Goal: Task Accomplishment & Management: Complete application form

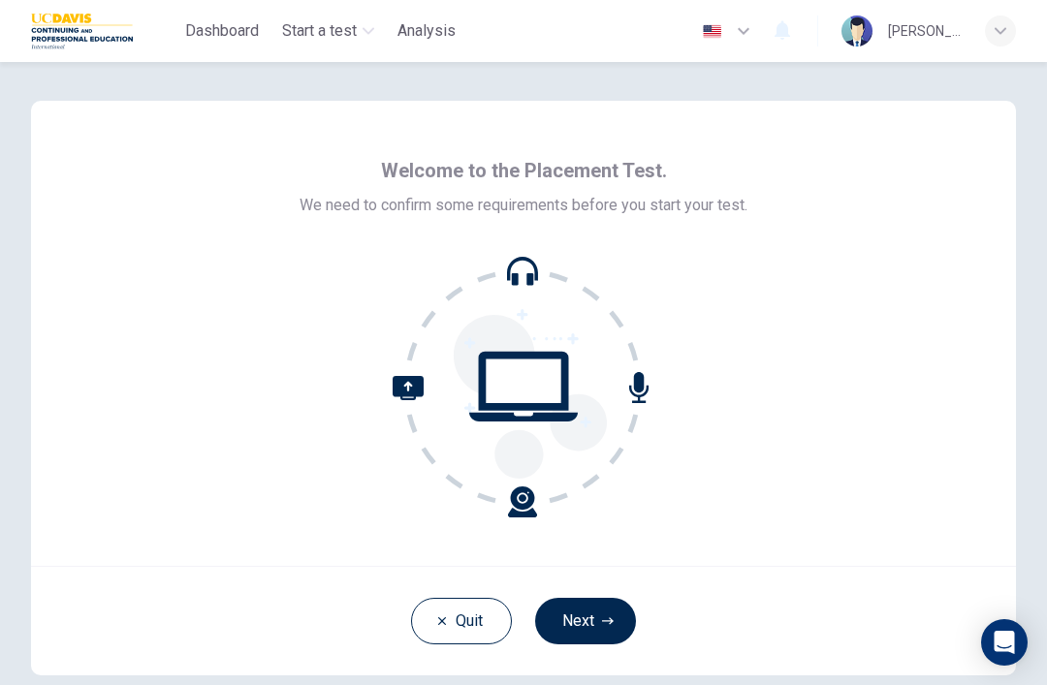
click at [603, 628] on button "Next" at bounding box center [585, 621] width 101 height 47
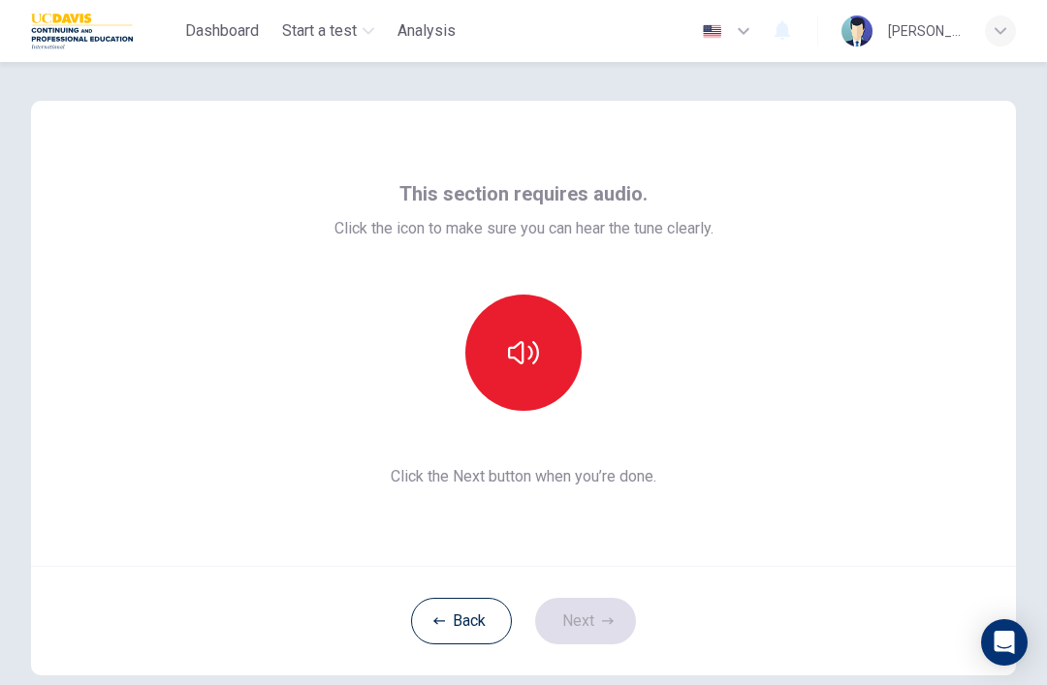
click at [548, 369] on button "button" at bounding box center [523, 353] width 116 height 116
click at [618, 633] on button "Next" at bounding box center [585, 621] width 101 height 47
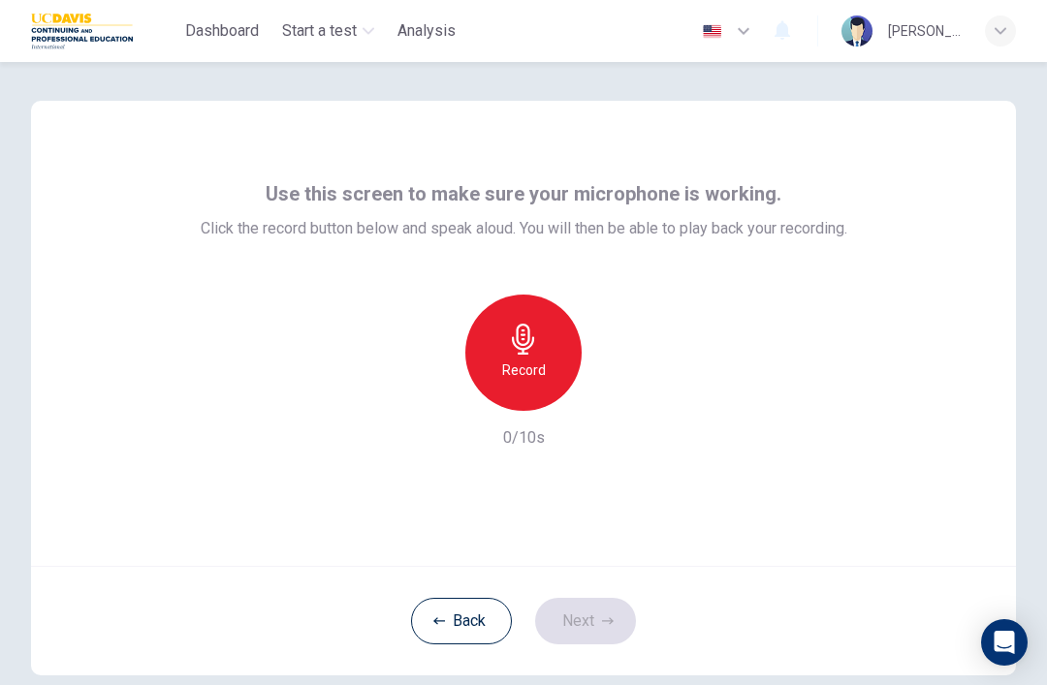
click at [539, 331] on div "Record" at bounding box center [523, 353] width 116 height 116
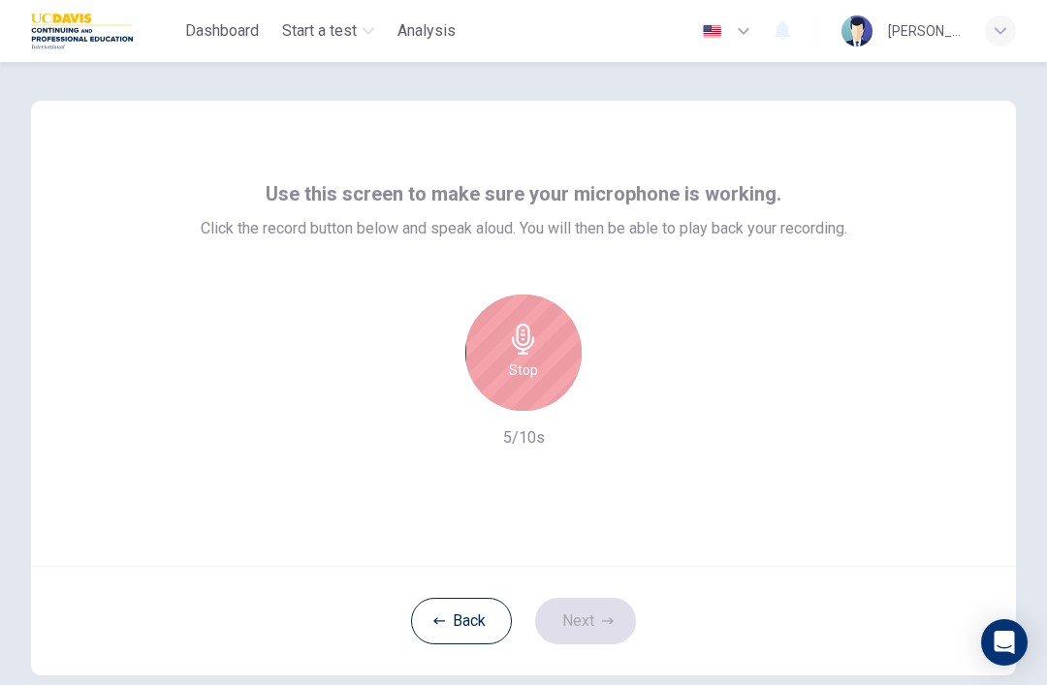
click at [517, 345] on icon "button" at bounding box center [523, 339] width 31 height 31
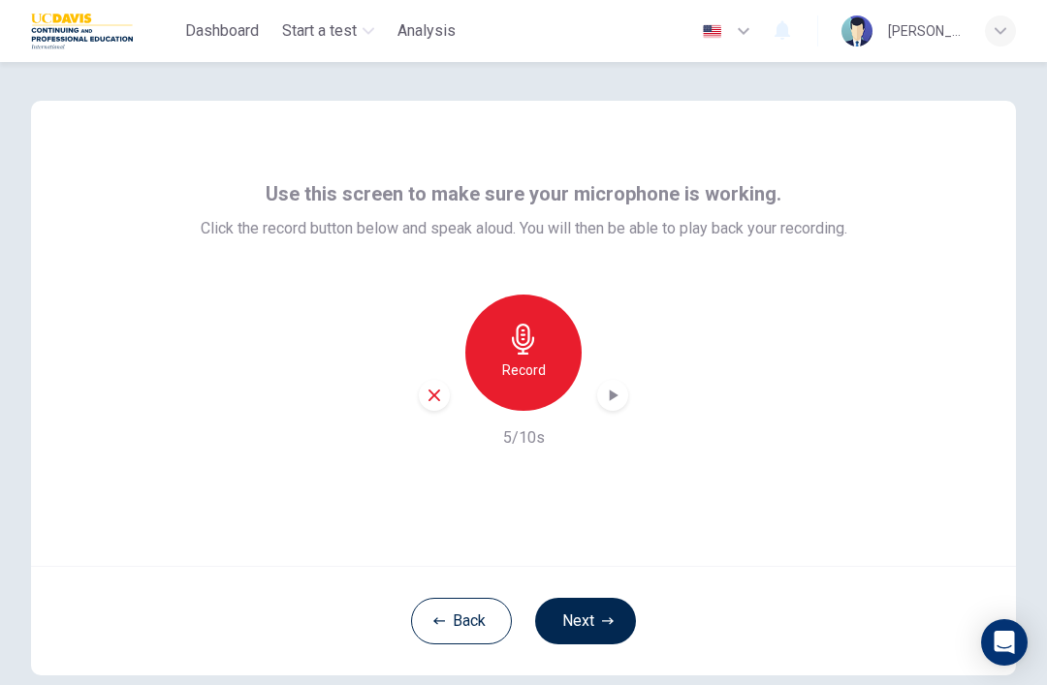
click at [529, 335] on icon "button" at bounding box center [523, 339] width 22 height 31
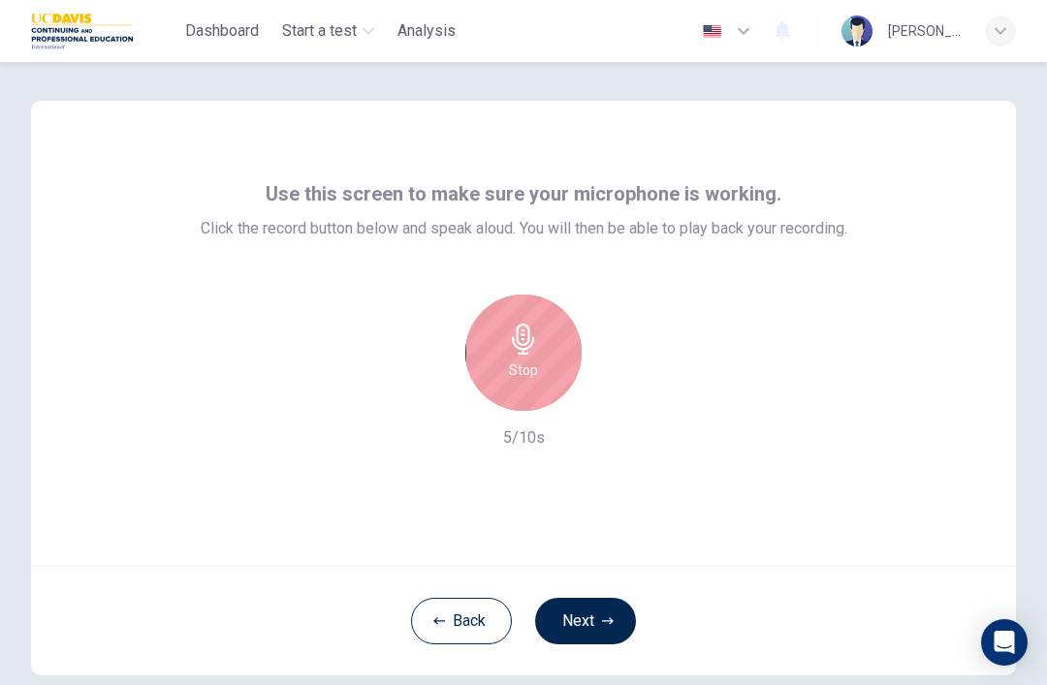
click at [535, 362] on h6 "Stop" at bounding box center [523, 370] width 29 height 23
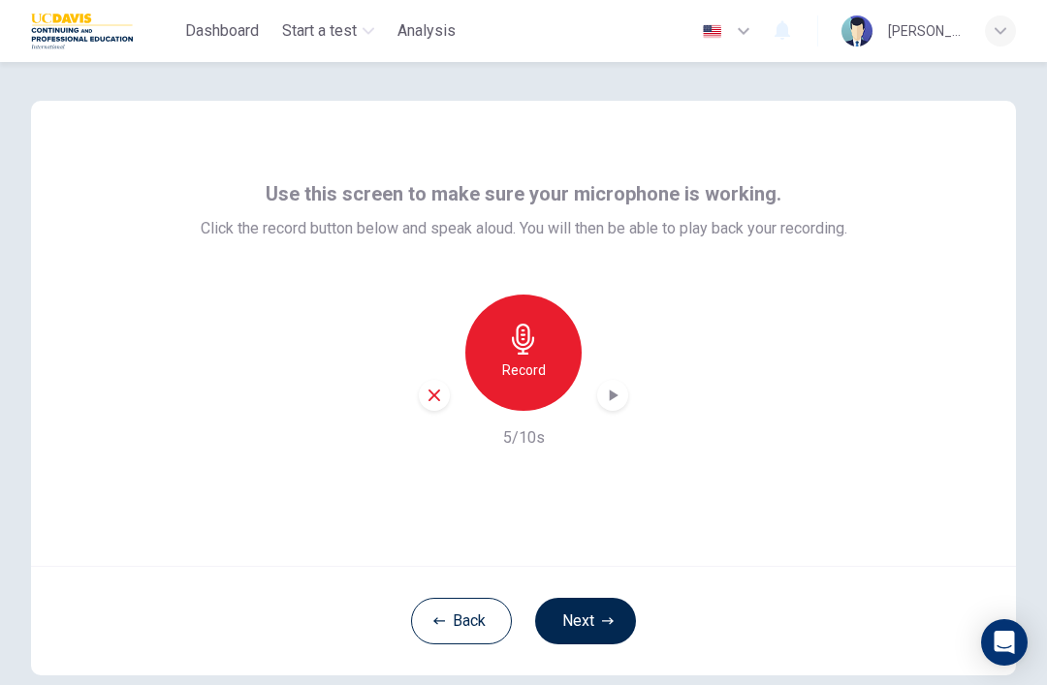
click at [614, 397] on icon "button" at bounding box center [614, 396] width 9 height 12
click at [547, 363] on div "Record" at bounding box center [523, 353] width 116 height 116
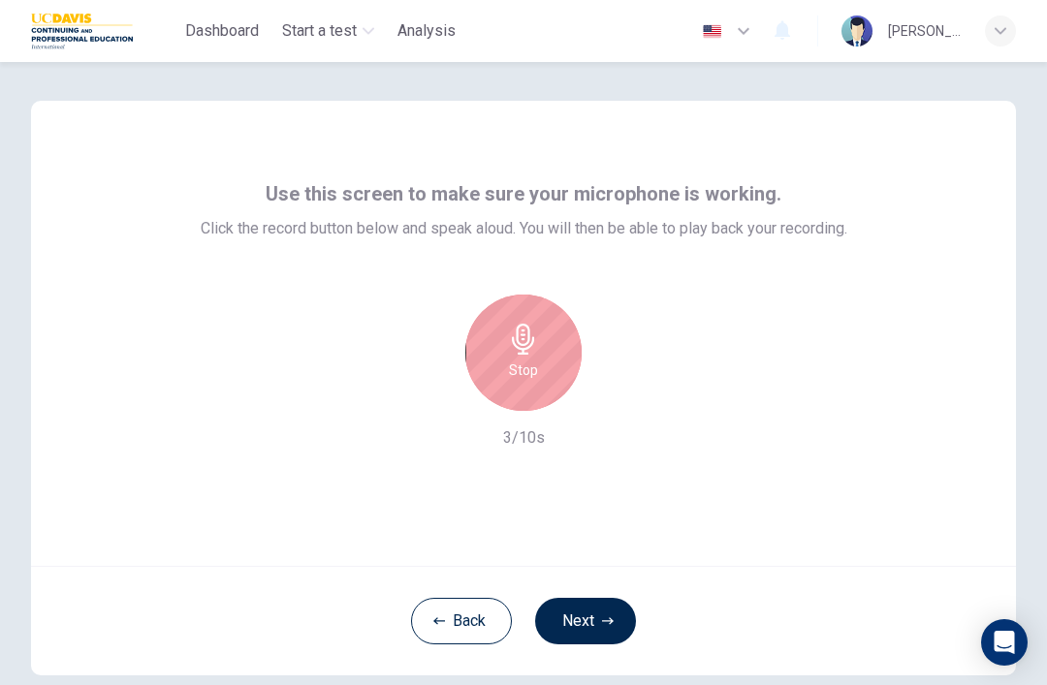
click at [551, 335] on div "Stop" at bounding box center [523, 353] width 116 height 116
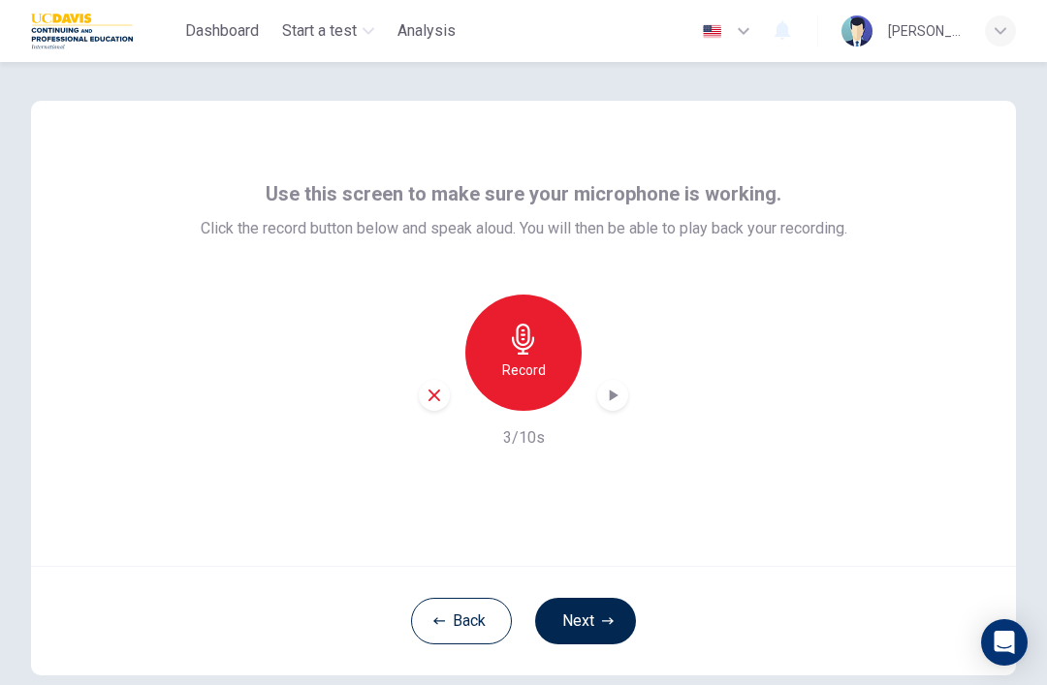
click at [427, 386] on div "button" at bounding box center [434, 395] width 31 height 31
click at [527, 316] on div "Record" at bounding box center [523, 353] width 116 height 116
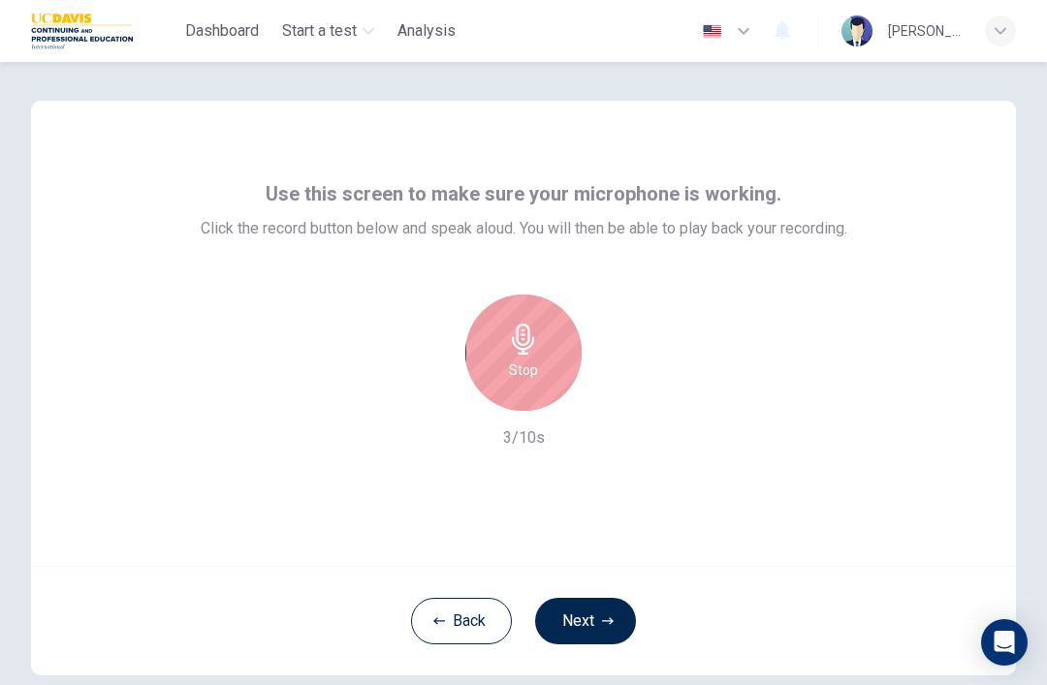
click at [528, 347] on icon "button" at bounding box center [523, 339] width 22 height 31
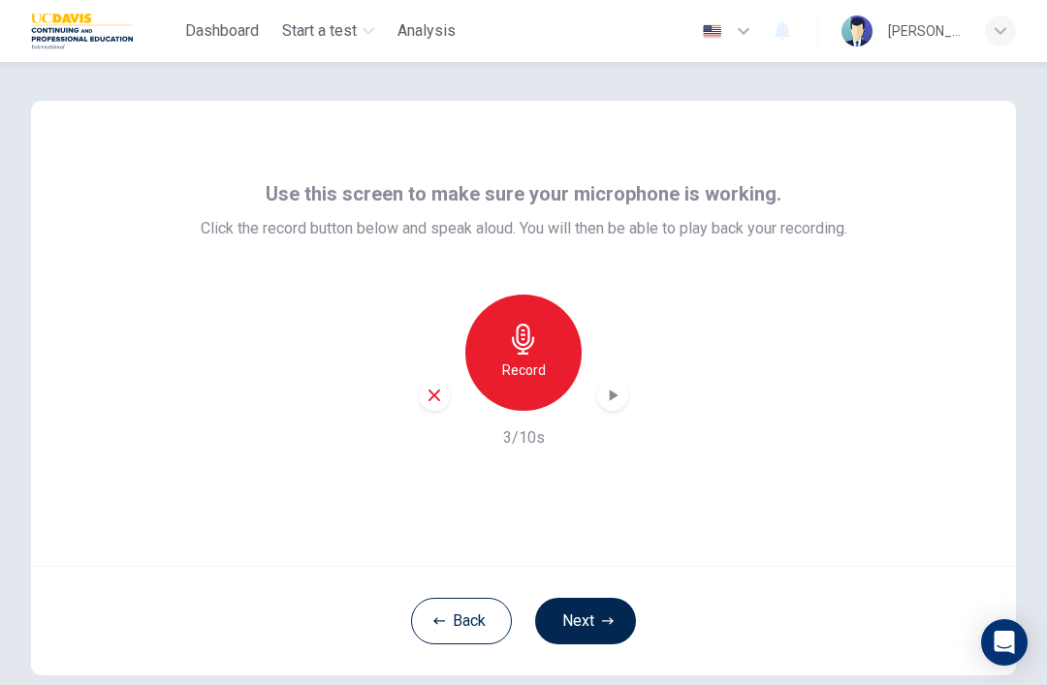
click at [599, 401] on div "button" at bounding box center [612, 395] width 31 height 31
click at [607, 392] on icon "button" at bounding box center [613, 396] width 14 height 15
click at [618, 440] on div "Record 3/10s" at bounding box center [524, 372] width 647 height 155
click at [617, 394] on icon "button" at bounding box center [612, 395] width 19 height 19
click at [616, 382] on div "button" at bounding box center [612, 395] width 31 height 31
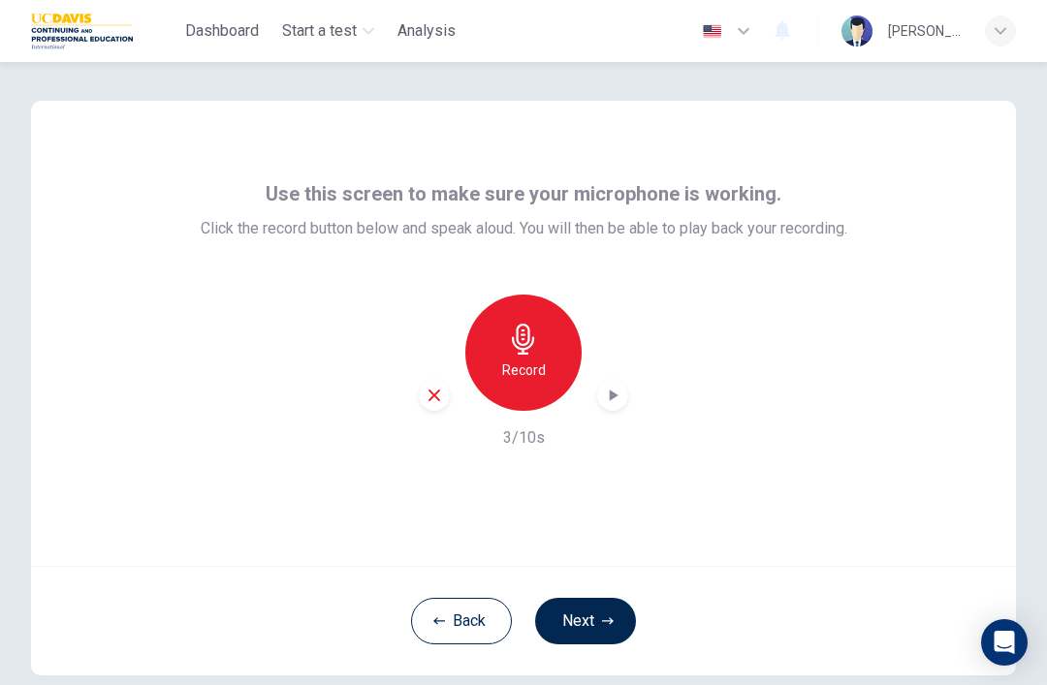
click at [617, 399] on icon "button" at bounding box center [612, 395] width 19 height 19
click at [639, 407] on div "Record 3/10s" at bounding box center [524, 372] width 647 height 155
click at [639, 406] on div "Record 3/10s" at bounding box center [524, 372] width 647 height 155
click at [617, 392] on icon "button" at bounding box center [612, 395] width 19 height 19
click at [625, 387] on div "button" at bounding box center [612, 395] width 31 height 31
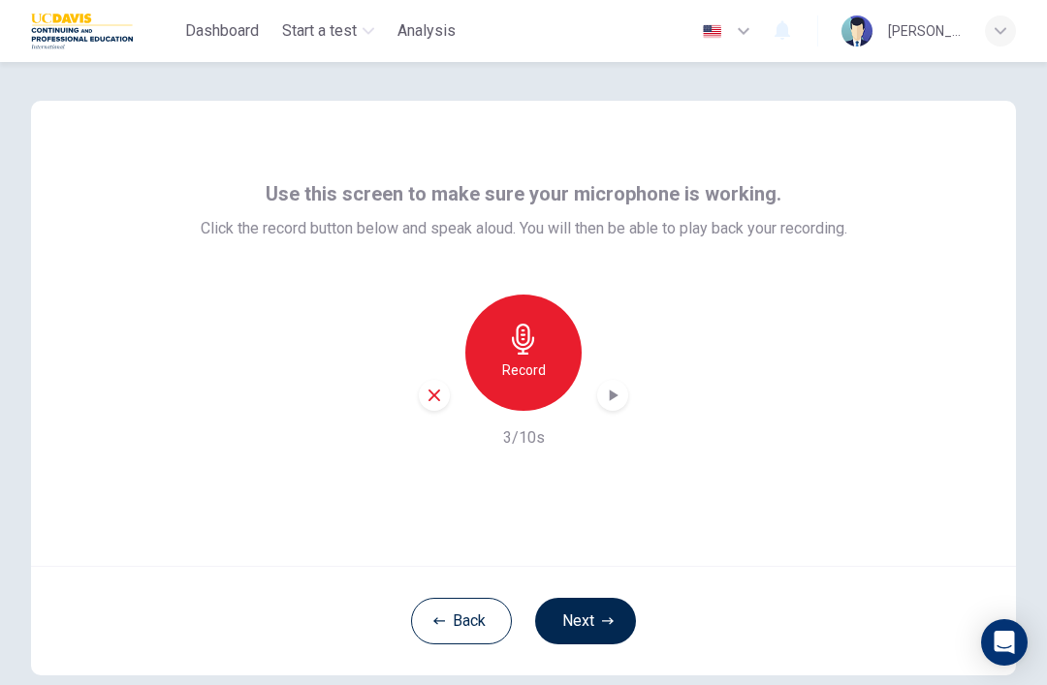
click at [610, 630] on button "Next" at bounding box center [585, 621] width 101 height 47
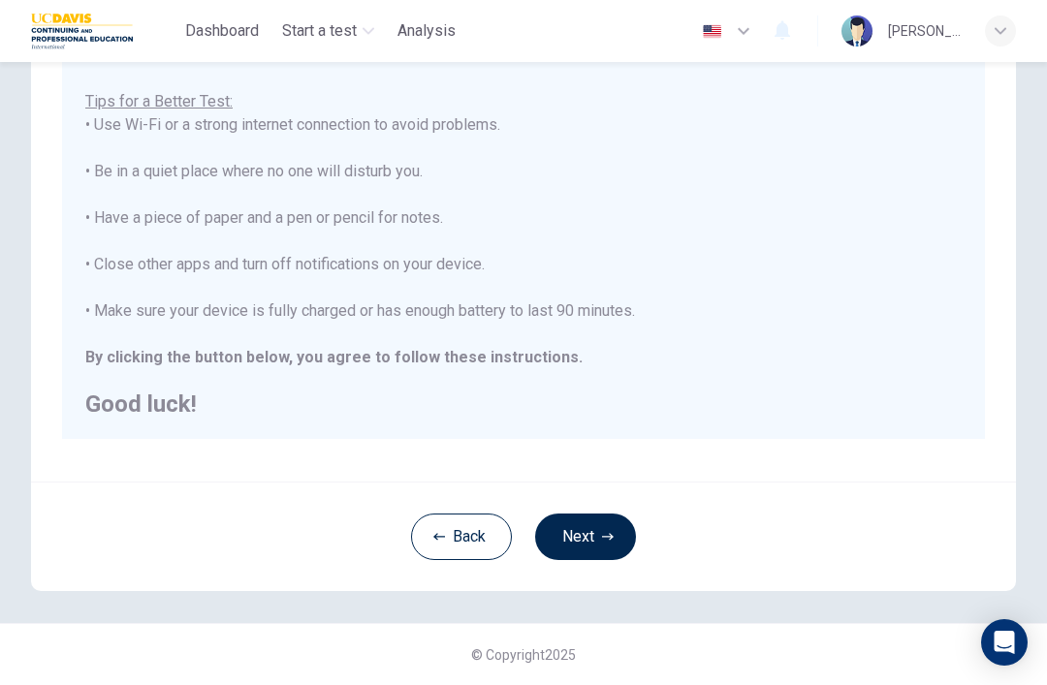
scroll to position [332, 0]
click at [563, 524] on button "Next" at bounding box center [585, 537] width 101 height 47
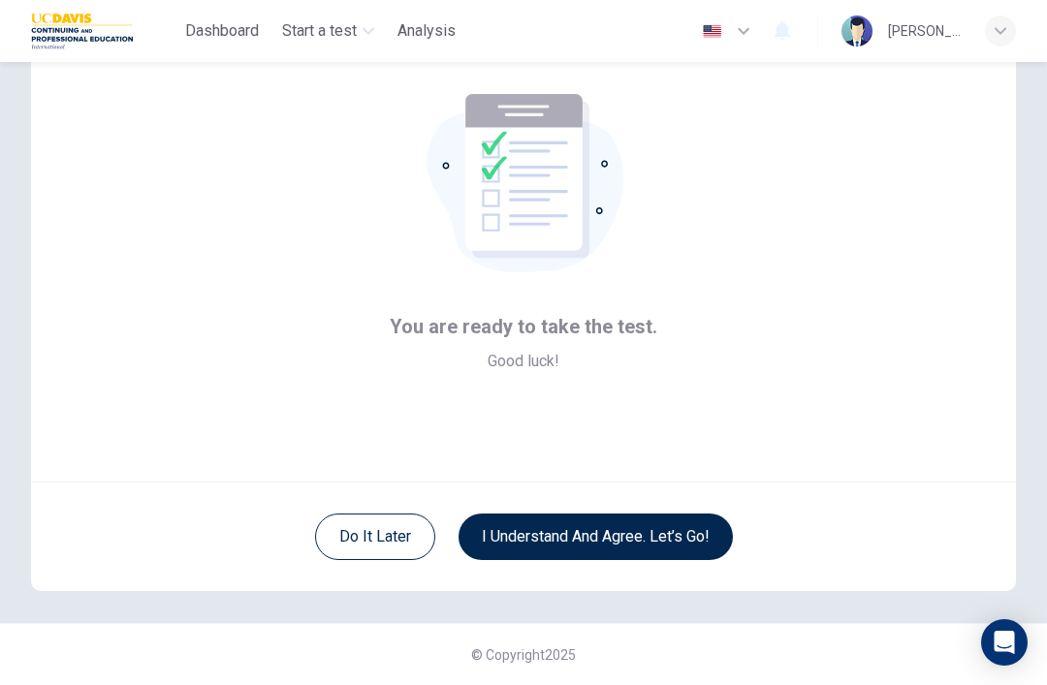
scroll to position [84, 0]
click at [725, 535] on button "I understand and agree. Let’s go!" at bounding box center [596, 537] width 274 height 47
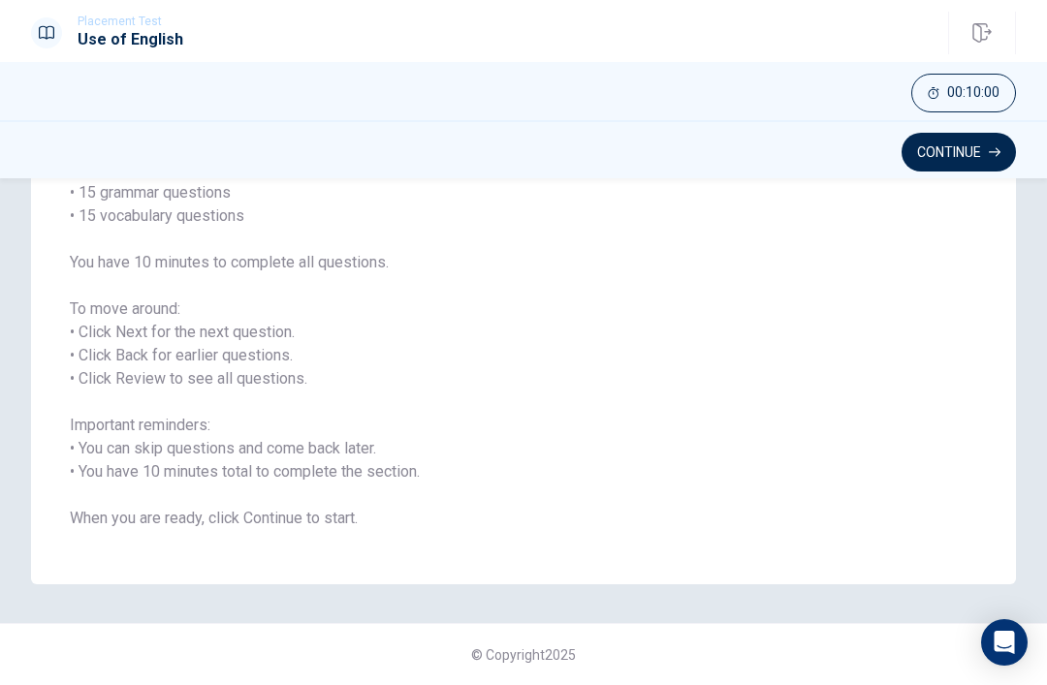
scroll to position [183, 0]
click at [975, 152] on button "Continue" at bounding box center [959, 152] width 114 height 39
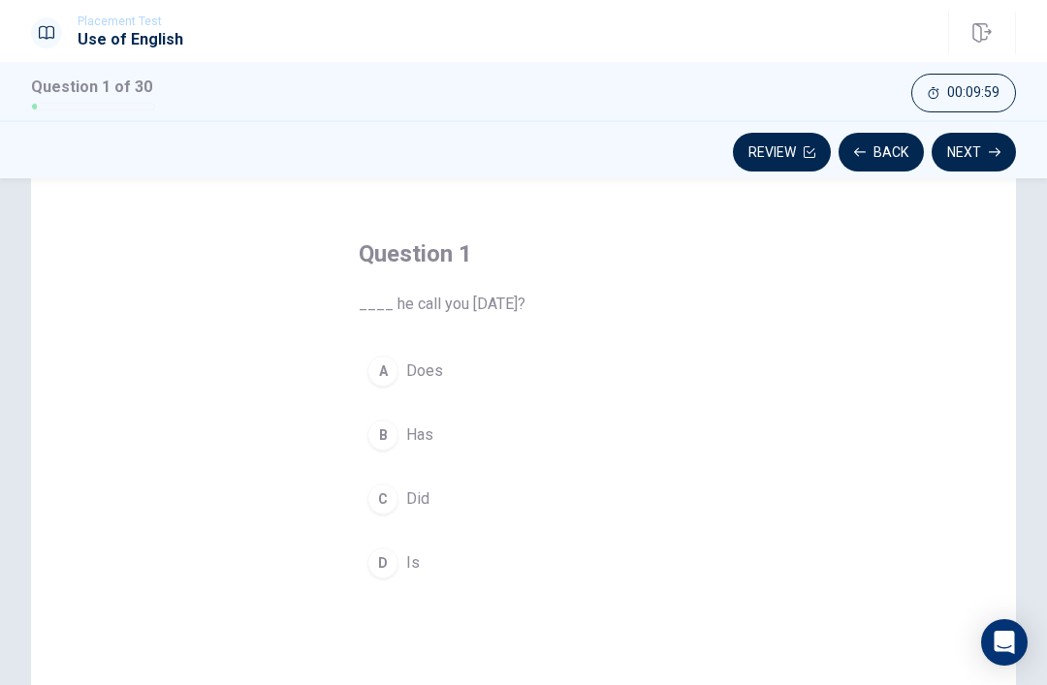
scroll to position [59, 0]
click at [367, 515] on button "C Did" at bounding box center [524, 498] width 330 height 48
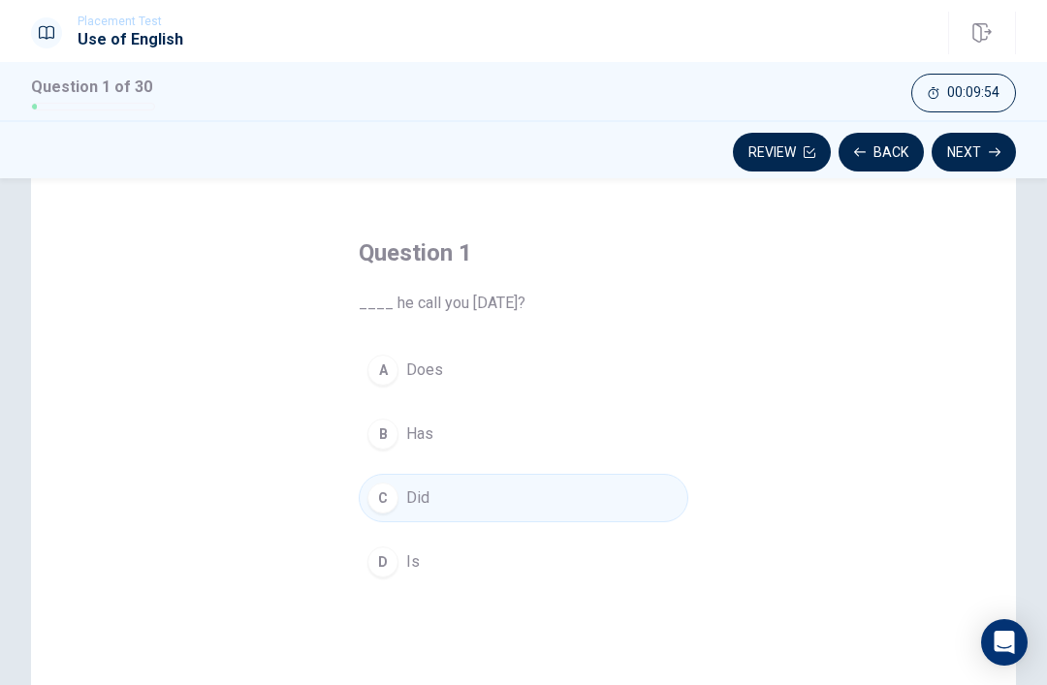
click at [986, 149] on button "Next" at bounding box center [974, 152] width 84 height 39
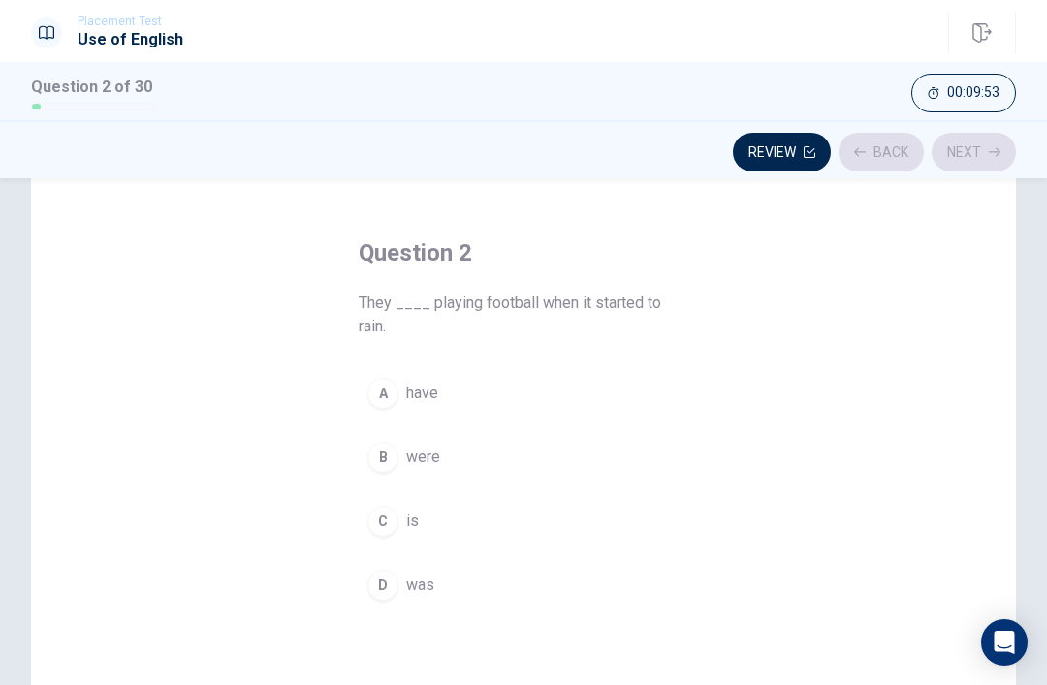
scroll to position [101, 0]
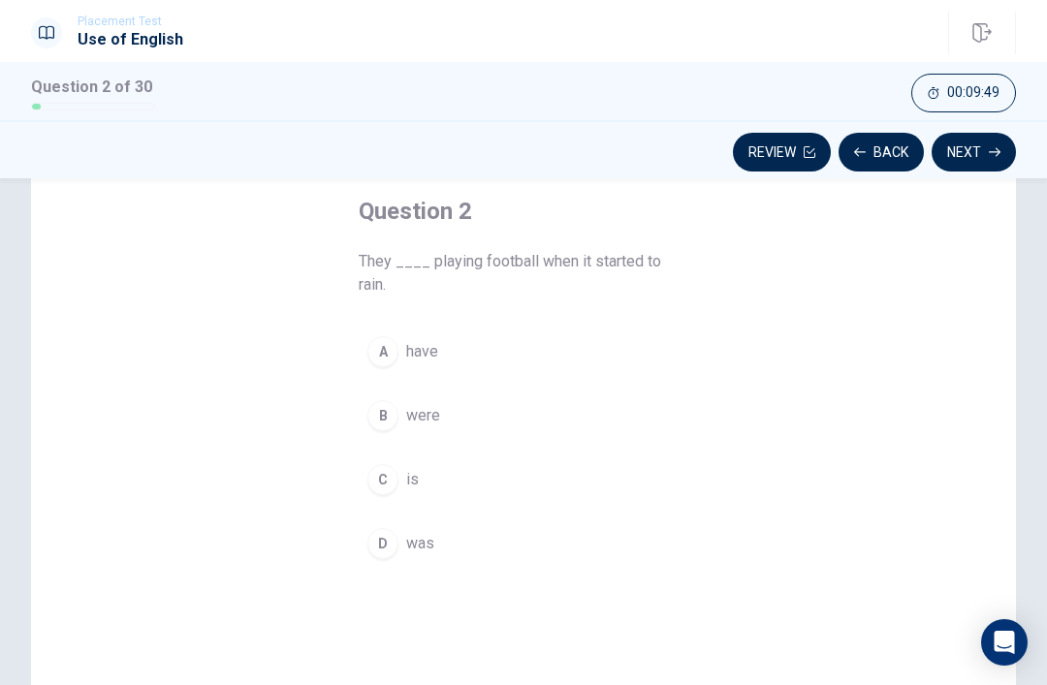
click at [386, 418] on div "B" at bounding box center [382, 415] width 31 height 31
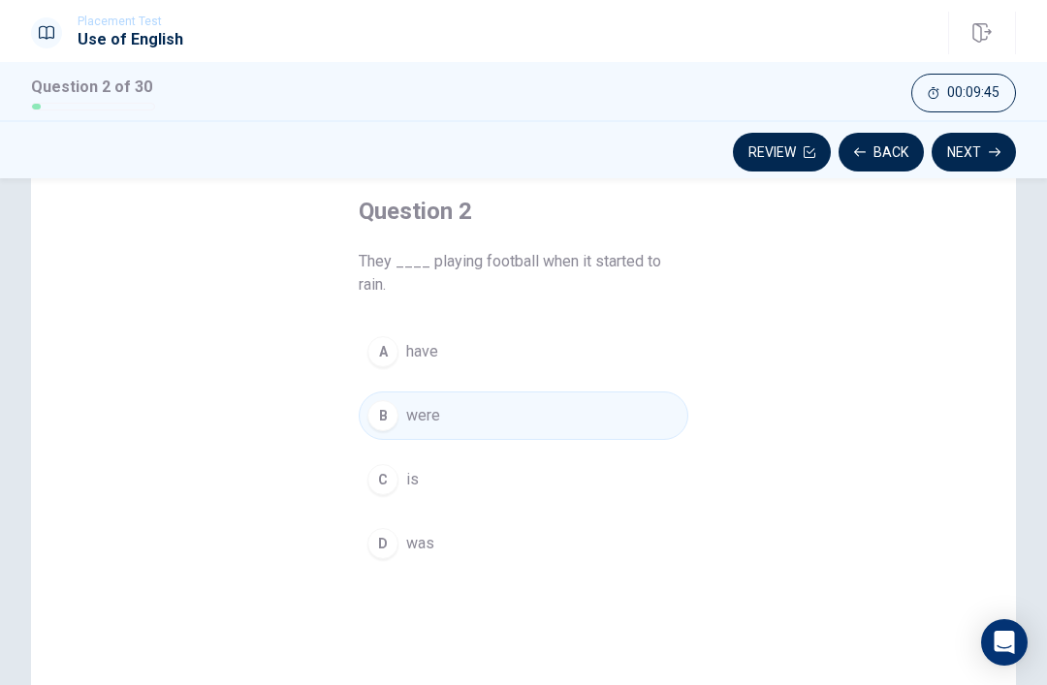
click at [986, 85] on span "00:09:45" at bounding box center [973, 93] width 52 height 16
click at [984, 141] on button "Next" at bounding box center [974, 152] width 84 height 39
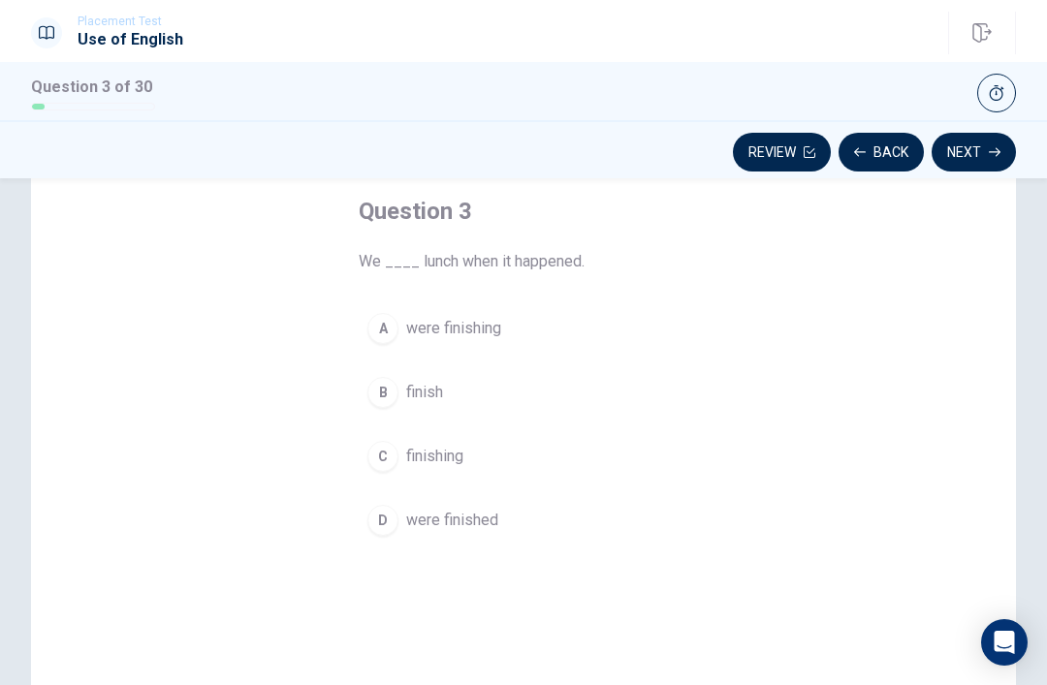
click at [434, 513] on span "were finished" at bounding box center [452, 520] width 92 height 23
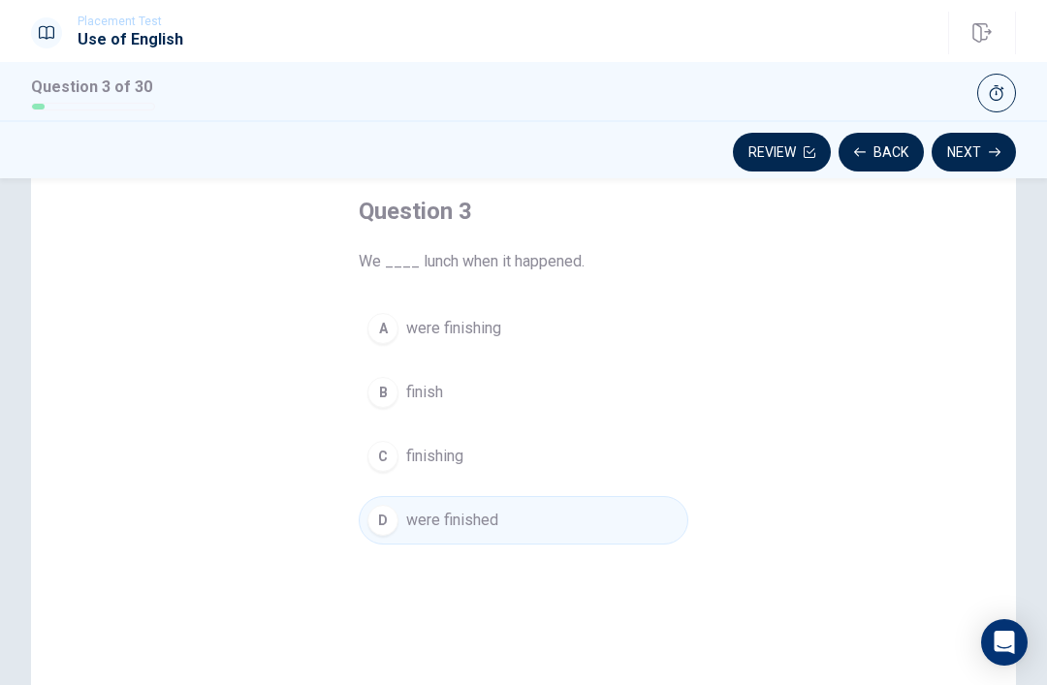
click at [981, 147] on button "Next" at bounding box center [974, 152] width 84 height 39
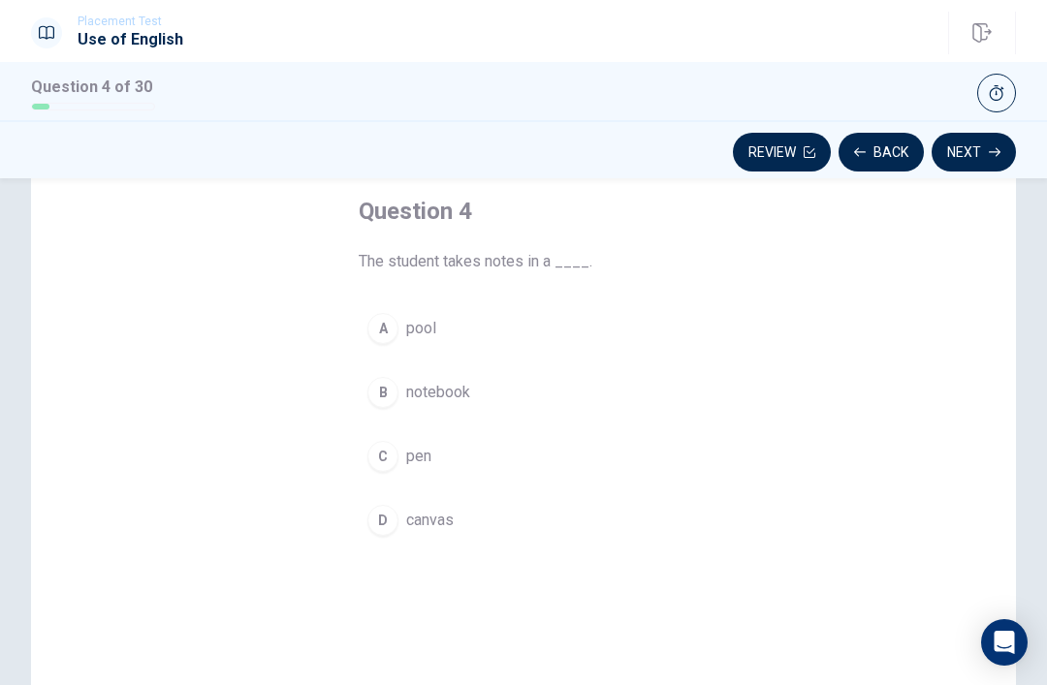
click at [427, 511] on span "canvas" at bounding box center [430, 520] width 48 height 23
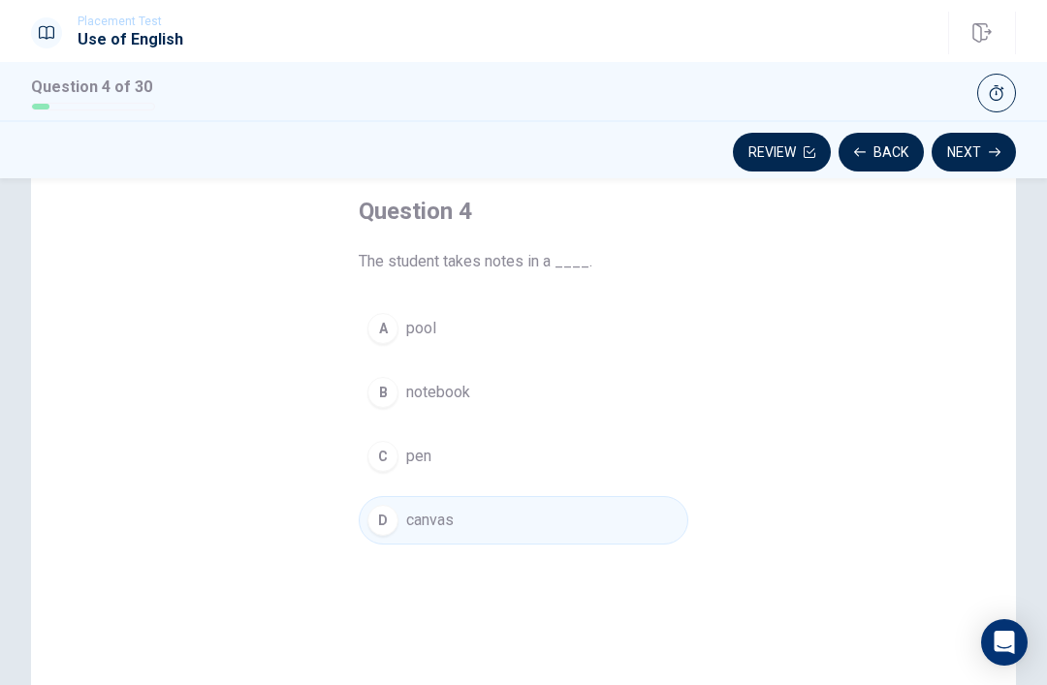
click at [433, 388] on span "notebook" at bounding box center [438, 392] width 64 height 23
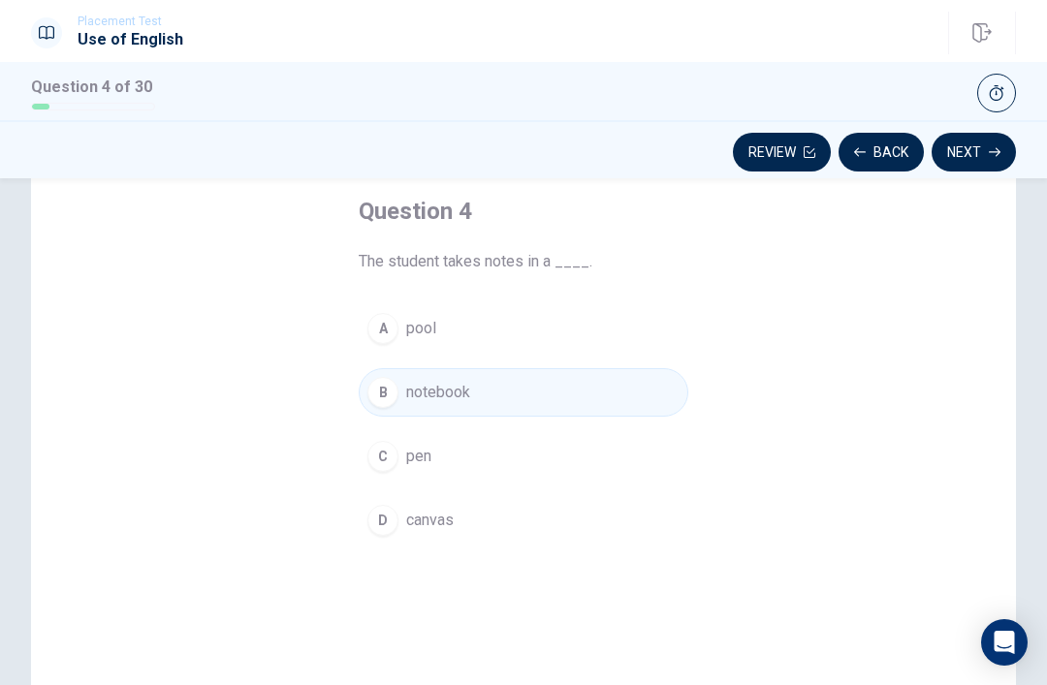
click at [985, 150] on button "Next" at bounding box center [974, 152] width 84 height 39
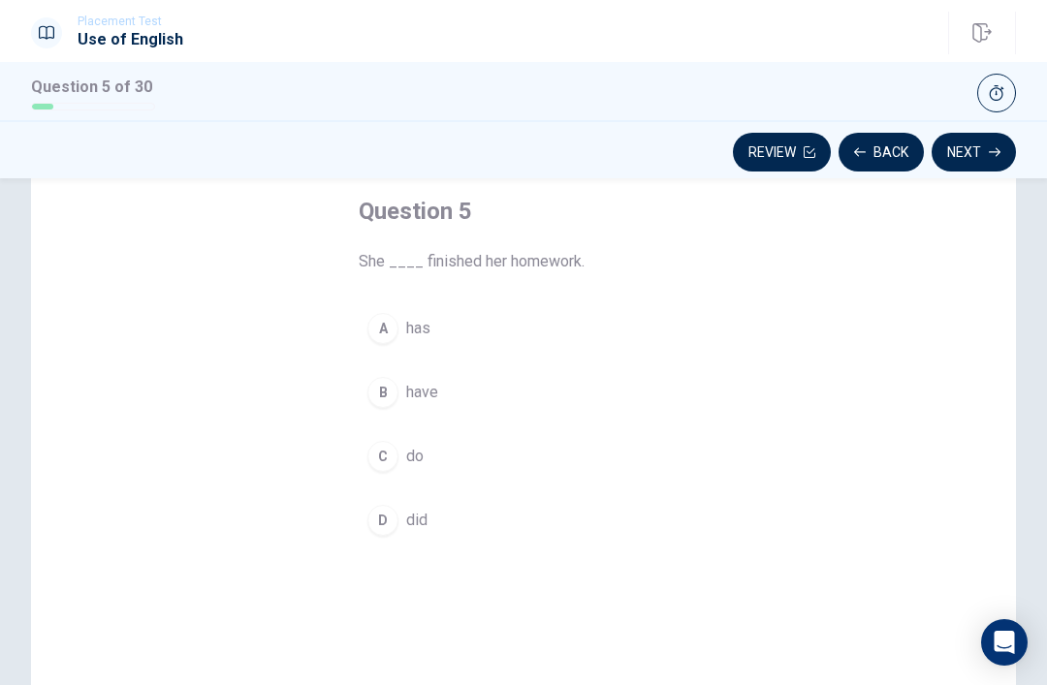
click at [1037, 65] on div "Question 5 of 30" at bounding box center [523, 91] width 1047 height 58
click at [1036, 65] on div "Question 5 of 30" at bounding box center [523, 91] width 1047 height 58
click at [1006, 85] on button "button" at bounding box center [996, 93] width 39 height 39
click at [408, 314] on button "A has" at bounding box center [524, 328] width 330 height 48
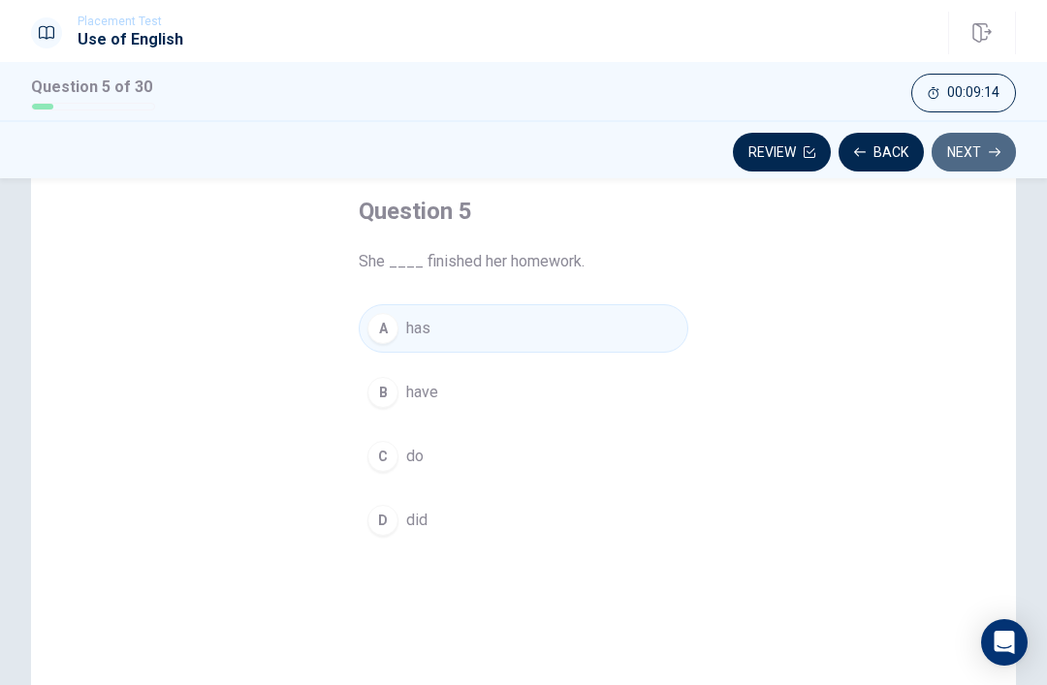
click at [1004, 156] on button "Next" at bounding box center [974, 152] width 84 height 39
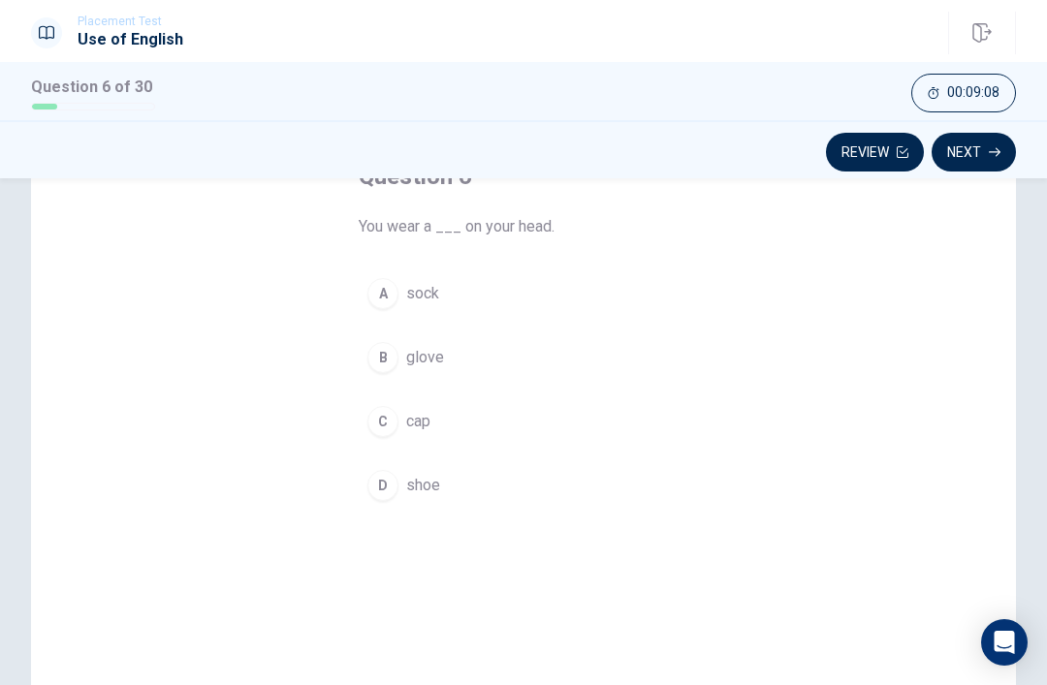
scroll to position [142, 0]
click at [414, 416] on span "cap" at bounding box center [418, 415] width 24 height 23
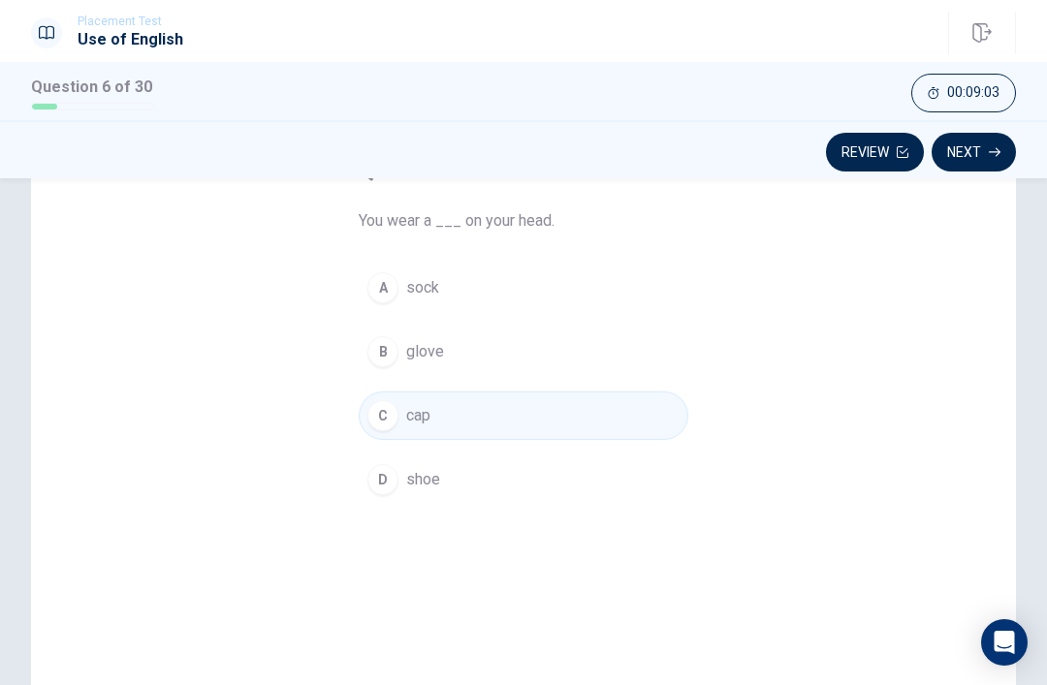
click at [972, 147] on button "Next" at bounding box center [974, 152] width 84 height 39
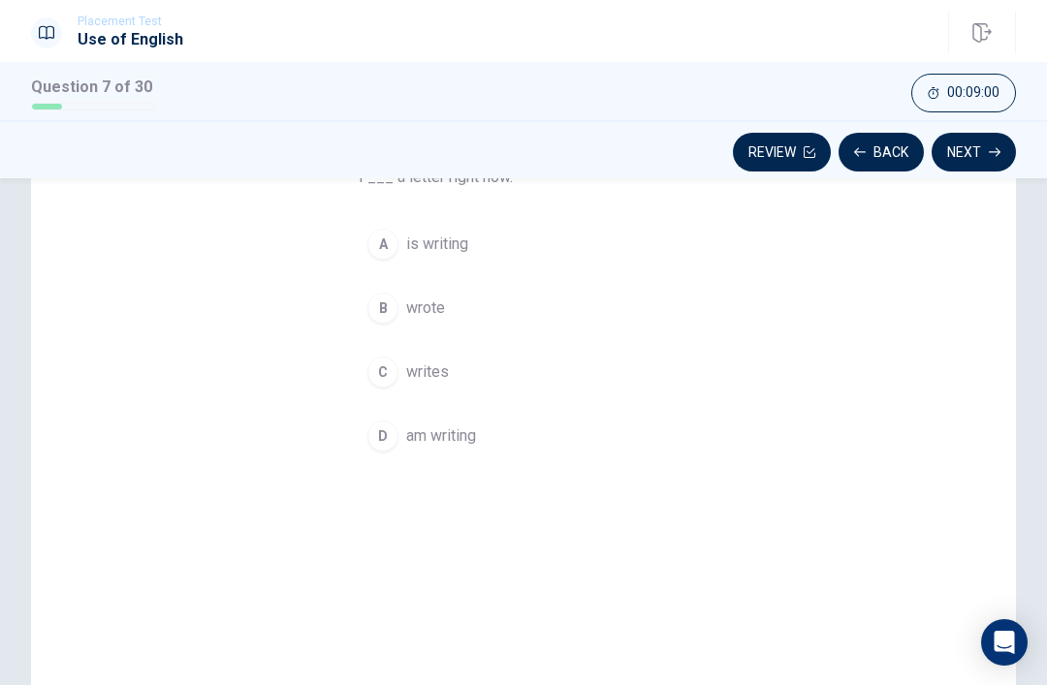
scroll to position [186, 0]
click at [446, 440] on span "am writing" at bounding box center [441, 435] width 70 height 23
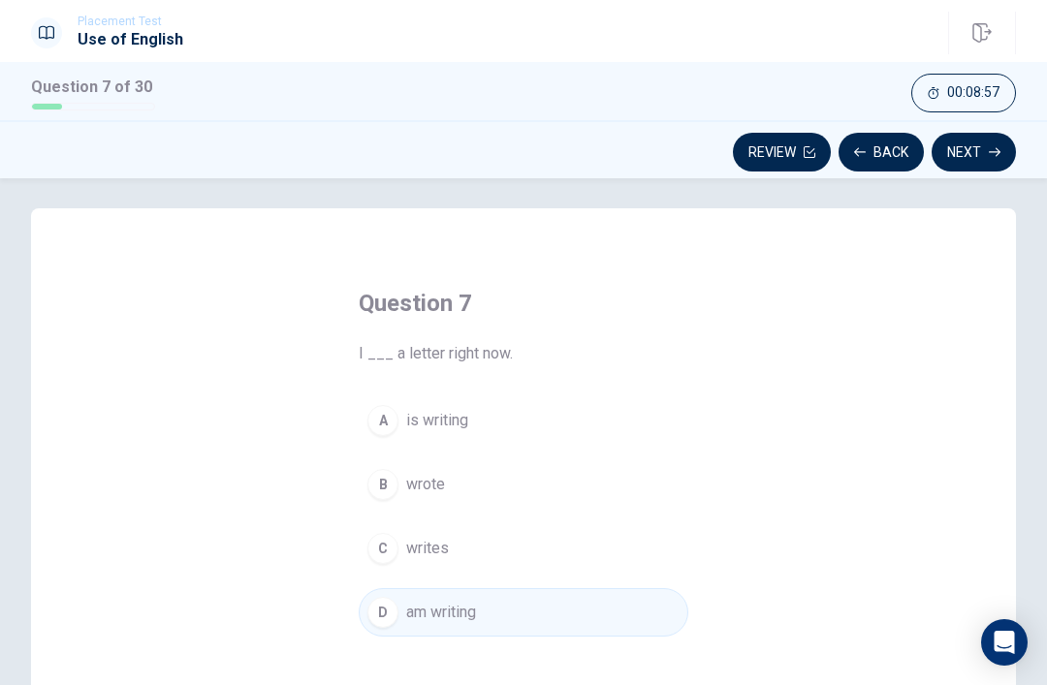
scroll to position [20, 0]
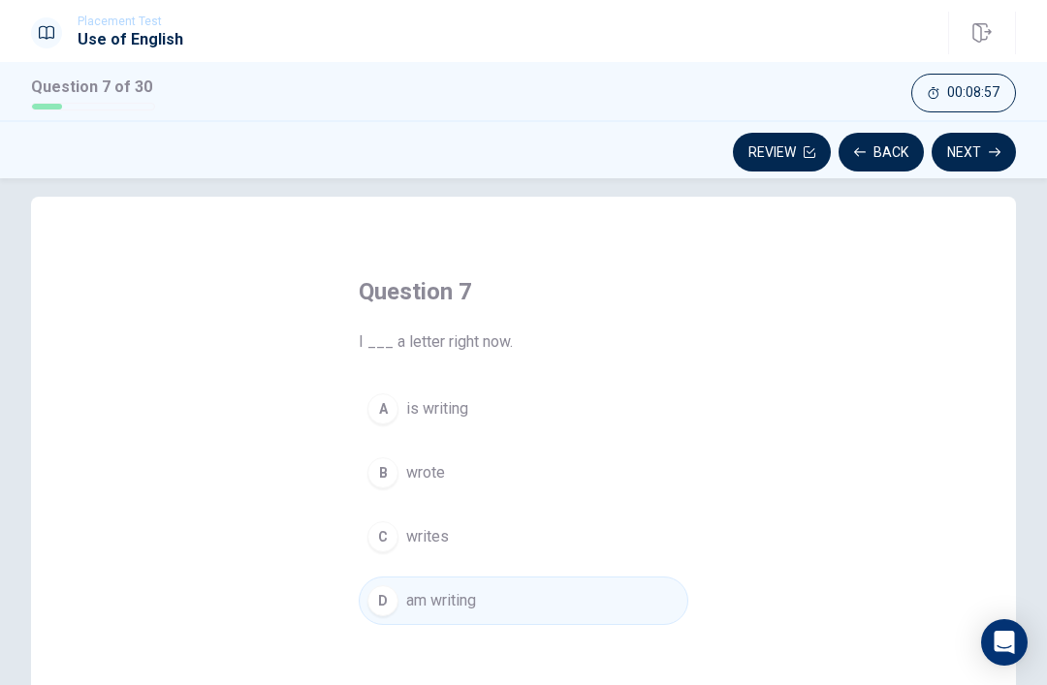
click at [997, 137] on button "Next" at bounding box center [974, 152] width 84 height 39
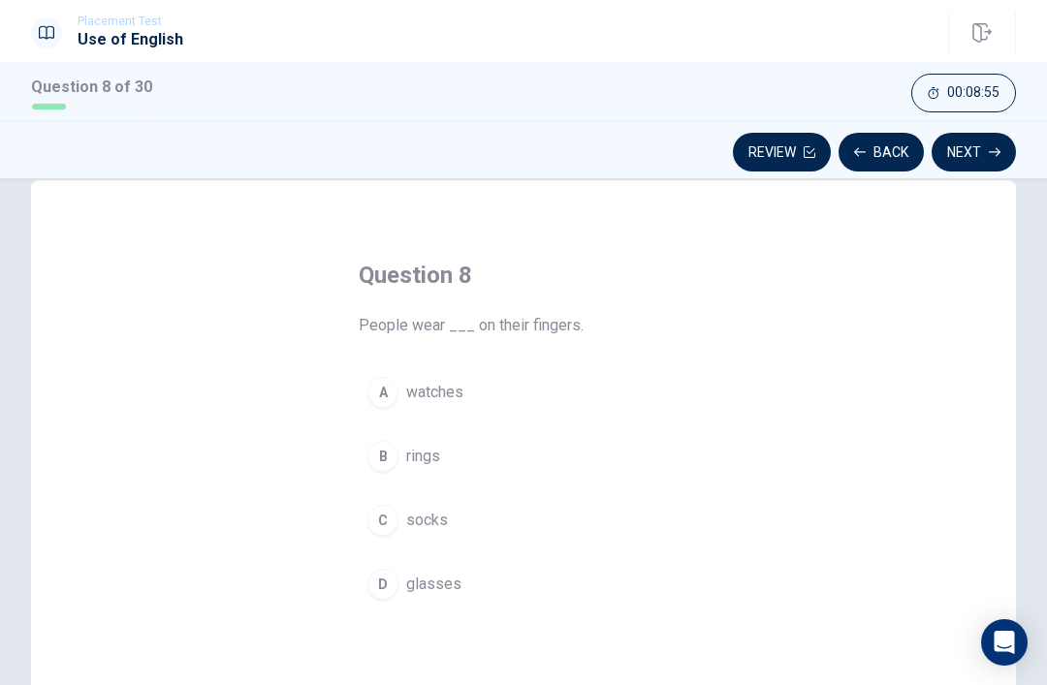
scroll to position [41, 0]
click at [409, 434] on button "B rings" at bounding box center [524, 452] width 330 height 48
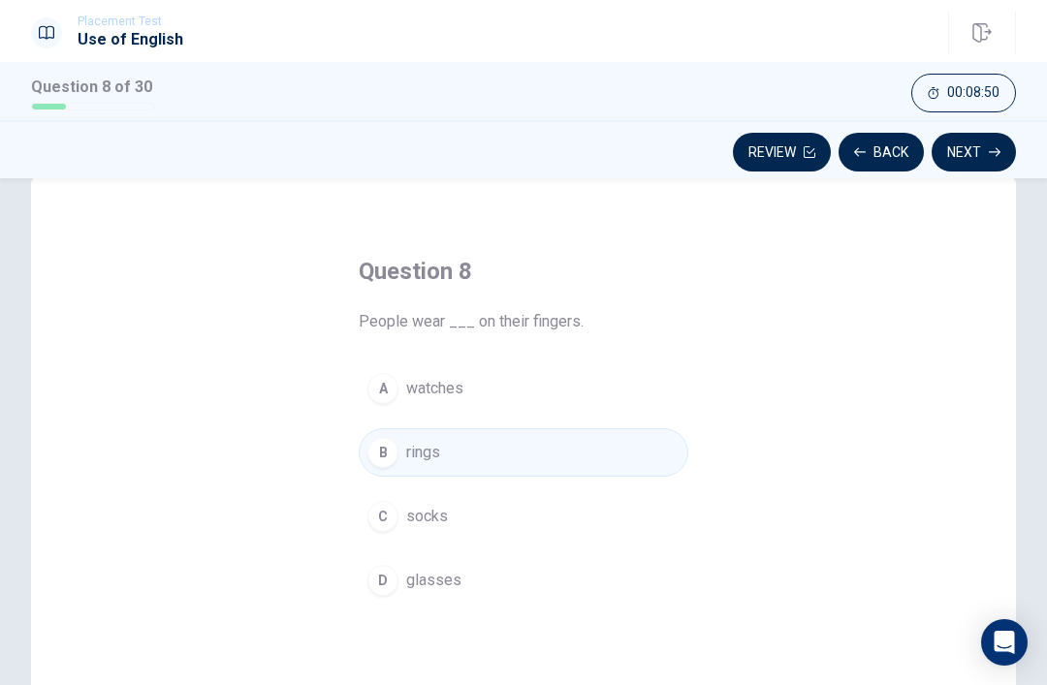
click at [999, 158] on button "Next" at bounding box center [974, 152] width 84 height 39
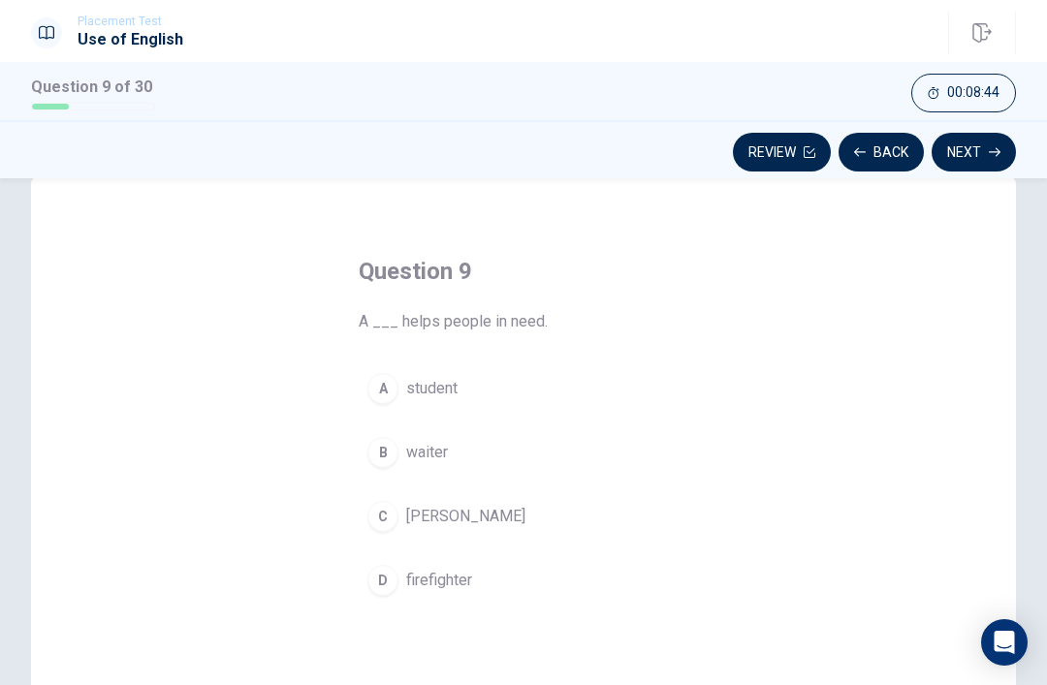
click at [395, 574] on div "D" at bounding box center [382, 580] width 31 height 31
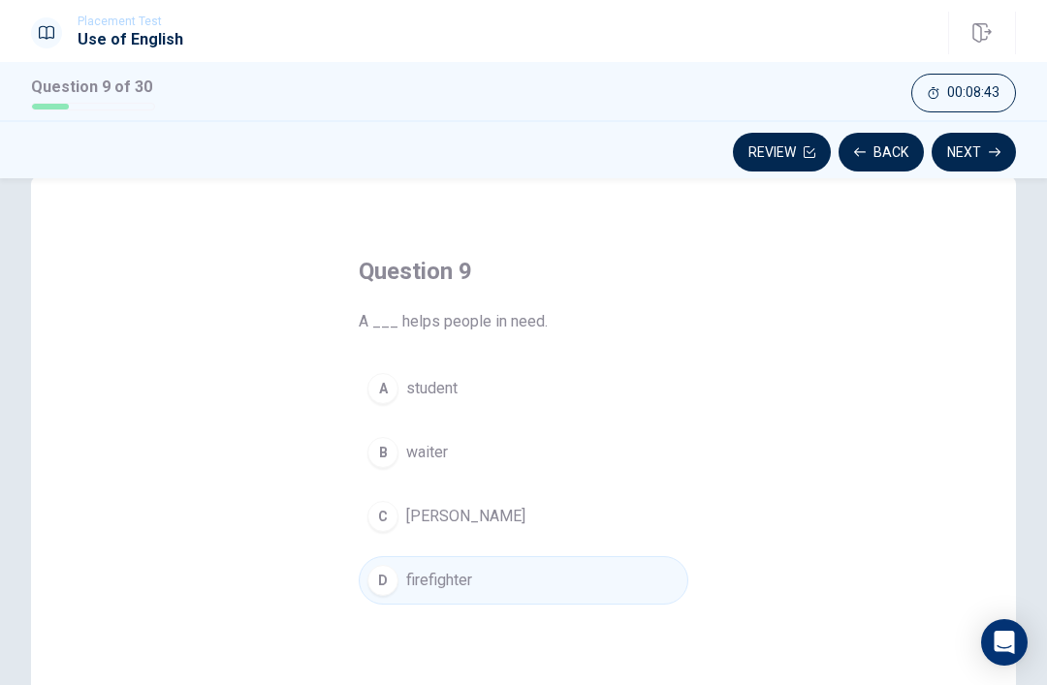
click at [985, 159] on button "Next" at bounding box center [974, 152] width 84 height 39
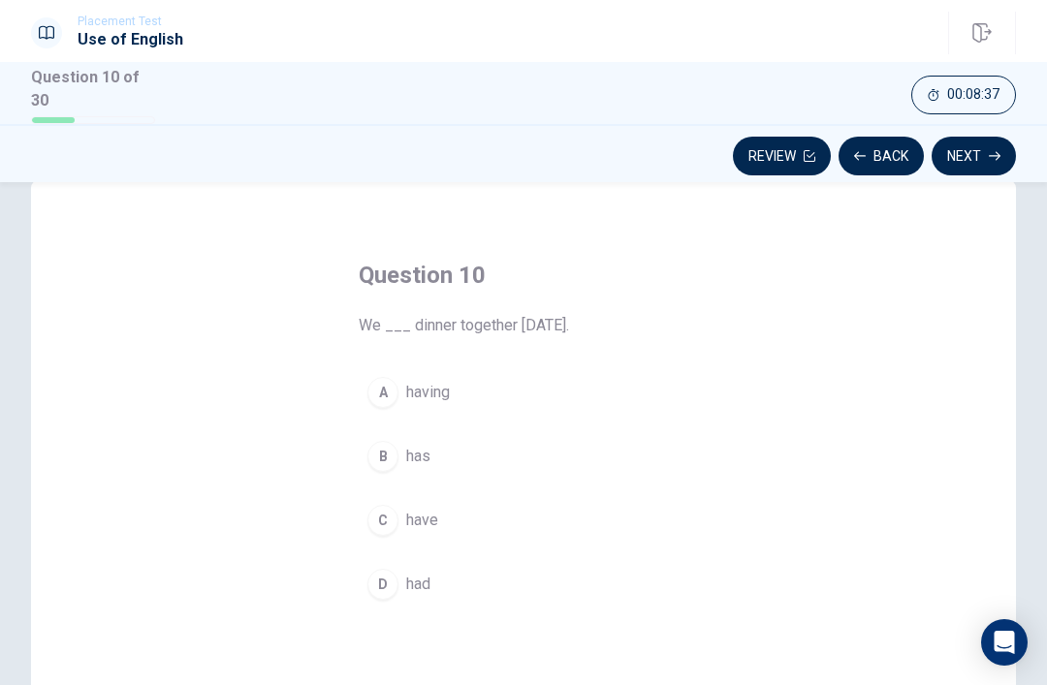
click at [394, 575] on div "D" at bounding box center [382, 584] width 31 height 31
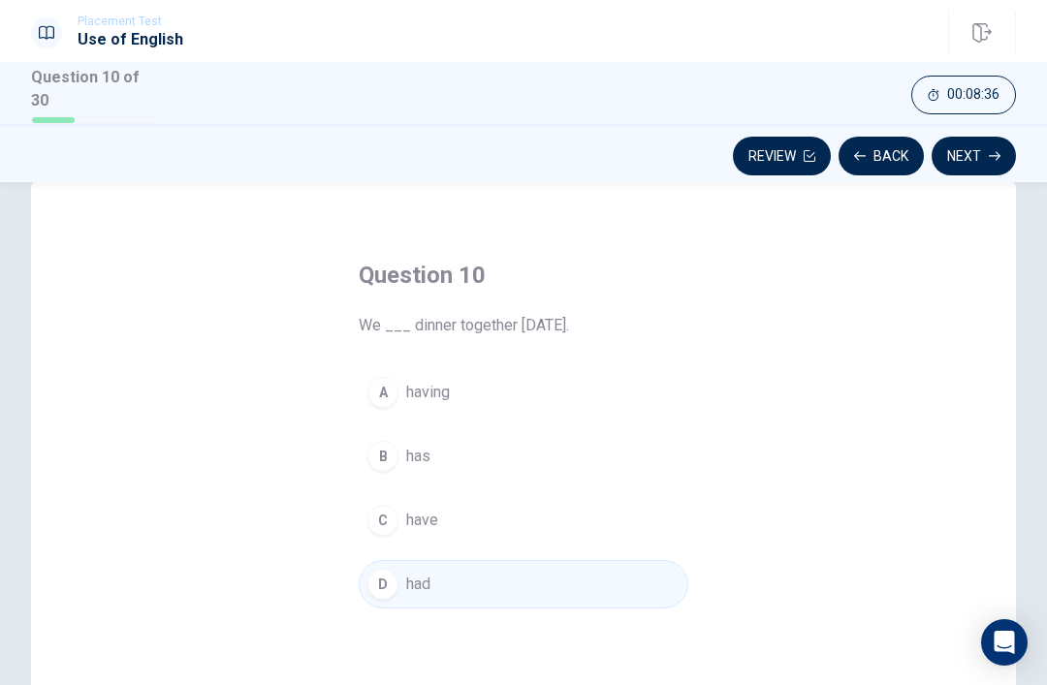
click at [960, 158] on button "Next" at bounding box center [974, 156] width 84 height 39
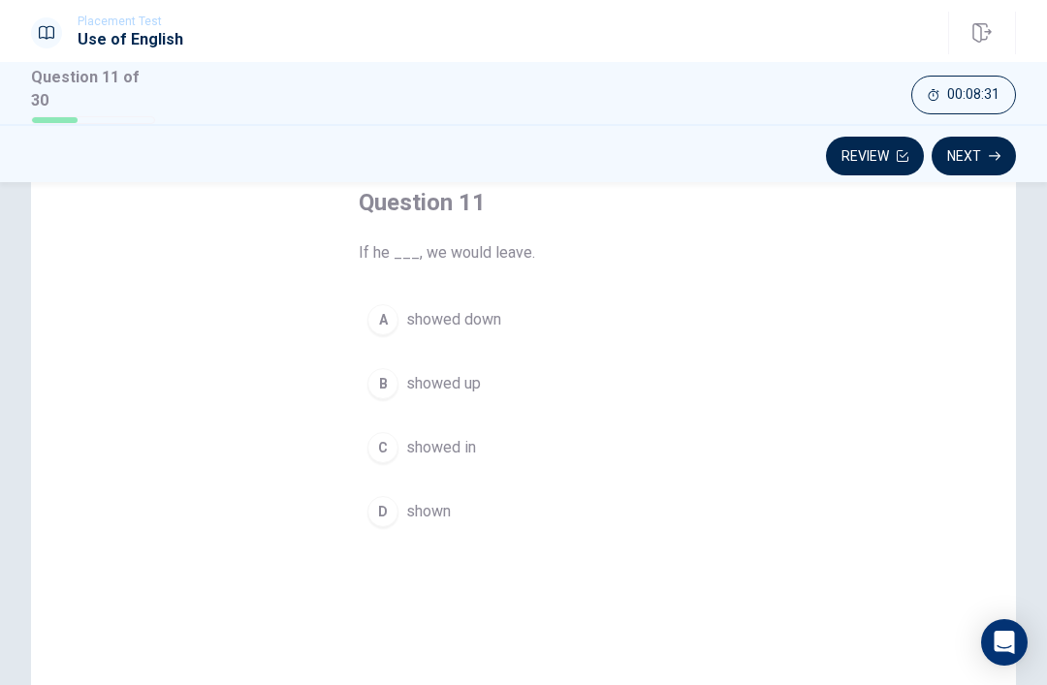
scroll to position [111, 0]
click at [457, 391] on span "showed up" at bounding box center [443, 385] width 75 height 23
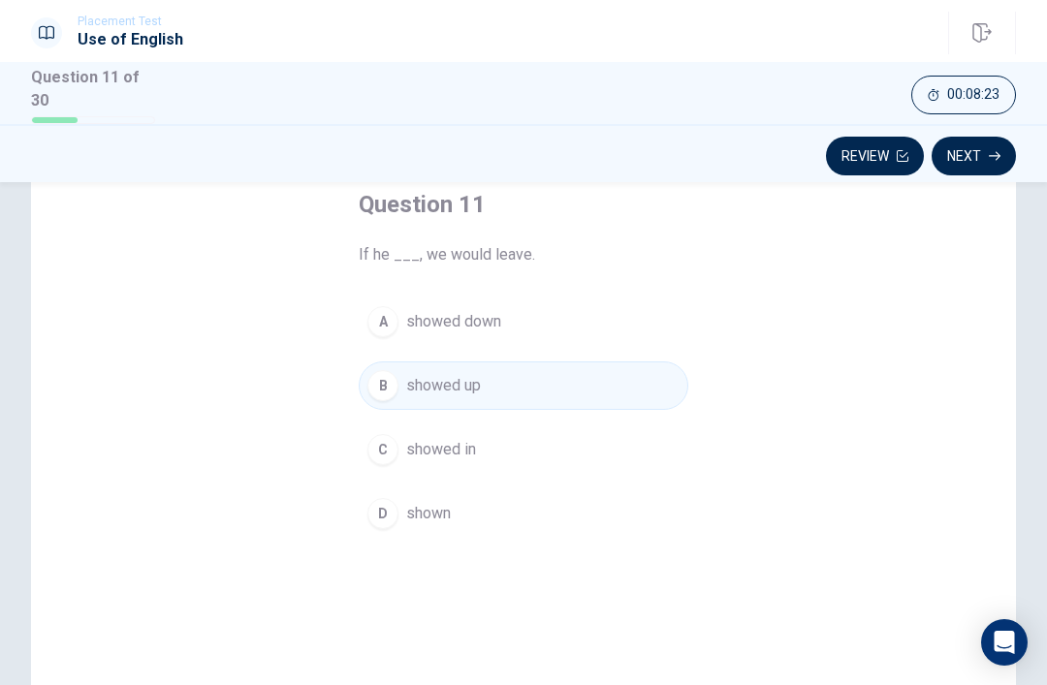
click at [999, 150] on icon "button" at bounding box center [995, 156] width 12 height 12
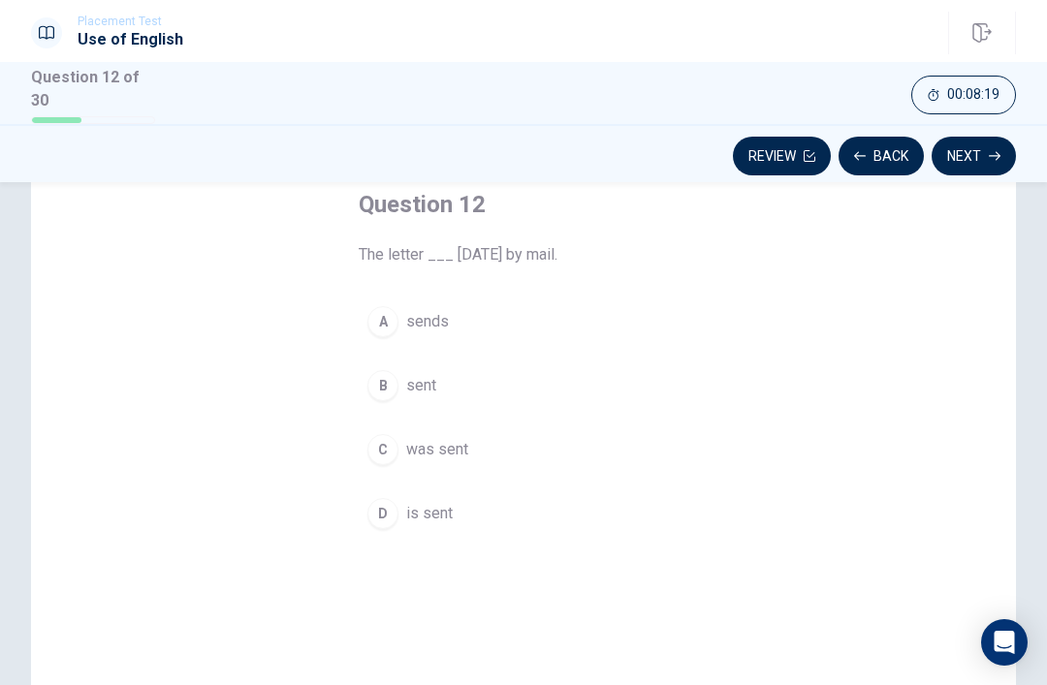
click at [424, 386] on span "sent" at bounding box center [421, 385] width 30 height 23
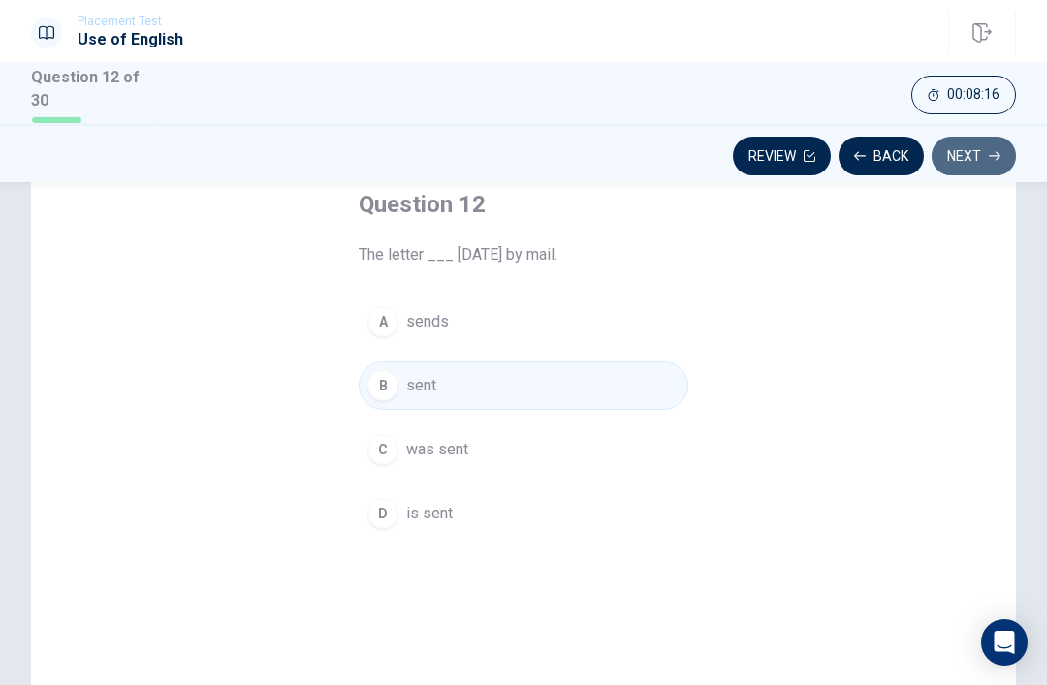
click at [984, 153] on button "Next" at bounding box center [974, 156] width 84 height 39
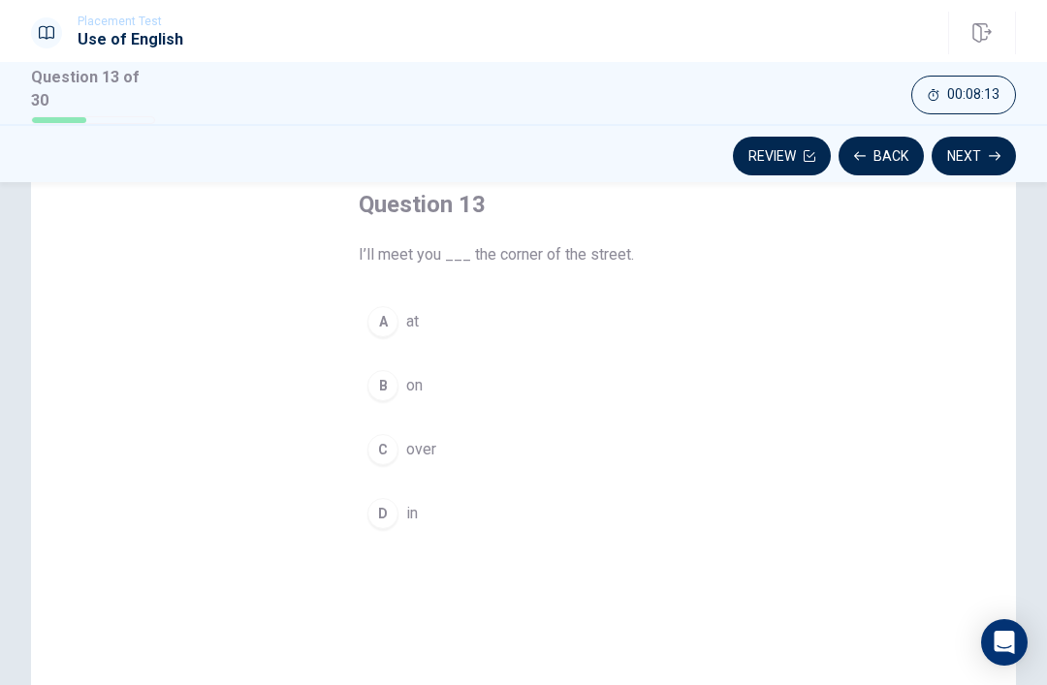
click at [898, 154] on button "Back" at bounding box center [881, 156] width 85 height 39
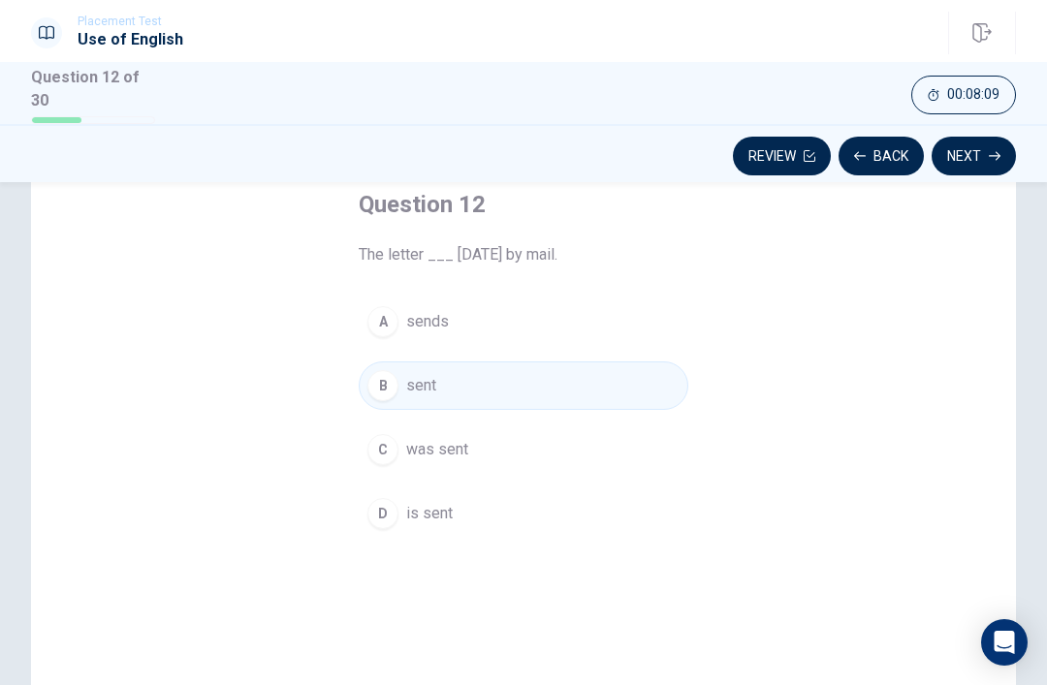
click at [978, 149] on button "Next" at bounding box center [974, 156] width 84 height 39
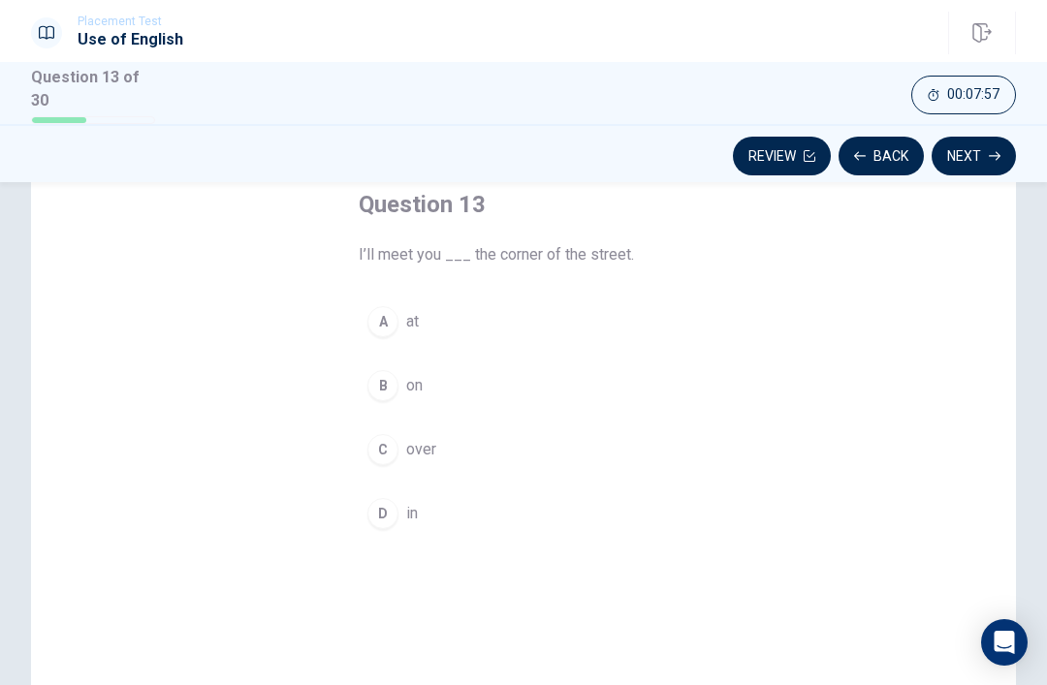
click at [392, 309] on div "A" at bounding box center [382, 321] width 31 height 31
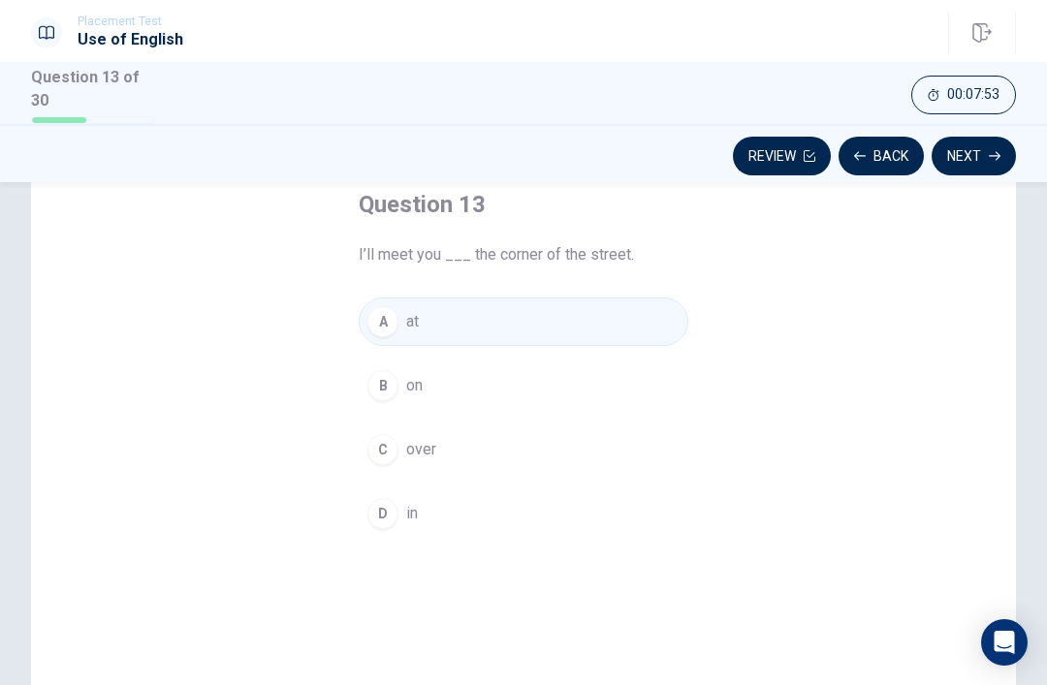
click at [970, 153] on button "Next" at bounding box center [974, 156] width 84 height 39
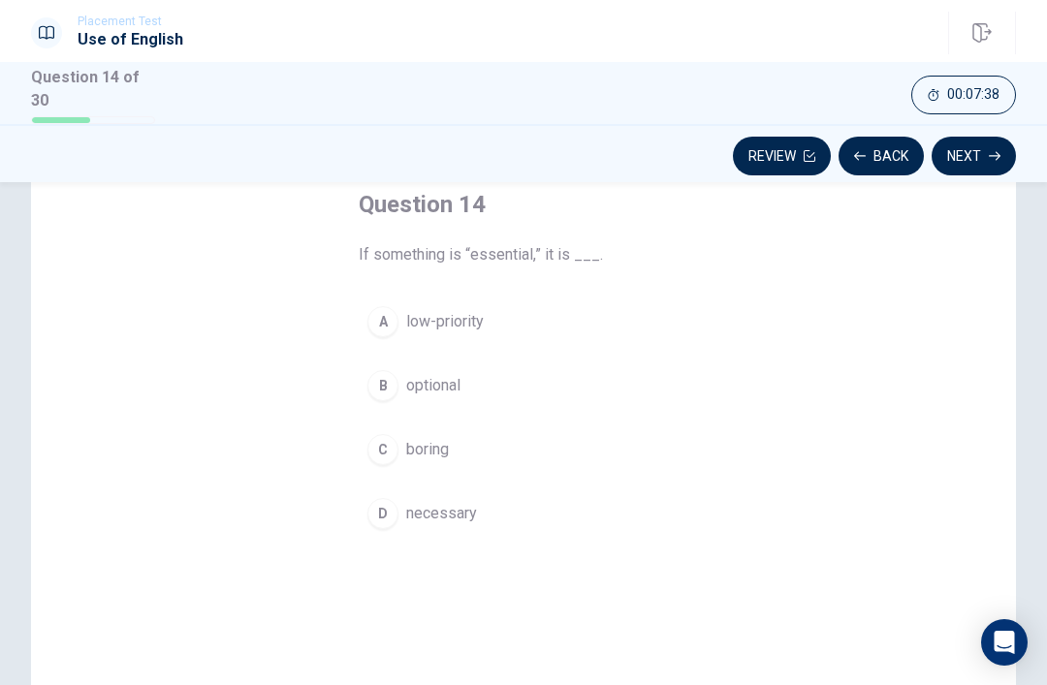
click at [397, 517] on button "D necessary" at bounding box center [524, 514] width 330 height 48
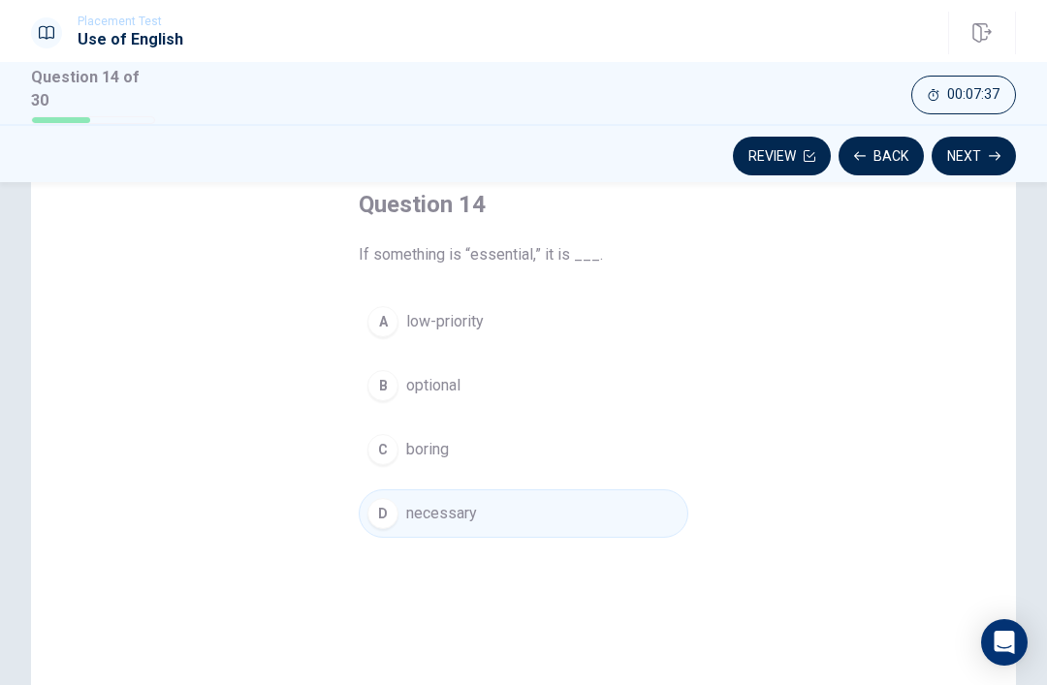
click at [976, 158] on button "Next" at bounding box center [974, 156] width 84 height 39
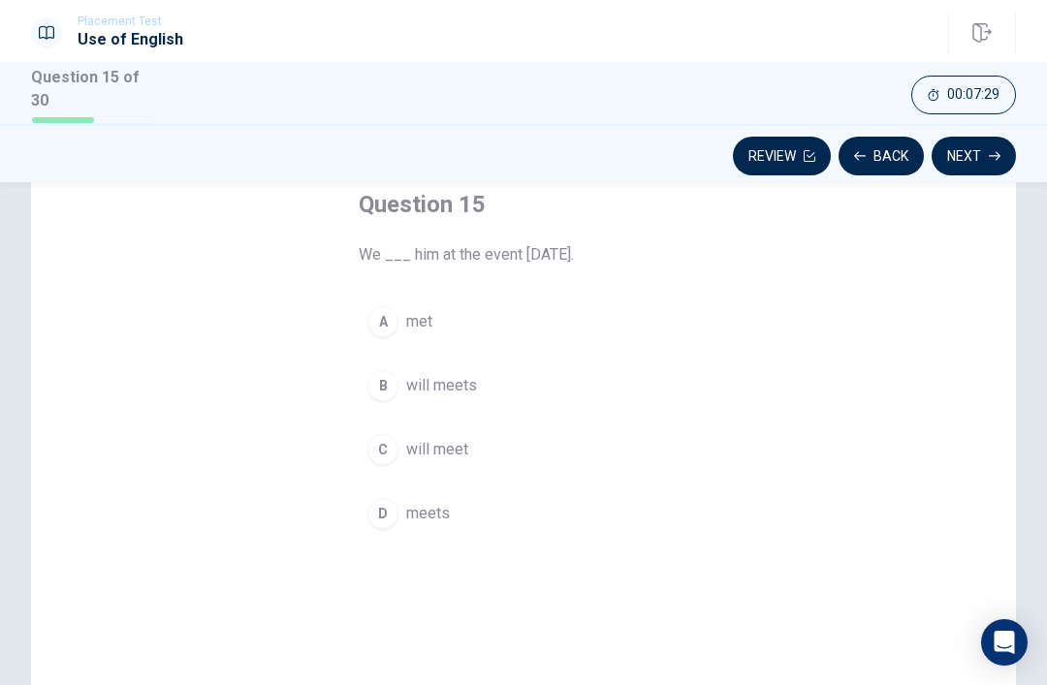
click at [438, 430] on button "C will meet" at bounding box center [524, 450] width 330 height 48
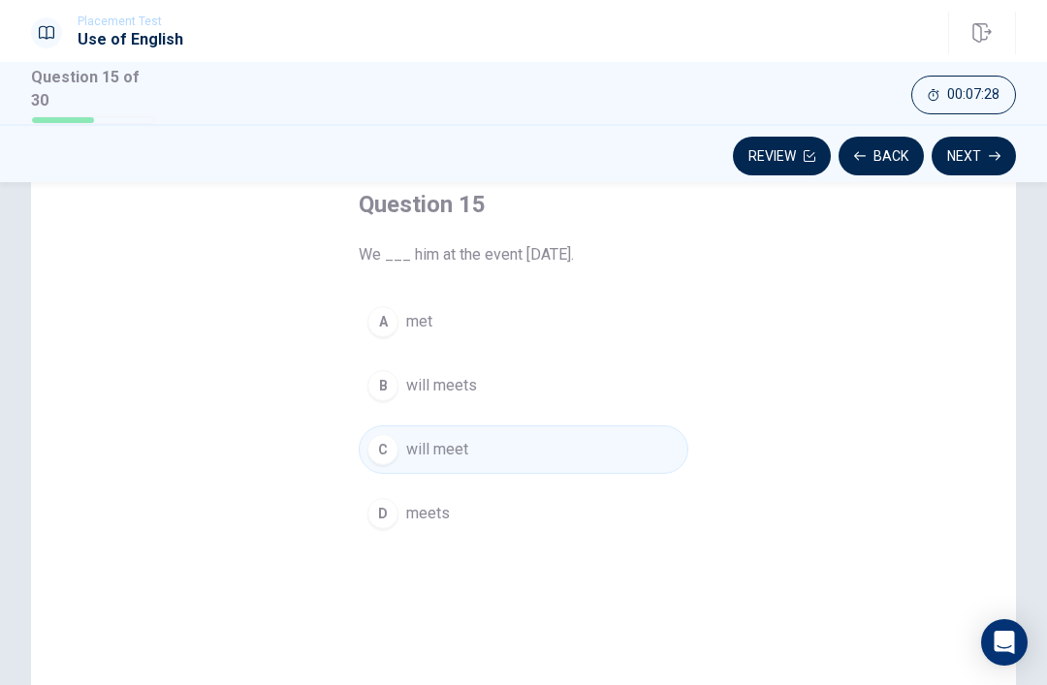
click at [965, 150] on button "Next" at bounding box center [974, 156] width 84 height 39
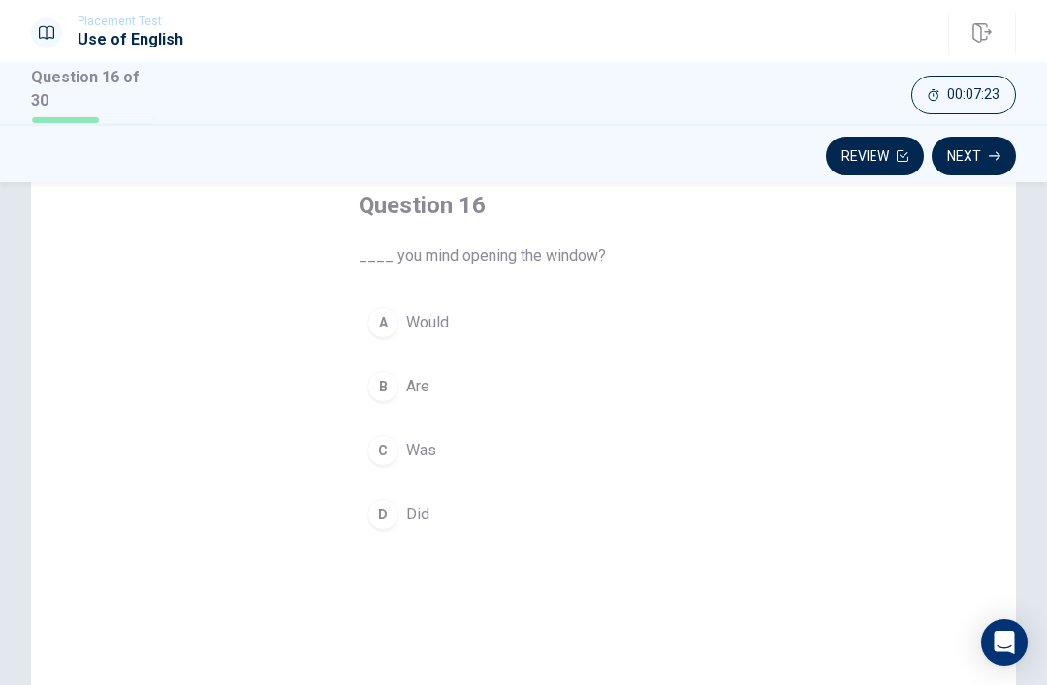
scroll to position [123, 0]
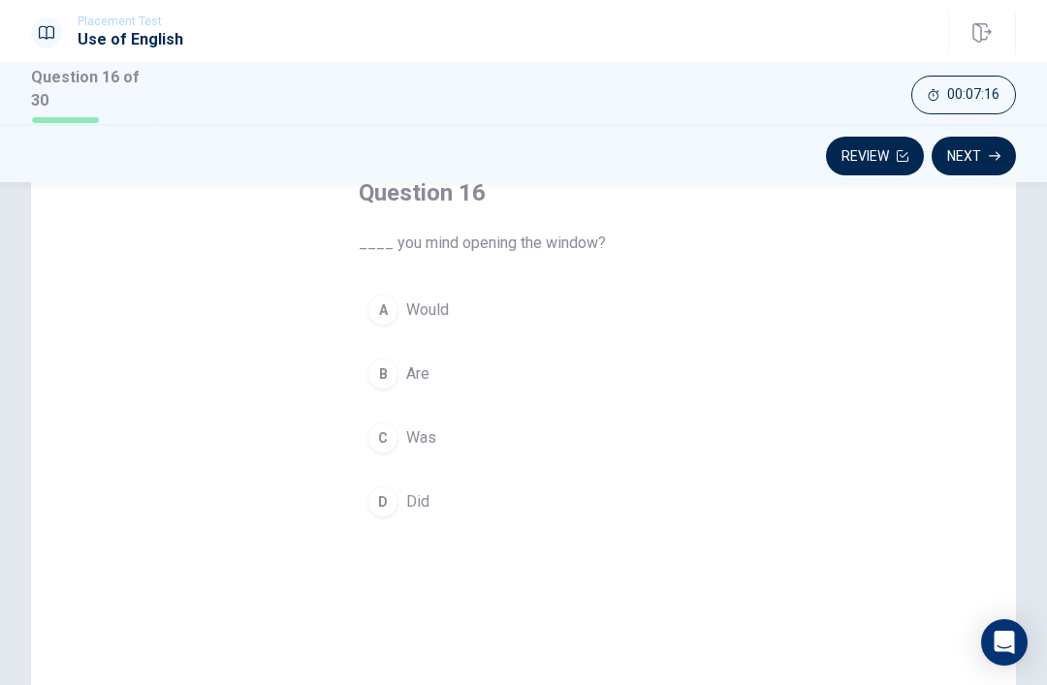
click at [423, 315] on span "Would" at bounding box center [427, 310] width 43 height 23
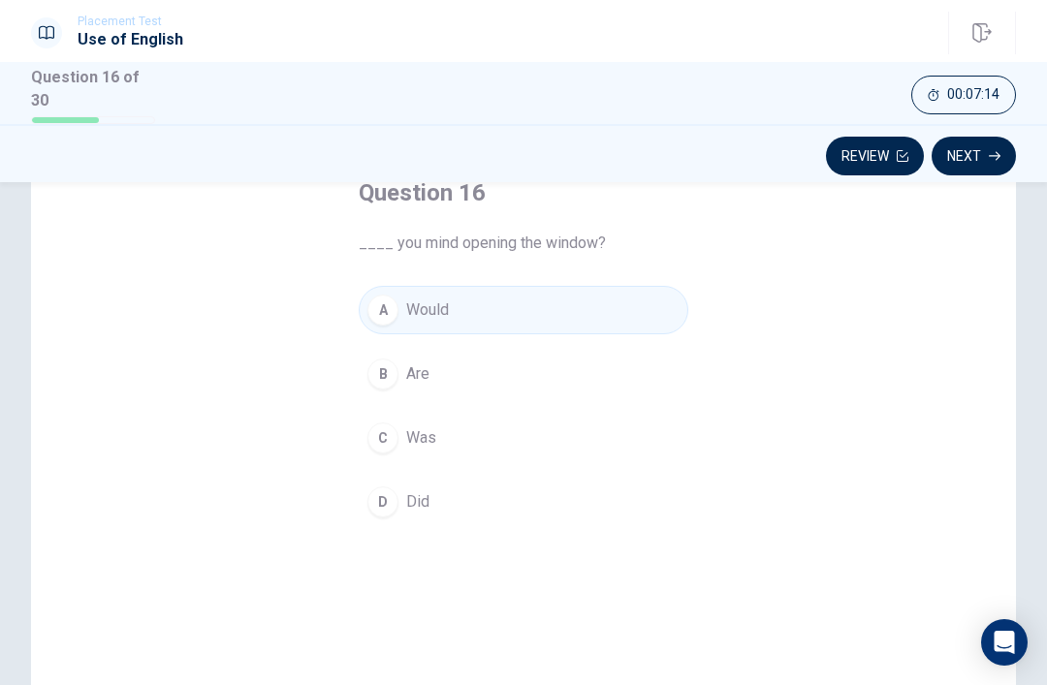
click at [977, 158] on button "Next" at bounding box center [974, 156] width 84 height 39
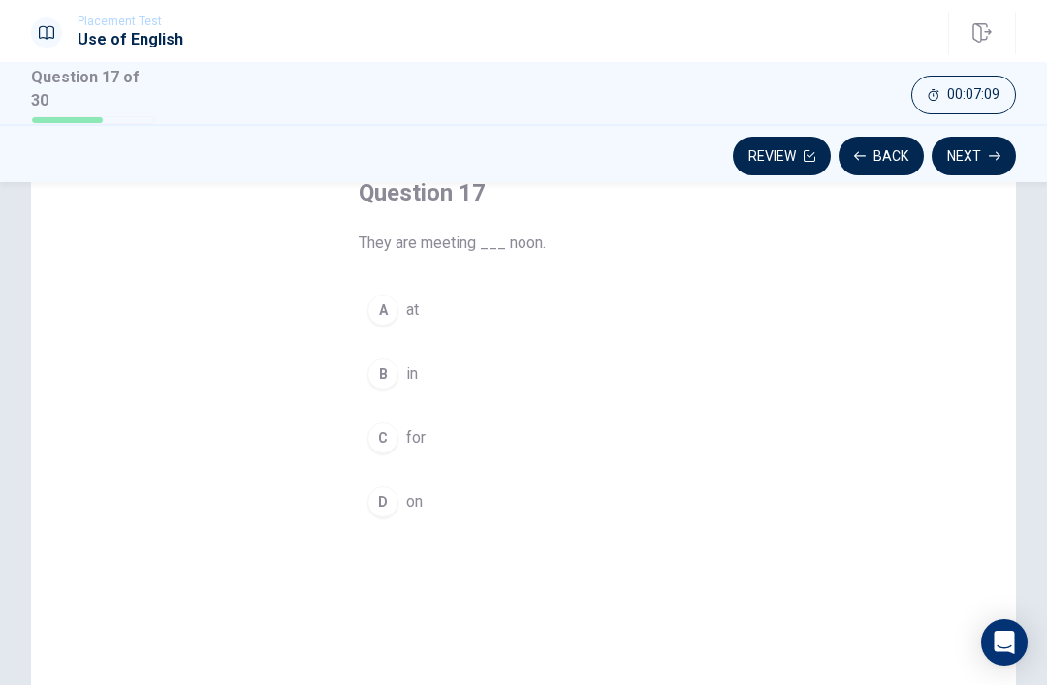
click at [396, 315] on div "A" at bounding box center [382, 310] width 31 height 31
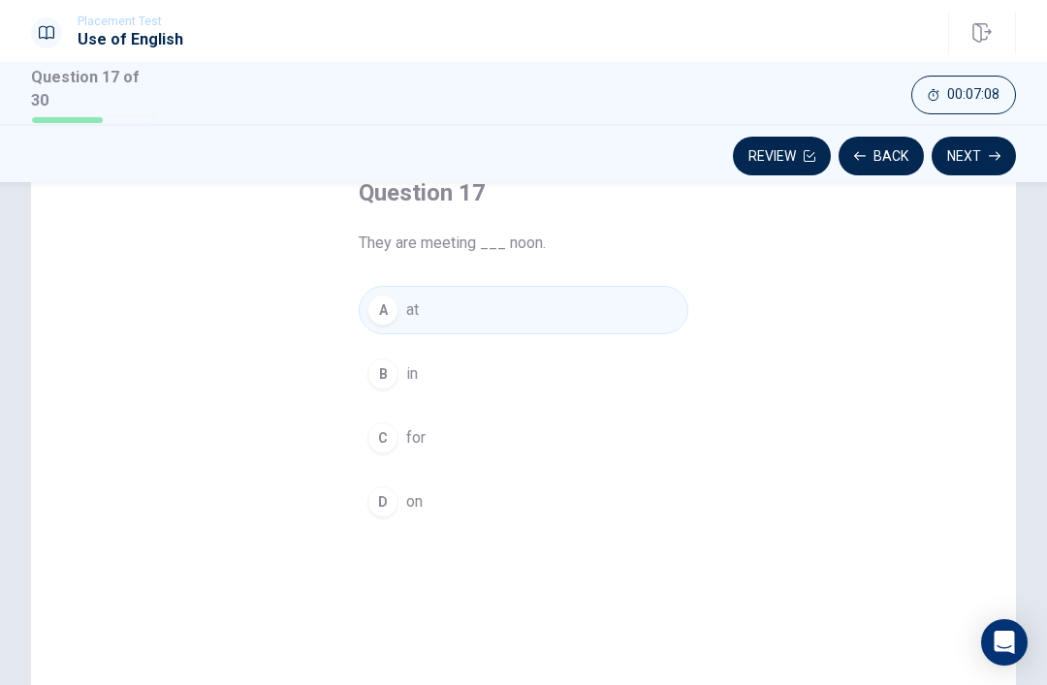
click at [969, 149] on button "Next" at bounding box center [974, 156] width 84 height 39
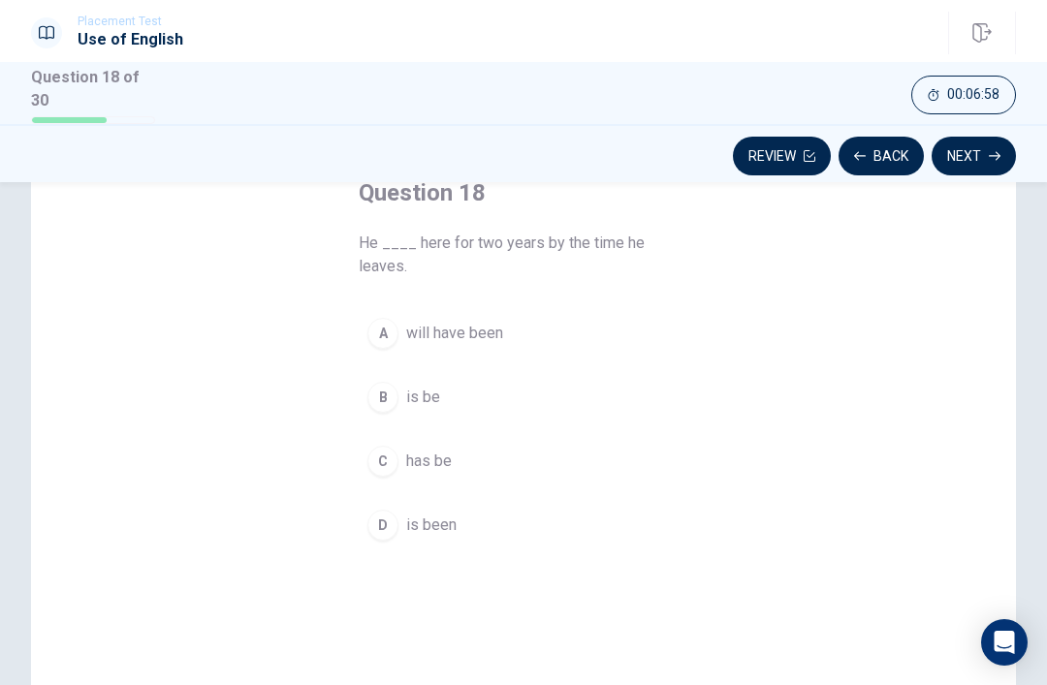
click at [485, 326] on span "will have been" at bounding box center [454, 333] width 97 height 23
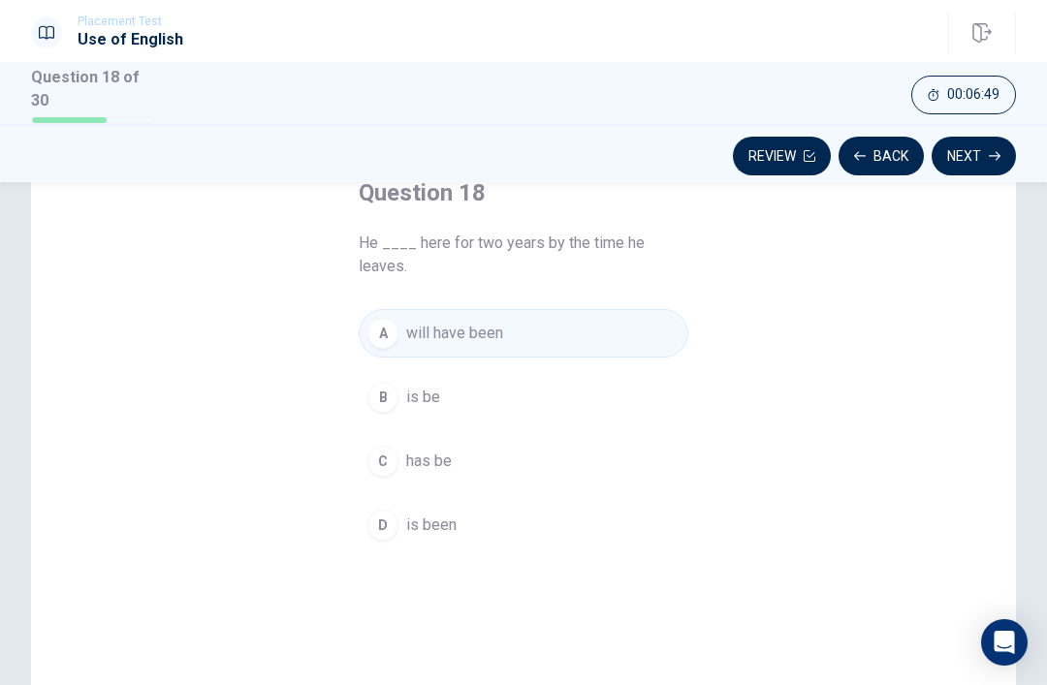
click at [434, 525] on span "is been" at bounding box center [431, 525] width 50 height 23
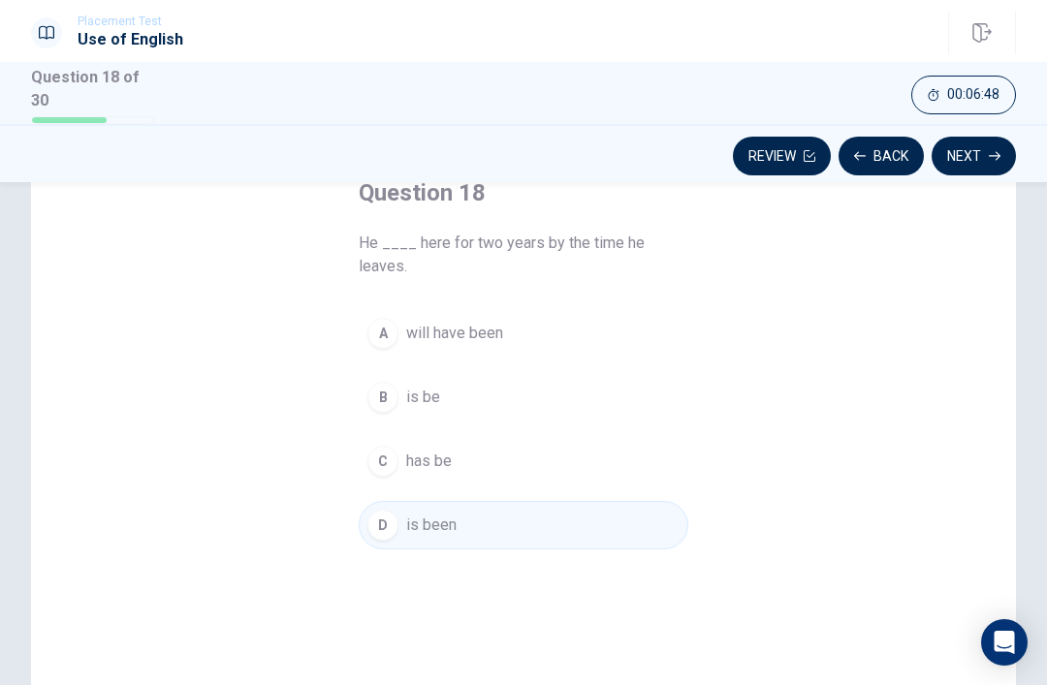
click at [984, 152] on button "Next" at bounding box center [974, 156] width 84 height 39
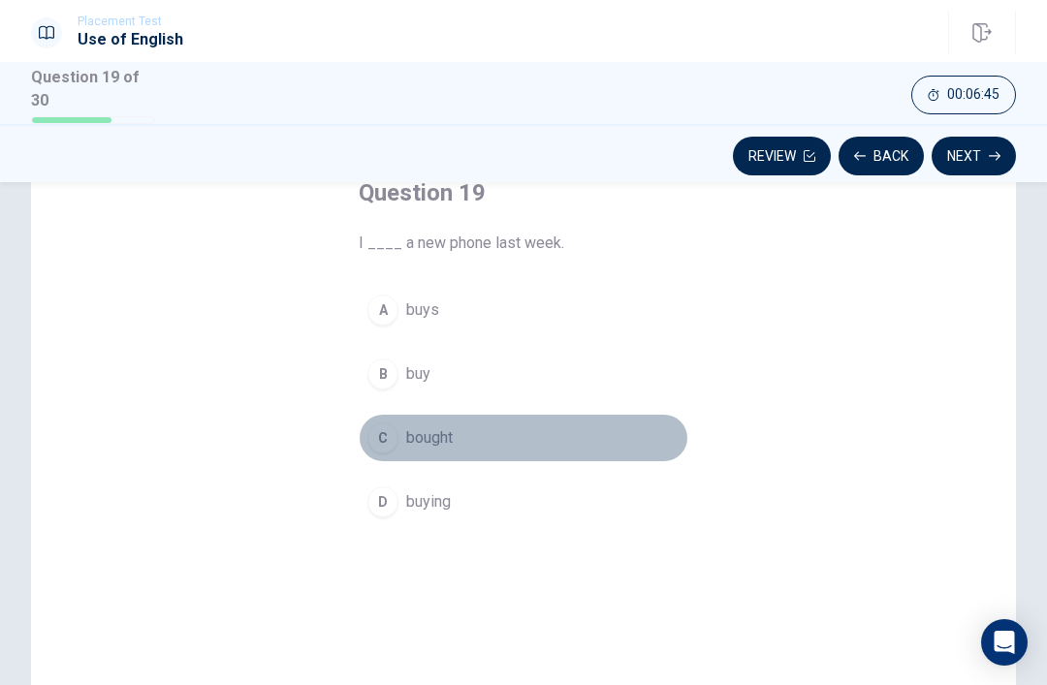
click at [435, 436] on span "bought" at bounding box center [429, 438] width 47 height 23
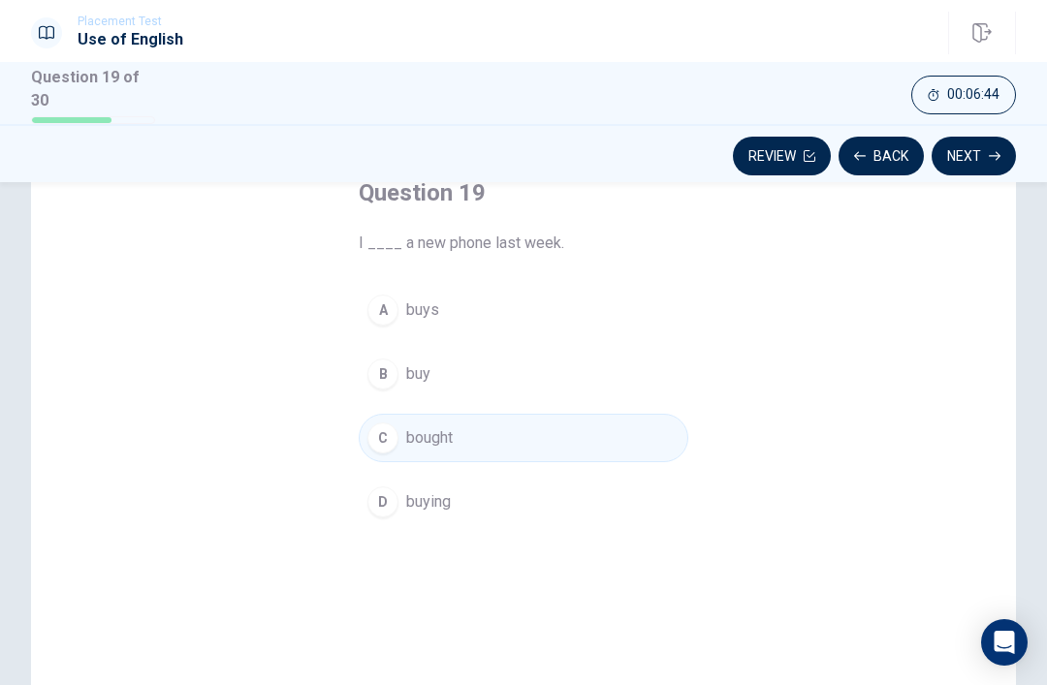
click at [997, 144] on button "Next" at bounding box center [974, 156] width 84 height 39
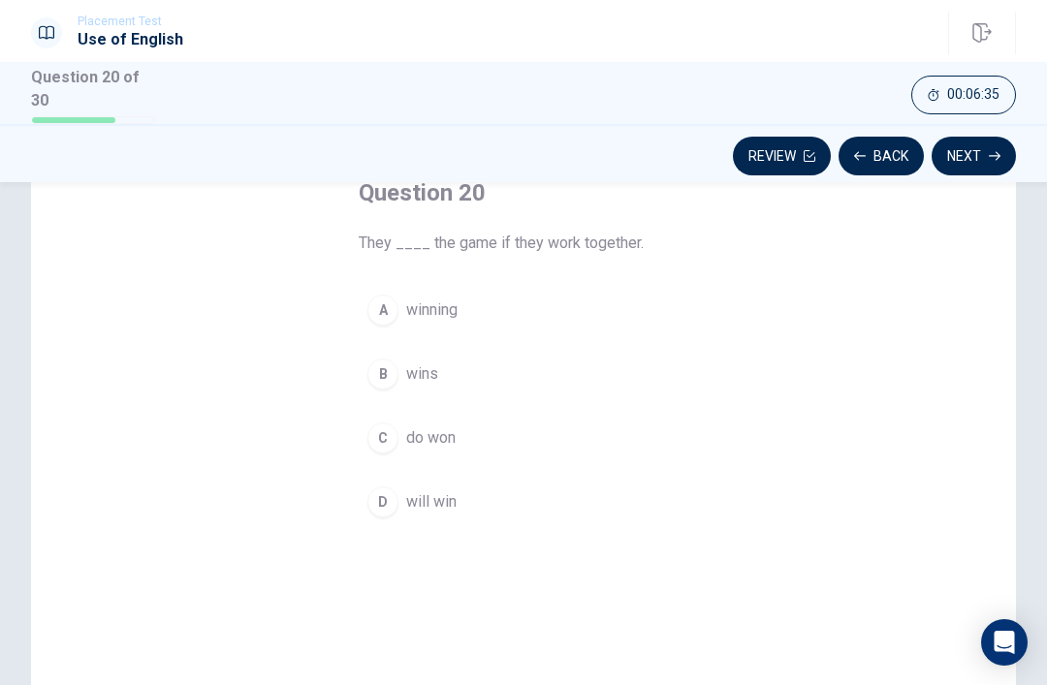
click at [442, 516] on button "D will win" at bounding box center [524, 502] width 330 height 48
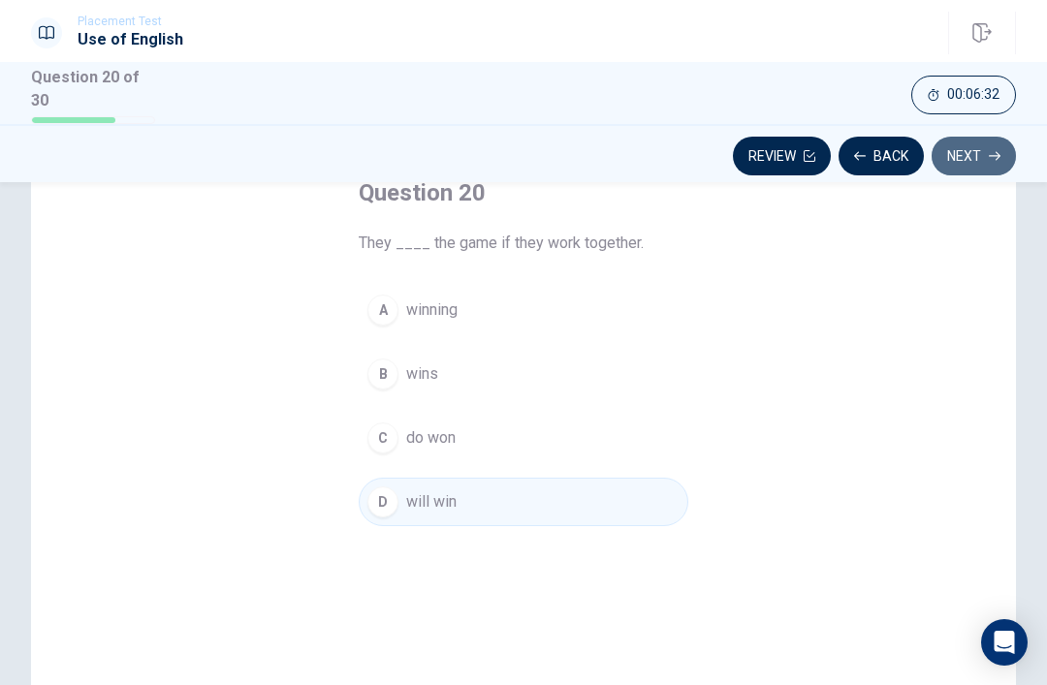
click at [990, 157] on icon "button" at bounding box center [995, 156] width 12 height 12
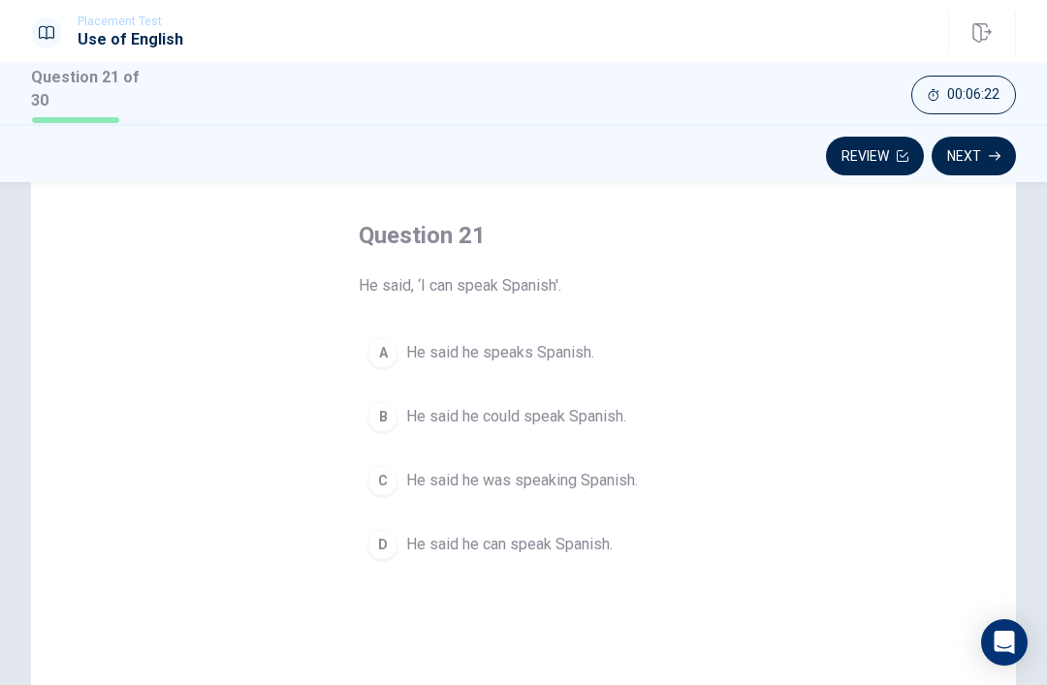
scroll to position [81, 0]
click at [529, 540] on span "He said he can speak Spanish." at bounding box center [509, 543] width 206 height 23
click at [981, 153] on button "Next" at bounding box center [974, 156] width 84 height 39
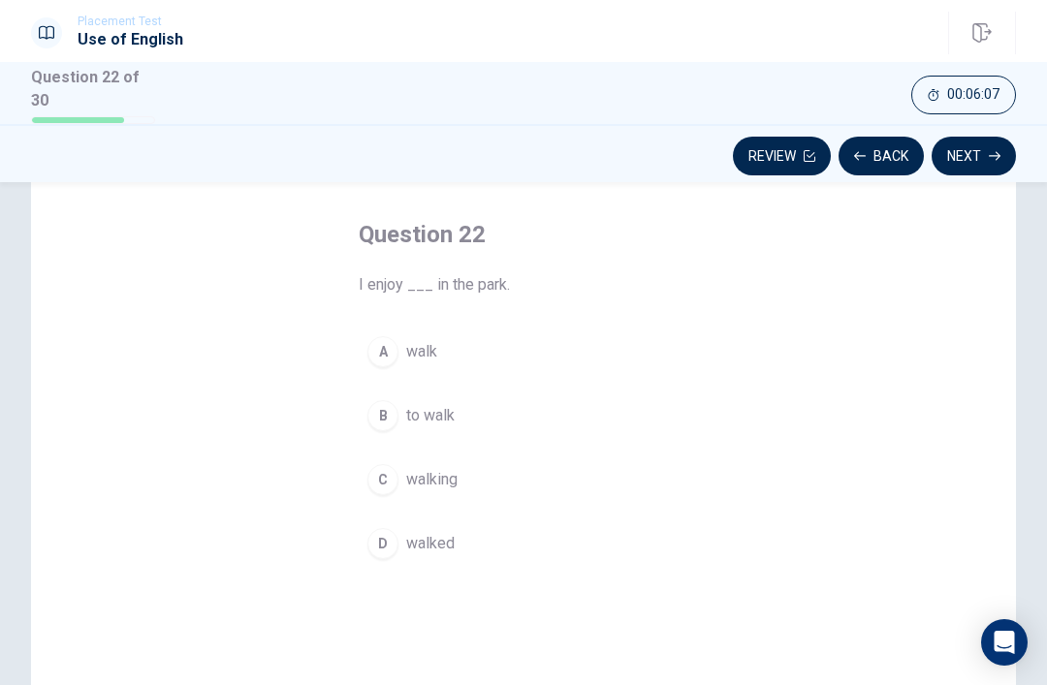
click at [450, 409] on span "to walk" at bounding box center [430, 415] width 48 height 23
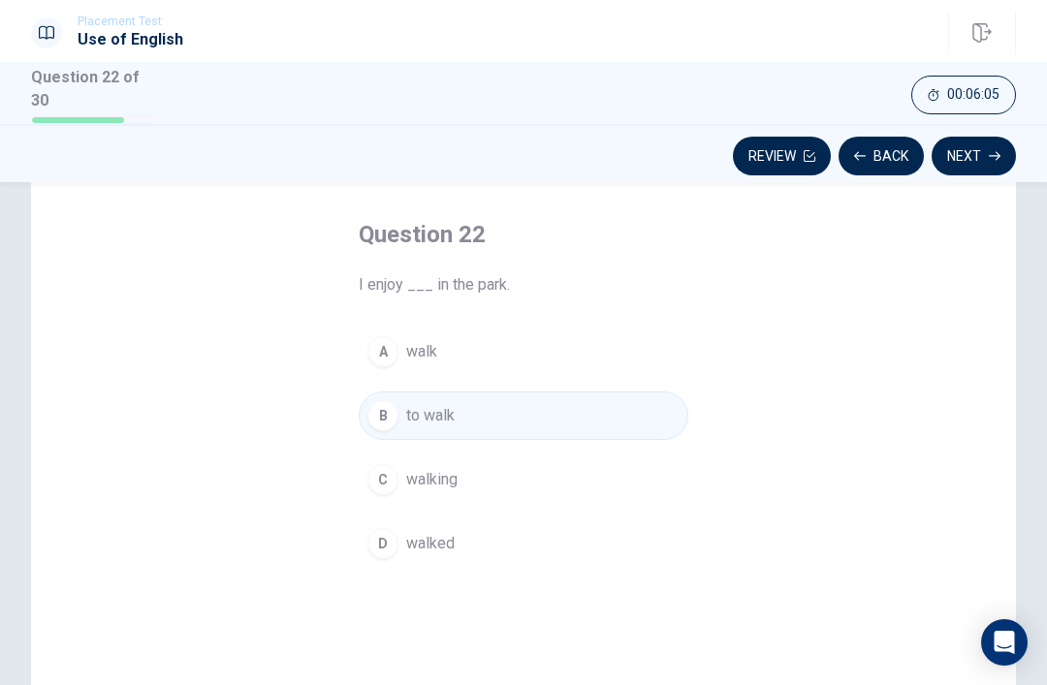
click at [992, 154] on icon "button" at bounding box center [995, 156] width 12 height 12
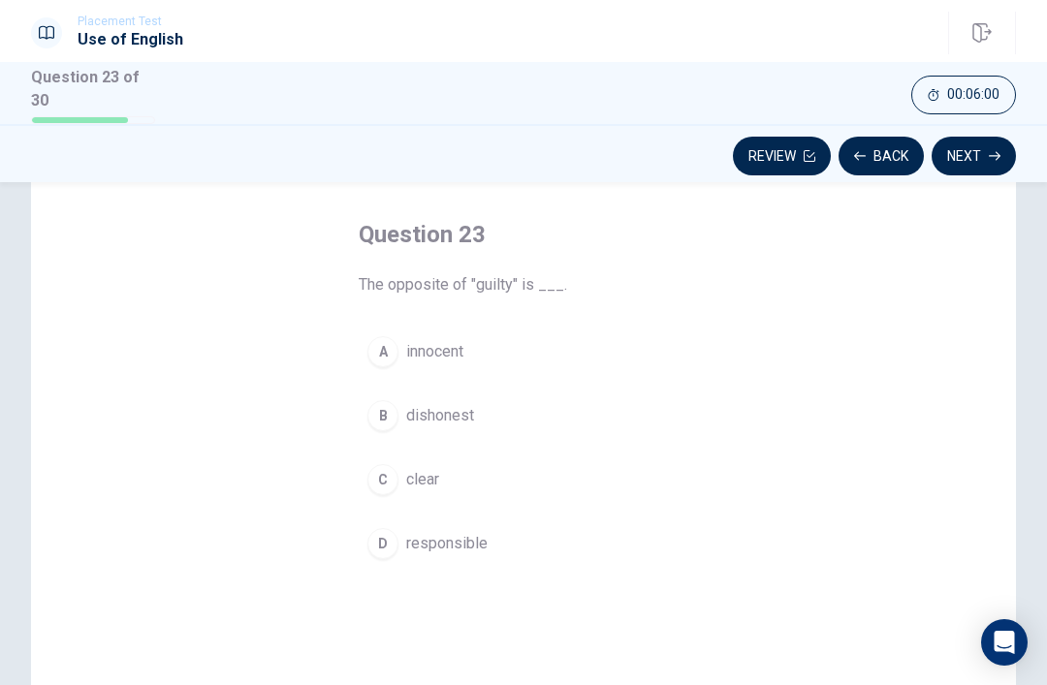
click at [902, 150] on button "Back" at bounding box center [881, 156] width 85 height 39
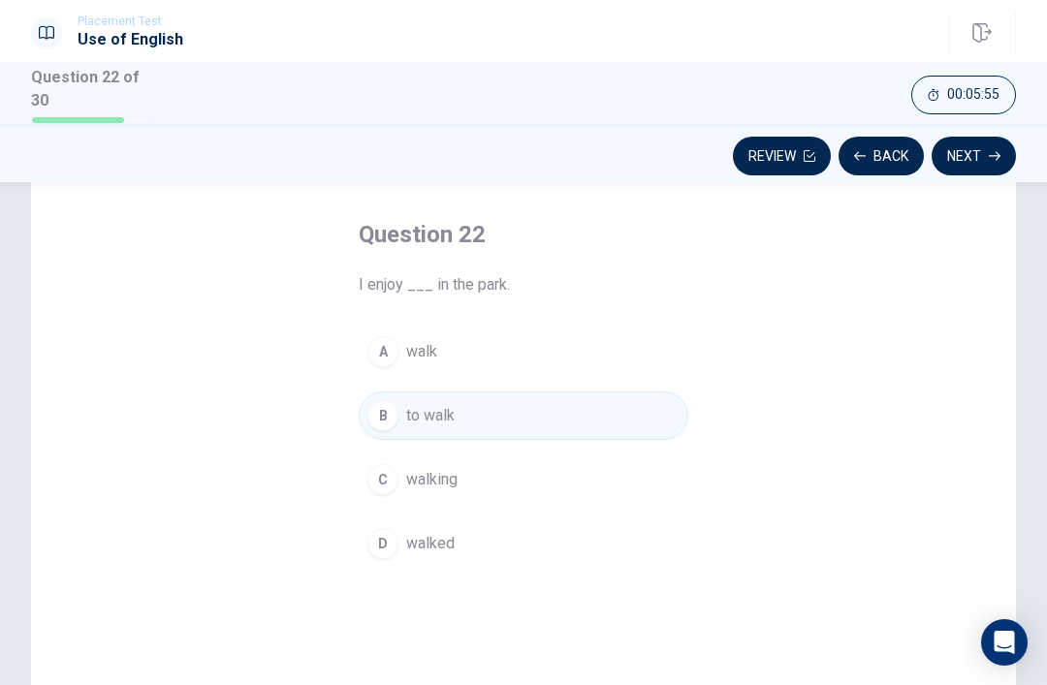
click at [463, 491] on button "C walking" at bounding box center [524, 480] width 330 height 48
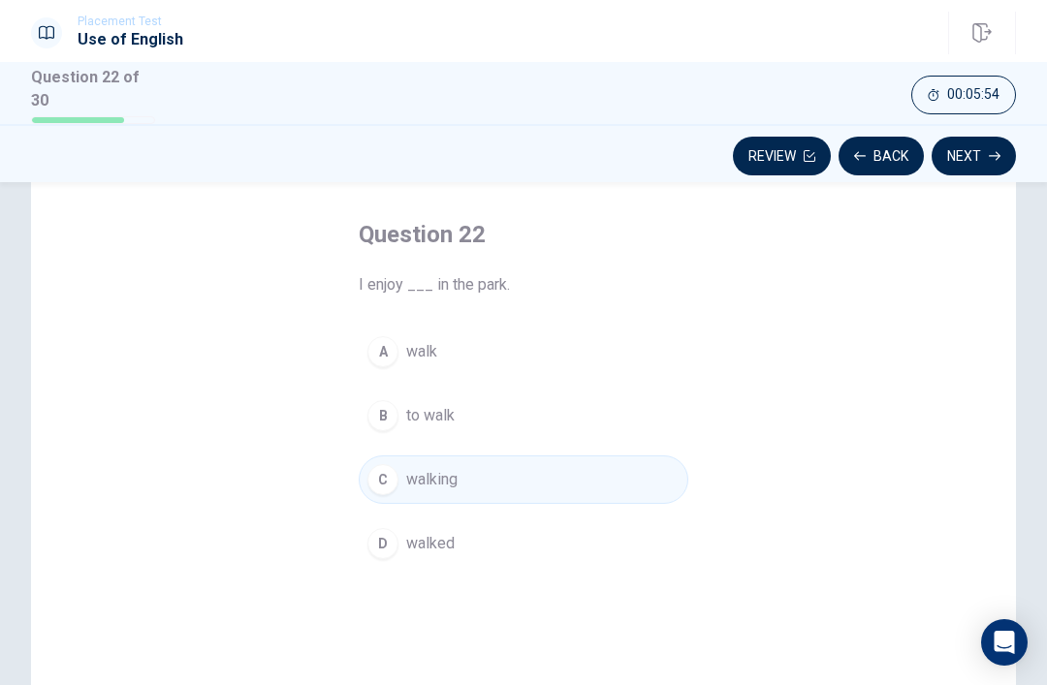
click at [981, 150] on button "Next" at bounding box center [974, 156] width 84 height 39
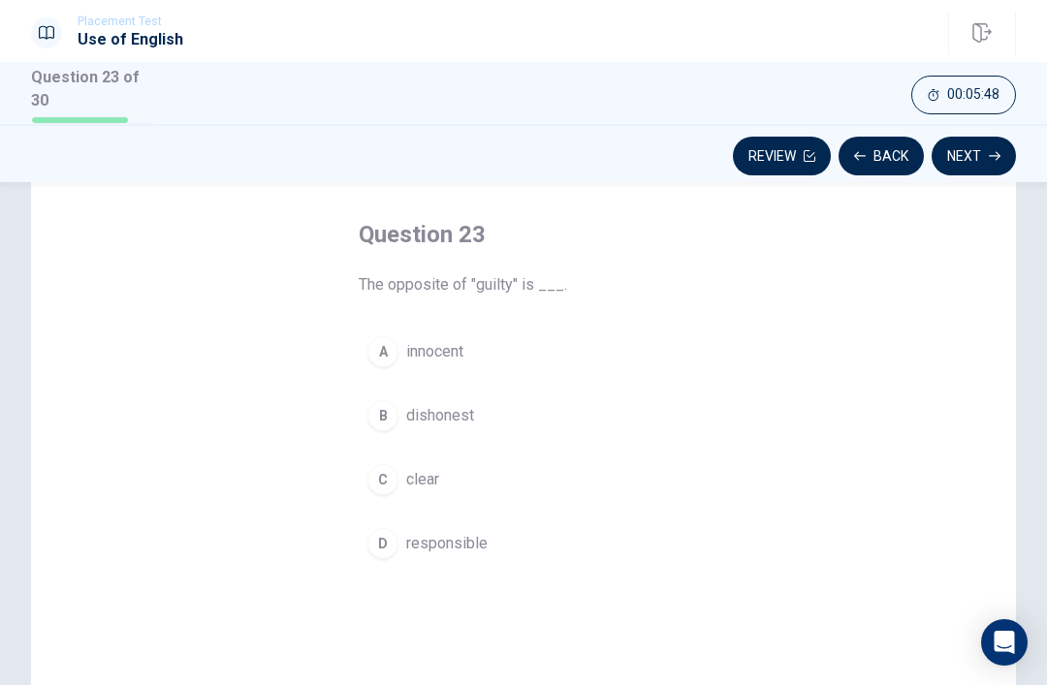
click at [425, 484] on span "clear" at bounding box center [422, 479] width 33 height 23
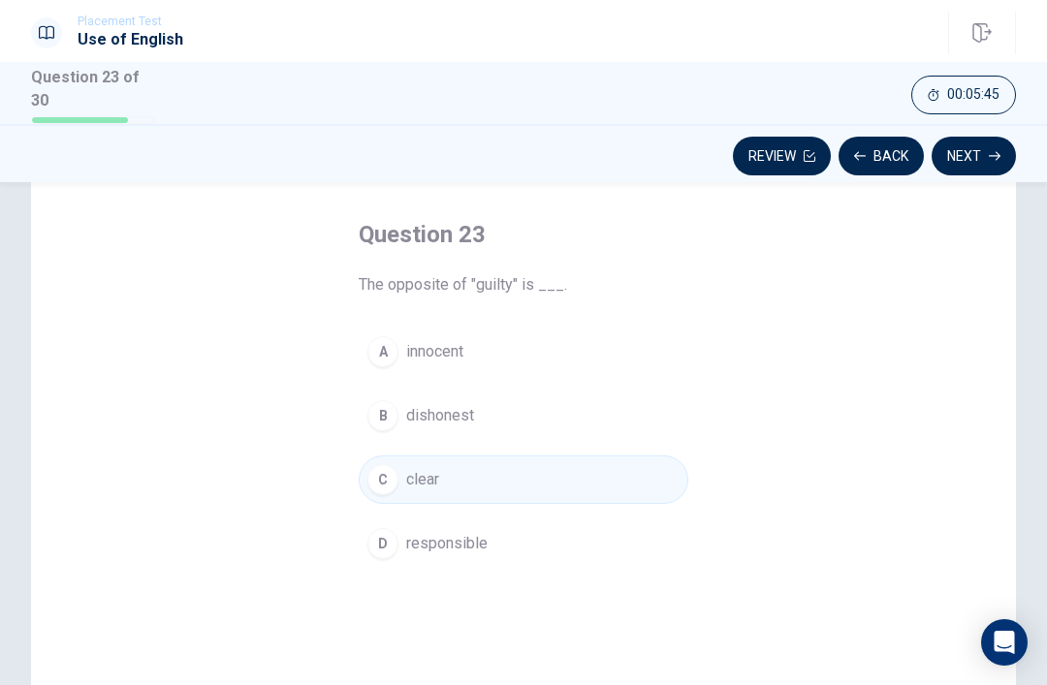
click at [983, 145] on button "Next" at bounding box center [974, 156] width 84 height 39
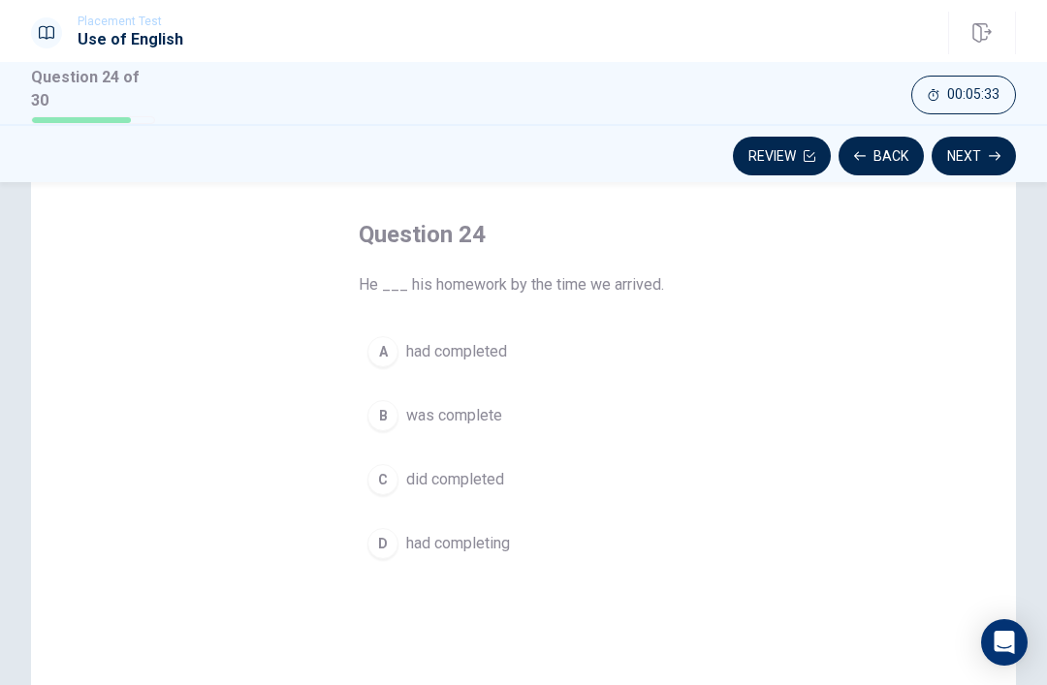
click at [485, 347] on span "had completed" at bounding box center [456, 351] width 101 height 23
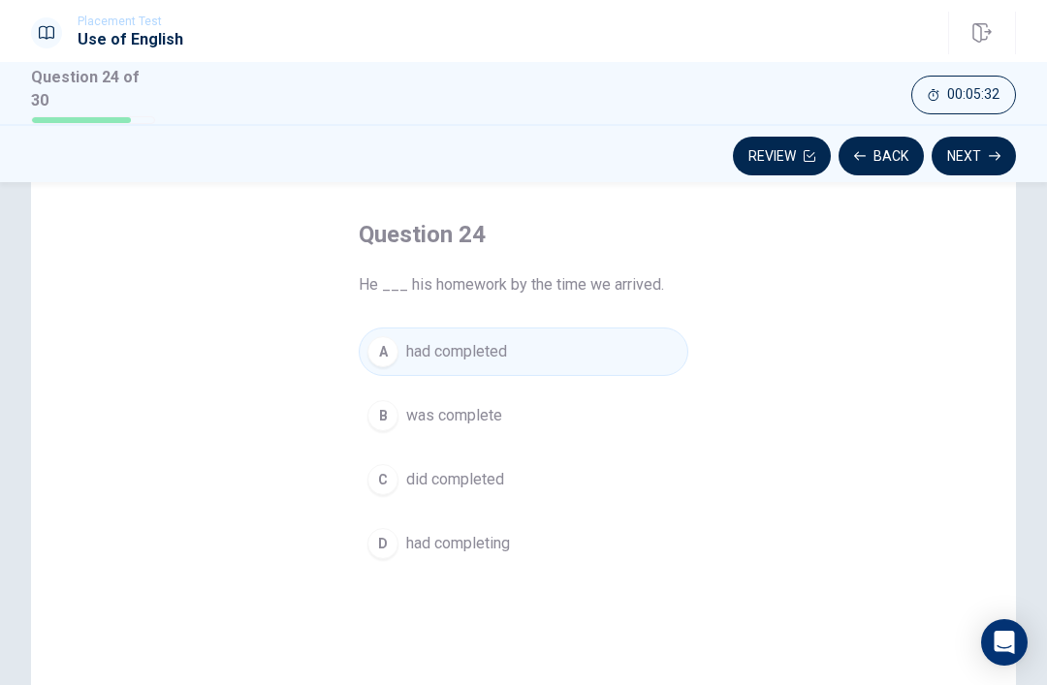
click at [983, 154] on button "Next" at bounding box center [974, 156] width 84 height 39
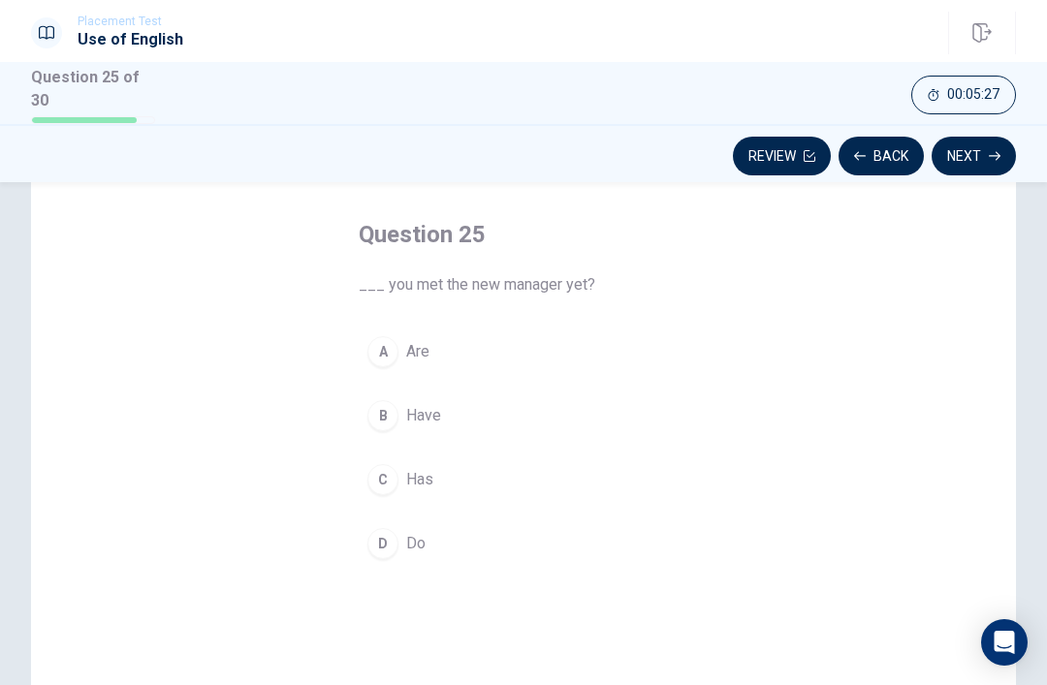
click at [427, 405] on span "Have" at bounding box center [423, 415] width 35 height 23
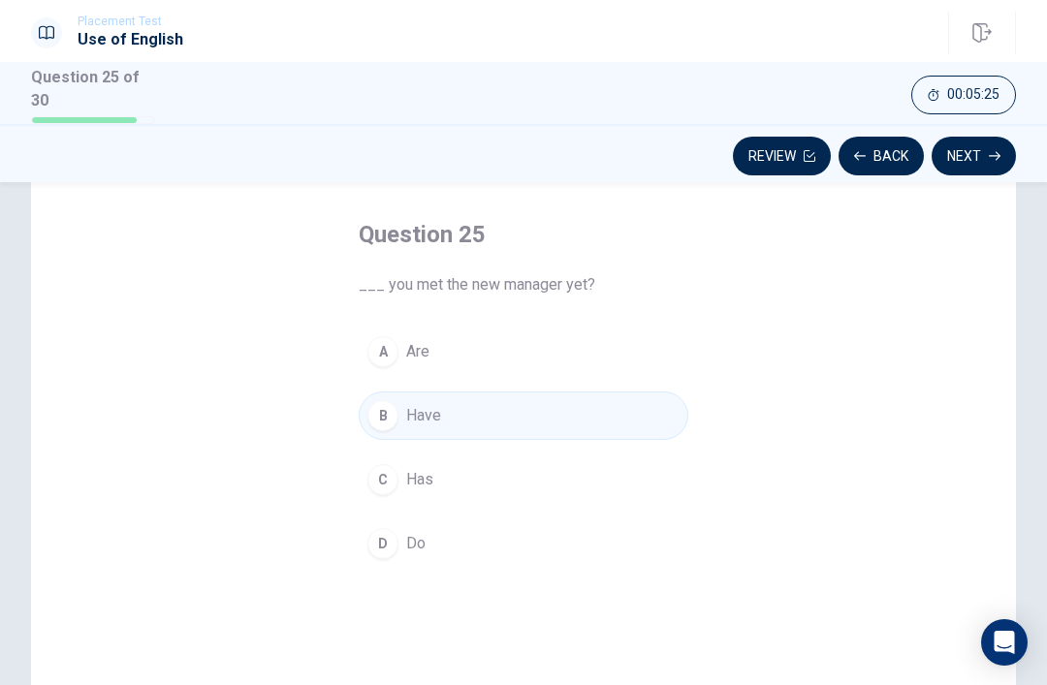
click at [982, 140] on button "Next" at bounding box center [974, 156] width 84 height 39
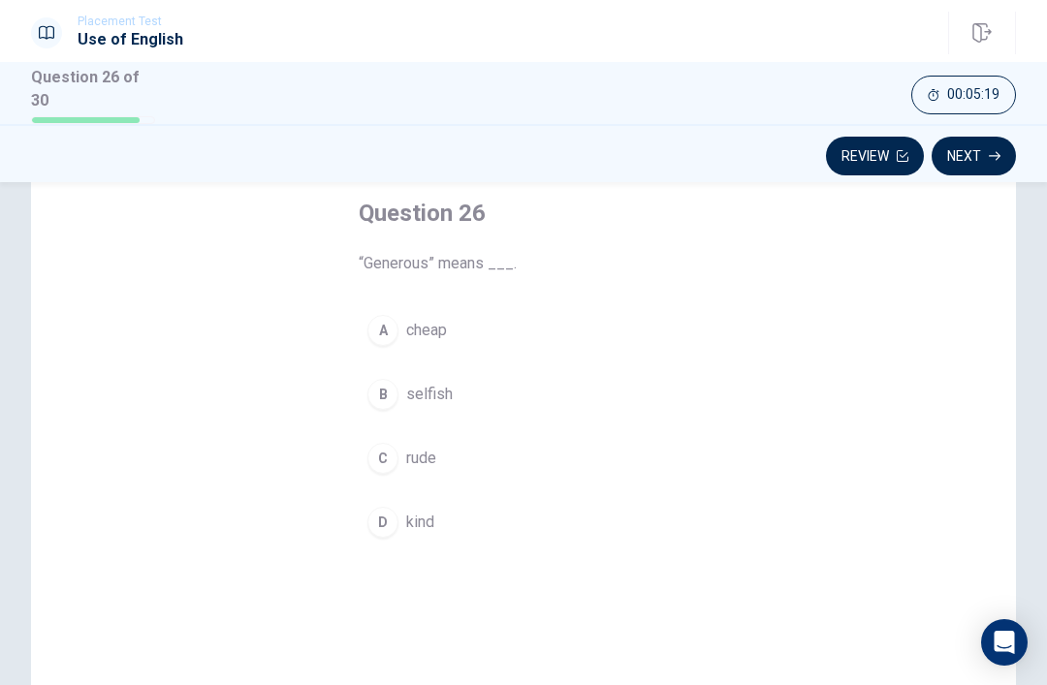
scroll to position [104, 0]
click at [395, 462] on div "C" at bounding box center [382, 457] width 31 height 31
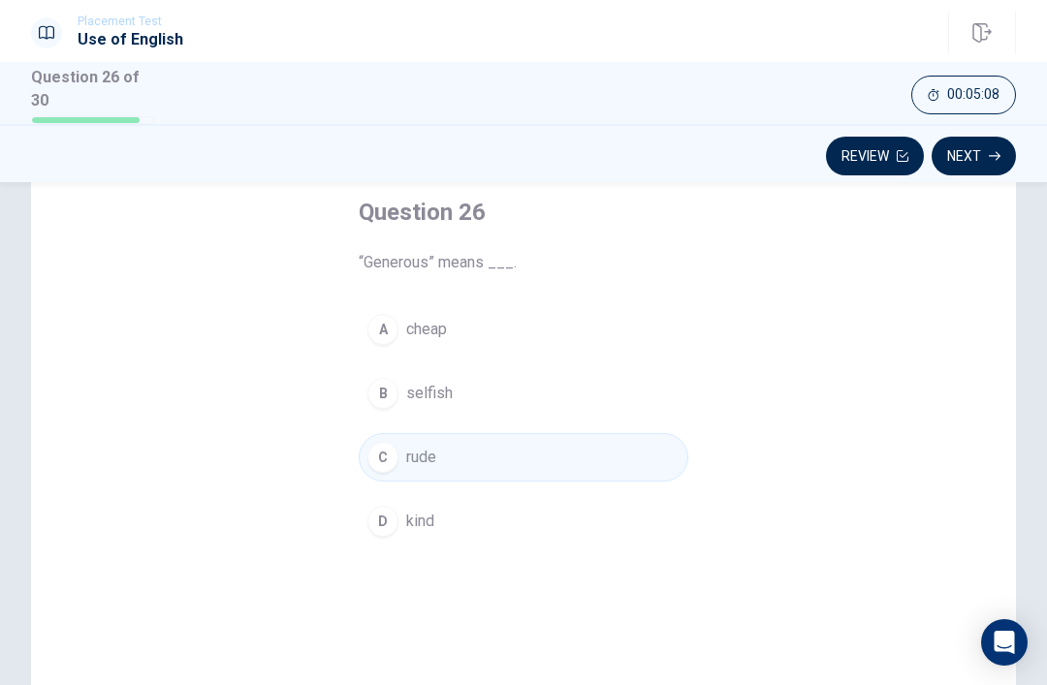
click at [980, 165] on button "Next" at bounding box center [974, 156] width 84 height 39
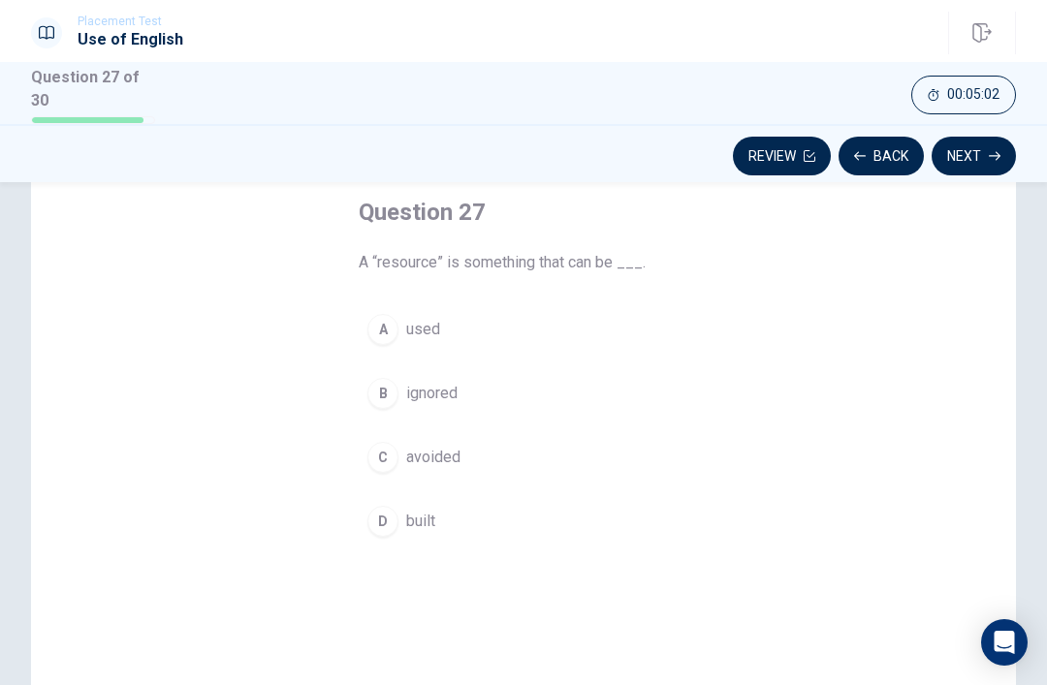
click at [443, 393] on span "ignored" at bounding box center [431, 393] width 51 height 23
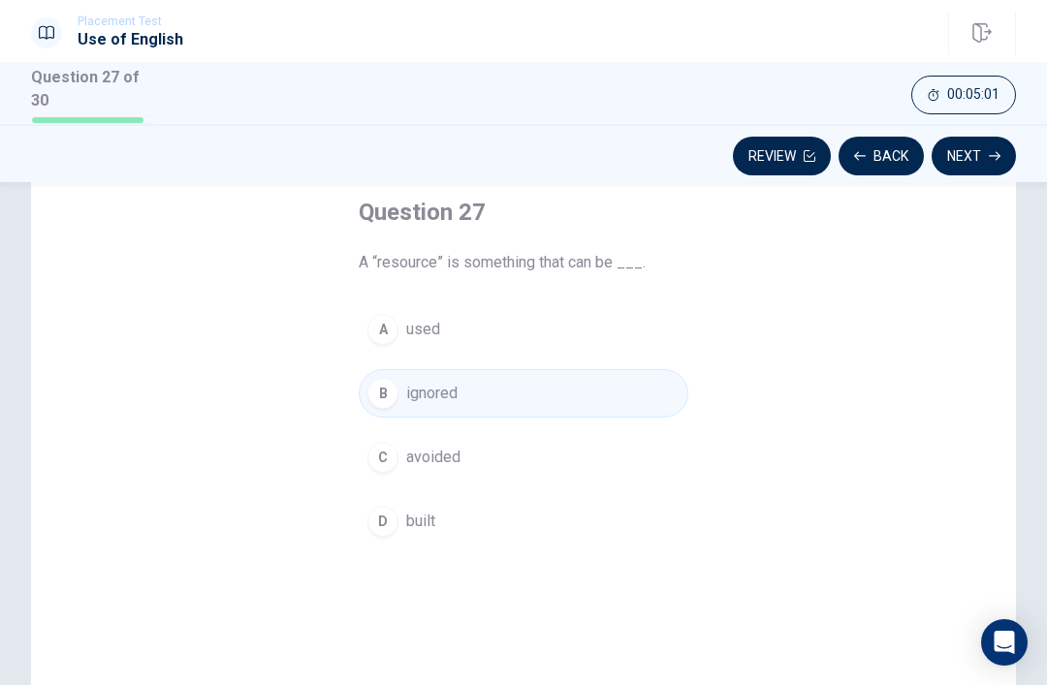
click at [978, 152] on button "Next" at bounding box center [974, 156] width 84 height 39
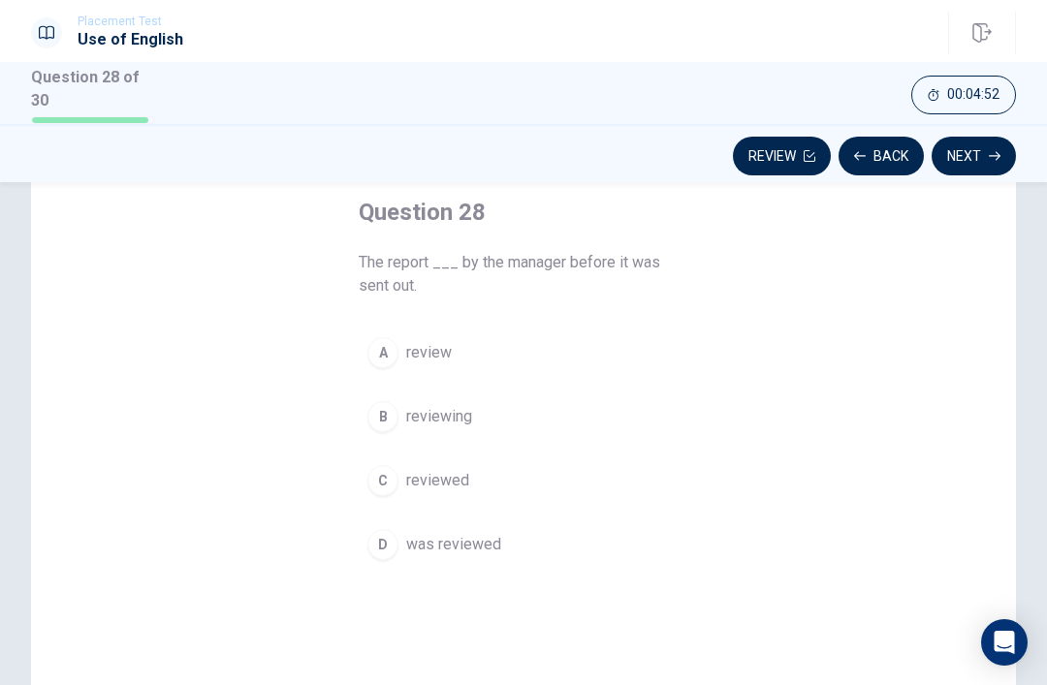
click at [459, 556] on button "D was reviewed" at bounding box center [524, 545] width 330 height 48
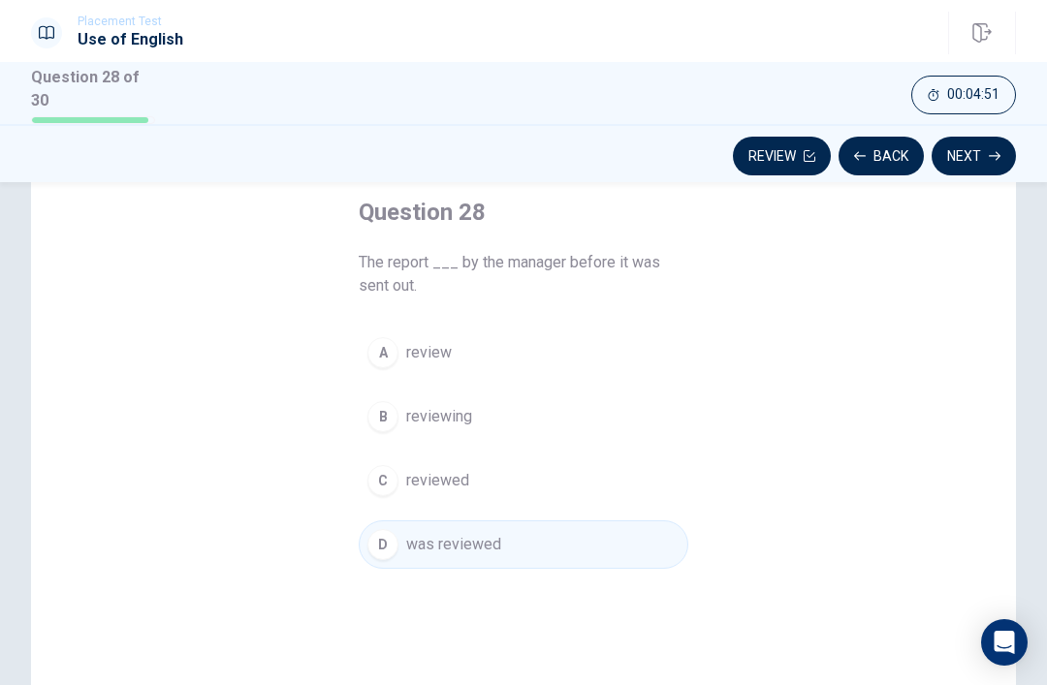
click at [983, 156] on button "Next" at bounding box center [974, 156] width 84 height 39
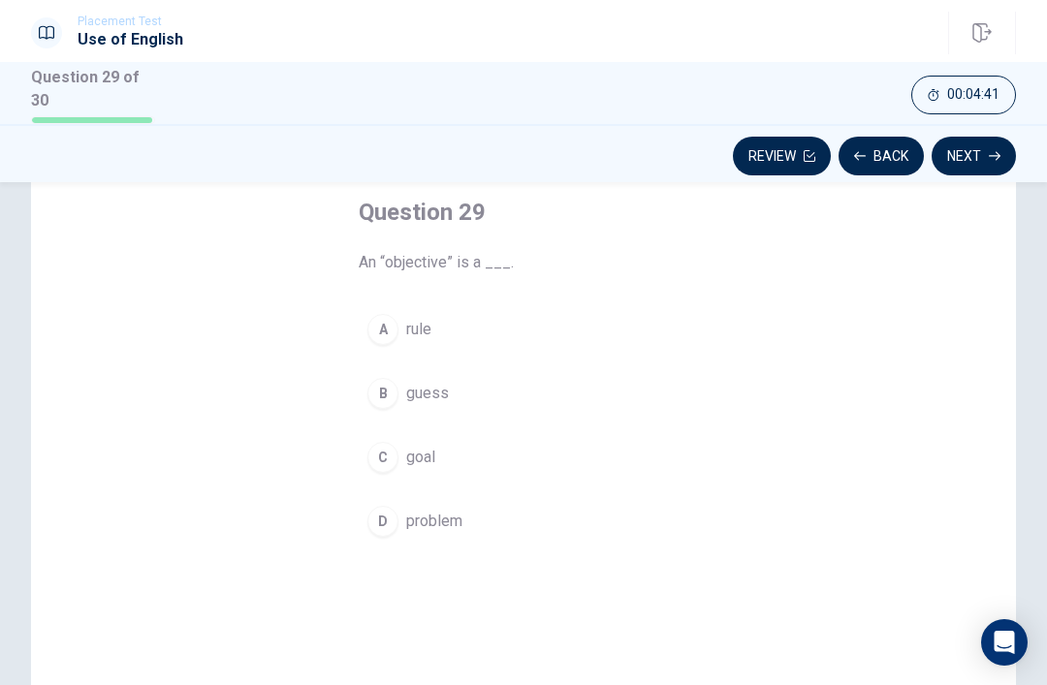
click at [416, 447] on span "goal" at bounding box center [420, 457] width 29 height 23
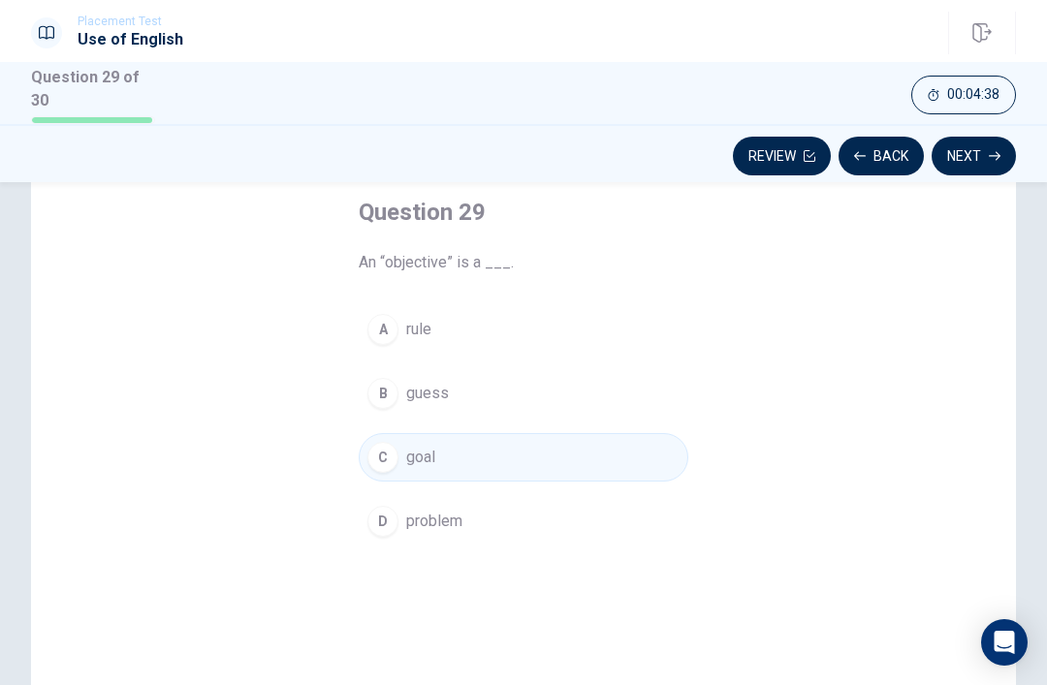
click at [987, 143] on button "Next" at bounding box center [974, 156] width 84 height 39
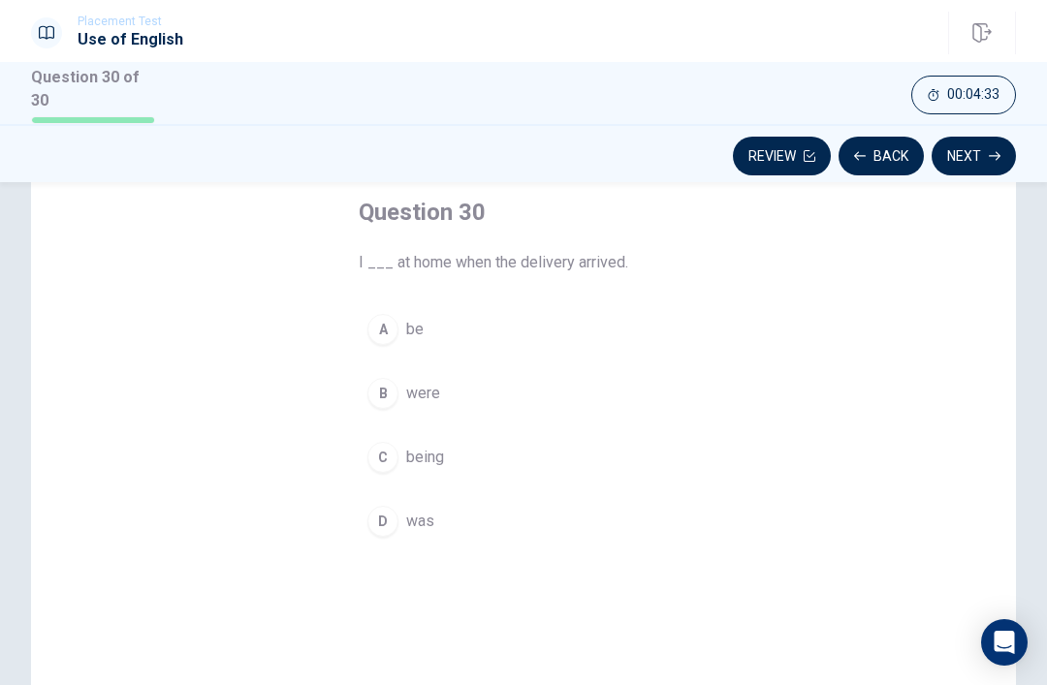
click at [398, 520] on button "D was" at bounding box center [524, 521] width 330 height 48
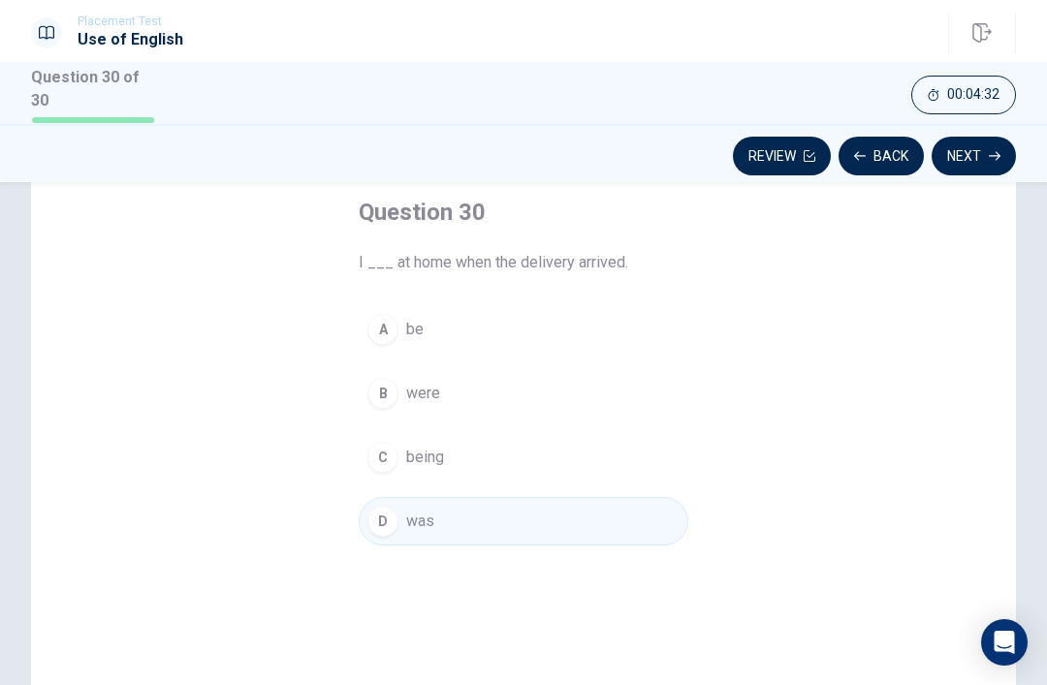
click at [974, 162] on button "Next" at bounding box center [974, 156] width 84 height 39
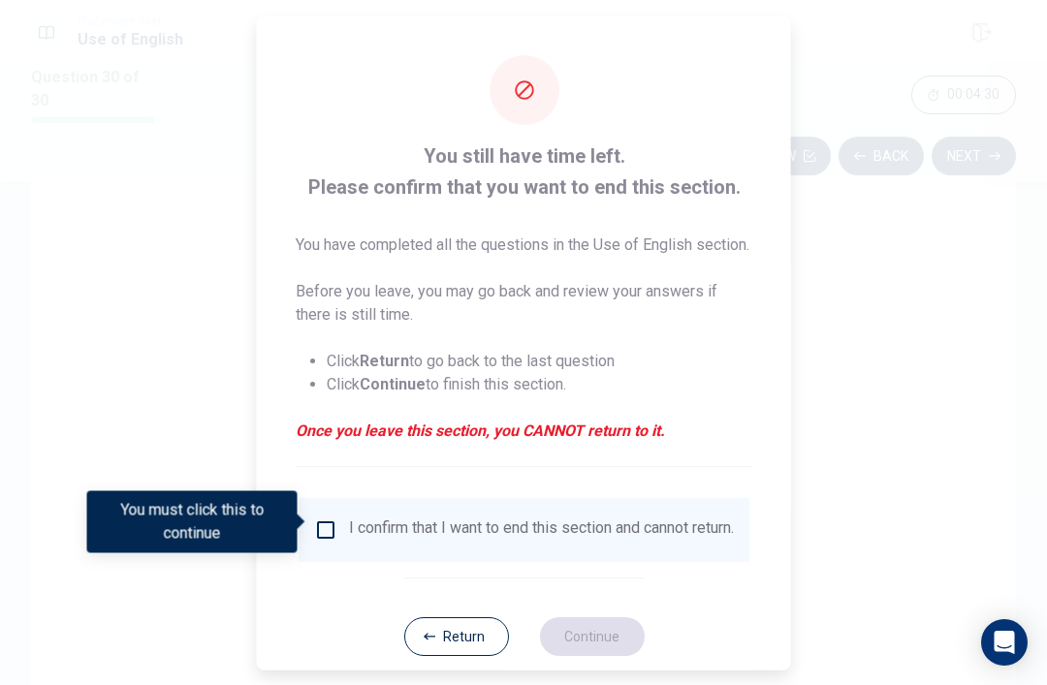
click at [333, 524] on input "You must click this to continue" at bounding box center [325, 529] width 23 height 23
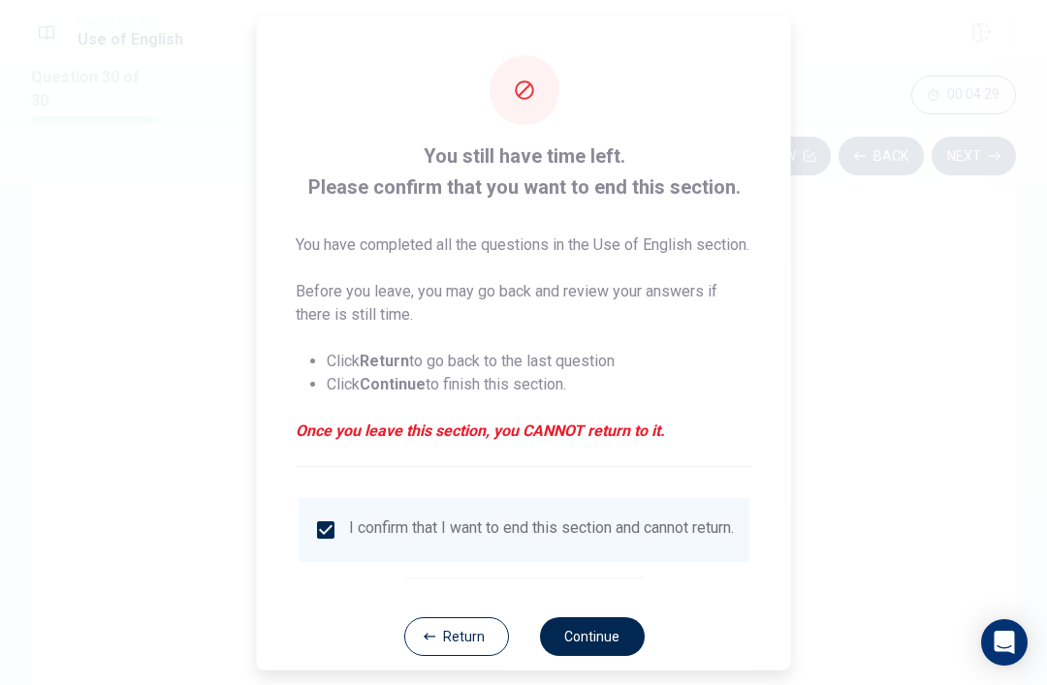
click at [612, 650] on button "Continue" at bounding box center [591, 636] width 105 height 39
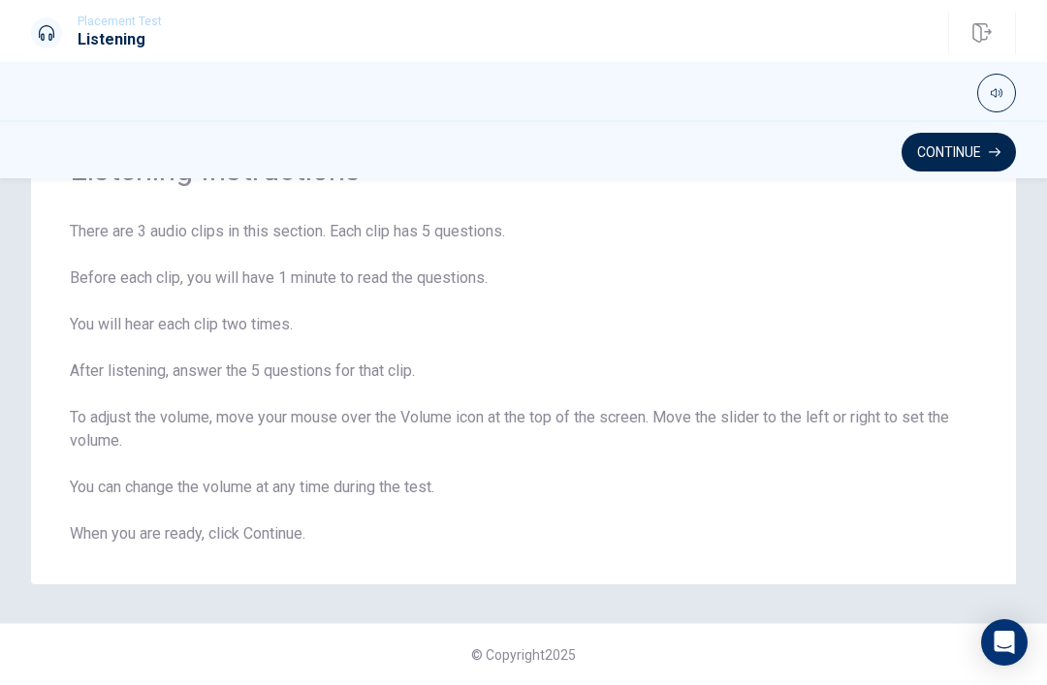
scroll to position [106, 0]
click at [979, 138] on button "Continue" at bounding box center [959, 152] width 114 height 39
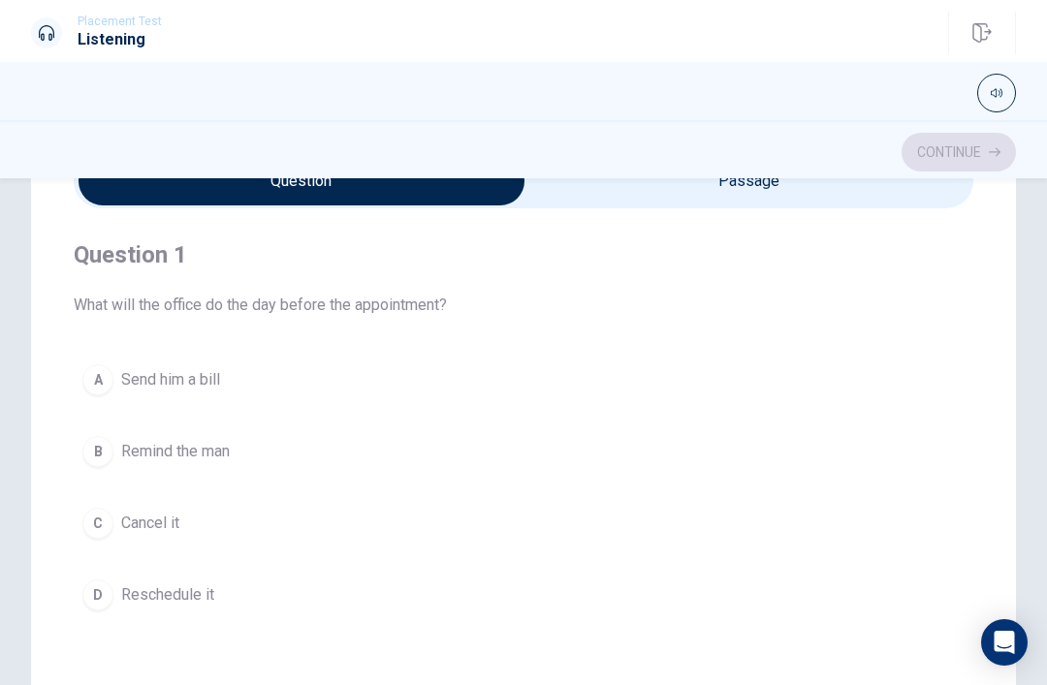
scroll to position [81, 0]
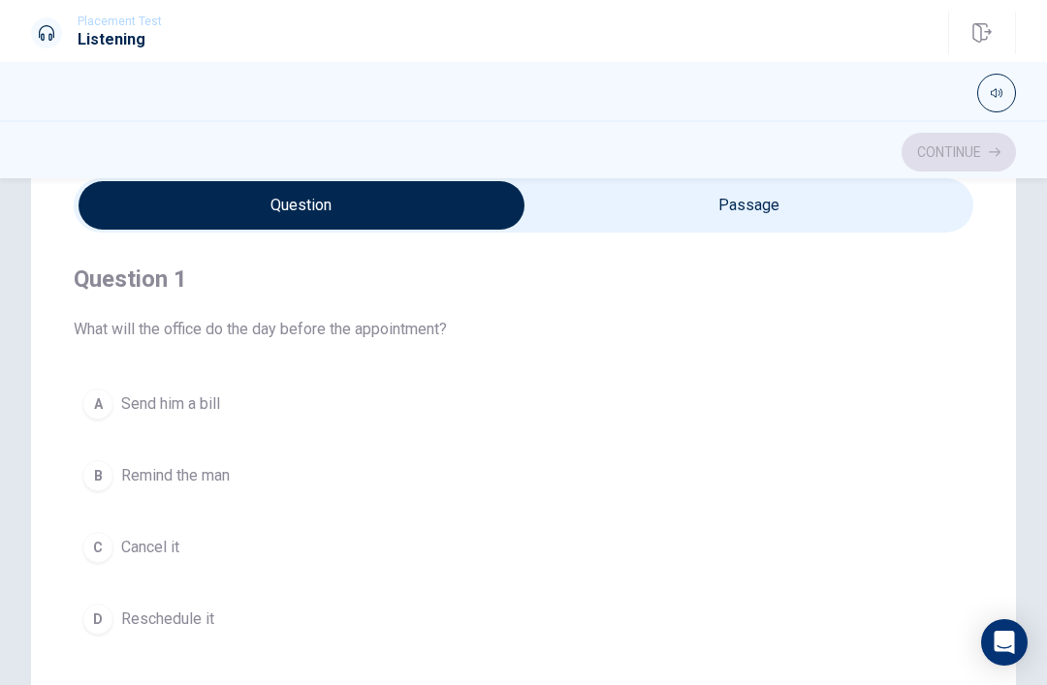
click at [873, 360] on div "Question 1 What will the office do the day before the appointment? A Send him a…" at bounding box center [524, 454] width 900 height 442
type input "6"
click at [875, 192] on input "checkbox" at bounding box center [301, 205] width 1349 height 48
checkbox input "true"
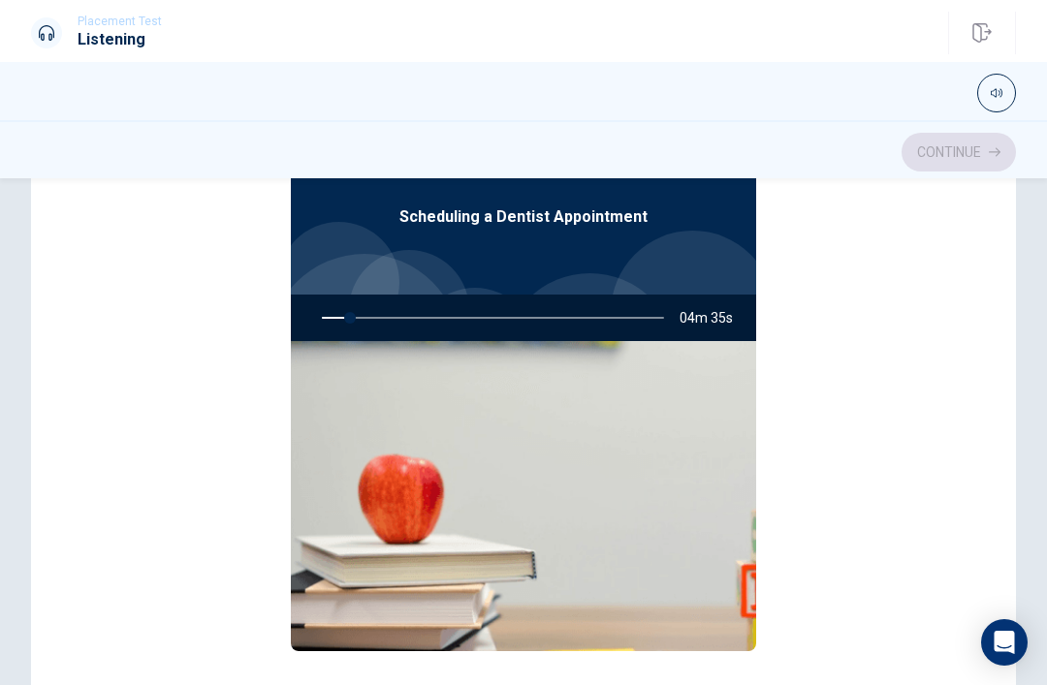
scroll to position [0, 0]
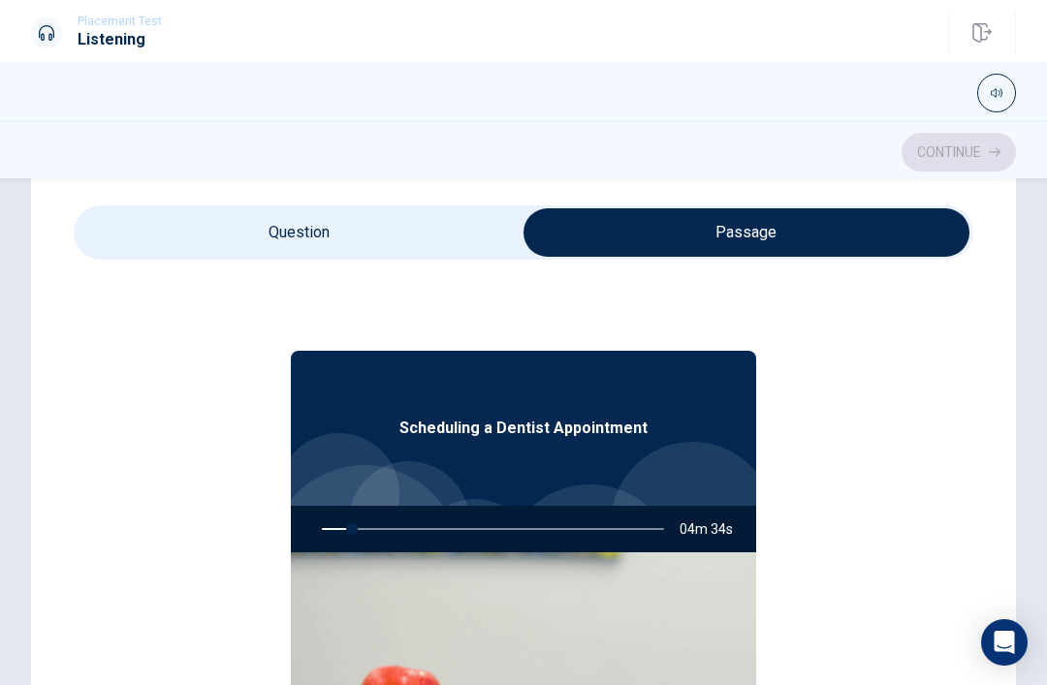
type input "9"
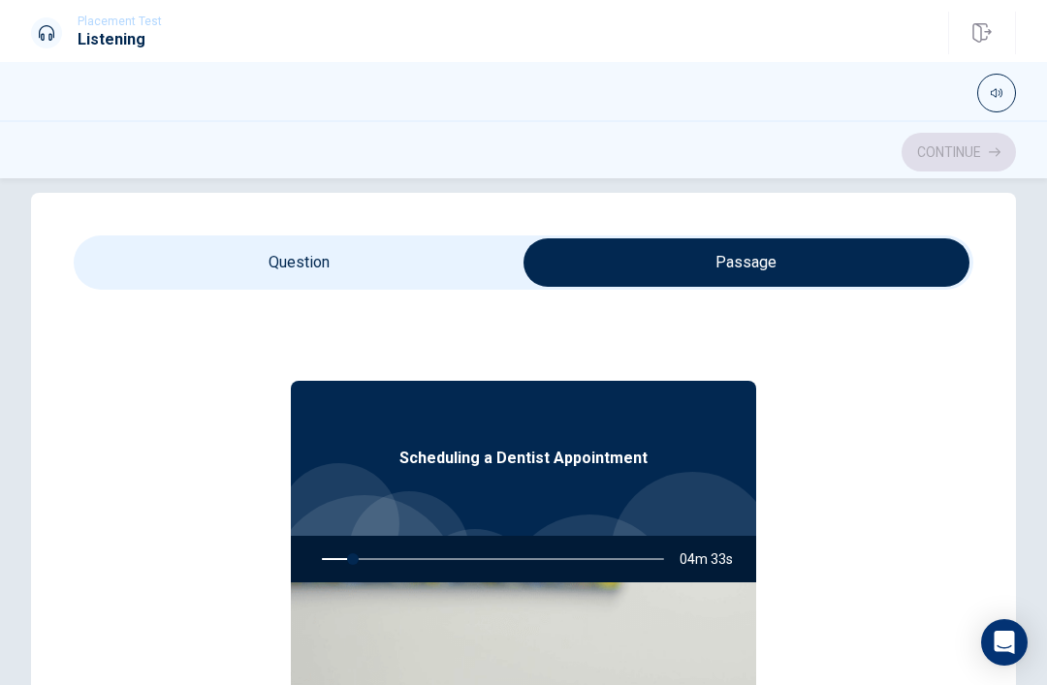
scroll to position [13, 0]
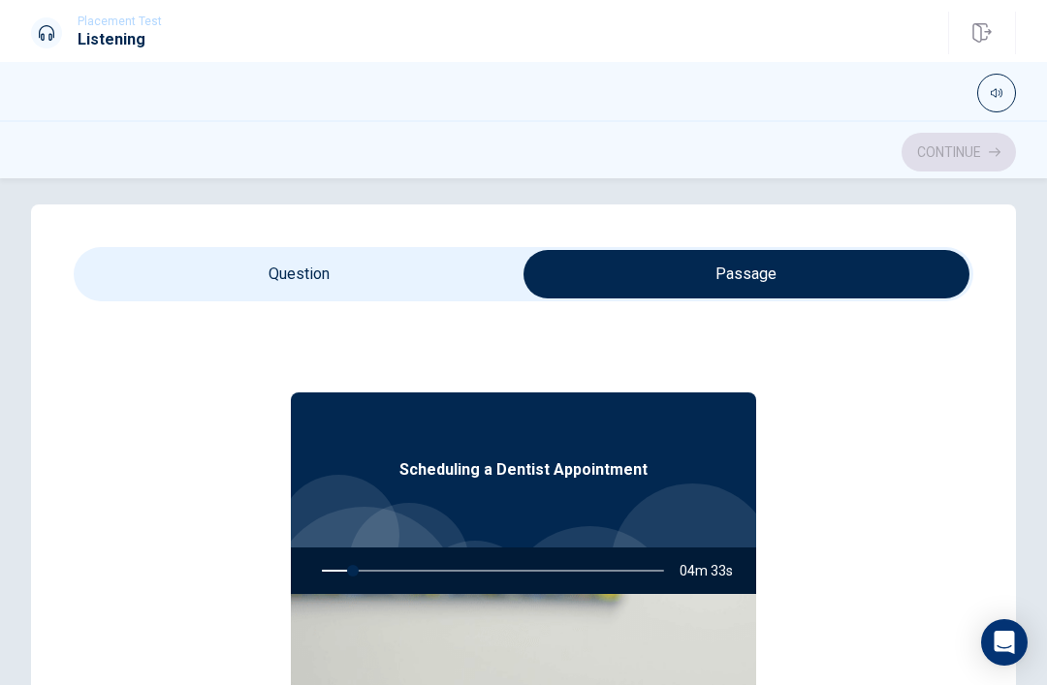
click at [432, 268] on input "checkbox" at bounding box center [746, 274] width 1349 height 48
checkbox input "false"
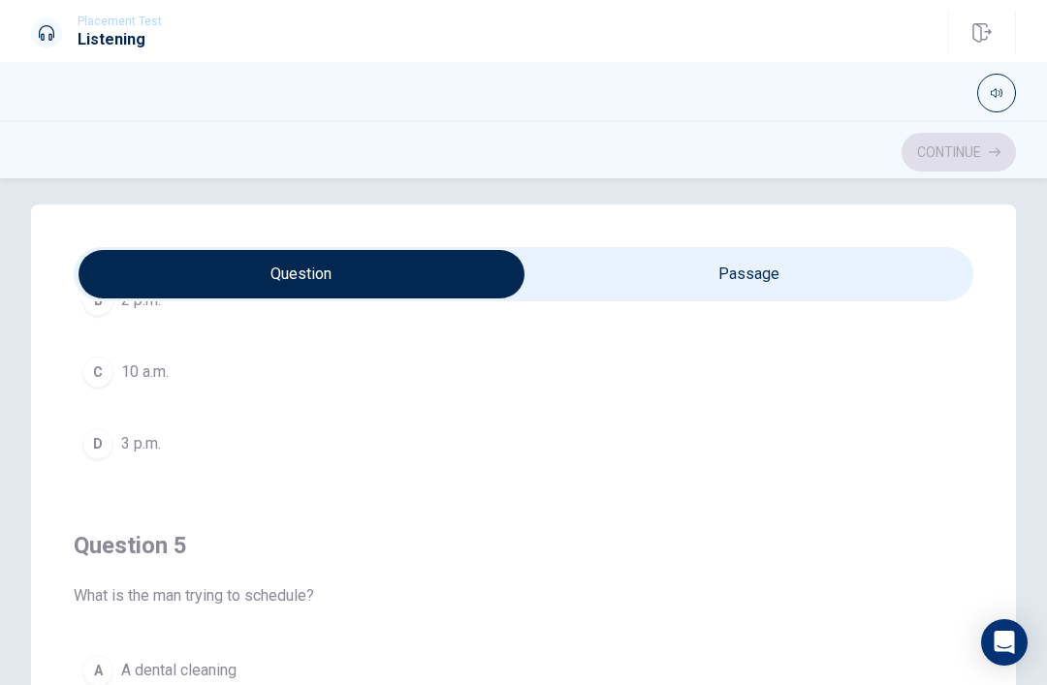
scroll to position [1570, 0]
click at [1010, 640] on icon "Open Intercom Messenger" at bounding box center [1005, 642] width 20 height 23
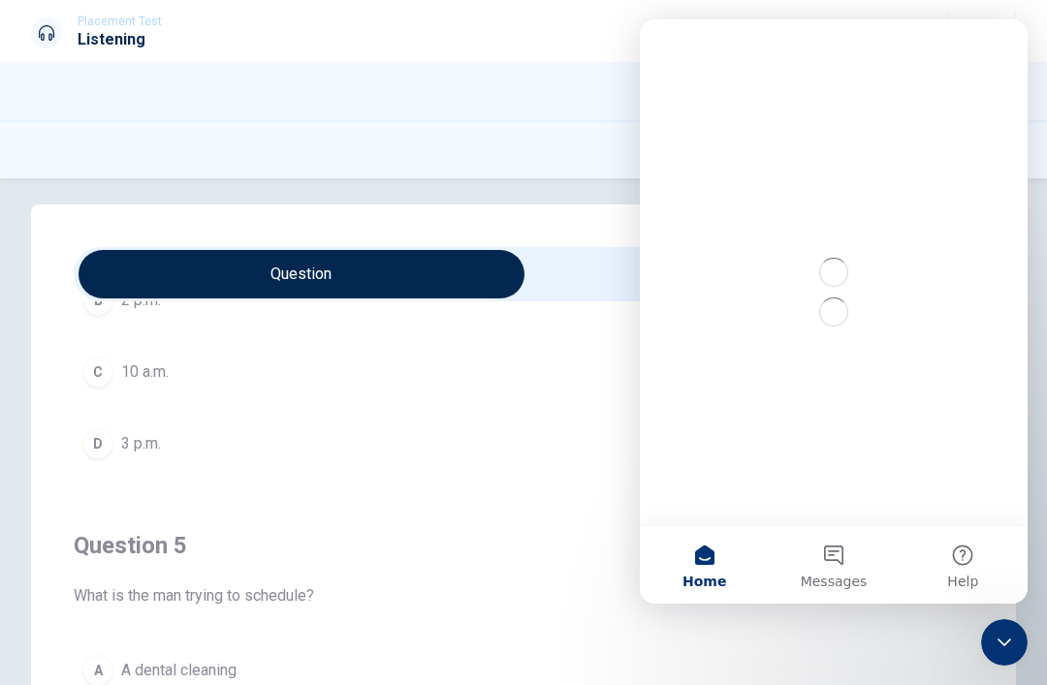
scroll to position [0, 0]
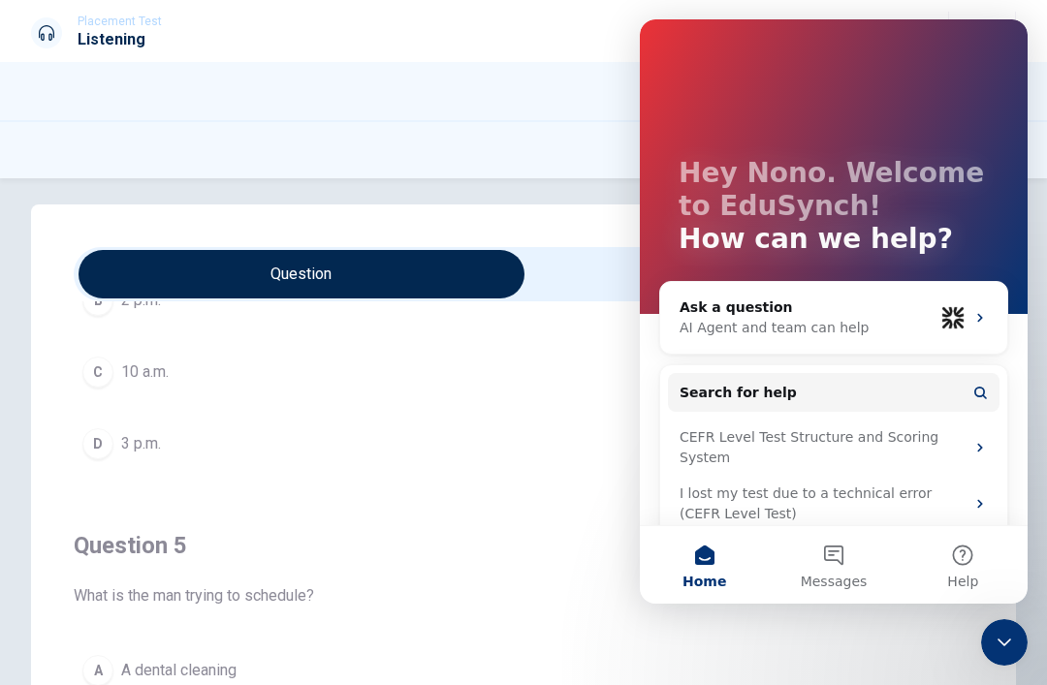
click at [586, 558] on h4 "Question 5" at bounding box center [524, 545] width 900 height 31
click at [1016, 643] on div "Close Intercom Messenger" at bounding box center [1004, 642] width 47 height 47
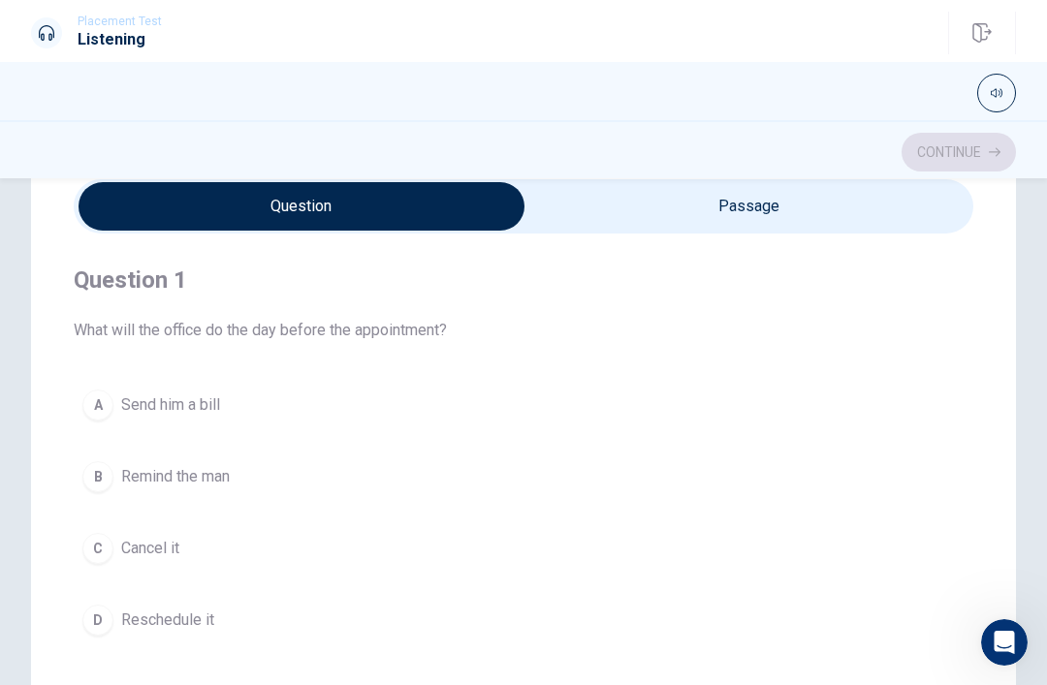
scroll to position [40, 0]
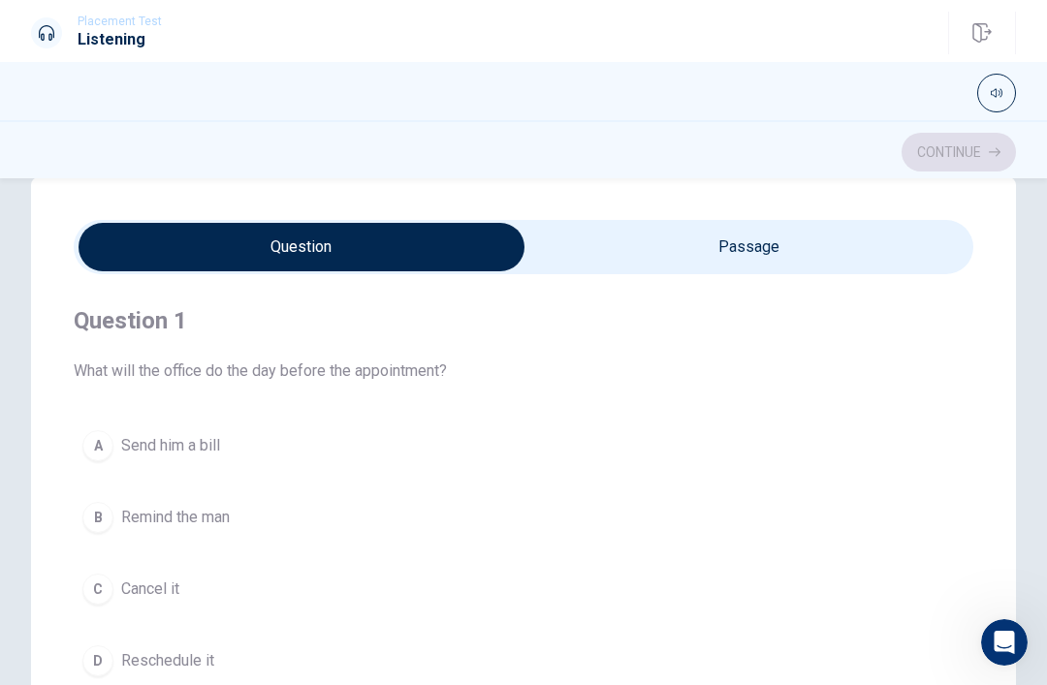
type input "25"
click at [636, 266] on input "checkbox" at bounding box center [301, 247] width 1349 height 48
checkbox input "true"
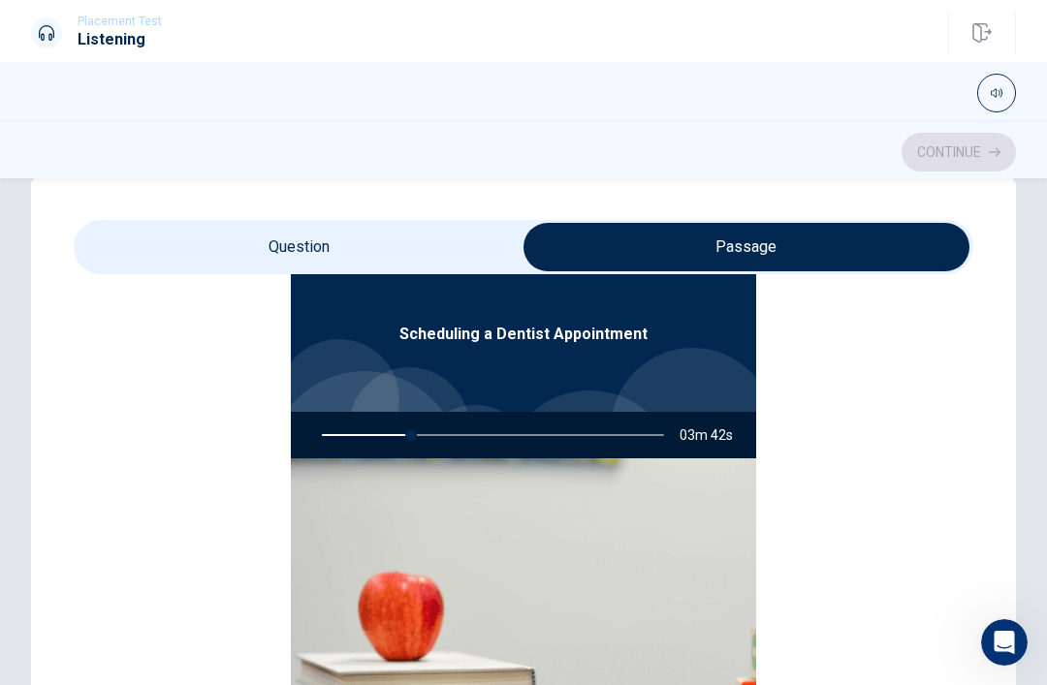
scroll to position [109, 0]
type input "27"
click at [448, 249] on input "checkbox" at bounding box center [746, 247] width 1349 height 48
checkbox input "false"
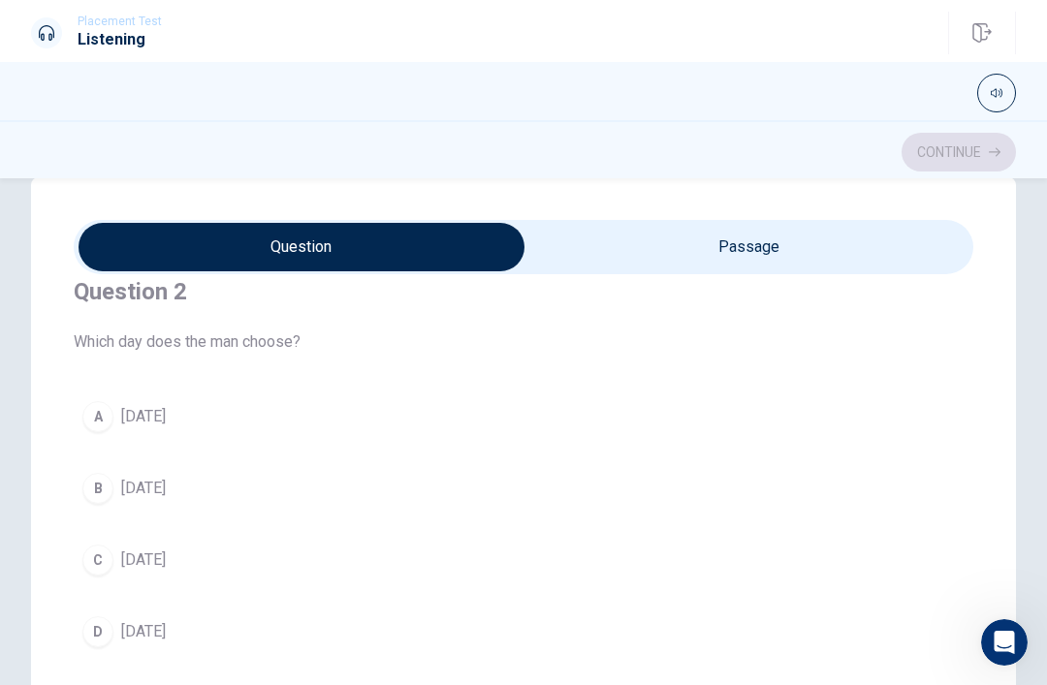
scroll to position [493, 0]
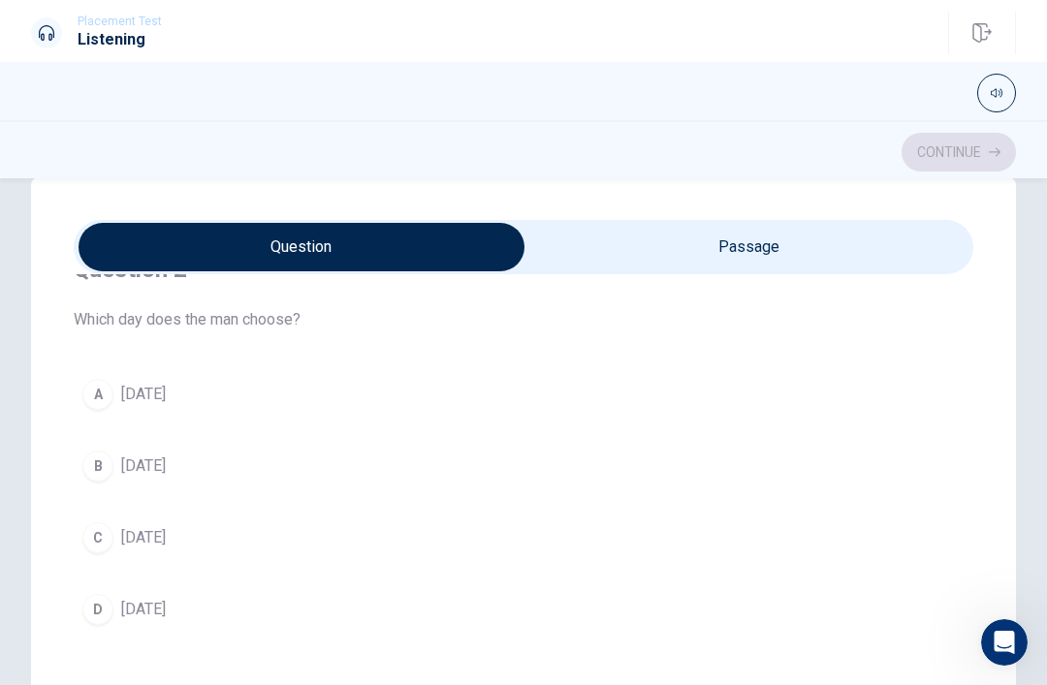
click at [97, 534] on div "C" at bounding box center [97, 538] width 31 height 31
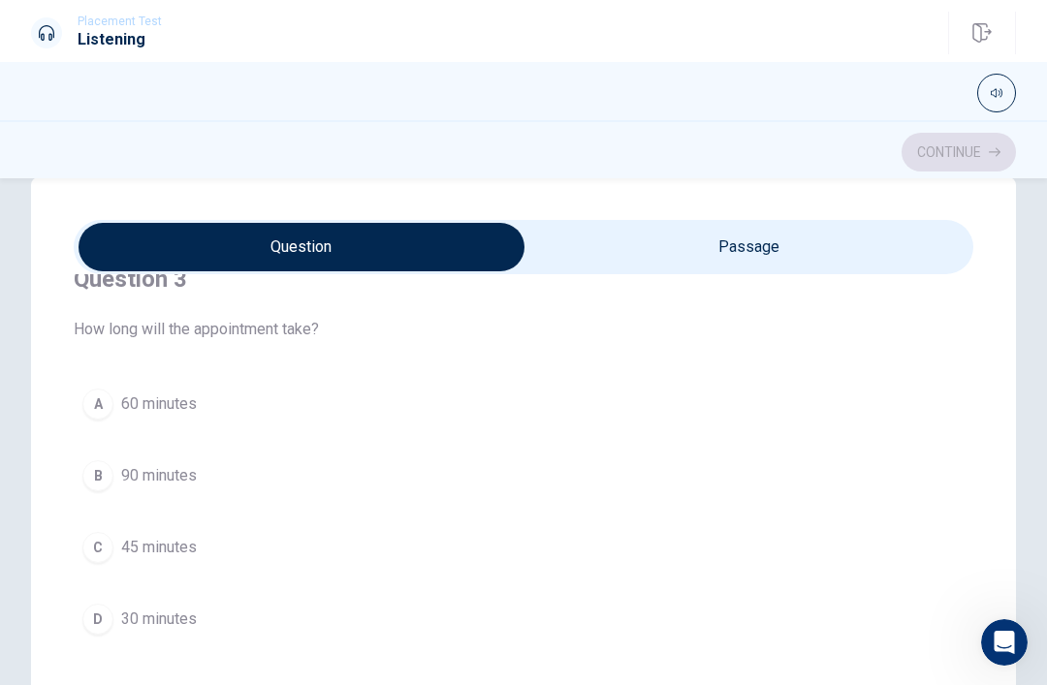
scroll to position [940, 0]
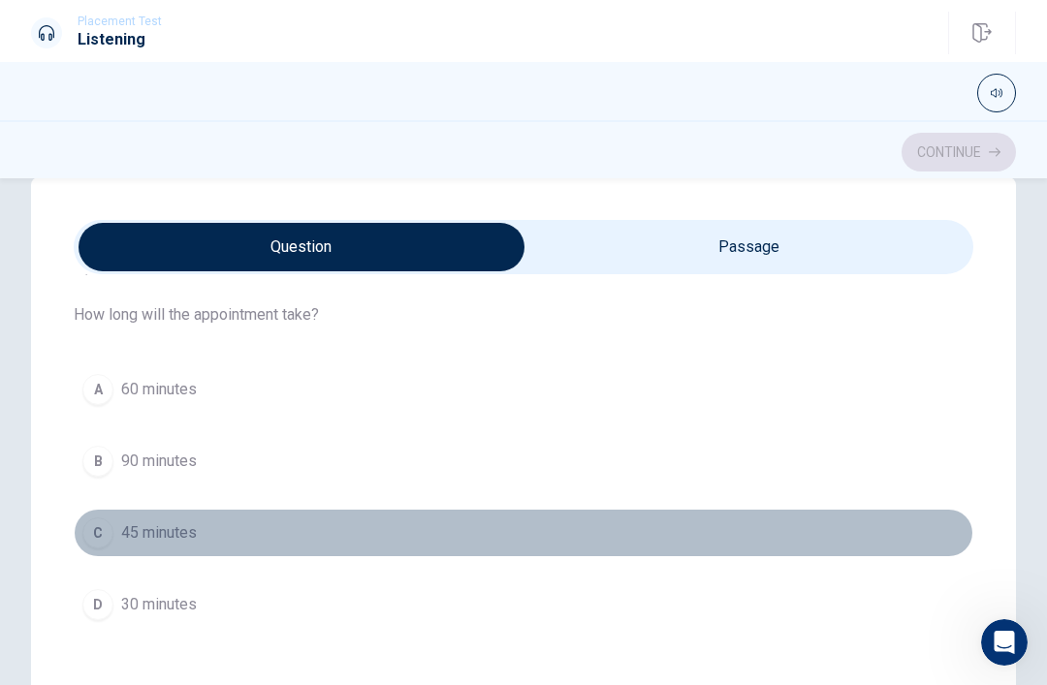
click at [117, 533] on button "C 45 minutes" at bounding box center [524, 533] width 900 height 48
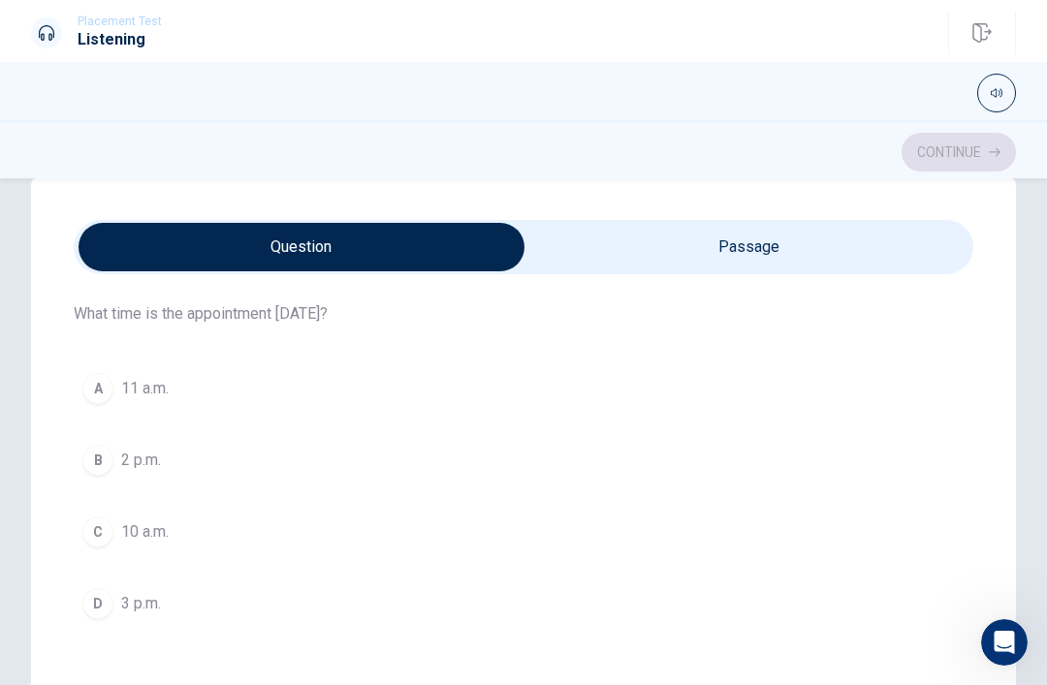
scroll to position [1384, 0]
click at [139, 467] on span "2 p.m." at bounding box center [141, 459] width 40 height 23
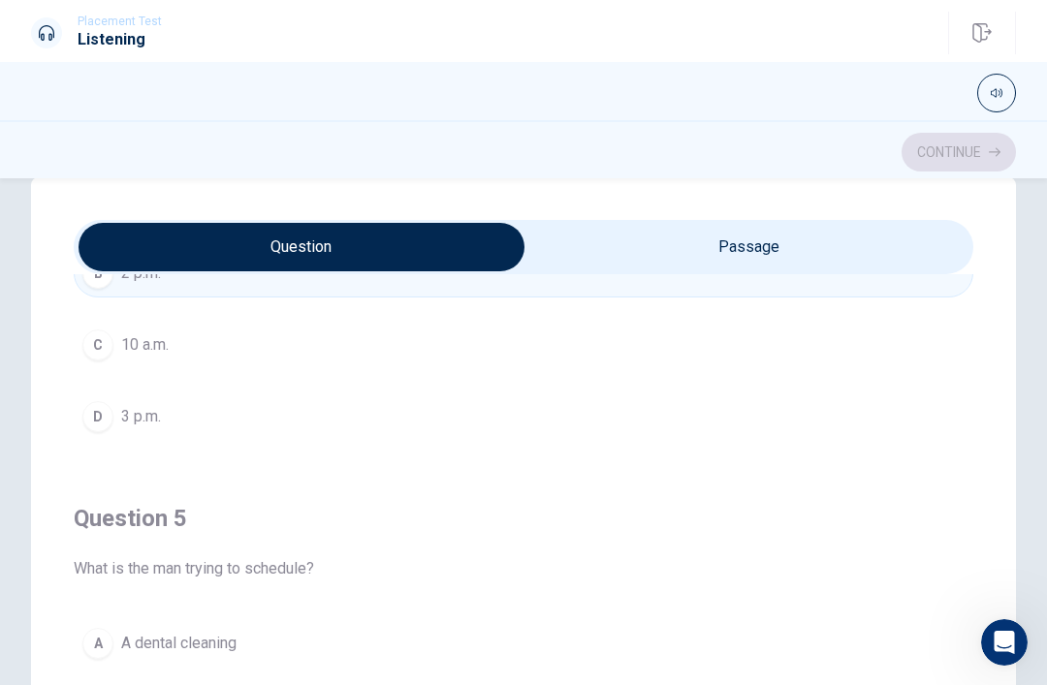
scroll to position [1570, 0]
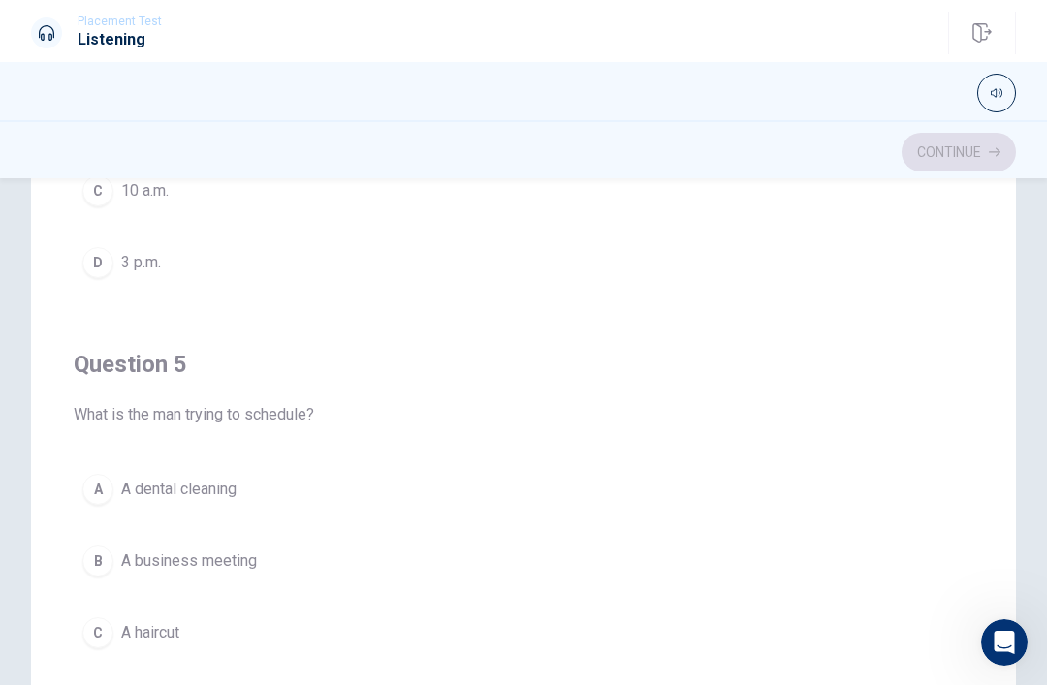
click at [193, 488] on span "A dental cleaning" at bounding box center [178, 489] width 115 height 23
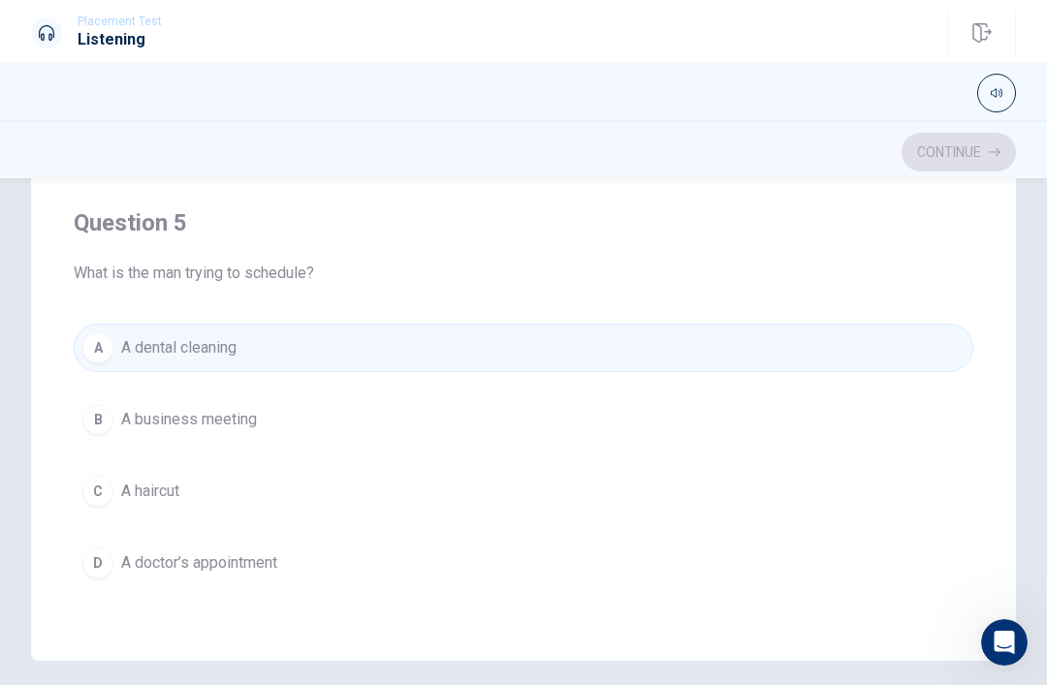
scroll to position [307, 0]
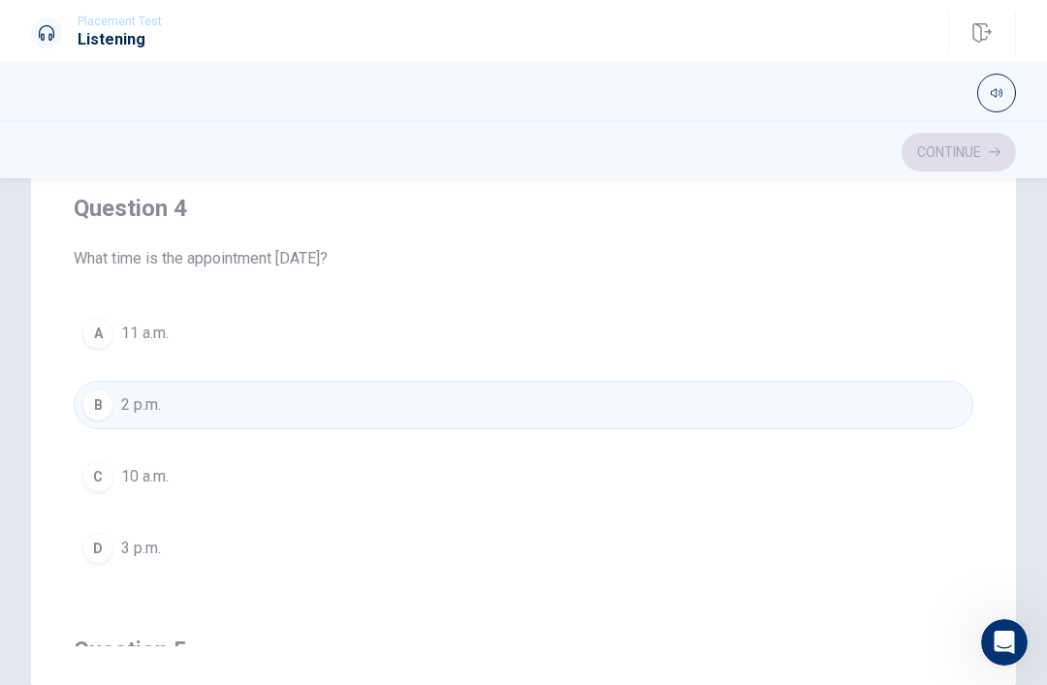
click at [123, 556] on span "3 p.m." at bounding box center [141, 548] width 40 height 23
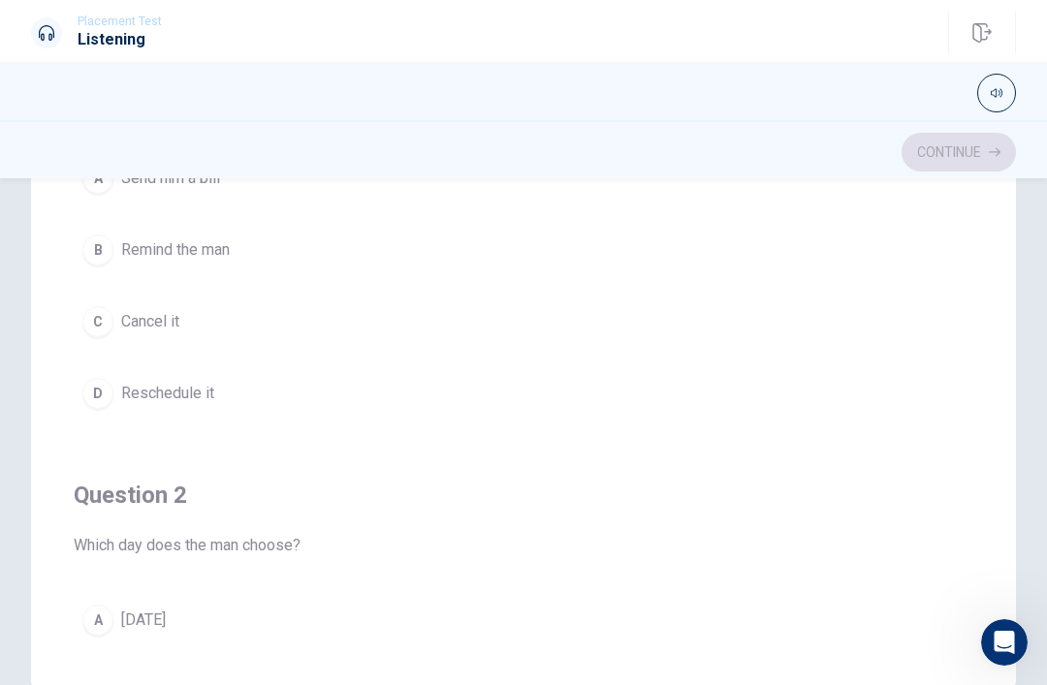
scroll to position [0, 0]
click at [160, 186] on span "Send him a bill" at bounding box center [170, 178] width 99 height 23
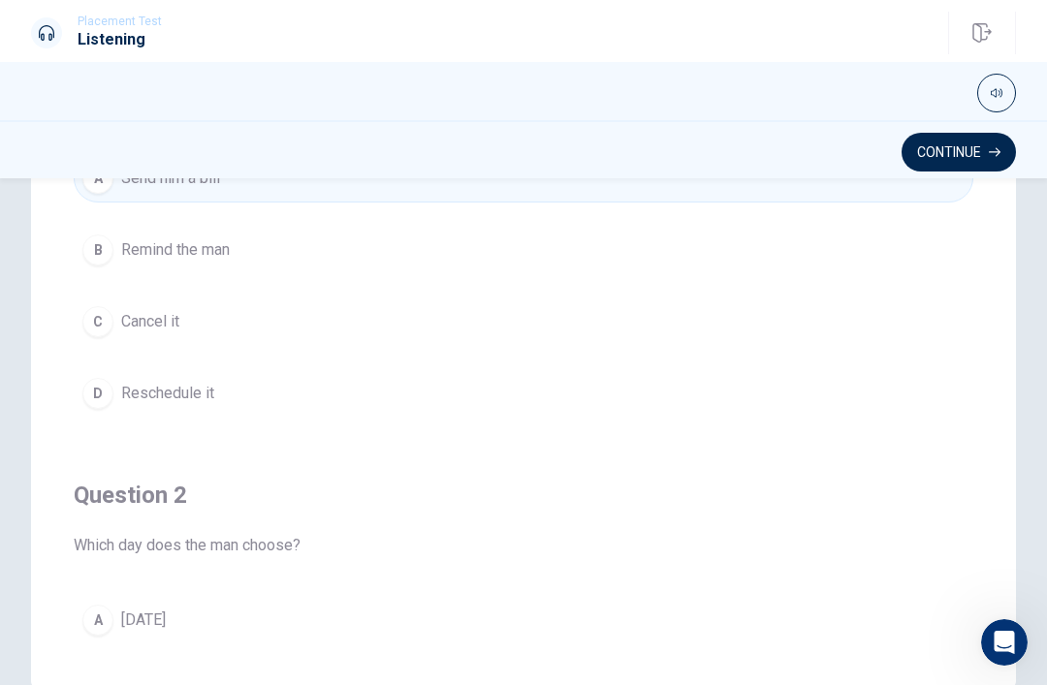
click at [208, 239] on span "Remind the man" at bounding box center [175, 249] width 109 height 23
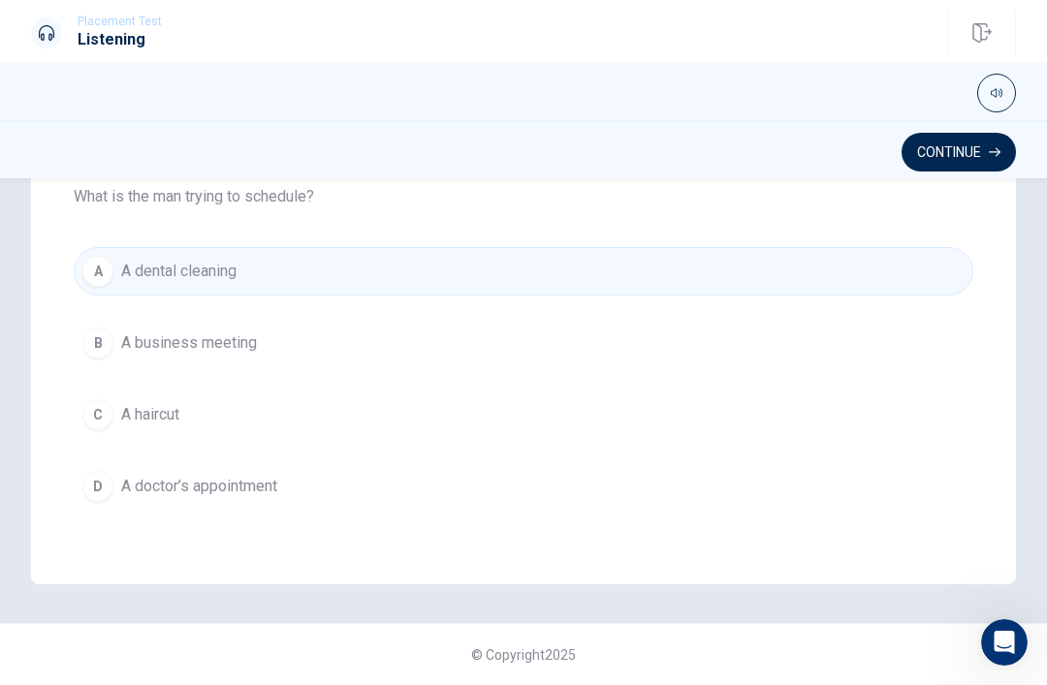
scroll to position [412, 0]
click at [997, 143] on button "Continue" at bounding box center [959, 152] width 114 height 39
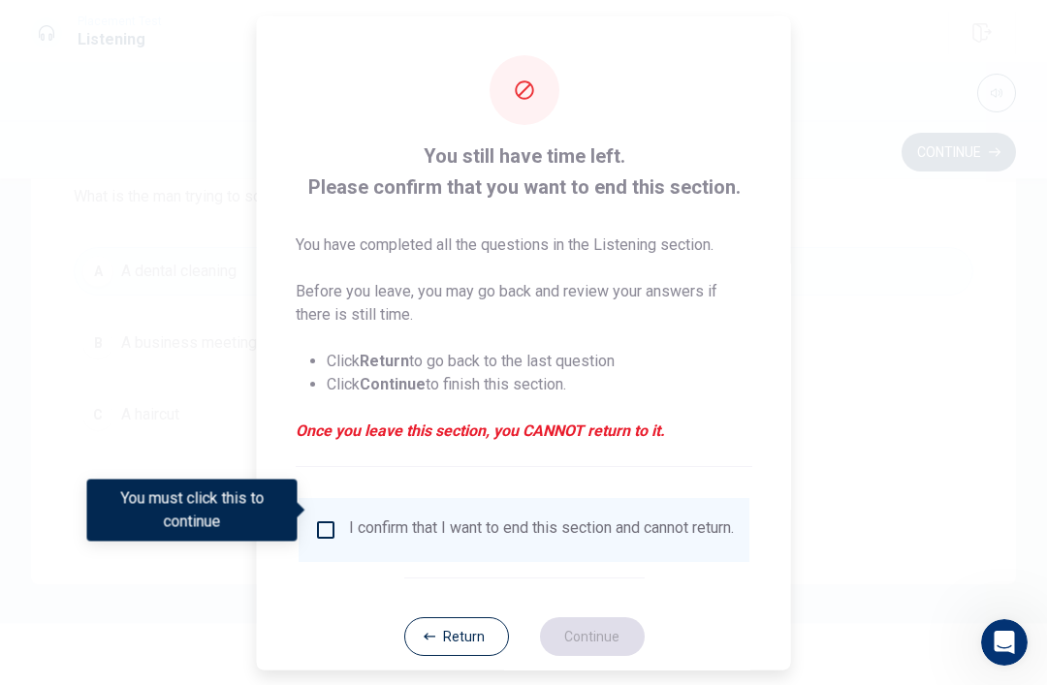
click at [323, 518] on input "You must click this to continue" at bounding box center [325, 529] width 23 height 23
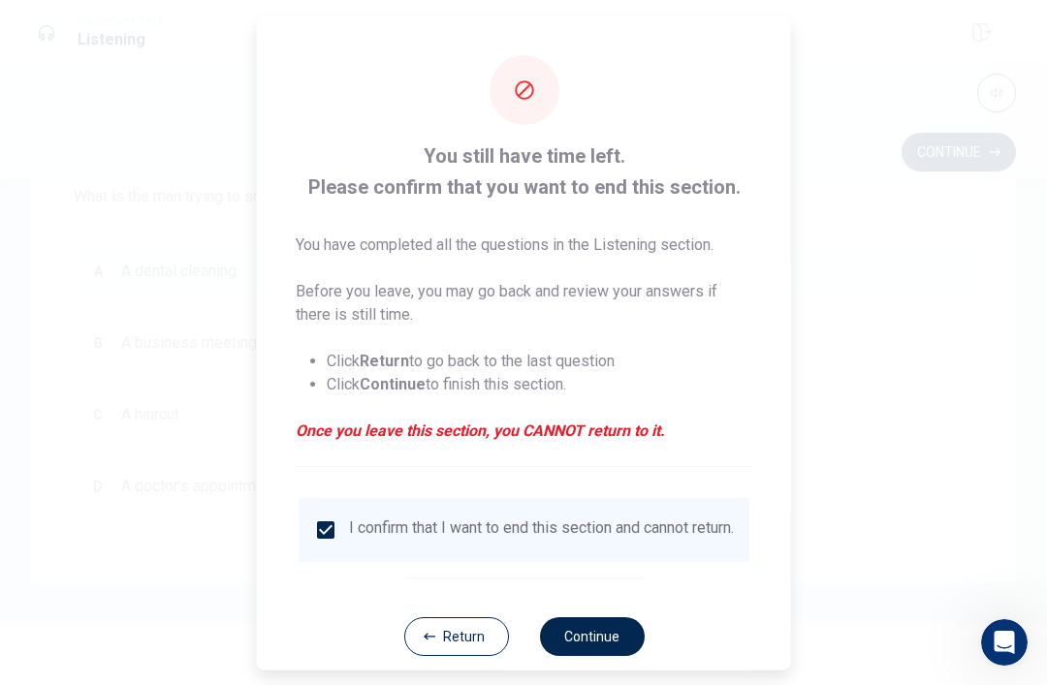
click at [574, 627] on button "Continue" at bounding box center [591, 636] width 105 height 39
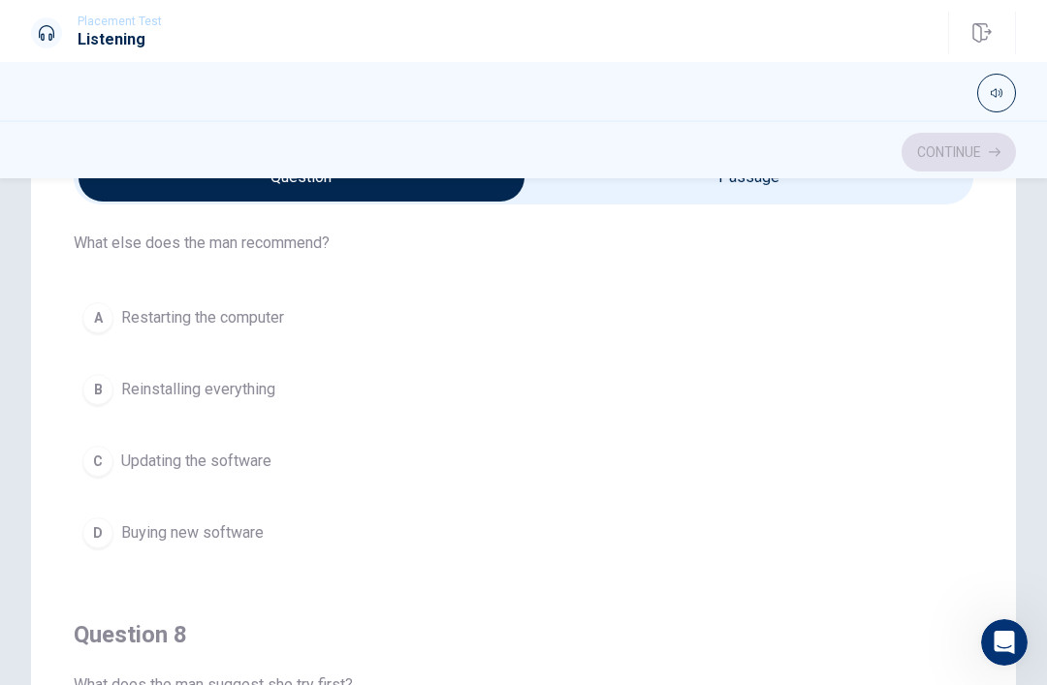
scroll to position [501, 0]
click at [259, 460] on span "Updating the software" at bounding box center [196, 460] width 150 height 23
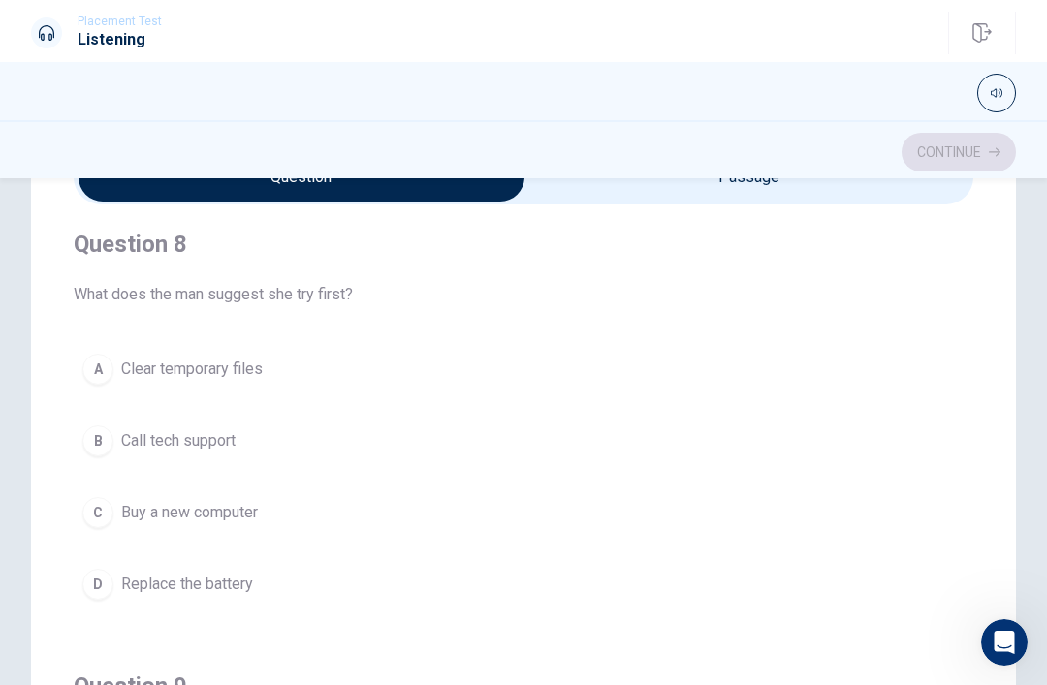
scroll to position [892, 0]
click at [256, 367] on span "Clear temporary files" at bounding box center [192, 368] width 142 height 23
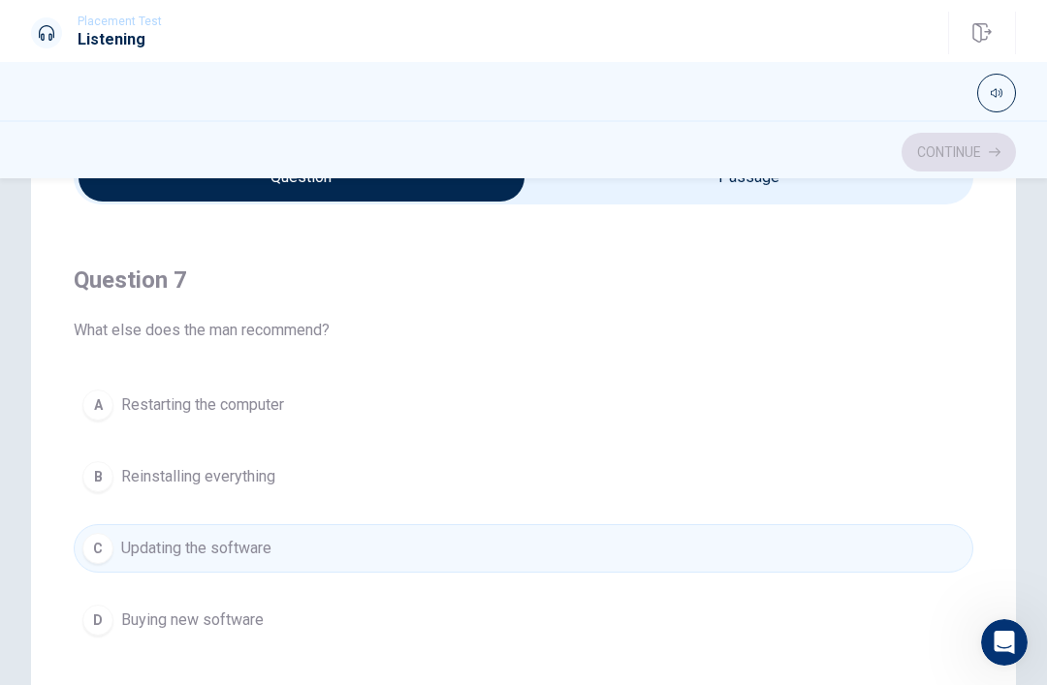
scroll to position [415, 0]
click at [274, 389] on button "A Restarting the computer" at bounding box center [524, 403] width 900 height 48
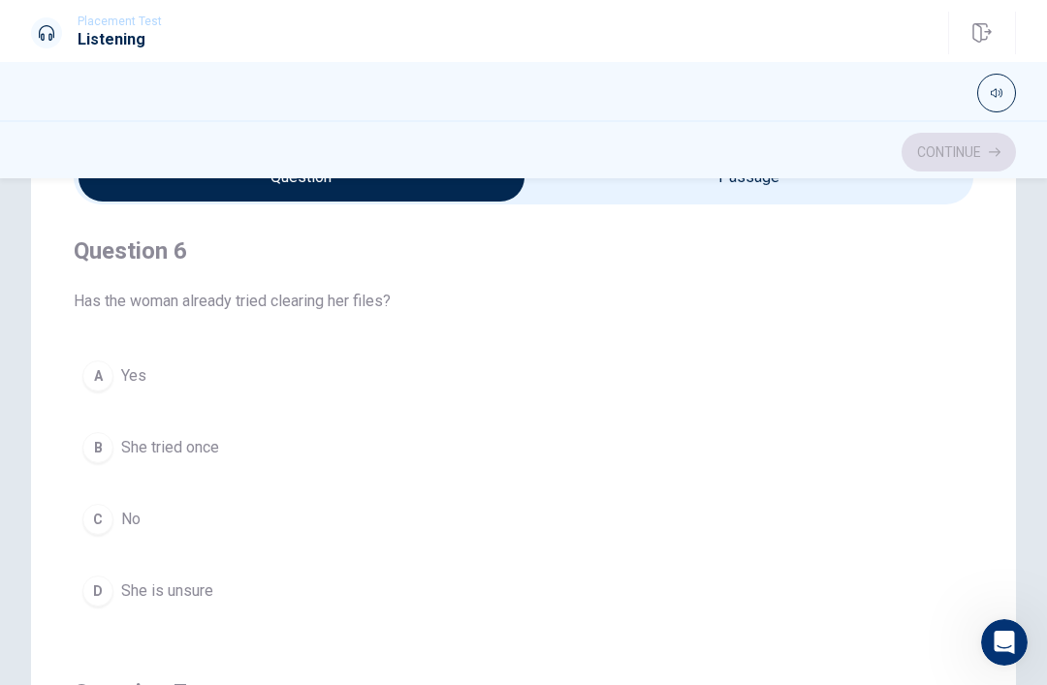
scroll to position [0, 0]
click at [190, 442] on span "She tried once" at bounding box center [170, 447] width 98 height 23
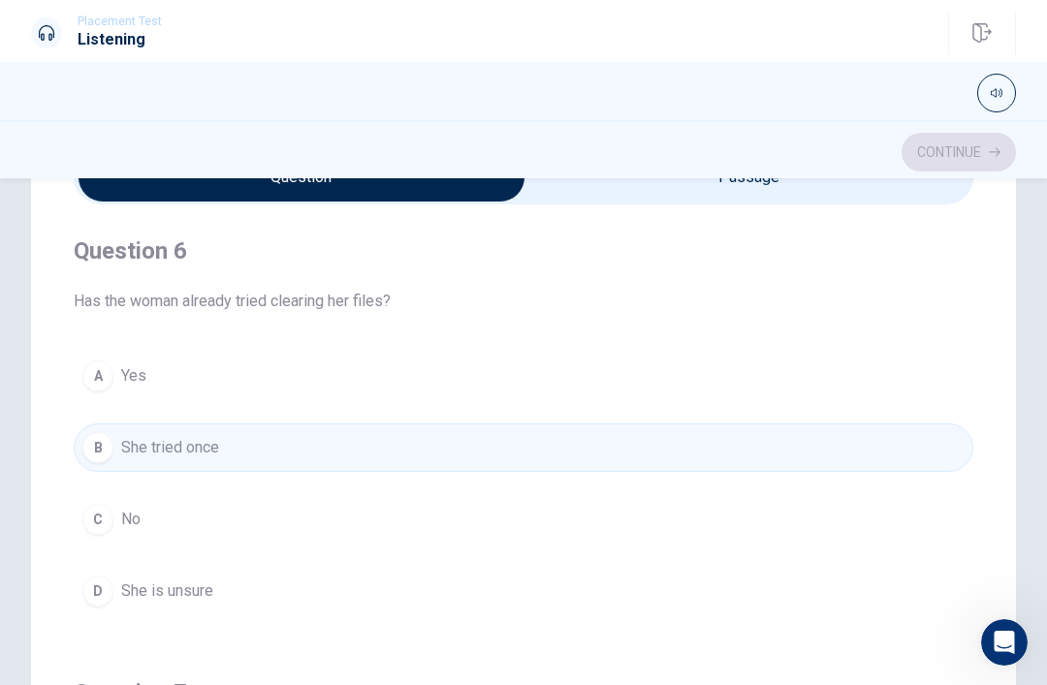
click at [137, 514] on span "No" at bounding box center [130, 519] width 19 height 23
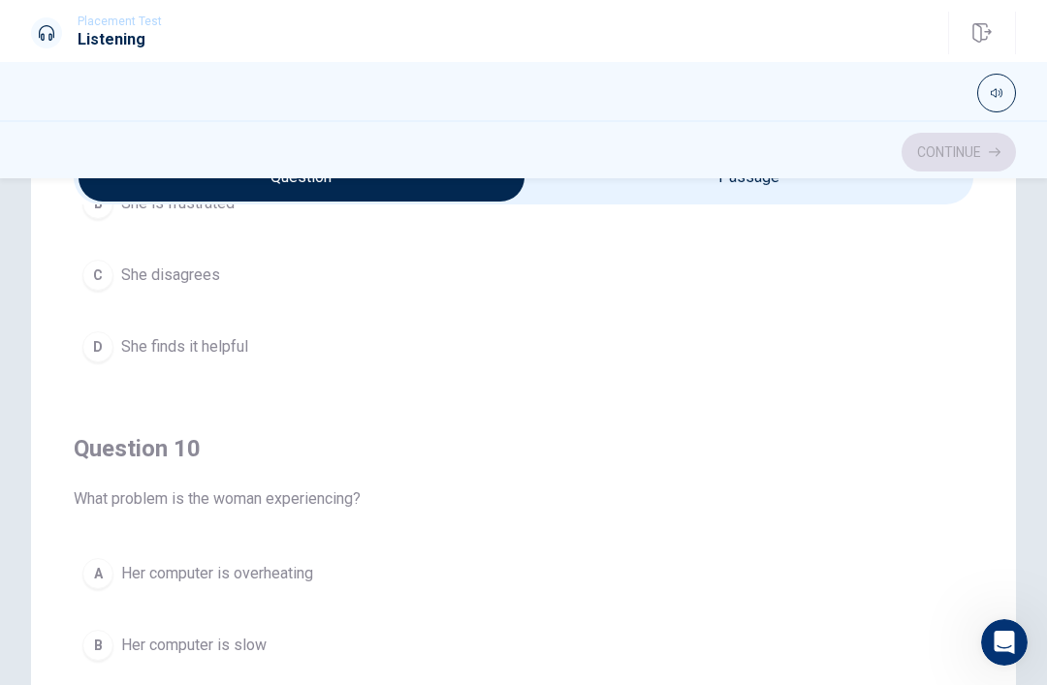
scroll to position [1570, 0]
click at [215, 641] on span "Her computer is slow" at bounding box center [193, 645] width 145 height 23
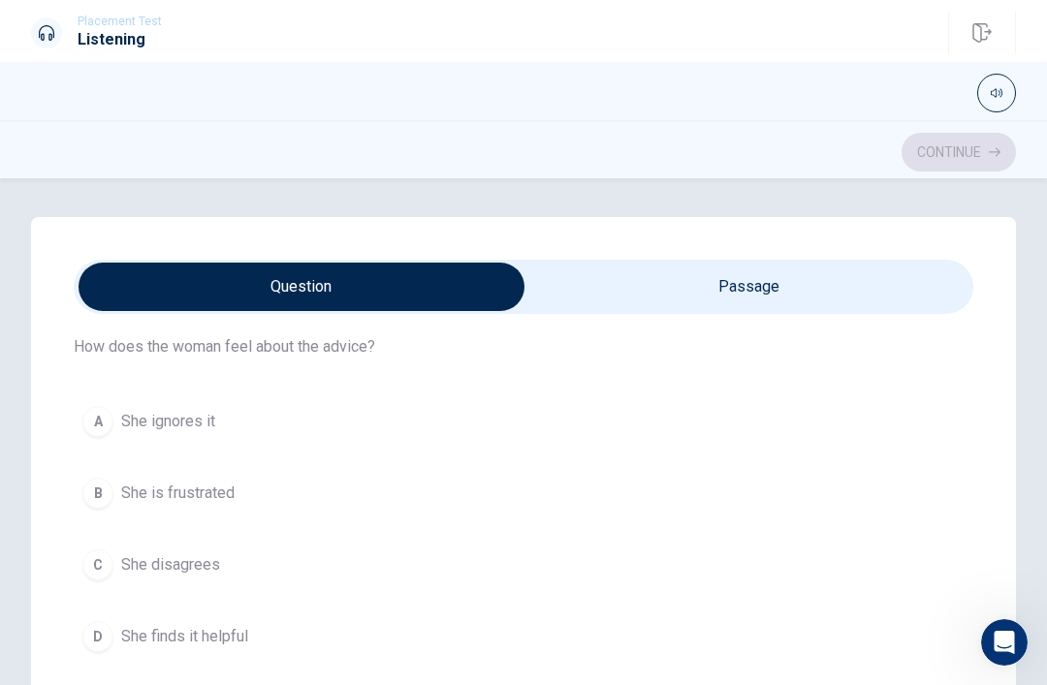
scroll to position [1395, 0]
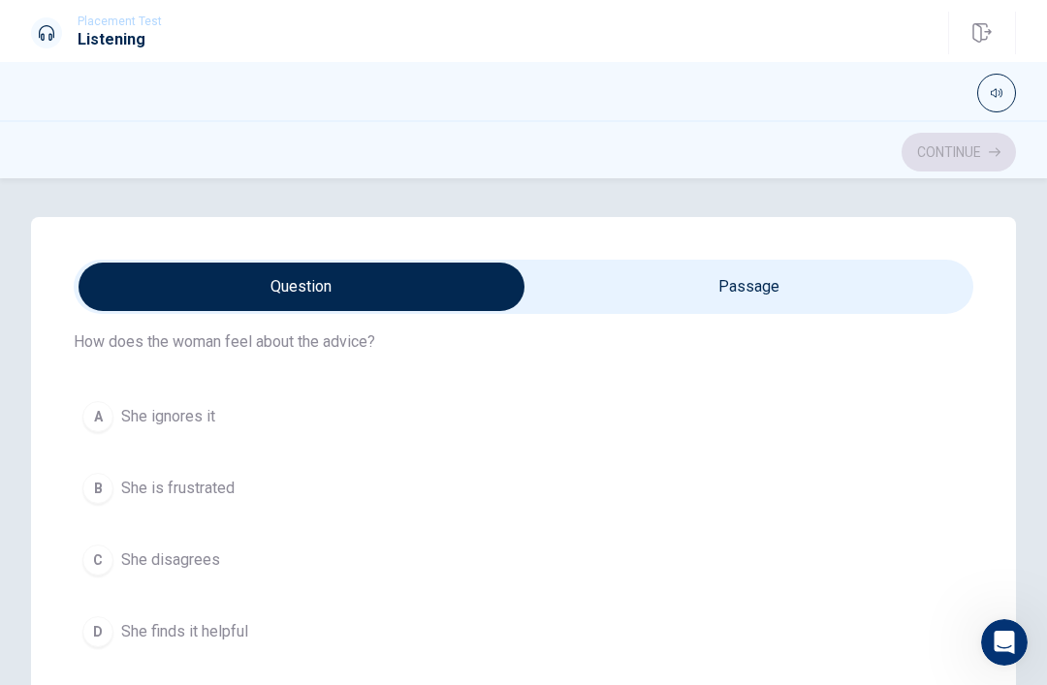
click at [200, 420] on span "She ignores it" at bounding box center [168, 416] width 94 height 23
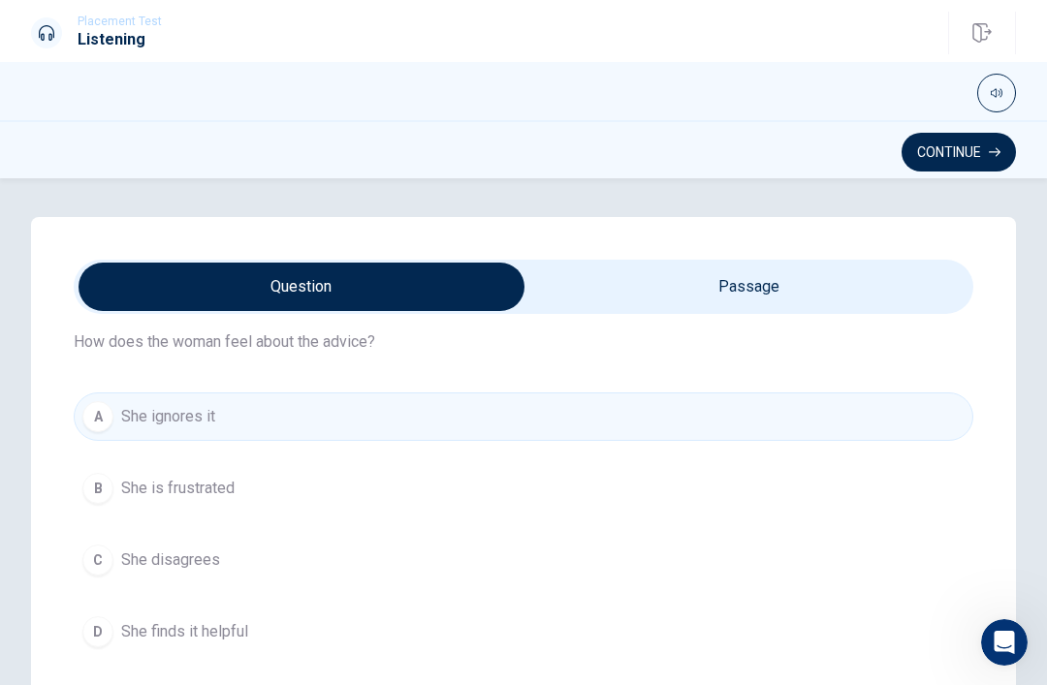
click at [205, 626] on span "She finds it helpful" at bounding box center [184, 631] width 127 height 23
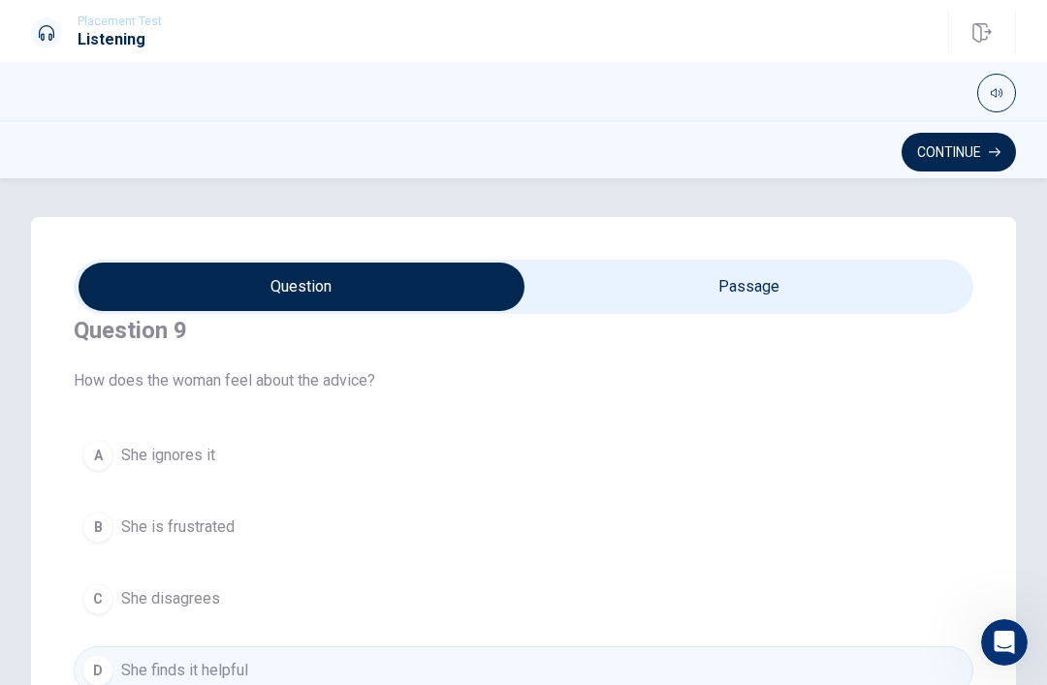
scroll to position [1355, 0]
click at [198, 450] on span "She ignores it" at bounding box center [168, 452] width 94 height 23
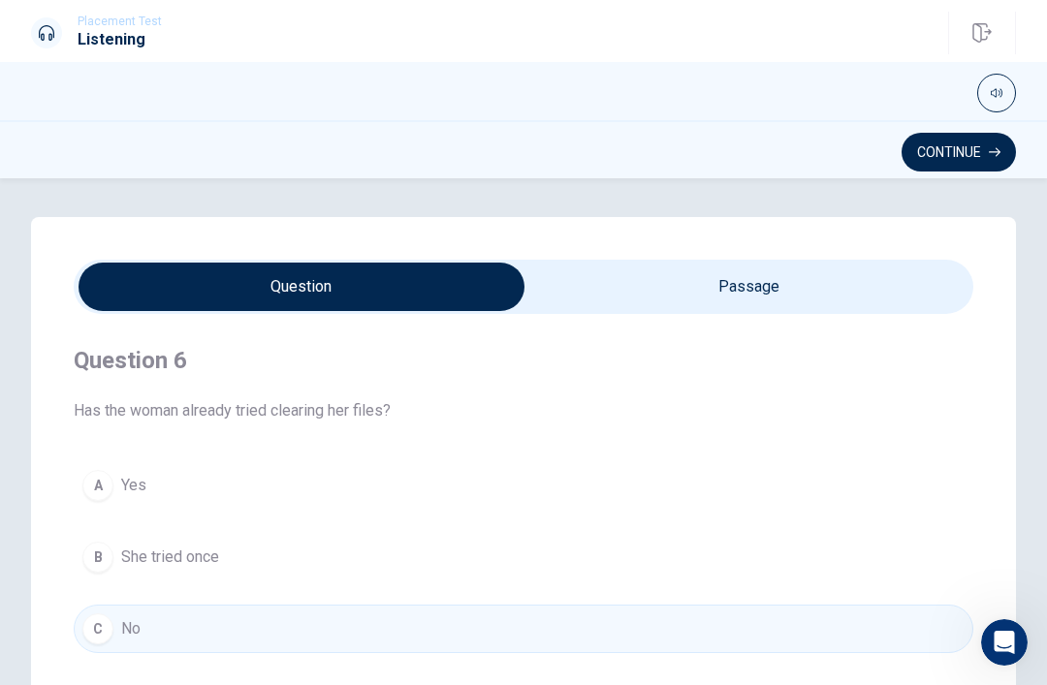
scroll to position [0, 0]
click at [1004, 159] on button "Continue" at bounding box center [959, 152] width 114 height 39
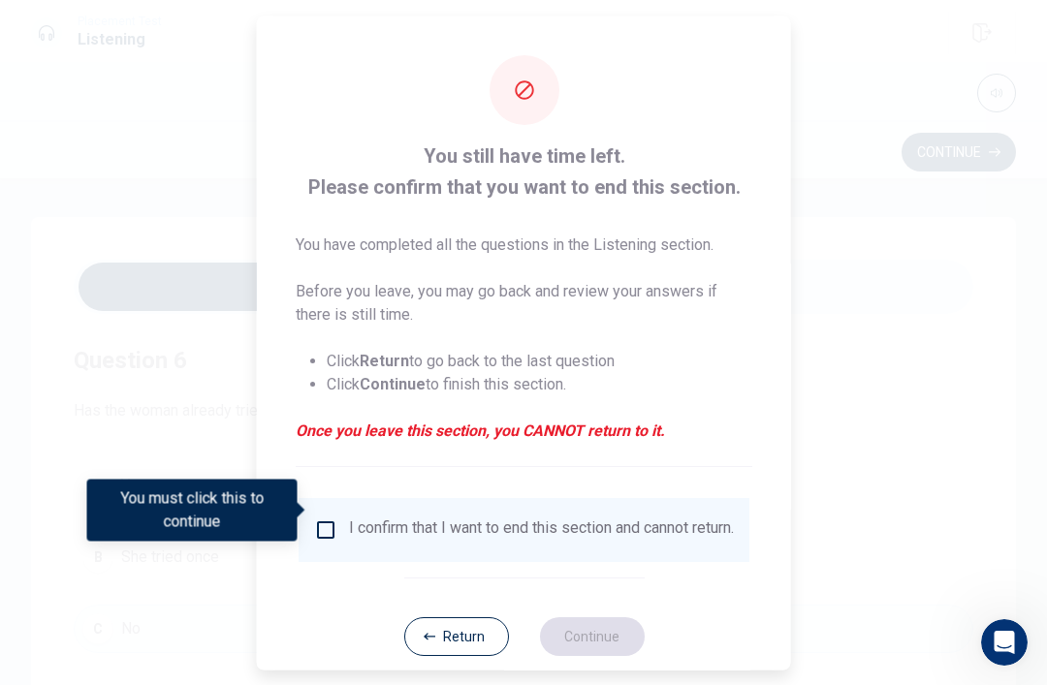
click at [318, 497] on div "I confirm that I want to end this section and cannot return." at bounding box center [524, 529] width 451 height 64
click at [325, 518] on input "You must click this to continue" at bounding box center [325, 529] width 23 height 23
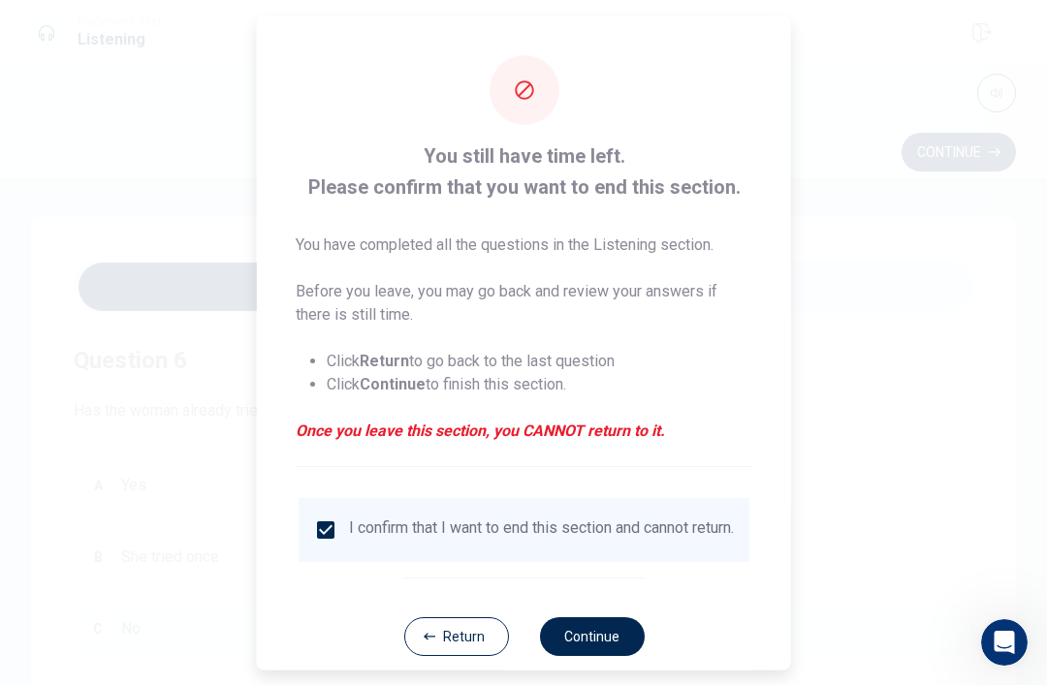
click at [581, 626] on button "Continue" at bounding box center [591, 636] width 105 height 39
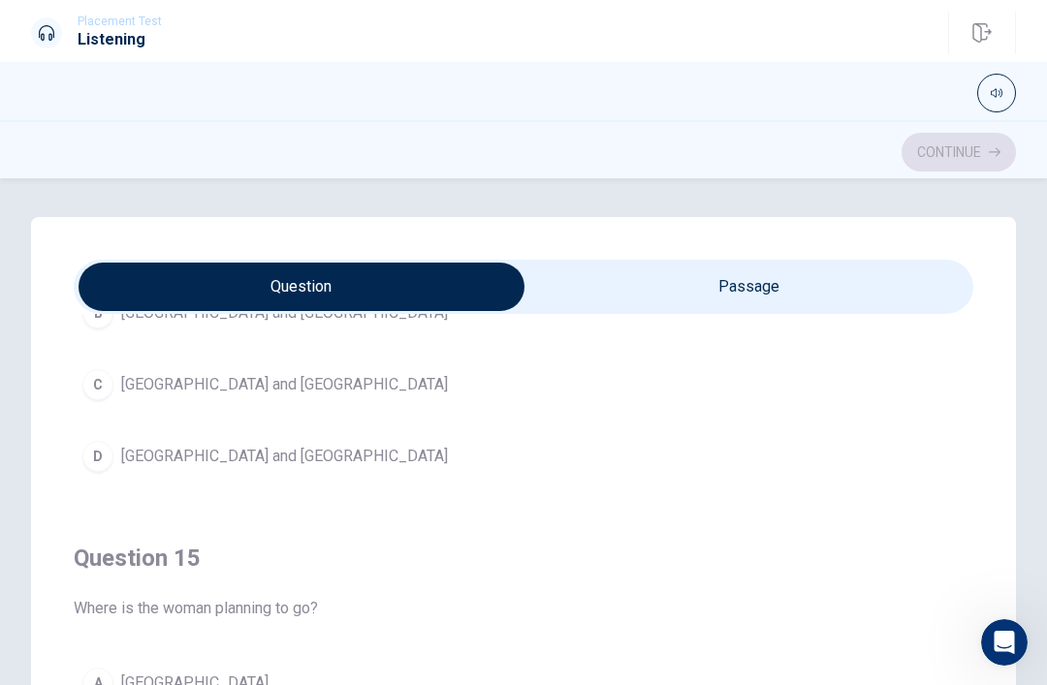
scroll to position [1423, 0]
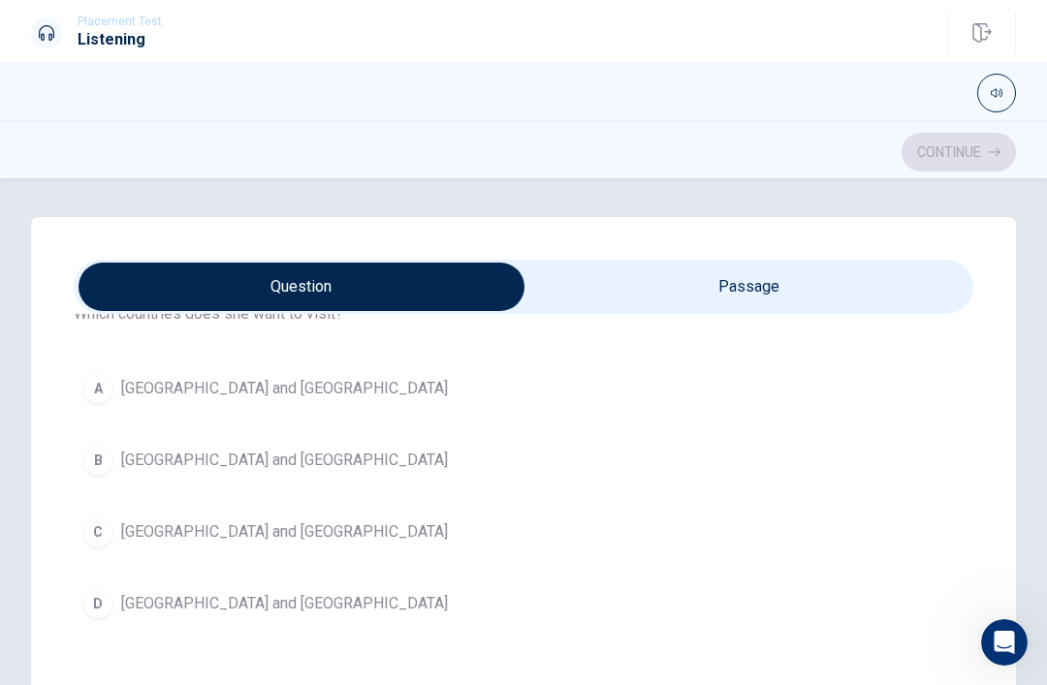
click at [217, 388] on span "[GEOGRAPHIC_DATA] and [GEOGRAPHIC_DATA]" at bounding box center [284, 388] width 327 height 23
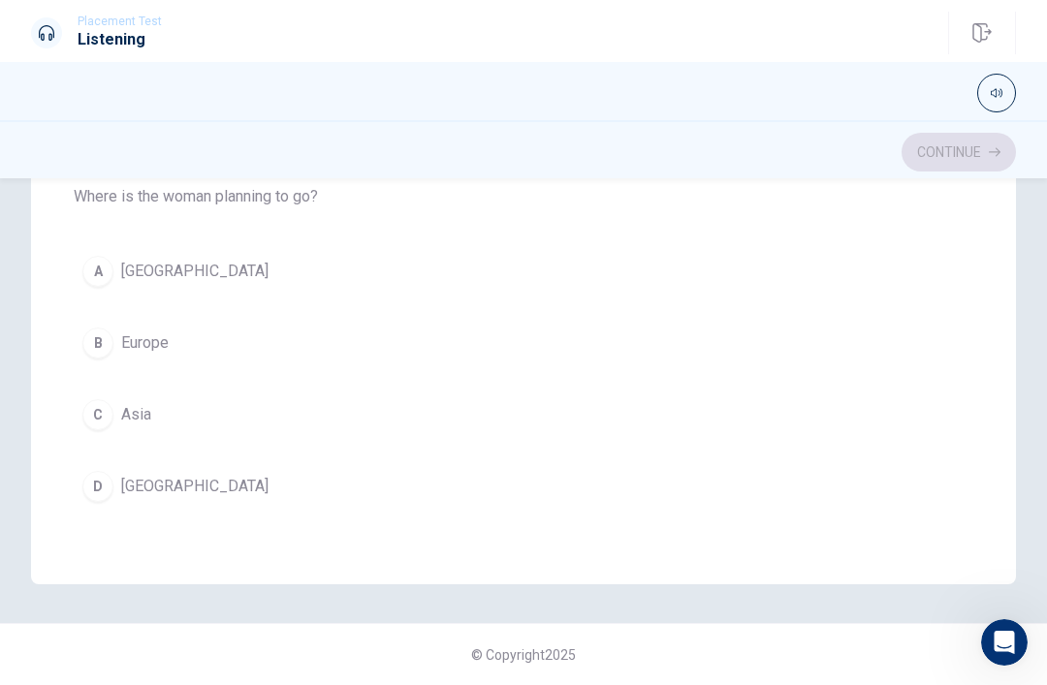
scroll to position [372, 0]
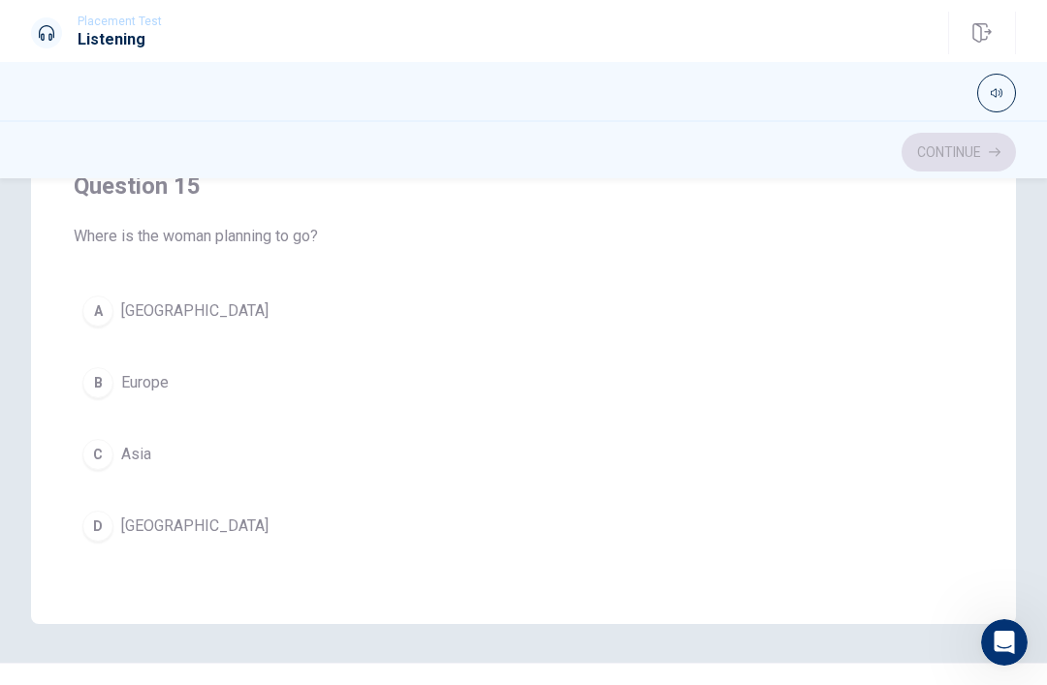
click at [156, 386] on span "Europe" at bounding box center [145, 382] width 48 height 23
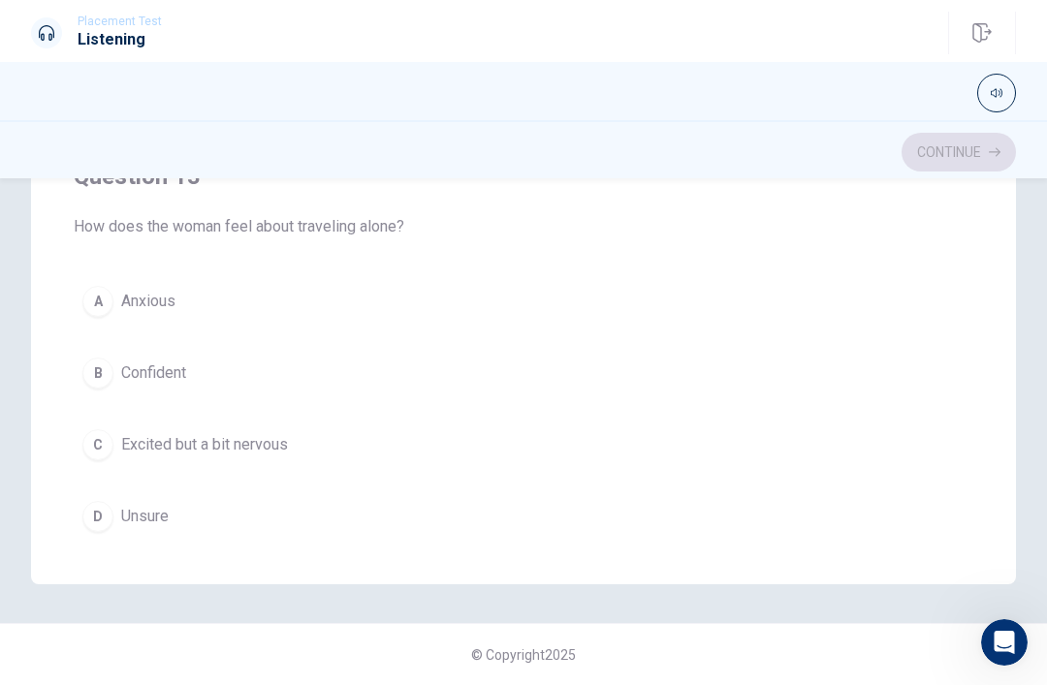
scroll to position [661, 0]
click at [247, 430] on span "Excited but a bit nervous" at bounding box center [204, 439] width 167 height 23
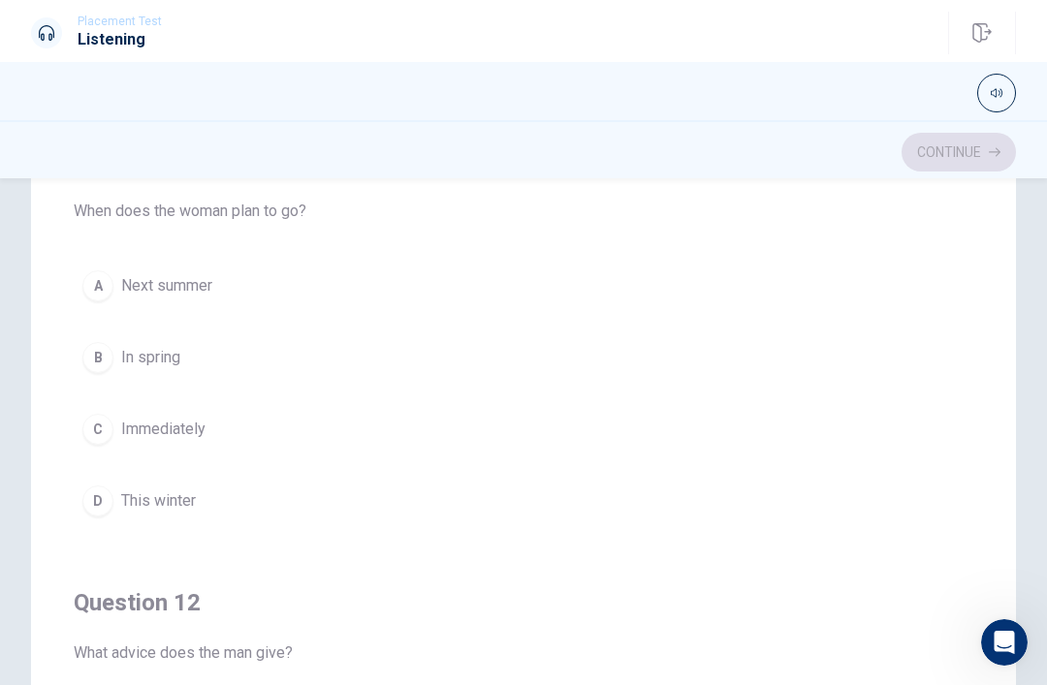
scroll to position [195, 0]
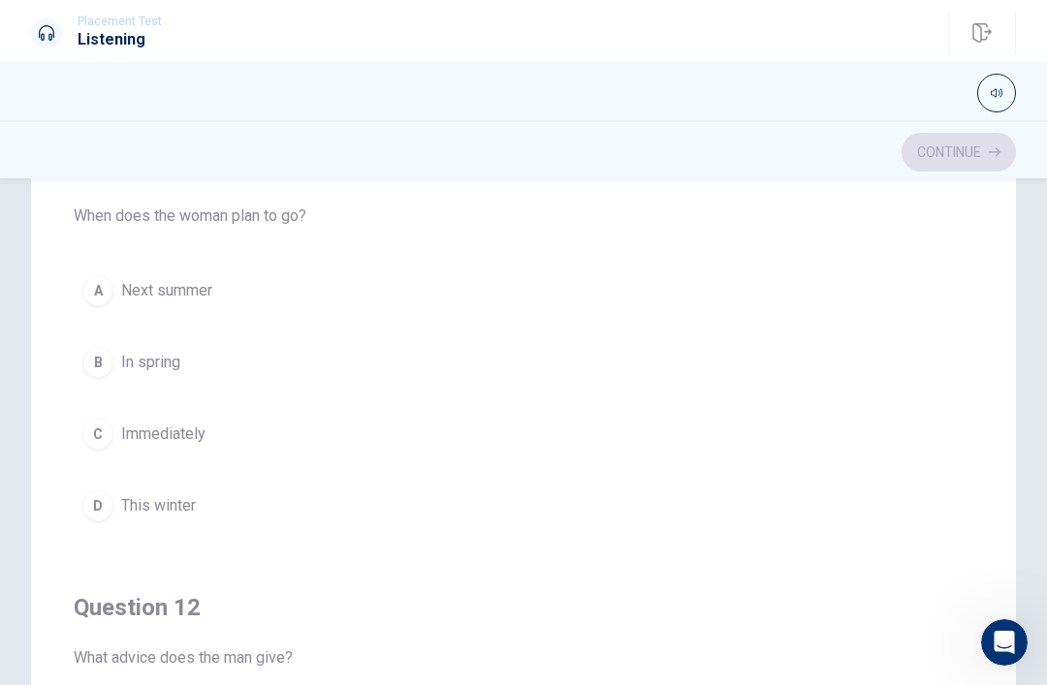
click at [180, 299] on span "Next summer" at bounding box center [166, 290] width 91 height 23
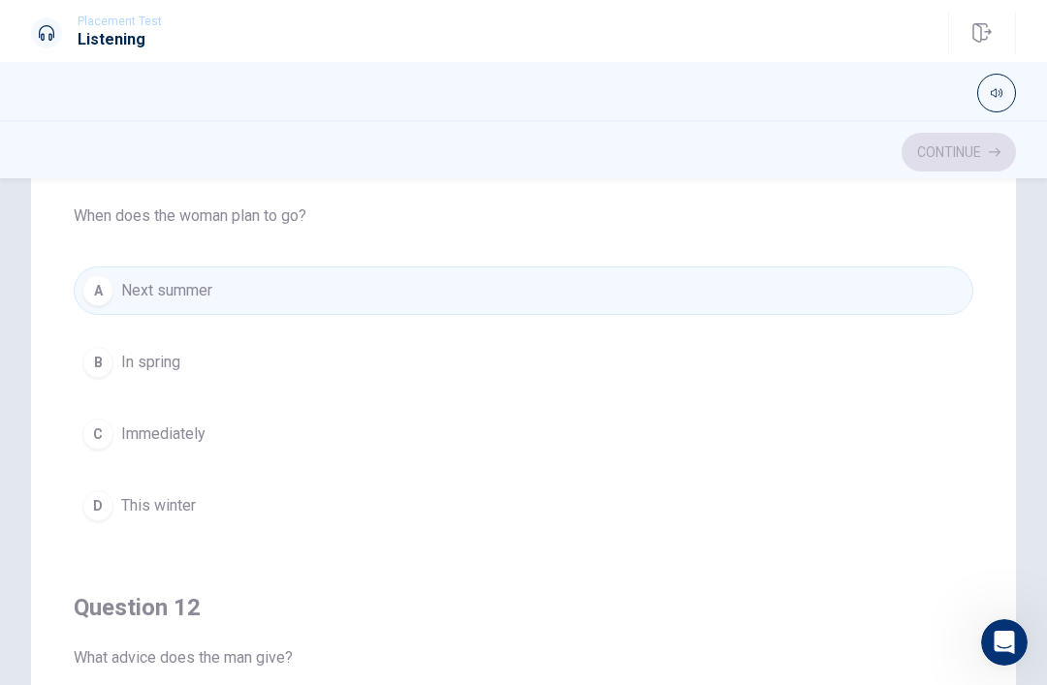
click at [667, 527] on button "D This winter" at bounding box center [524, 506] width 900 height 48
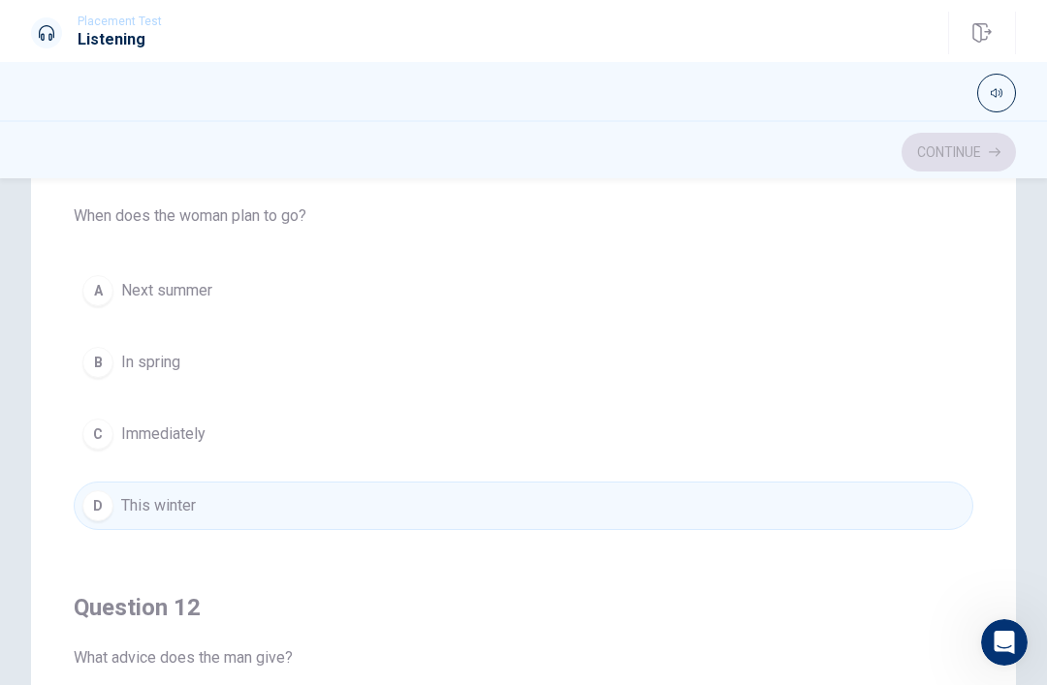
click at [287, 289] on button "A Next summer" at bounding box center [524, 291] width 900 height 48
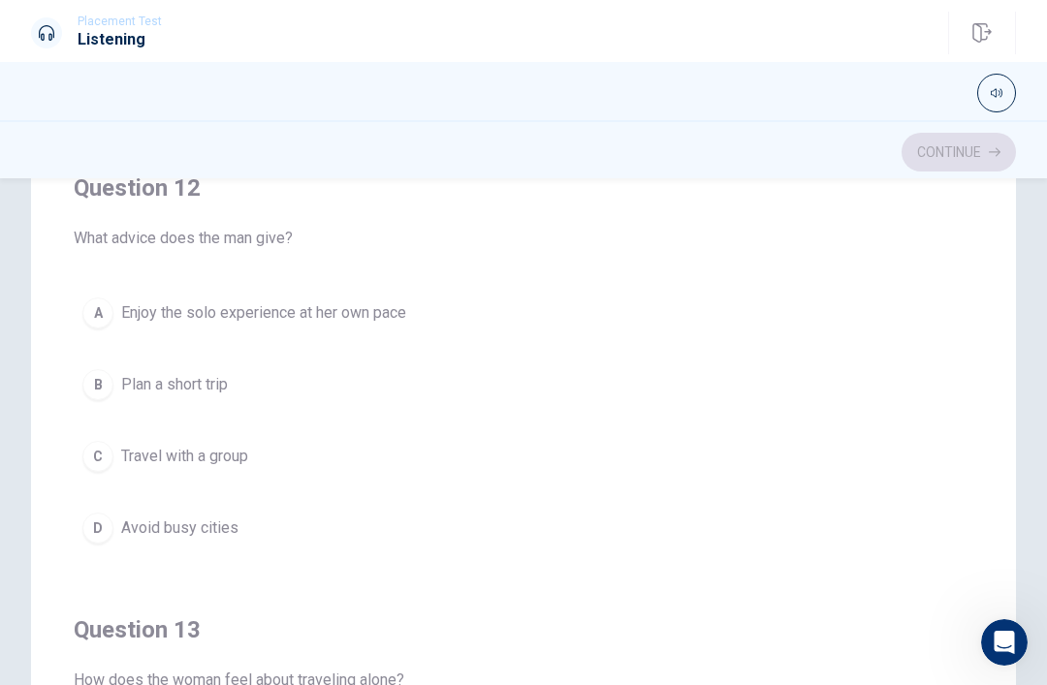
scroll to position [421, 0]
click at [198, 535] on span "Avoid busy cities" at bounding box center [179, 527] width 117 height 23
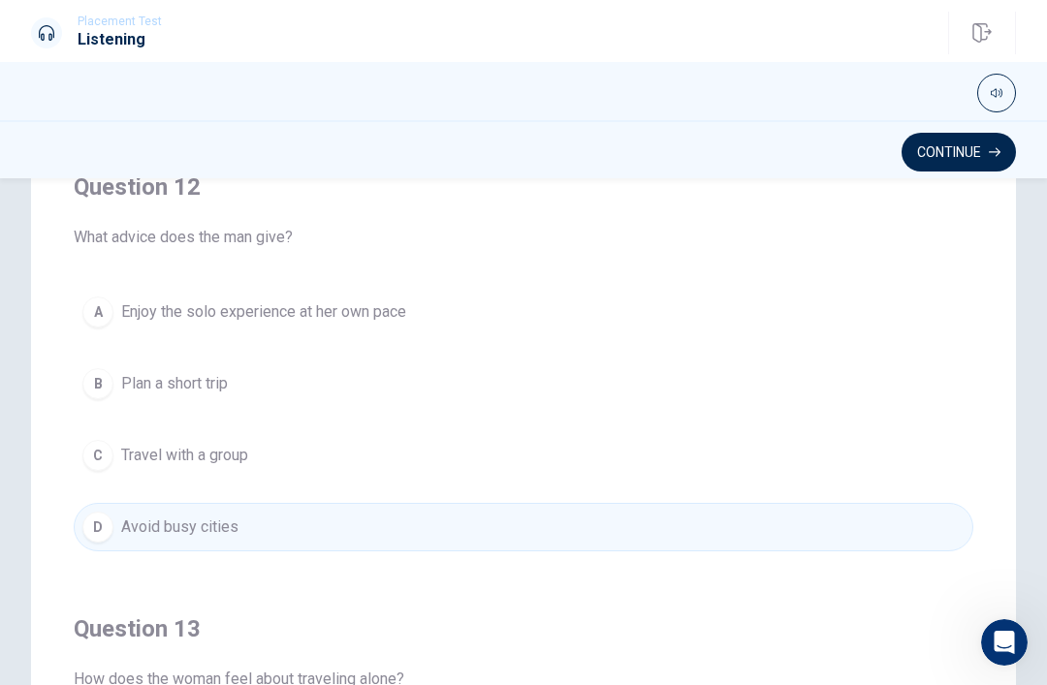
click at [338, 308] on span "Enjoy the solo experience at her own pace" at bounding box center [263, 312] width 285 height 23
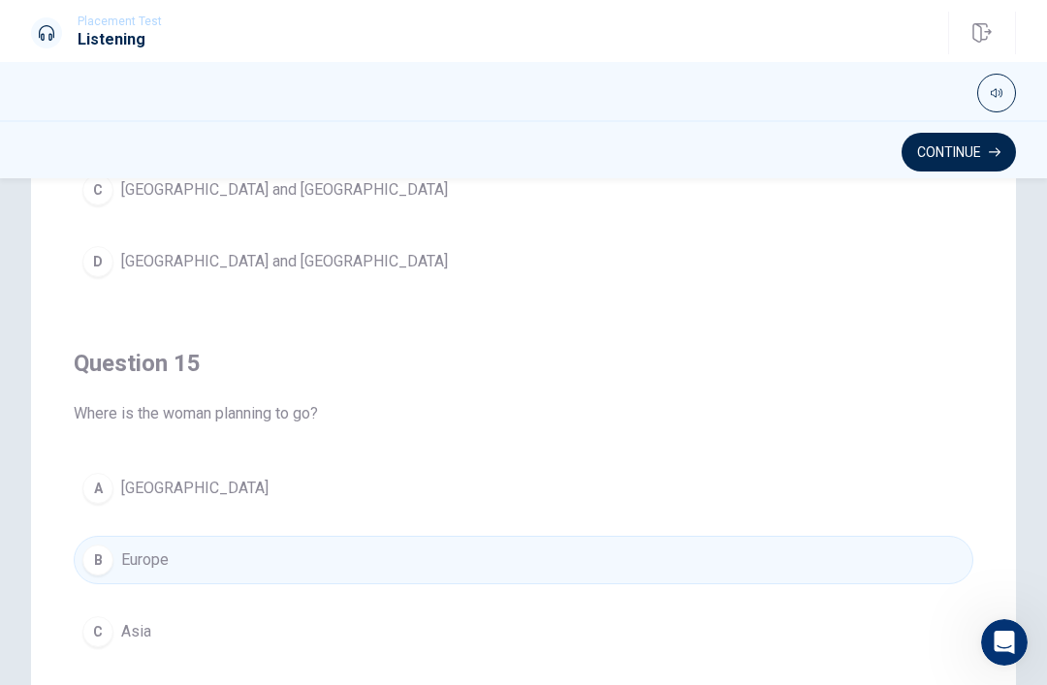
scroll to position [1570, 0]
click at [966, 143] on button "Continue" at bounding box center [959, 152] width 114 height 39
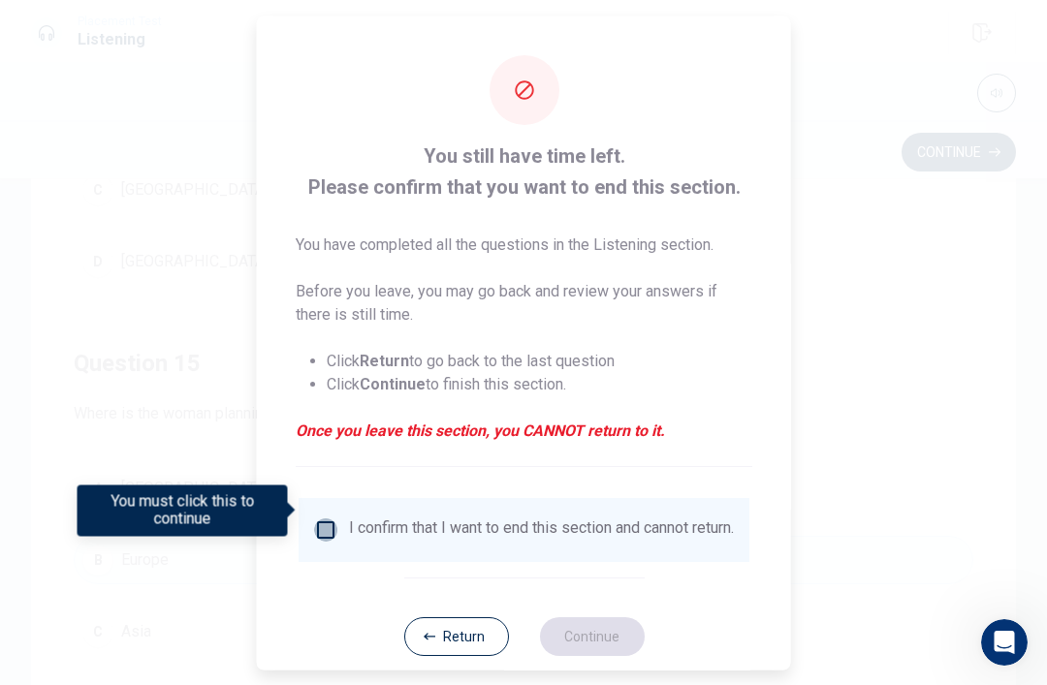
click at [327, 518] on input "You must click this to continue" at bounding box center [325, 529] width 23 height 23
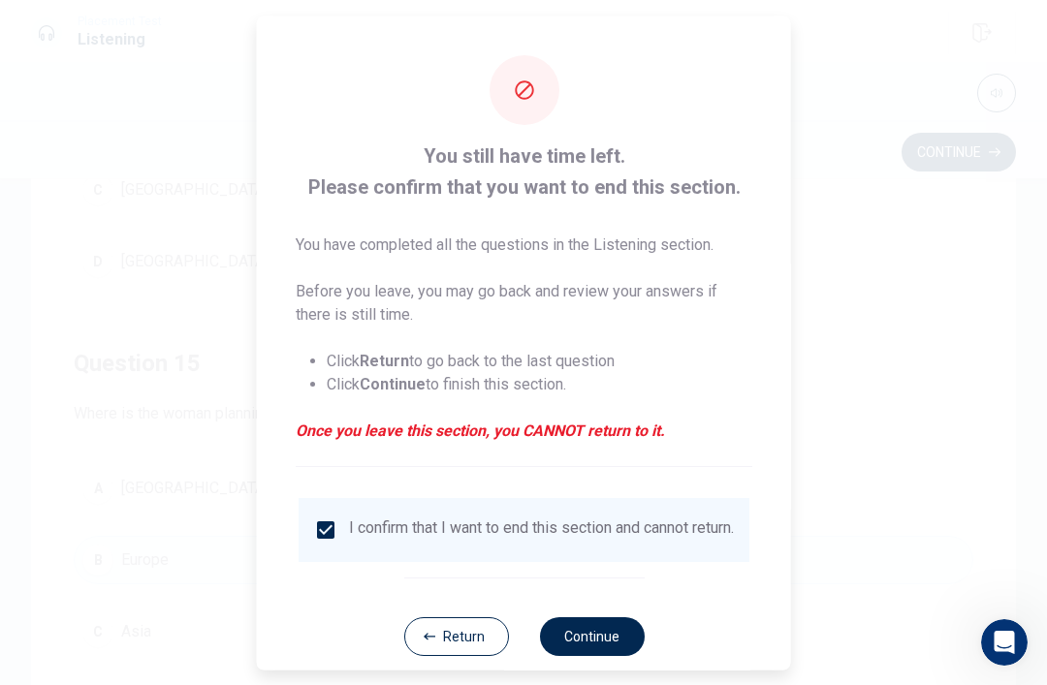
click at [606, 631] on button "Continue" at bounding box center [591, 636] width 105 height 39
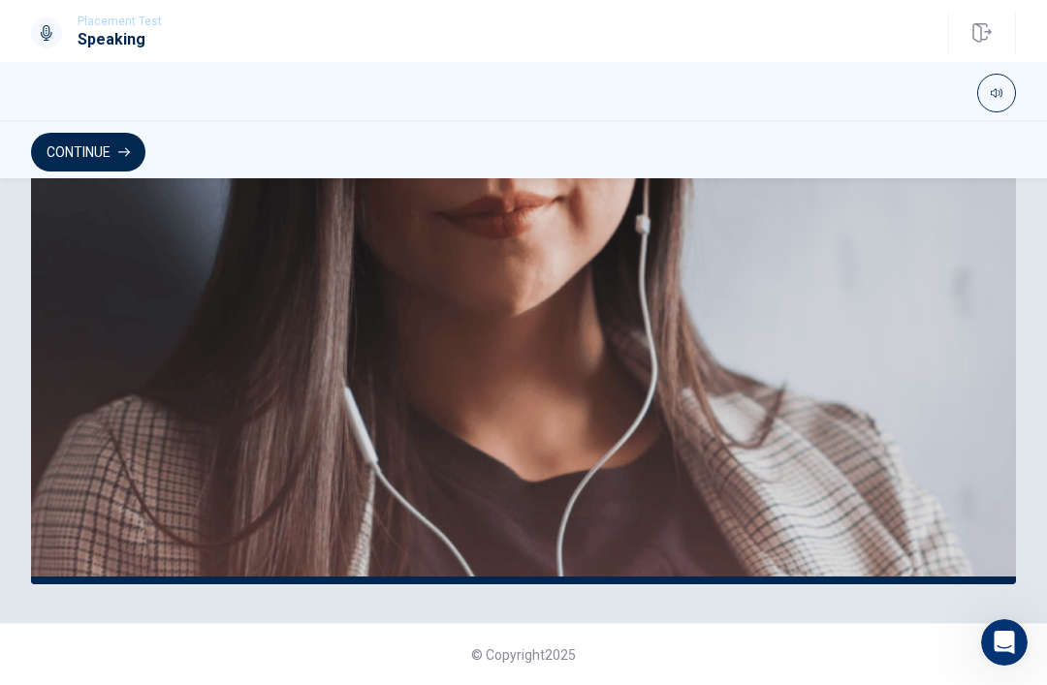
scroll to position [478, 0]
click at [64, 154] on button "Continue" at bounding box center [88, 152] width 114 height 39
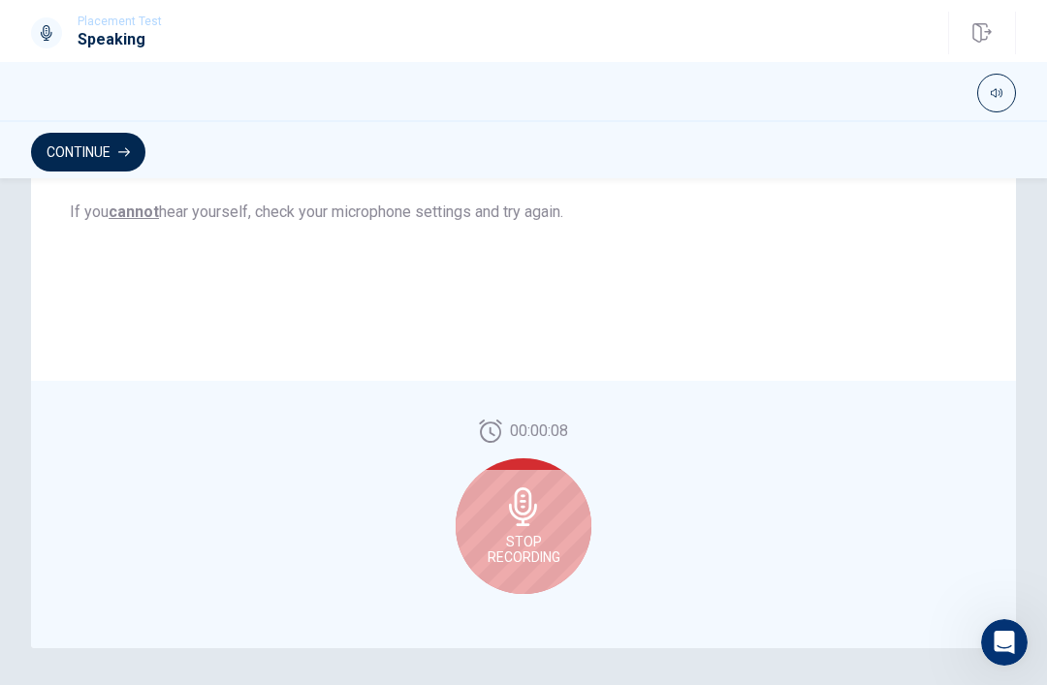
scroll to position [419, 0]
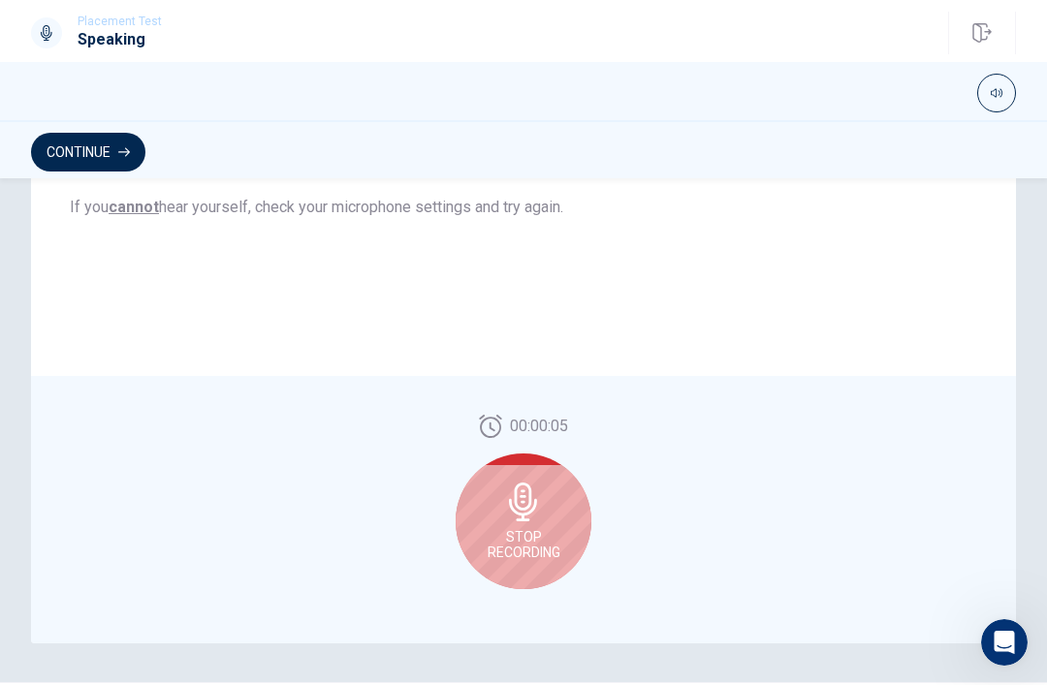
click at [517, 535] on span "Stop Recording" at bounding box center [524, 544] width 73 height 31
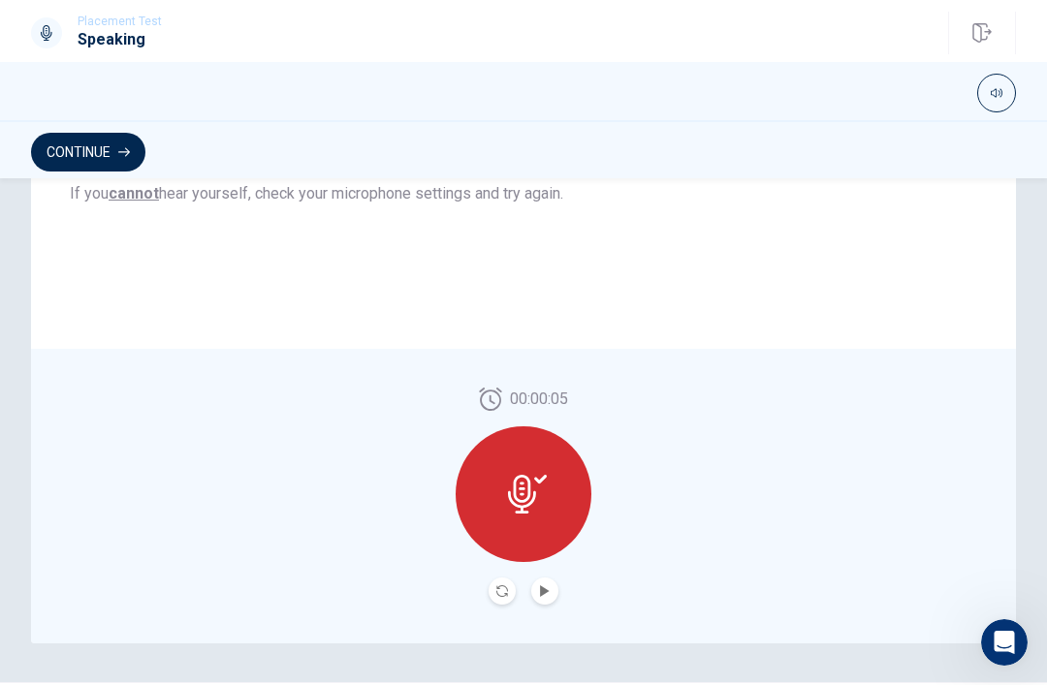
click at [548, 591] on icon "Play Audio" at bounding box center [544, 592] width 9 height 12
click at [538, 603] on button "Play Audio" at bounding box center [544, 591] width 27 height 27
click at [551, 594] on button "Pause Audio" at bounding box center [544, 591] width 27 height 27
click at [1020, 666] on div at bounding box center [1004, 642] width 47 height 47
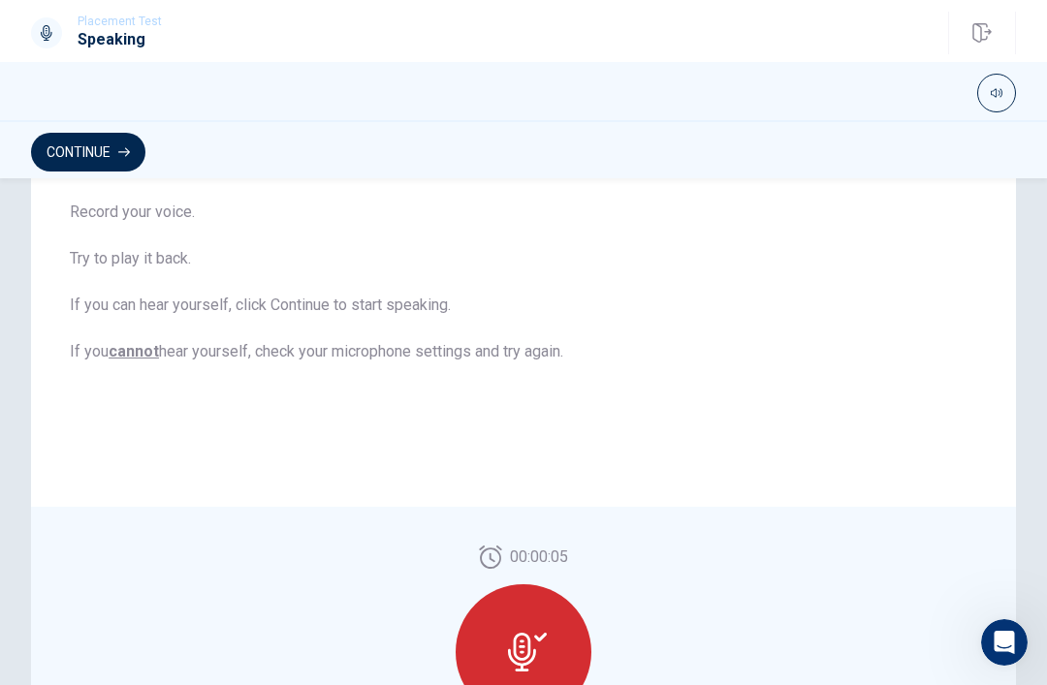
scroll to position [238, 0]
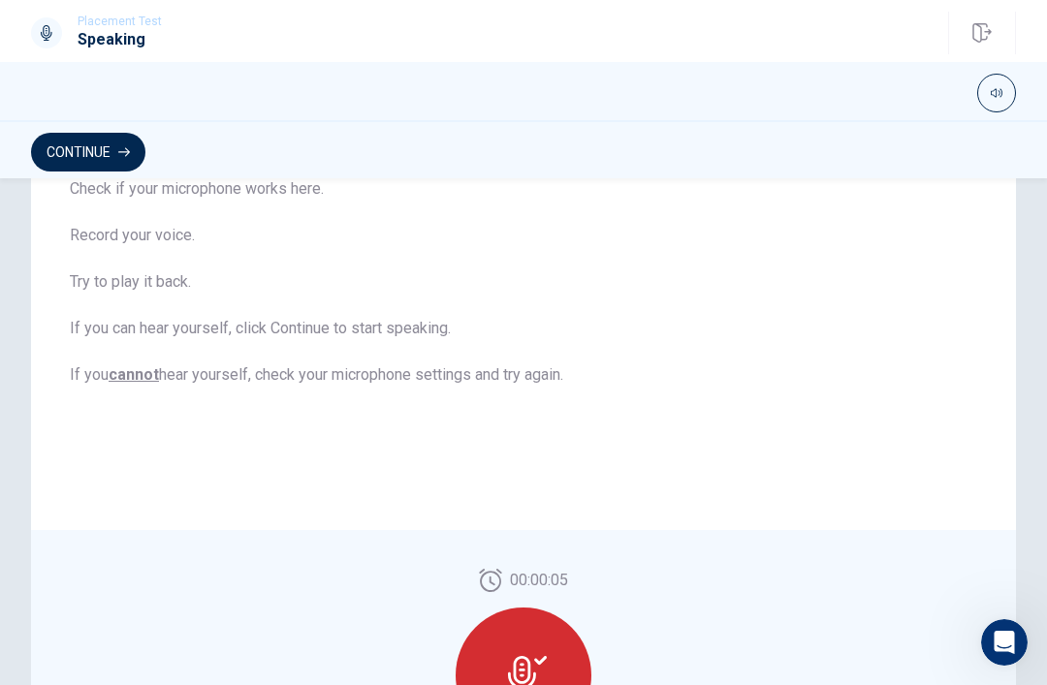
click at [131, 160] on button "Continue" at bounding box center [88, 152] width 114 height 39
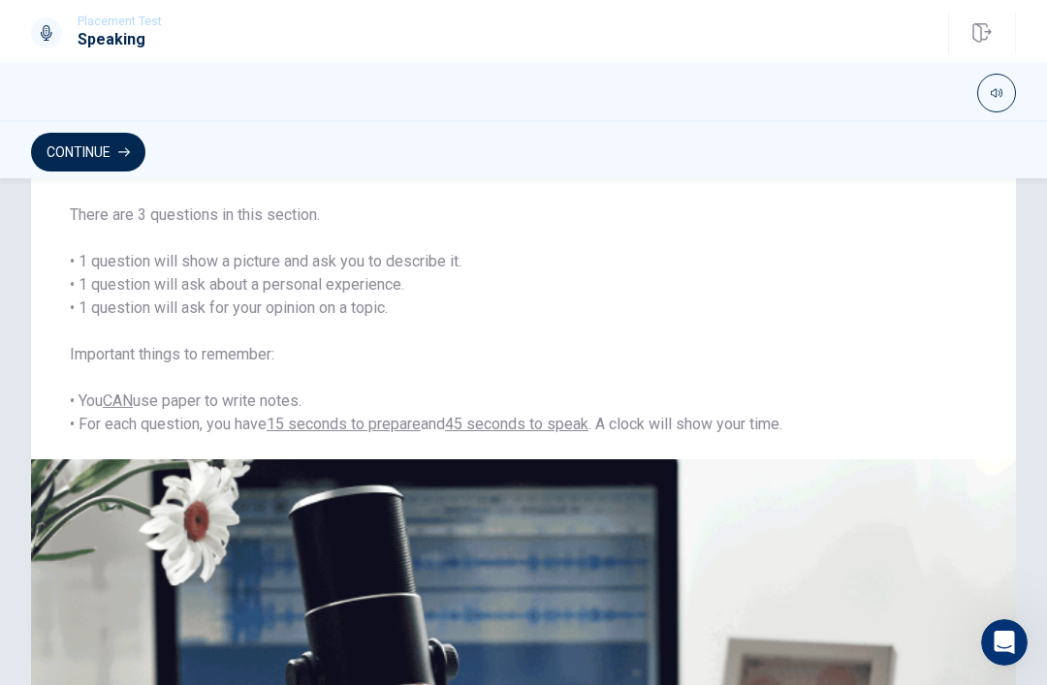
scroll to position [140, 0]
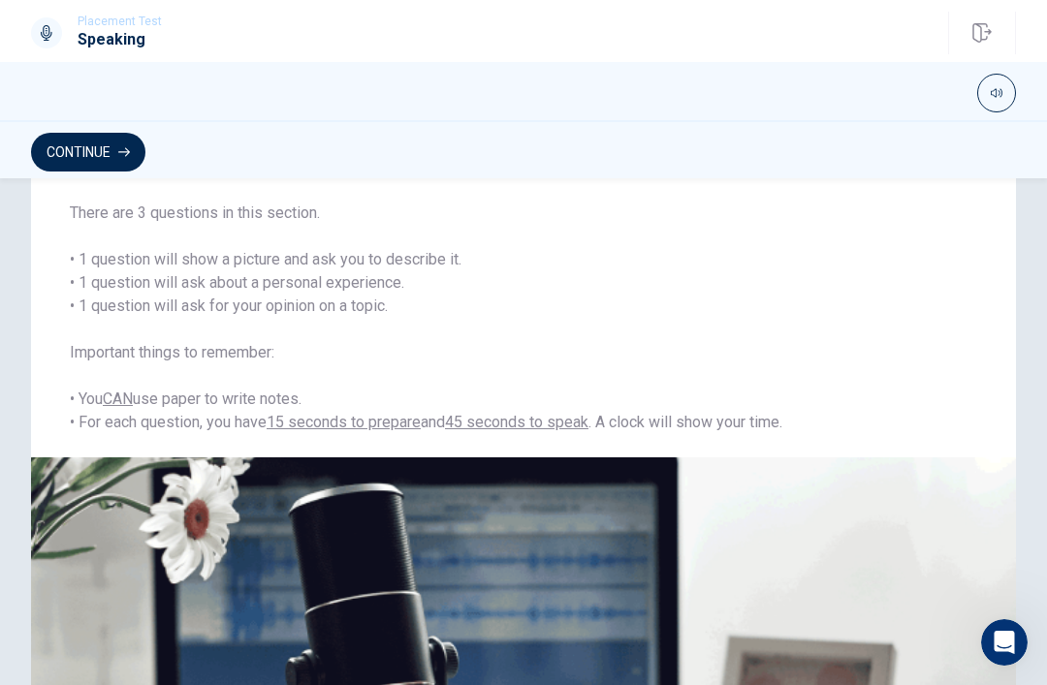
click at [114, 167] on button "Continue" at bounding box center [88, 152] width 114 height 39
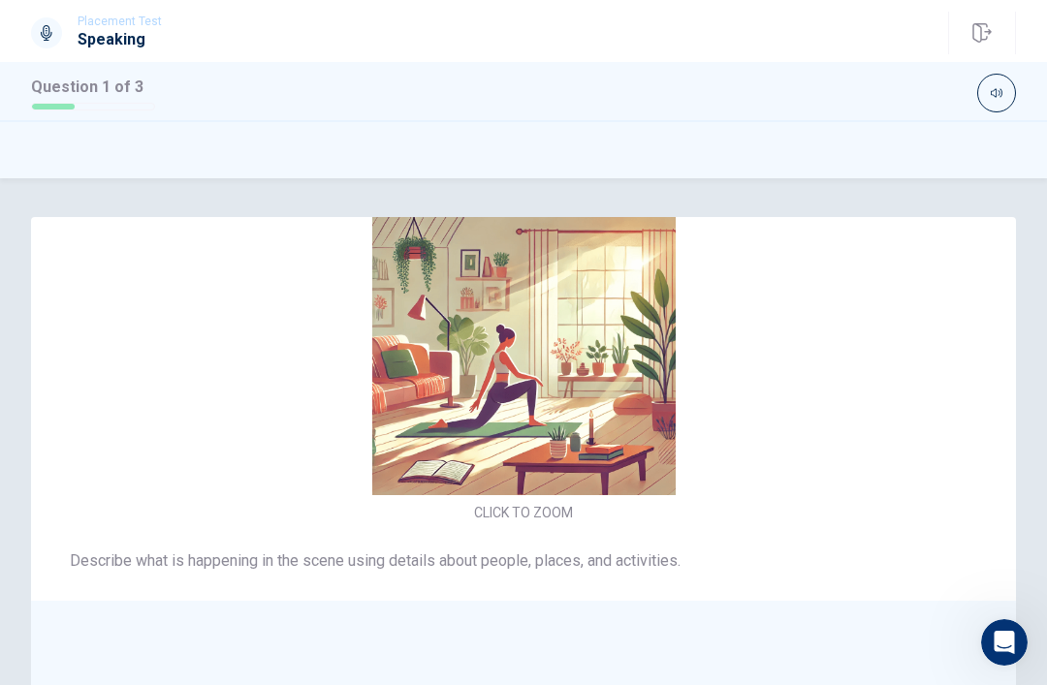
scroll to position [-48, 0]
click at [544, 381] on img at bounding box center [523, 343] width 411 height 303
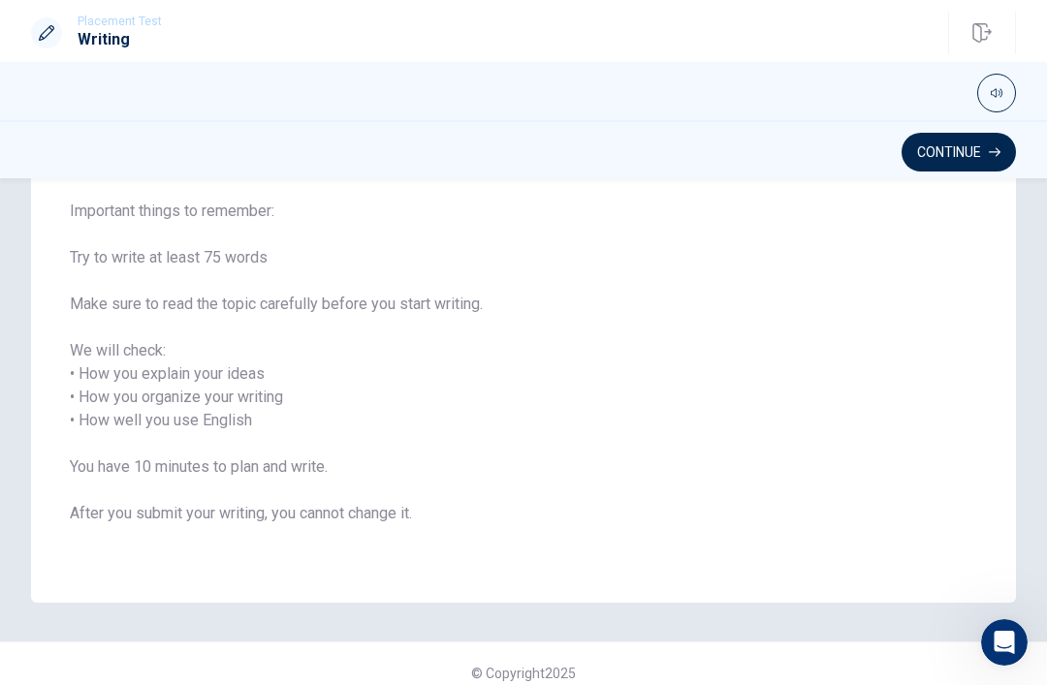
scroll to position [193, 0]
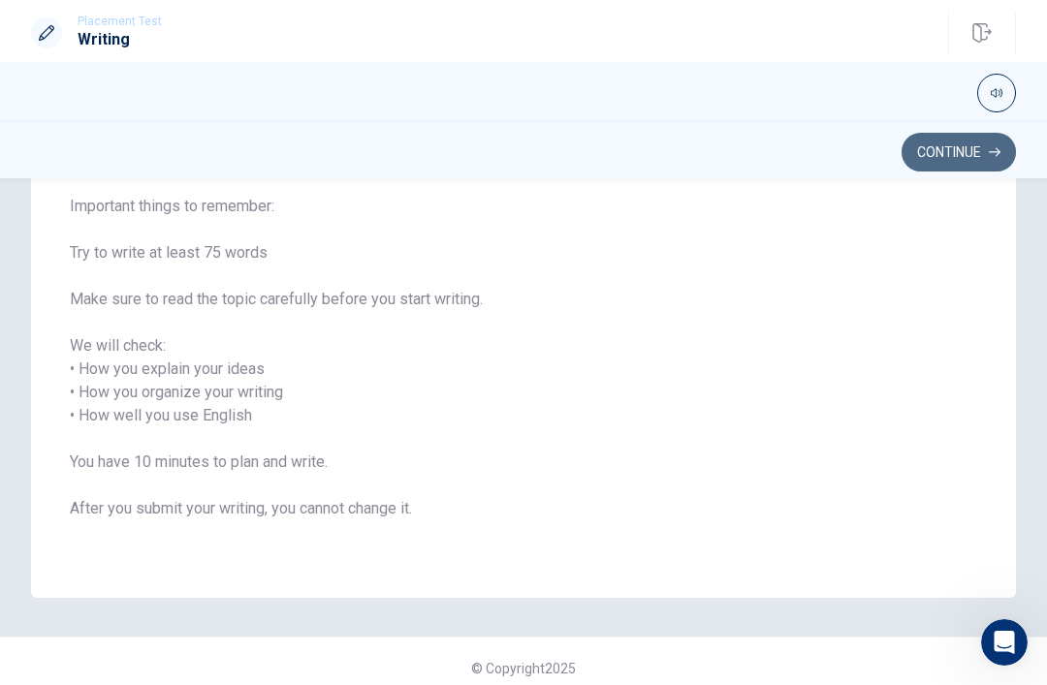
click at [967, 135] on button "Continue" at bounding box center [959, 152] width 114 height 39
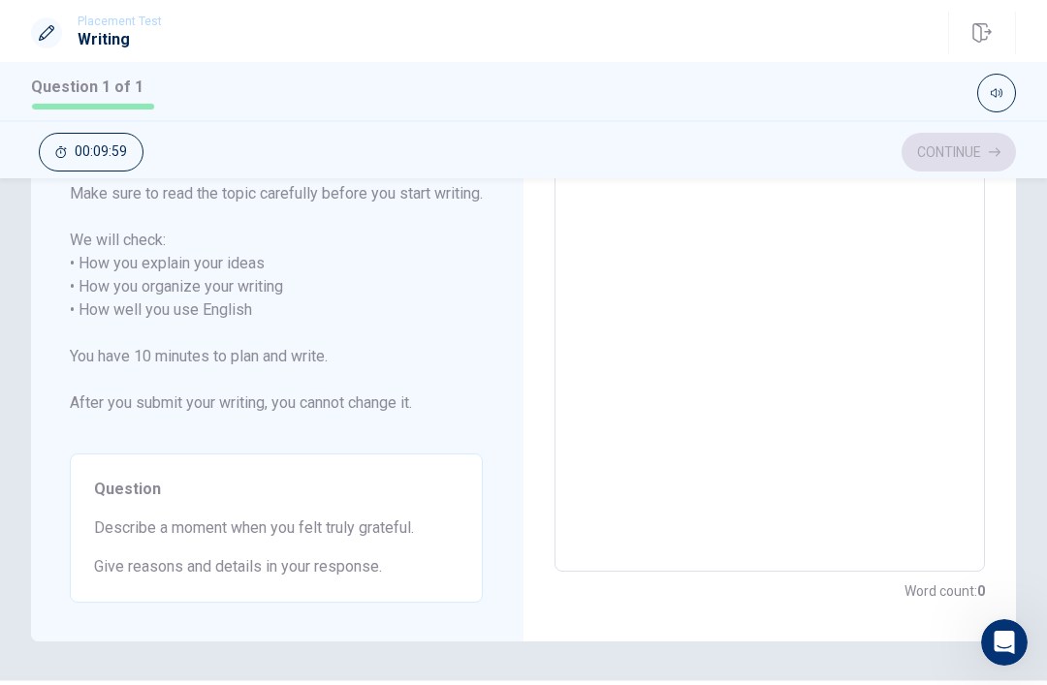
scroll to position [268, 0]
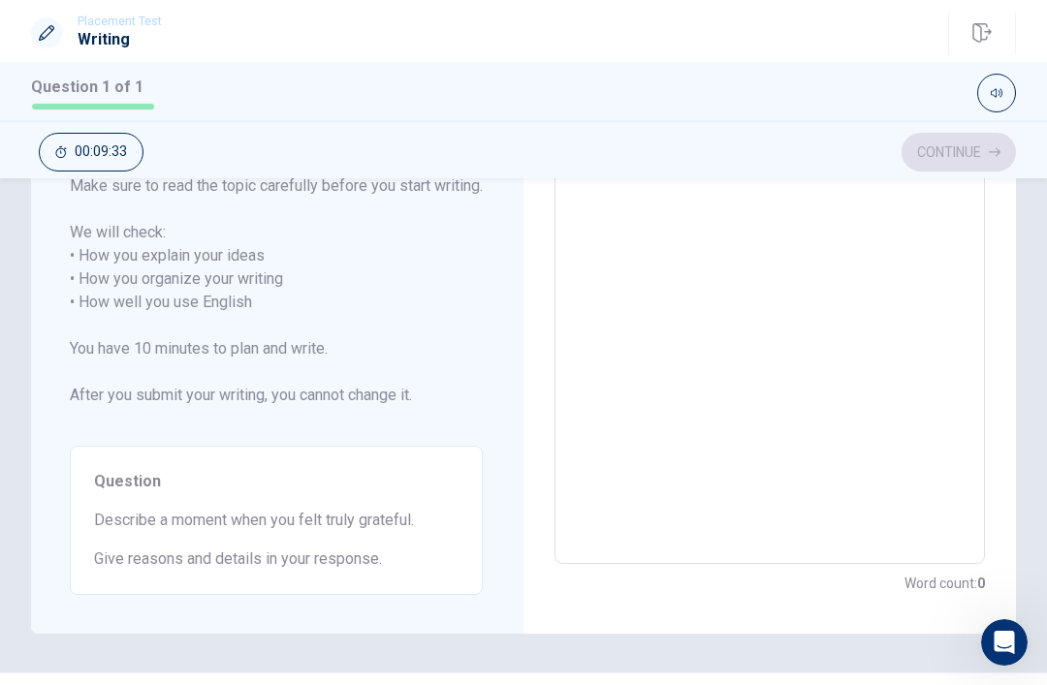
click at [772, 333] on textarea at bounding box center [769, 291] width 403 height 515
type textarea "I"
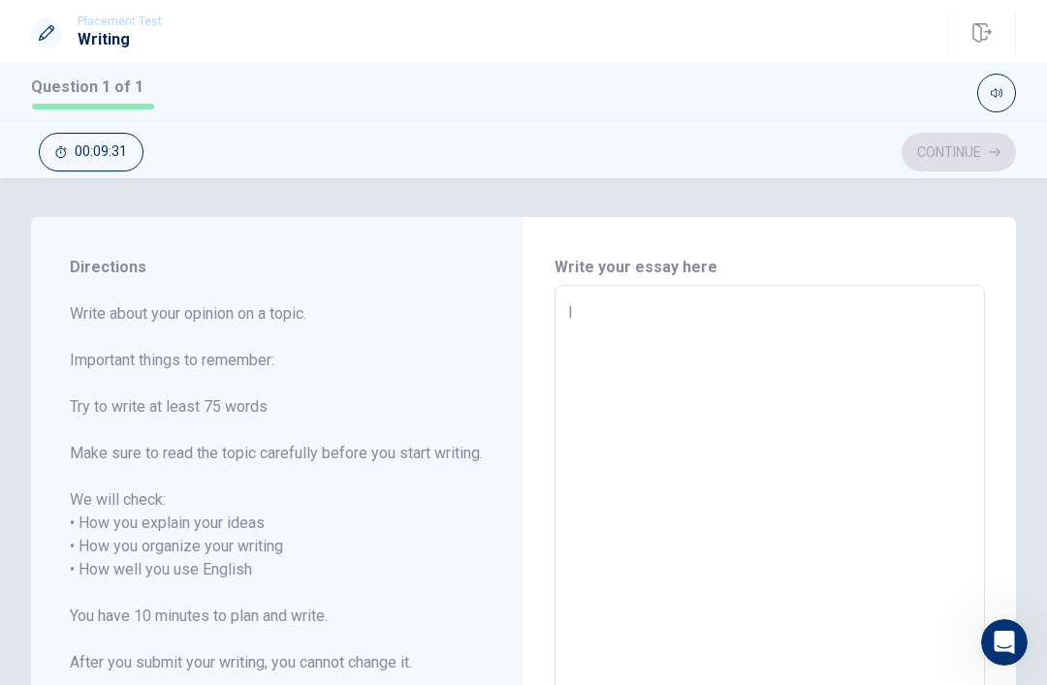
type textarea "x"
type textarea "I"
type textarea "x"
type textarea "I e"
type textarea "x"
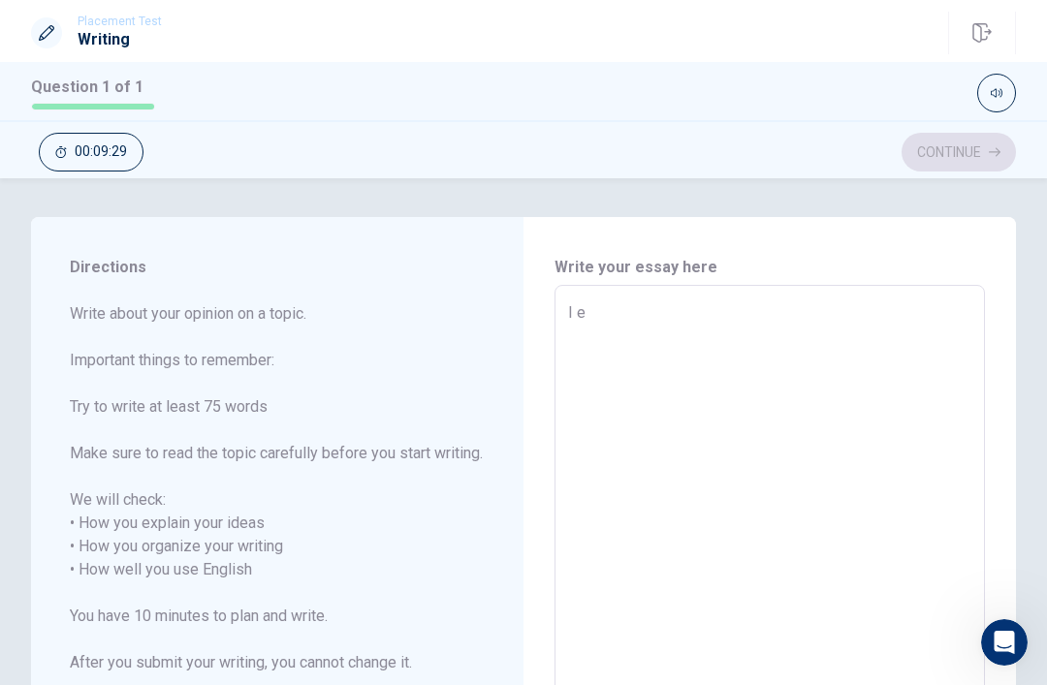
type textarea "I el"
type textarea "x"
type textarea "I e"
type textarea "x"
type textarea "I"
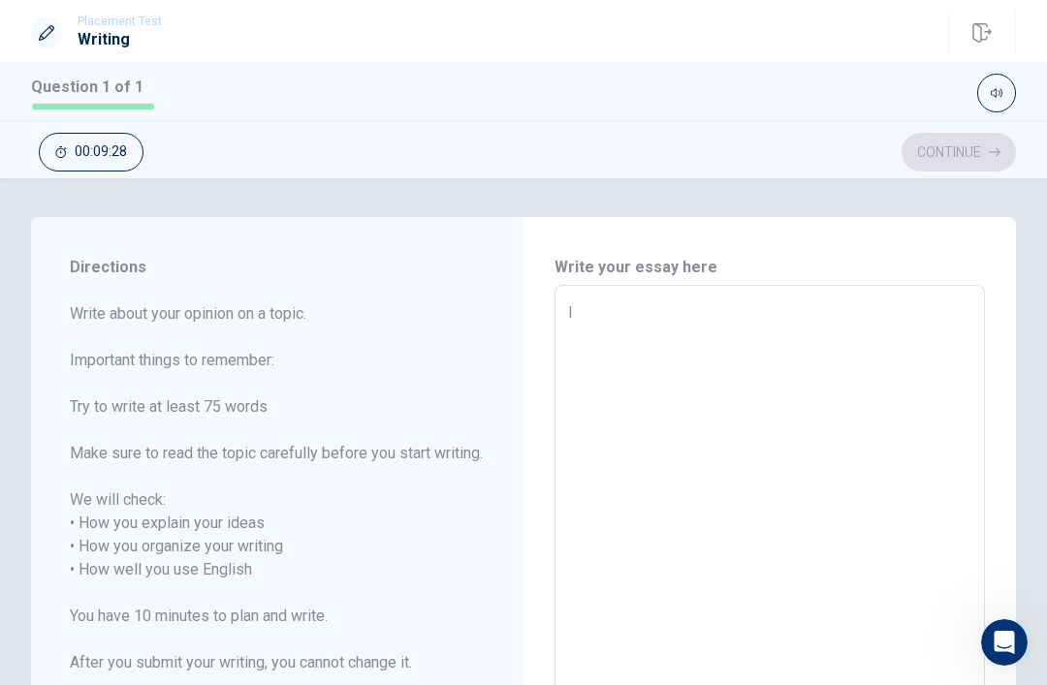
type textarea "x"
type textarea "I f"
type textarea "x"
type textarea "I fe"
type textarea "x"
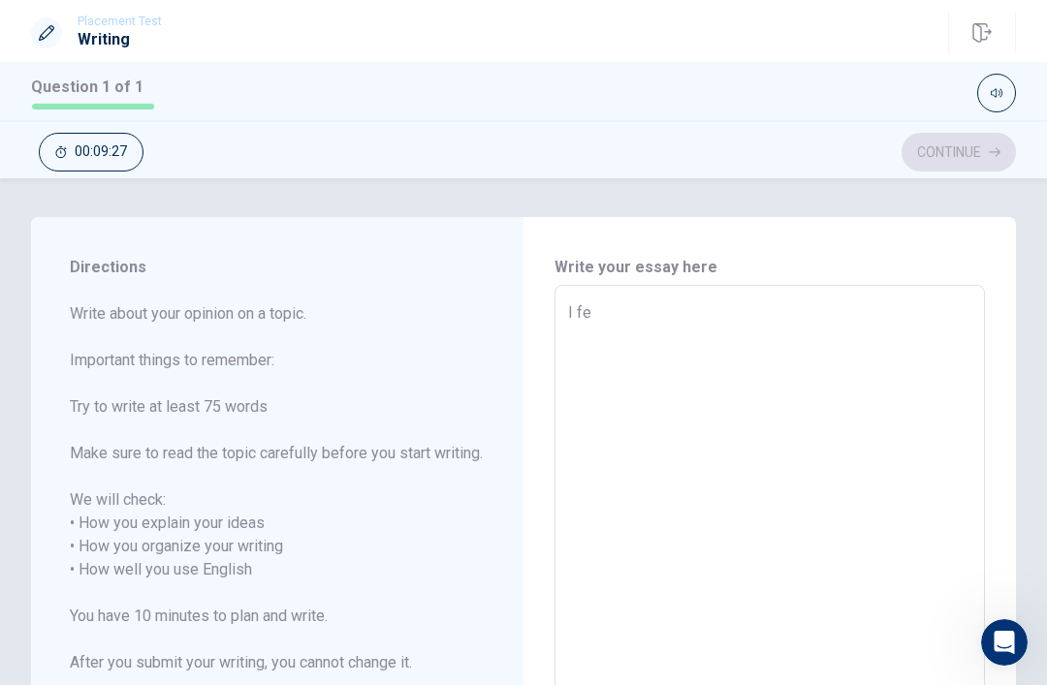
type textarea "I fel"
type textarea "x"
type textarea "I felu"
type textarea "x"
type textarea "I fel"
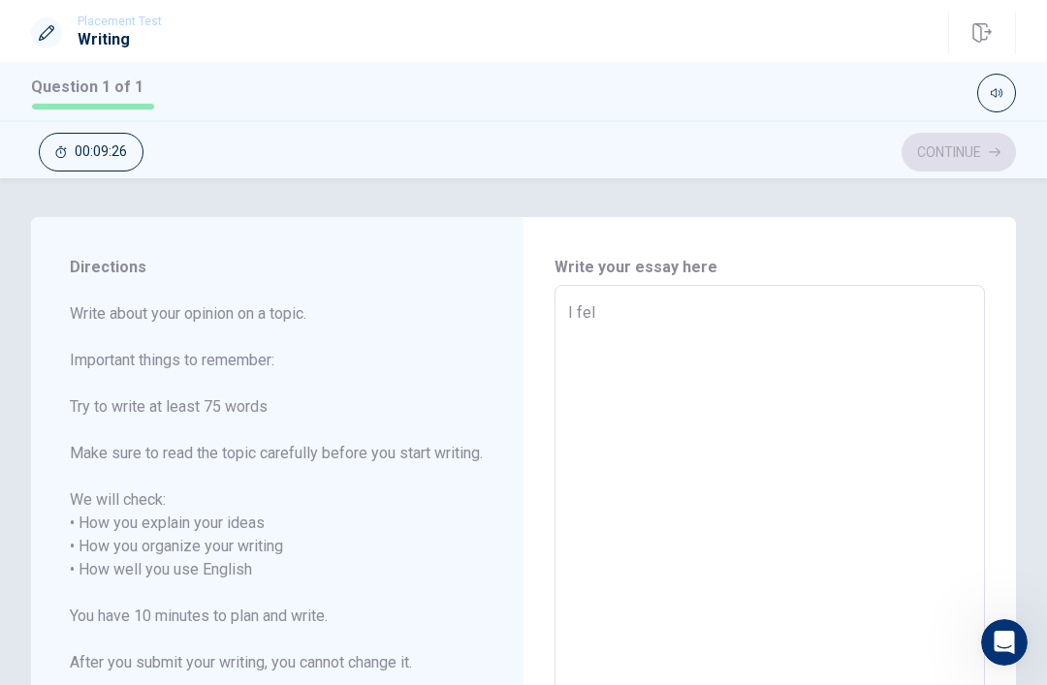
type textarea "x"
type textarea "I [PERSON_NAME]"
type textarea "x"
type textarea "I [PERSON_NAME]"
type textarea "x"
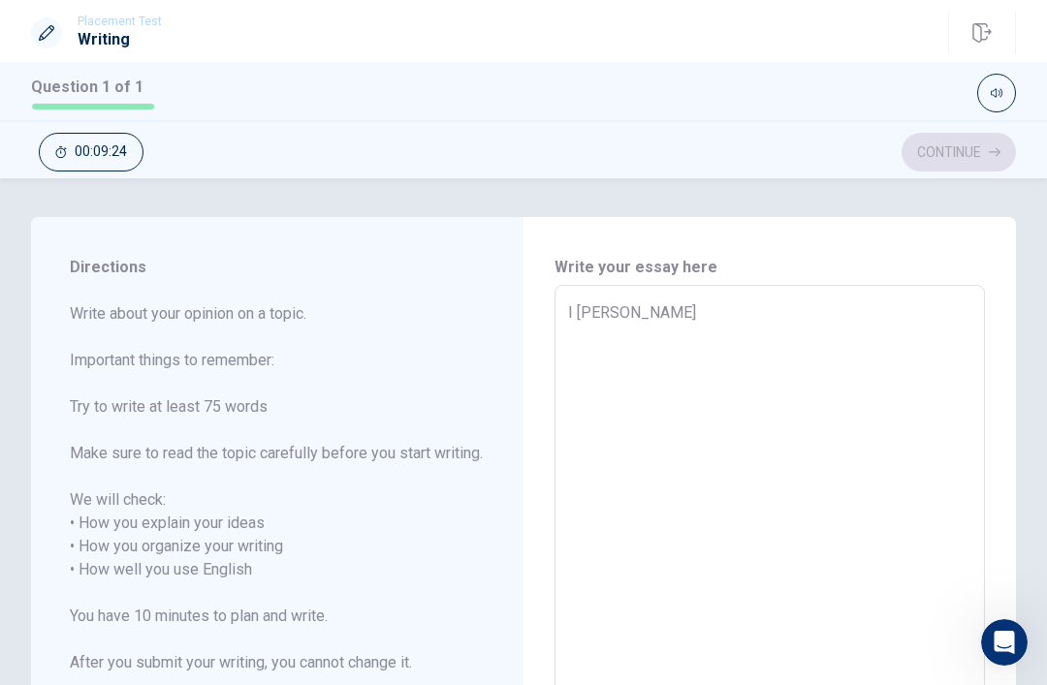
type textarea "I [PERSON_NAME]"
type textarea "x"
type textarea "I fel"
type textarea "x"
type textarea "I fe"
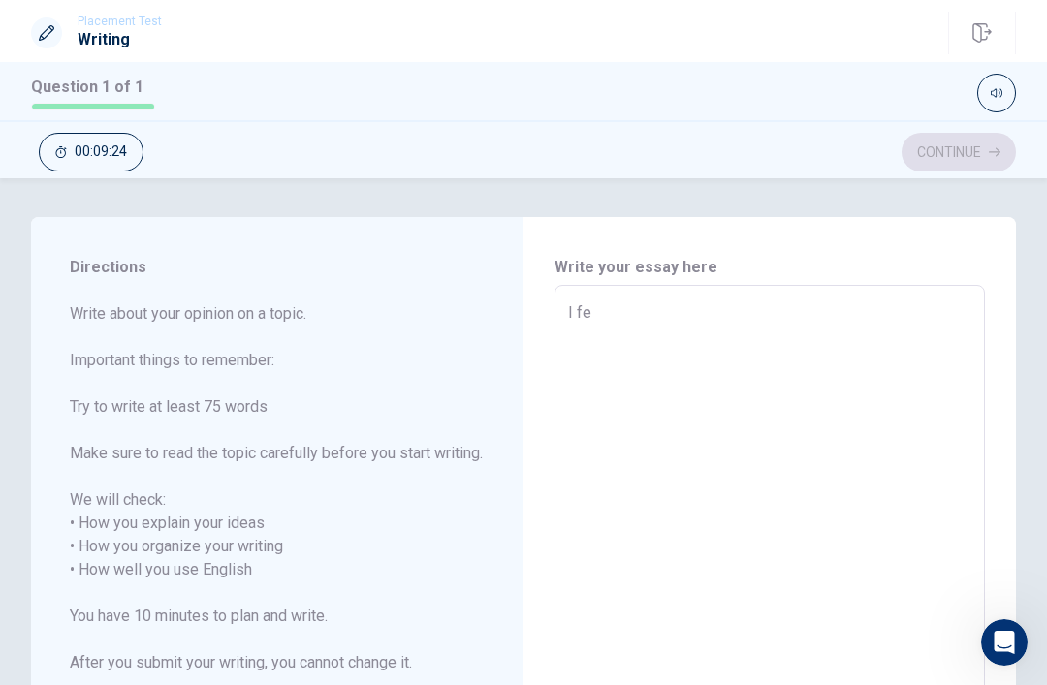
type textarea "x"
type textarea "I f"
type textarea "x"
type textarea "I fe"
type textarea "x"
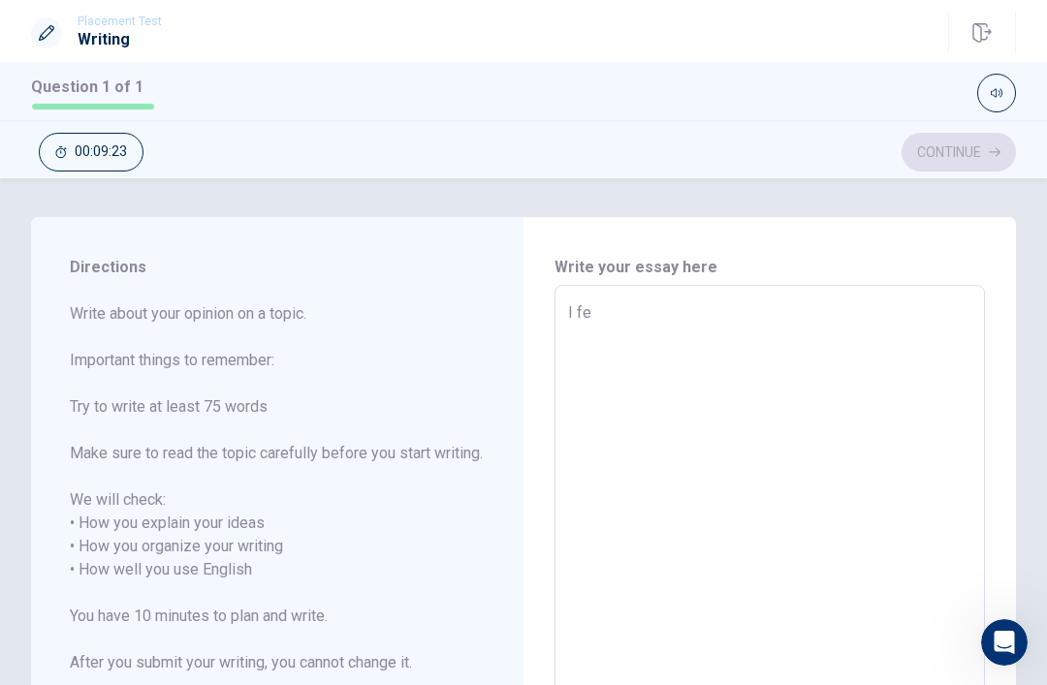
type textarea "I fel"
type textarea "x"
type textarea "I felt"
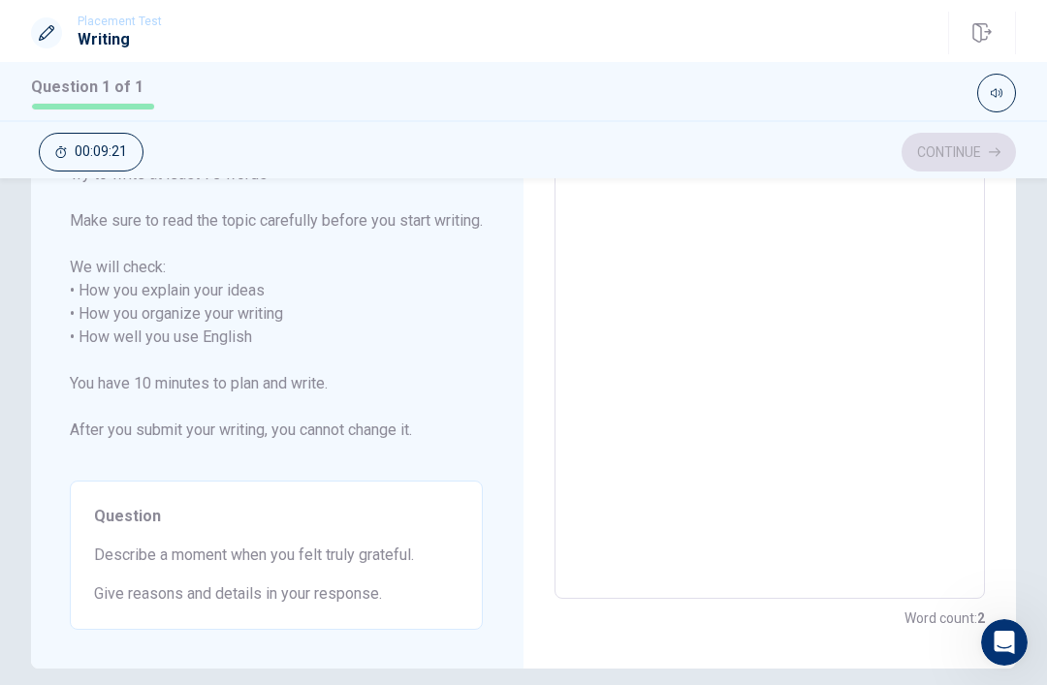
scroll to position [232, 0]
type textarea "x"
type textarea "I felt"
type textarea "x"
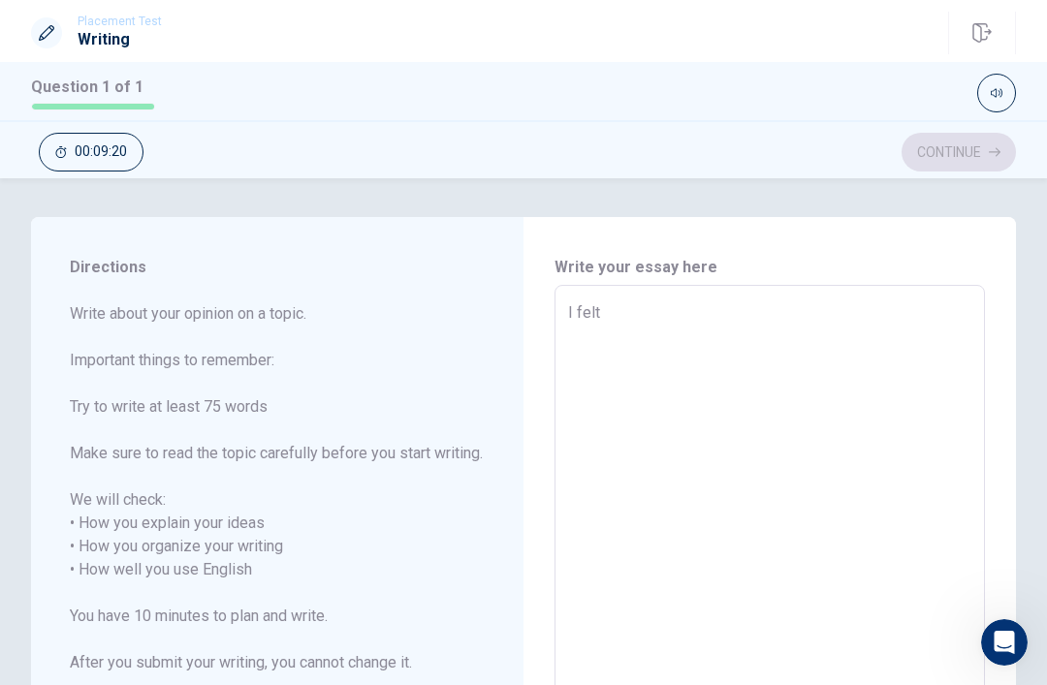
type textarea "I felt t"
type textarea "x"
type textarea "I felt tr"
type textarea "x"
type textarea "I felt tru"
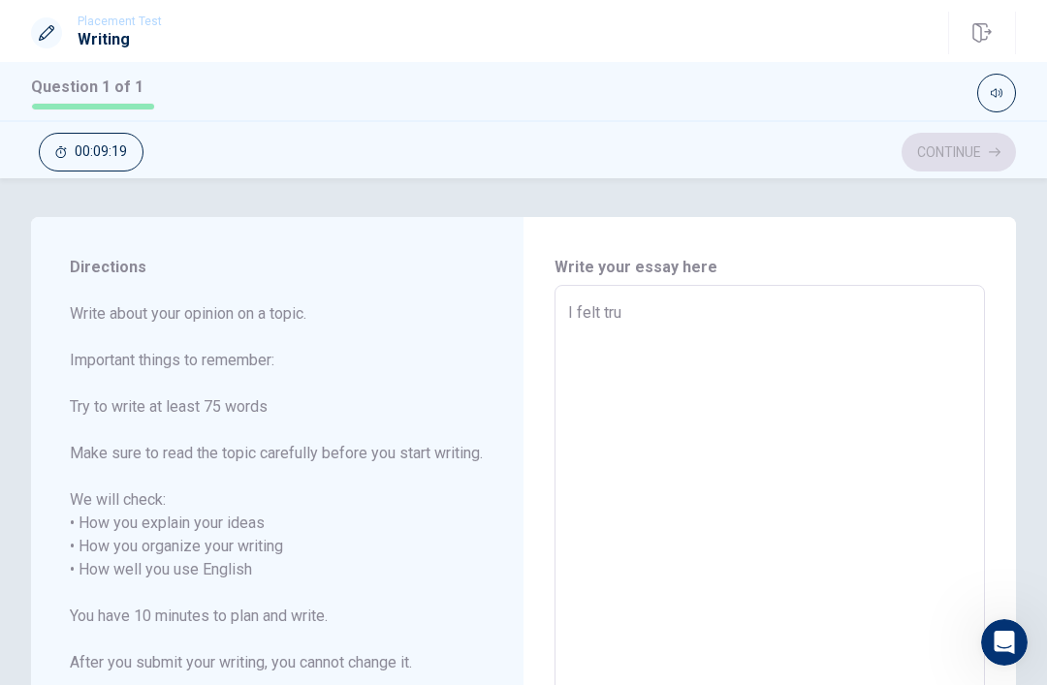
type textarea "x"
type textarea "I felt trul"
type textarea "x"
type textarea "I felt truly"
type textarea "x"
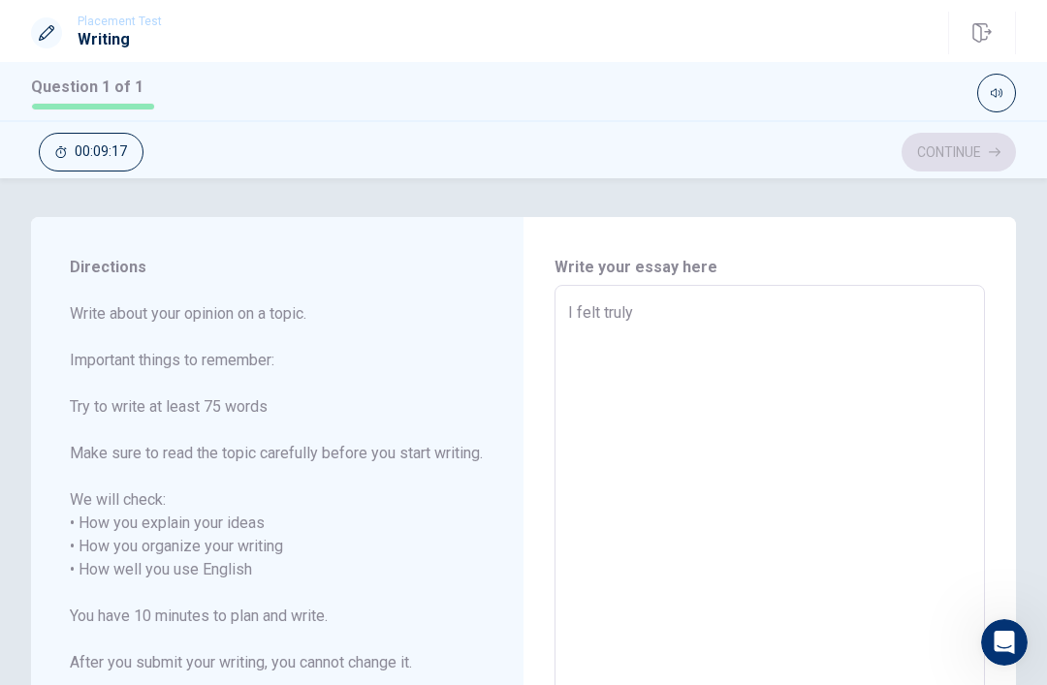
type textarea "I felt truly"
type textarea "x"
type textarea "I felt truly."
type textarea "x"
type textarea "I felt truly."
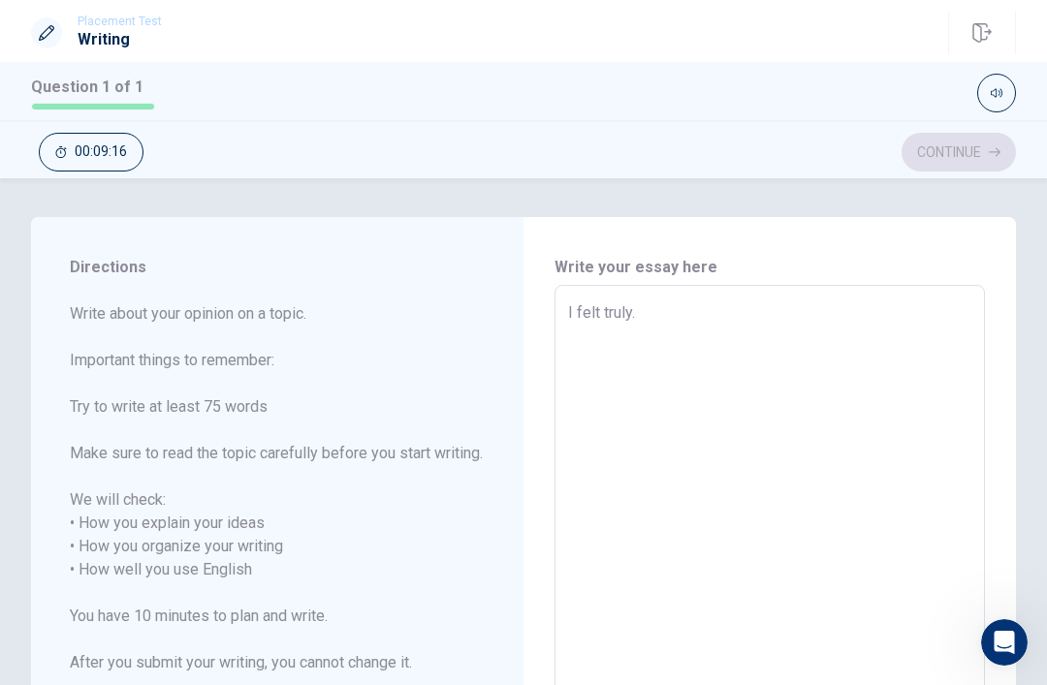
type textarea "x"
type textarea "I felt truly."
type textarea "x"
type textarea "I felt truly"
type textarea "x"
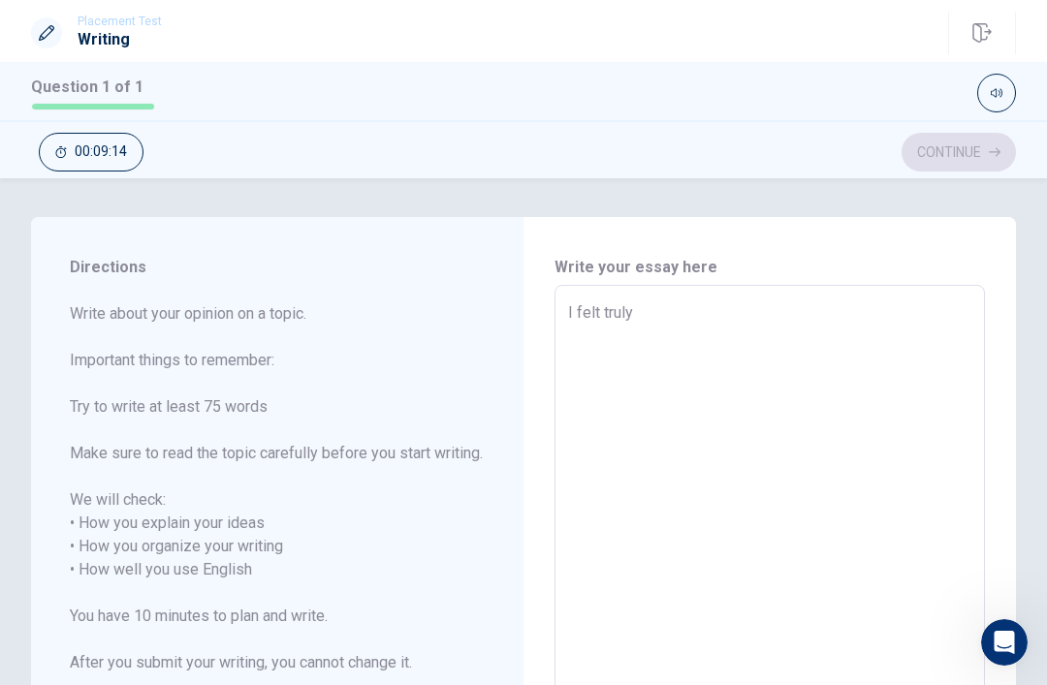
type textarea "I felt truly"
type textarea "x"
type textarea "I felt truly g"
type textarea "x"
type textarea "I felt truly gr"
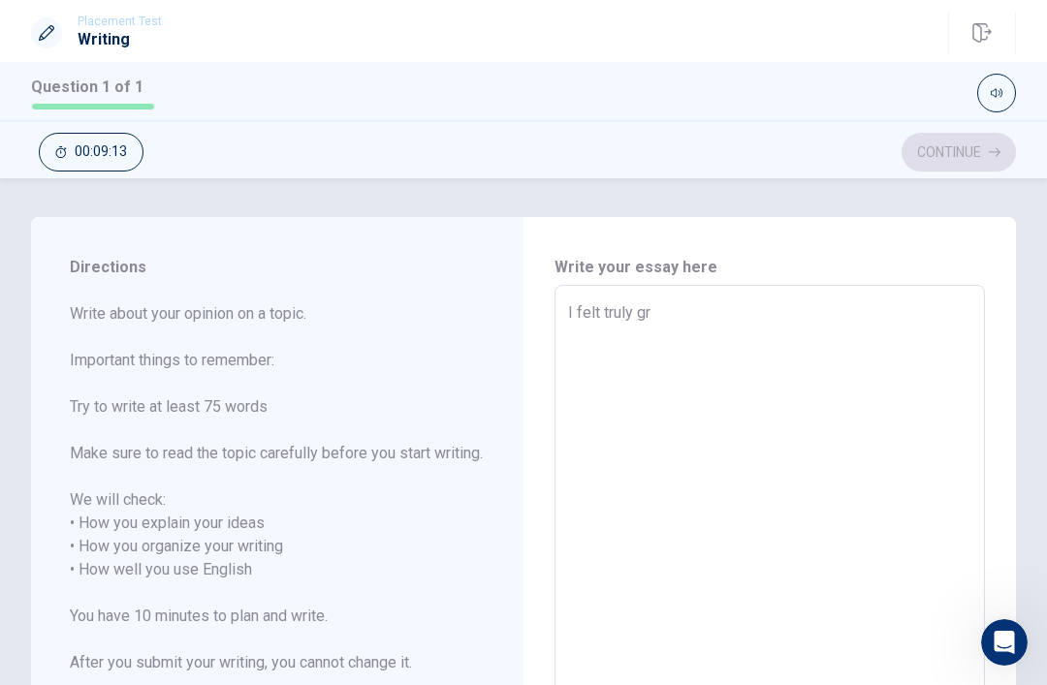
type textarea "x"
type textarea "I felt truly gre"
type textarea "x"
type textarea "I felt truly grea"
type textarea "x"
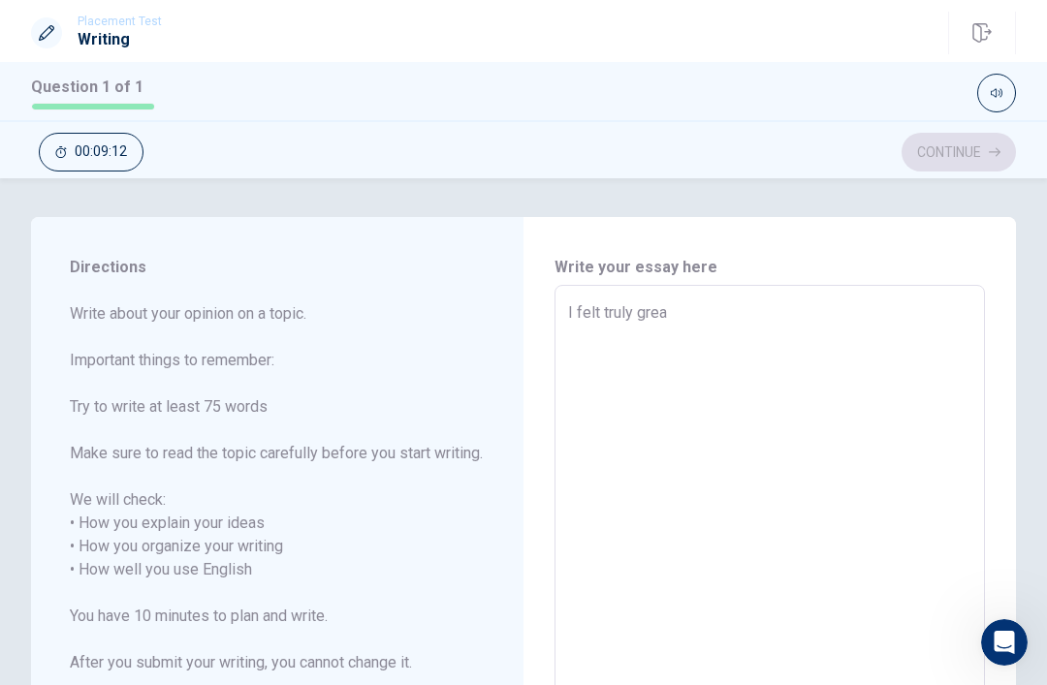
type textarea "I felt truly great"
type textarea "x"
type textarea "I felt truly greatf"
type textarea "x"
type textarea "I felt truly greatfu"
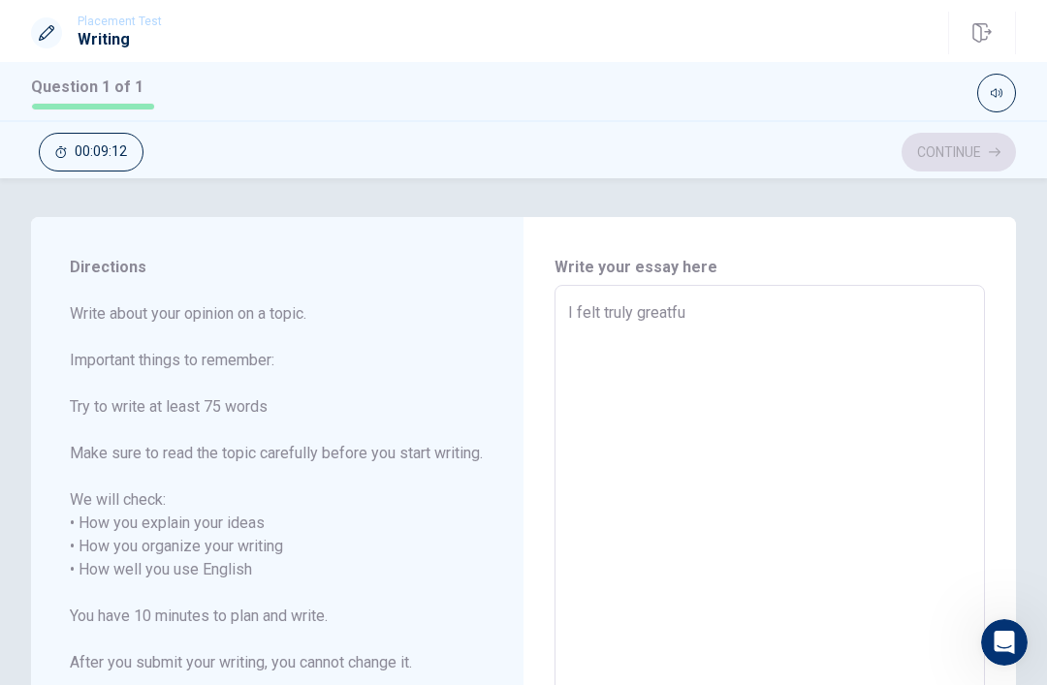
type textarea "x"
type textarea "I felt truly greatful"
type textarea "x"
type textarea "I felt truly greatful"
type textarea "x"
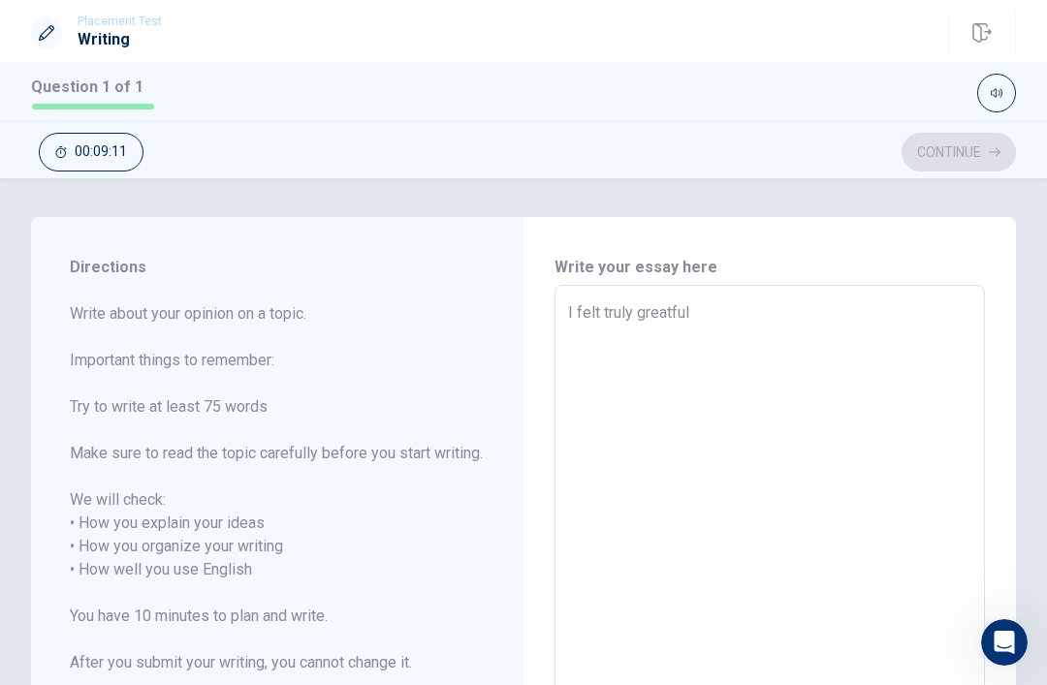
type textarea "I felt truly greatful w"
type textarea "x"
type textarea "I felt truly greatful wa"
type textarea "x"
type textarea "I felt truly greatful was"
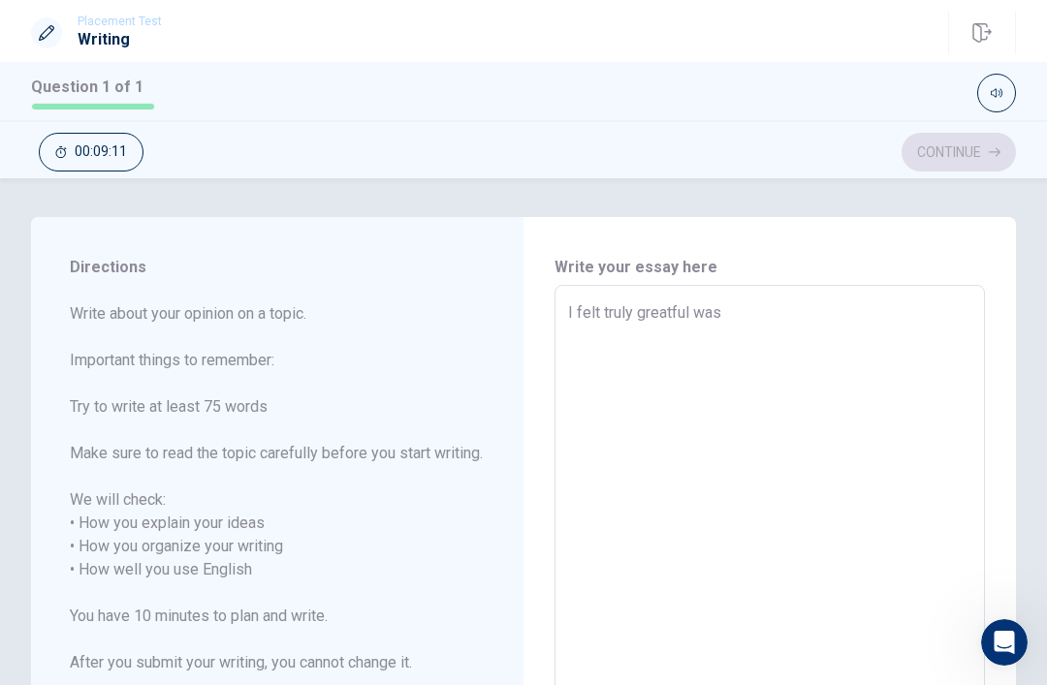
type textarea "x"
type textarea "I felt truly greatful was"
type textarea "x"
type textarea "I felt truly greatful was w"
type textarea "x"
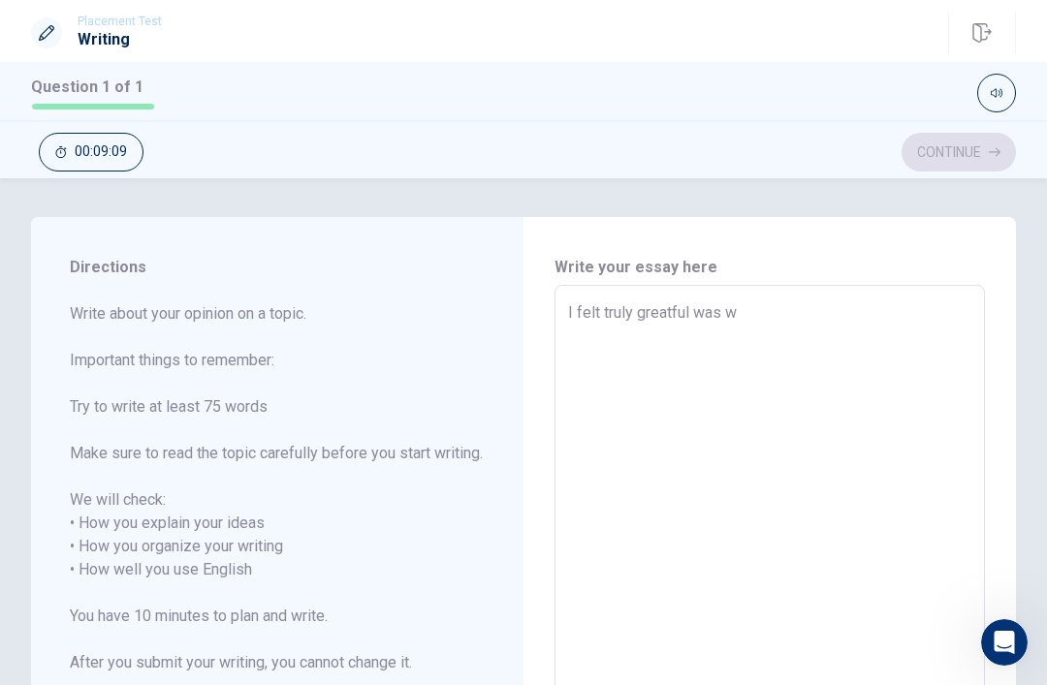
type textarea "I felt truly greatful was wh"
type textarea "x"
type textarea "I felt truly greatful was whe"
type textarea "x"
type textarea "I felt truly greatful was when"
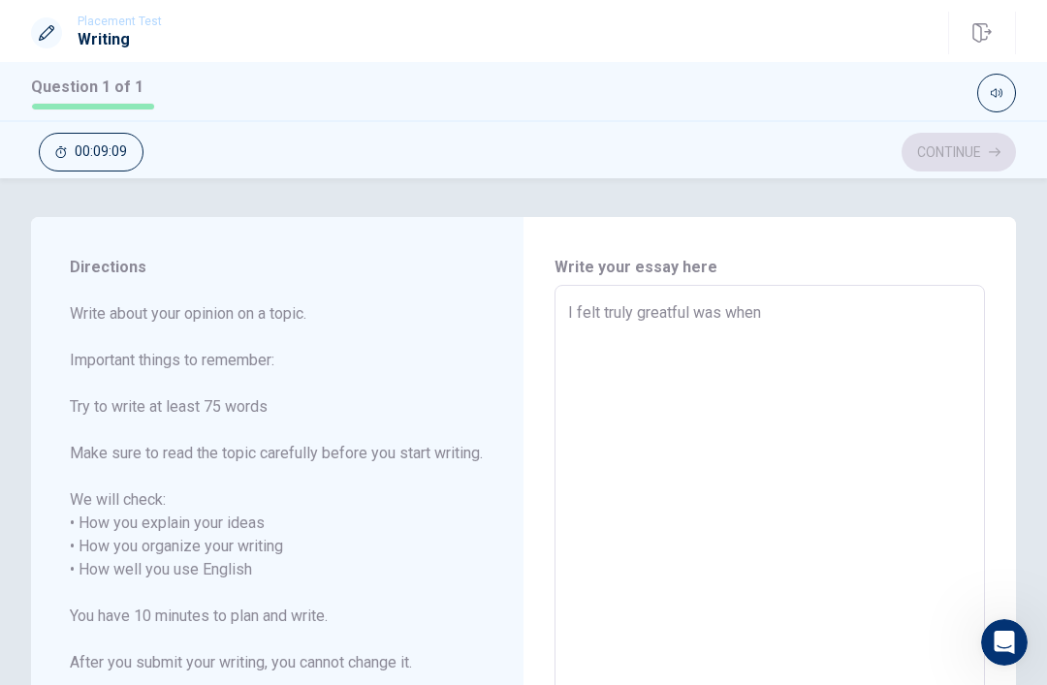
type textarea "x"
type textarea "I felt truly greatful was when"
type textarea "x"
type textarea "I felt truly greatful was when I"
type textarea "x"
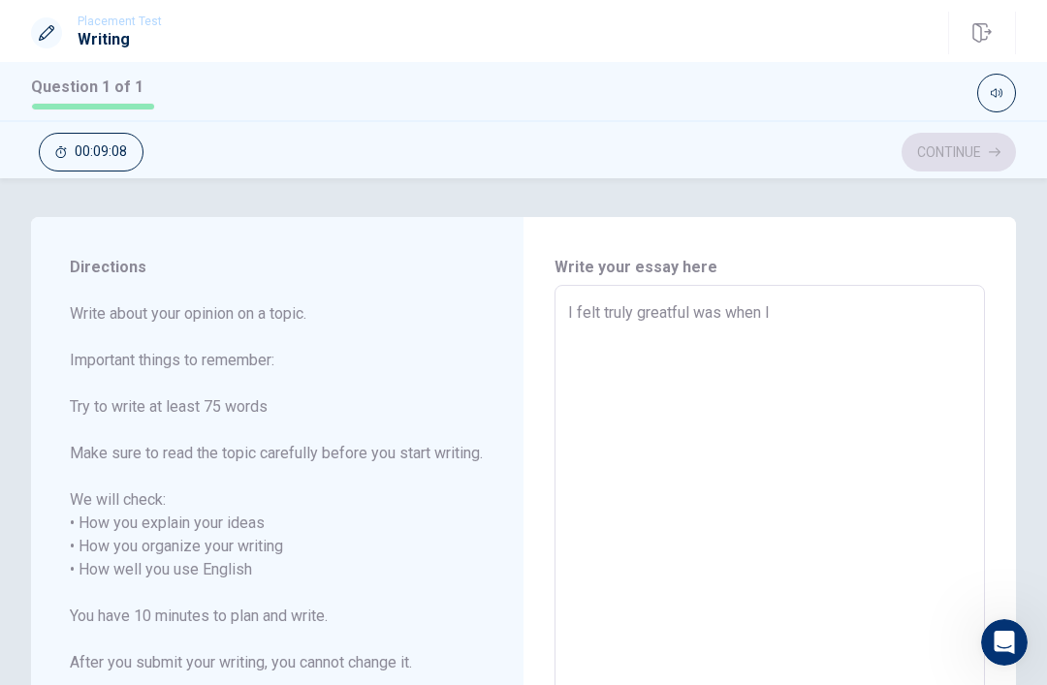
type textarea "I felt truly greatful was when I"
type textarea "x"
type textarea "I felt truly greatful was when I."
type textarea "x"
type textarea "I felt truly greatful was when I."
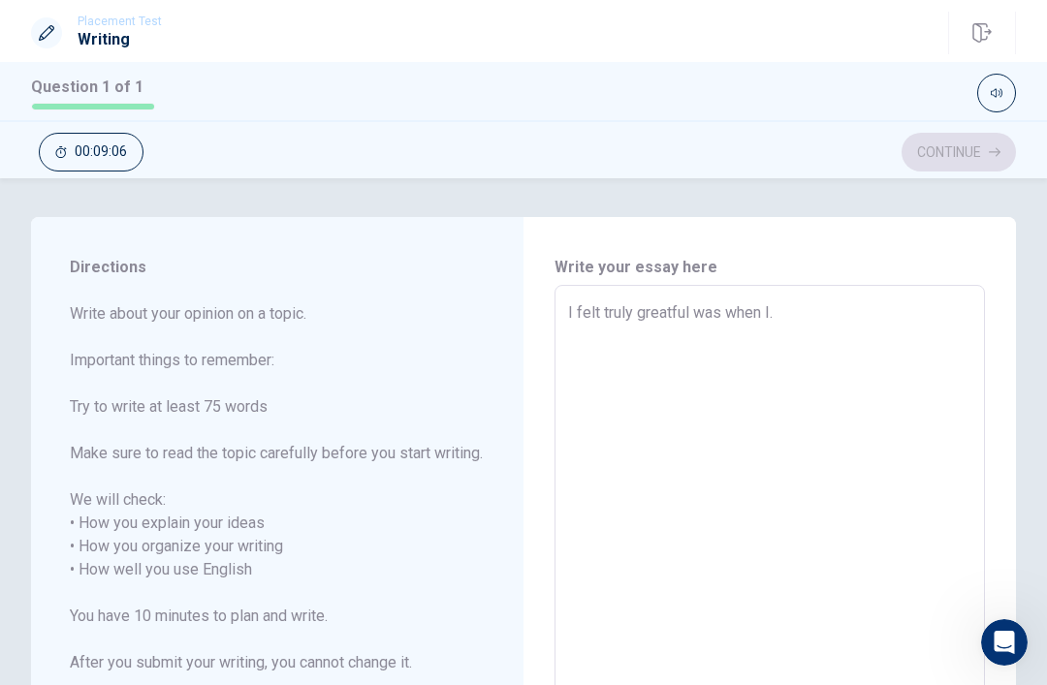
type textarea "x"
type textarea "I felt truly greatful was when I."
type textarea "x"
type textarea "I felt truly greatful was when I"
type textarea "x"
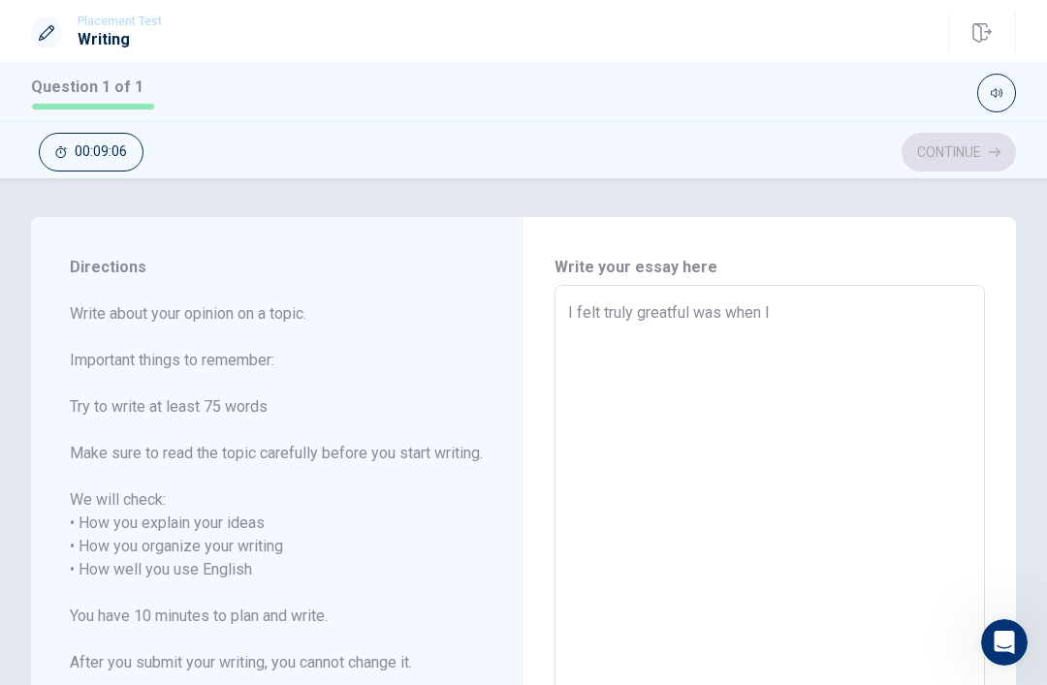
type textarea "I felt truly greatful was when I"
type textarea "x"
type textarea "I felt truly greatful was when I w"
type textarea "x"
type textarea "I felt truly greatful was when I we"
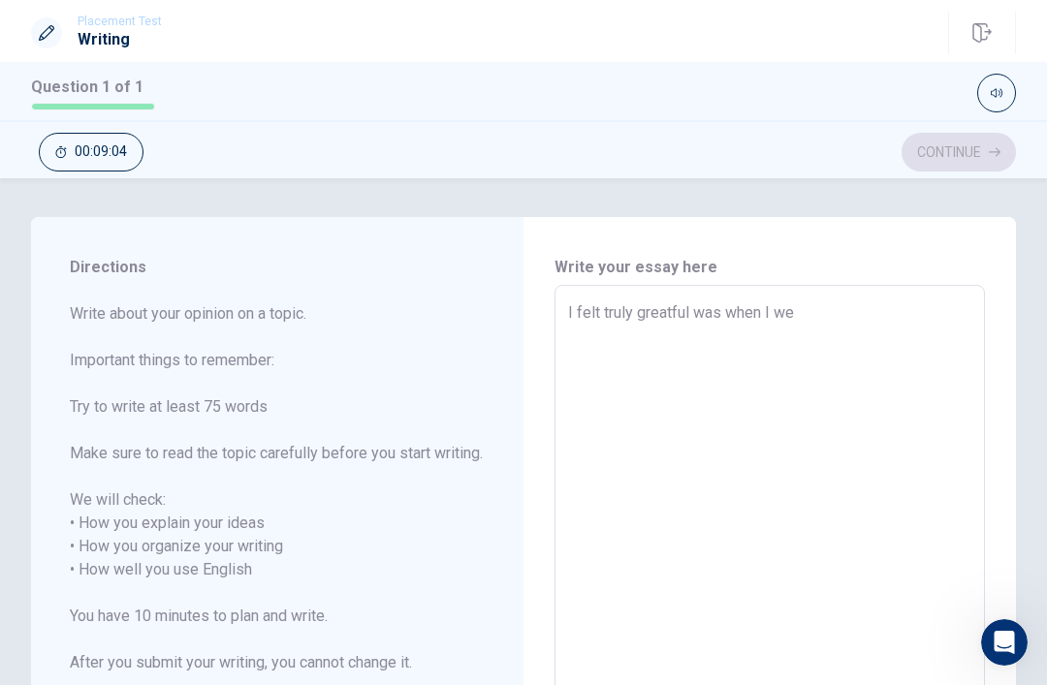
type textarea "x"
type textarea "I felt truly greatful was when I wen"
type textarea "x"
type textarea "I felt truly greatful was when I went"
type textarea "x"
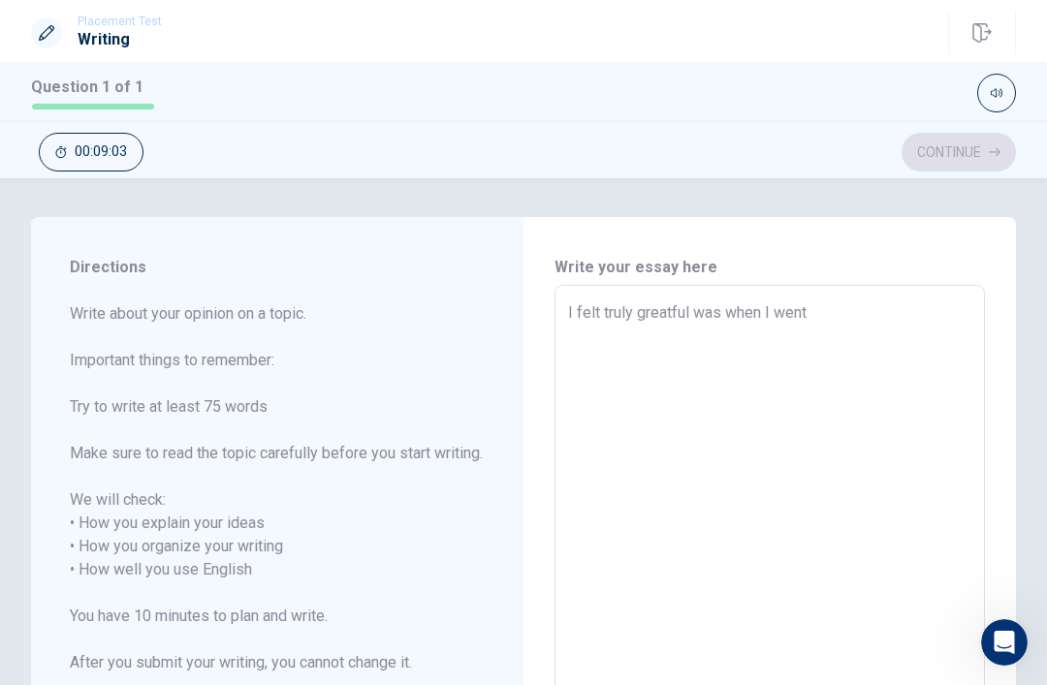
type textarea "I felt truly greatful was when I went"
type textarea "x"
type textarea "I felt truly greatful was when I went t"
type textarea "x"
type textarea "I felt truly greatful was when I went to"
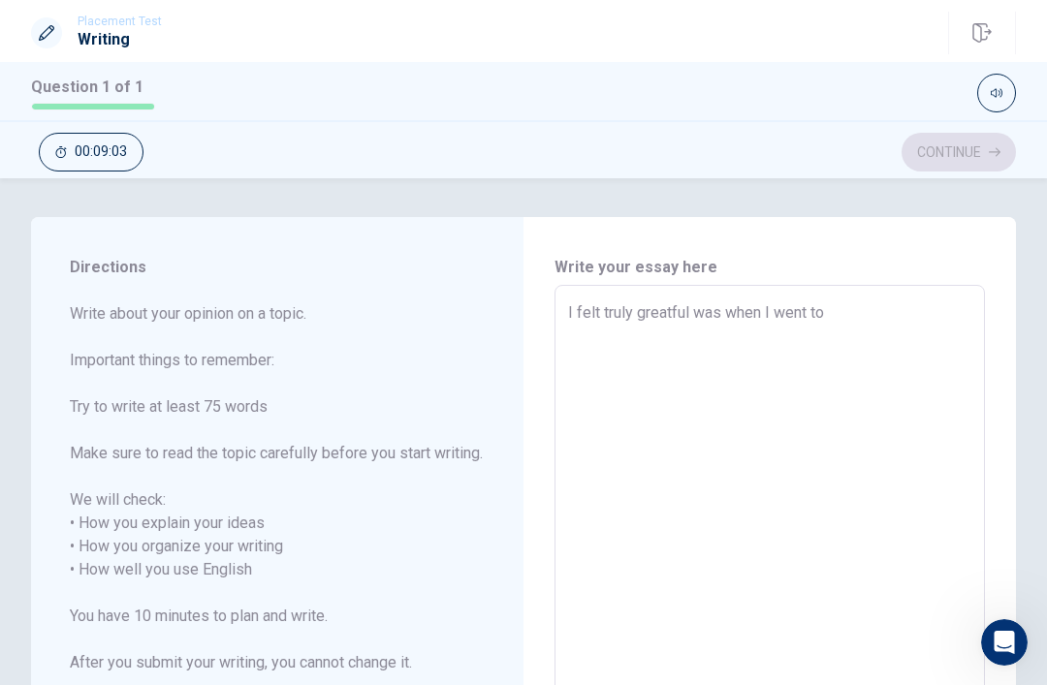
type textarea "x"
type textarea "I felt truly greatful was when I went to"
type textarea "x"
type textarea "I felt truly greatful was when I went to I"
type textarea "x"
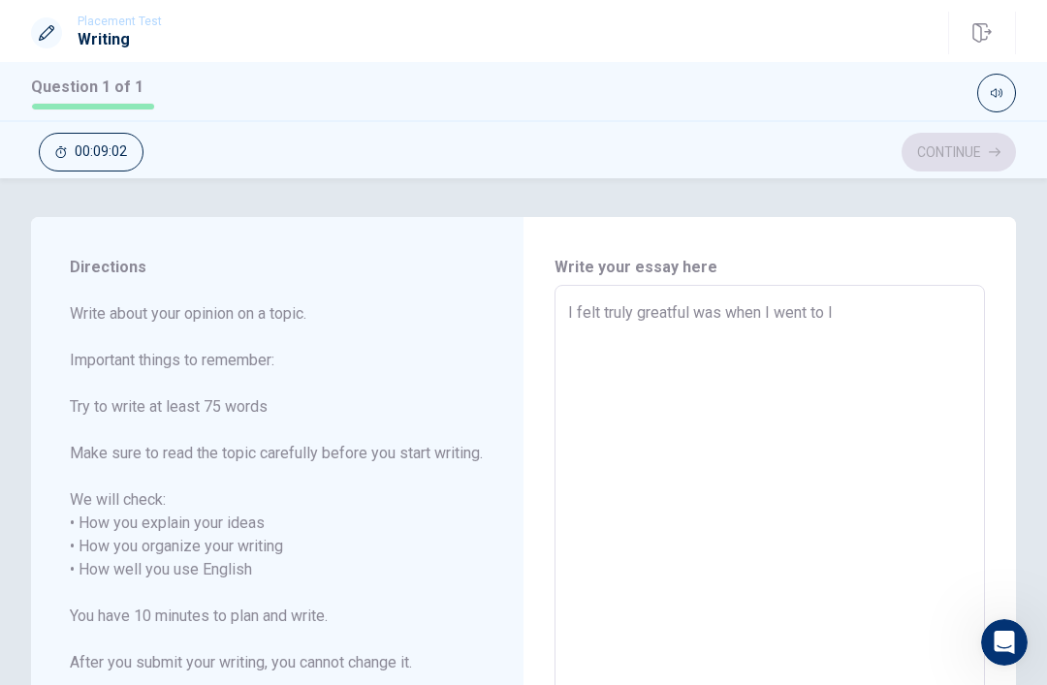
type textarea "I felt truly greatful was when I went to [GEOGRAPHIC_DATA]"
type textarea "x"
type textarea "I felt truly greatful was when I went to [GEOGRAPHIC_DATA]"
type textarea "x"
type textarea "I felt truly greatful was when I went to [GEOGRAPHIC_DATA]"
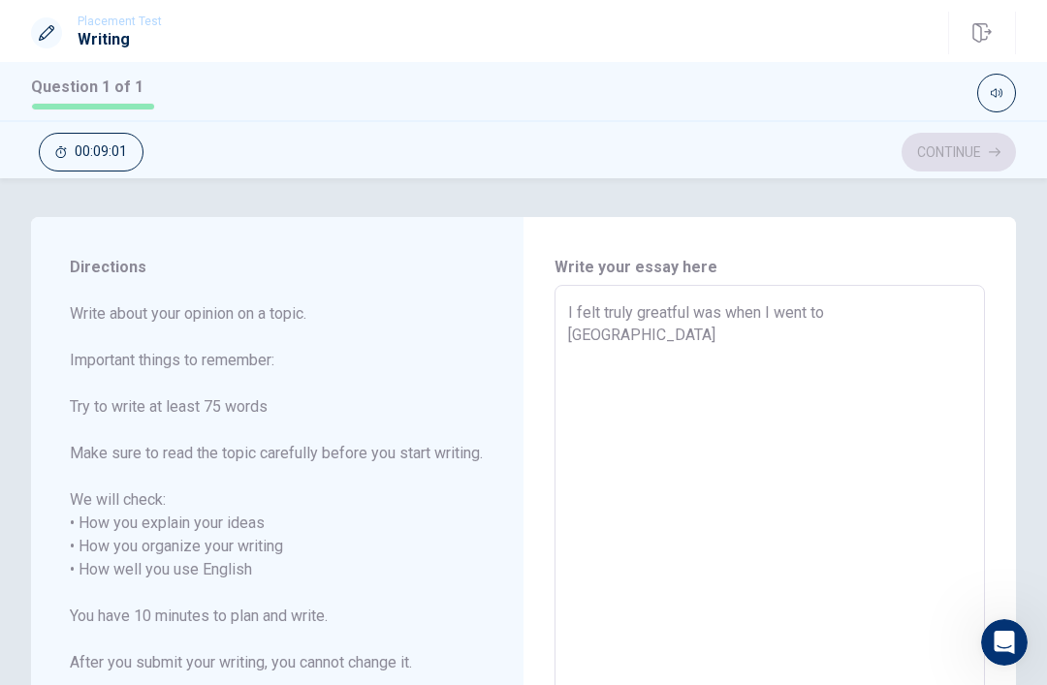
type textarea "x"
type textarea "I felt truly greatful was when I went to [GEOGRAPHIC_DATA]"
type textarea "x"
type textarea "I felt truly greatful was when I went to [GEOGRAPHIC_DATA]"
type textarea "x"
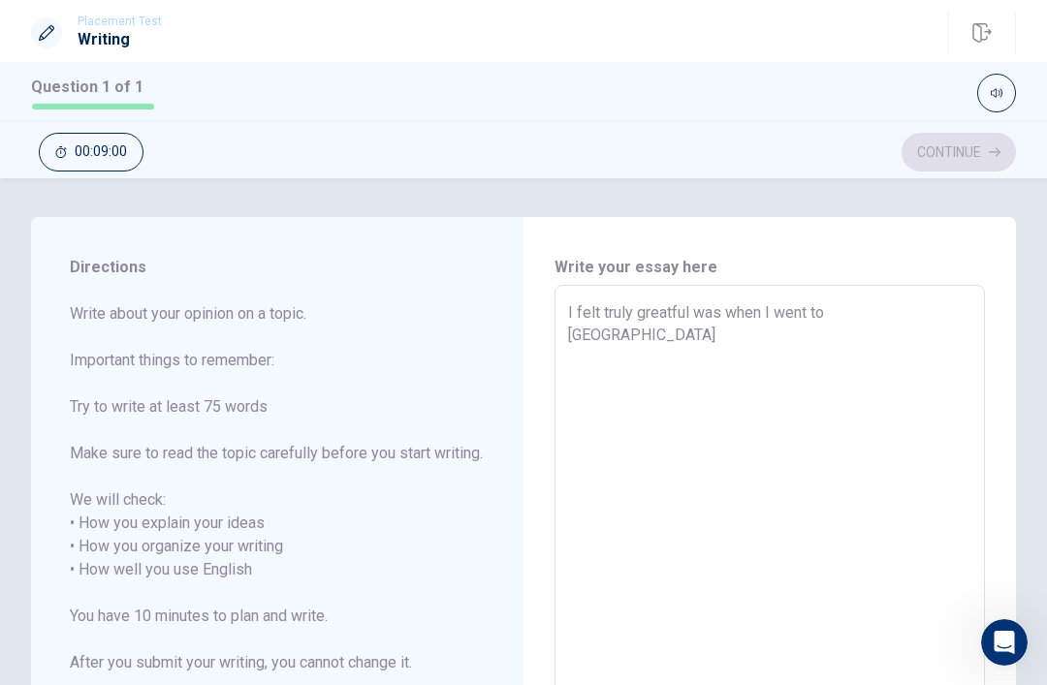
type textarea "I felt truly greatful was when I went to [GEOGRAPHIC_DATA]"
type textarea "x"
type textarea "I felt truly greatful was when I went to [GEOGRAPHIC_DATA] f"
type textarea "x"
type textarea "I felt truly greatful was when I went to [GEOGRAPHIC_DATA] fo"
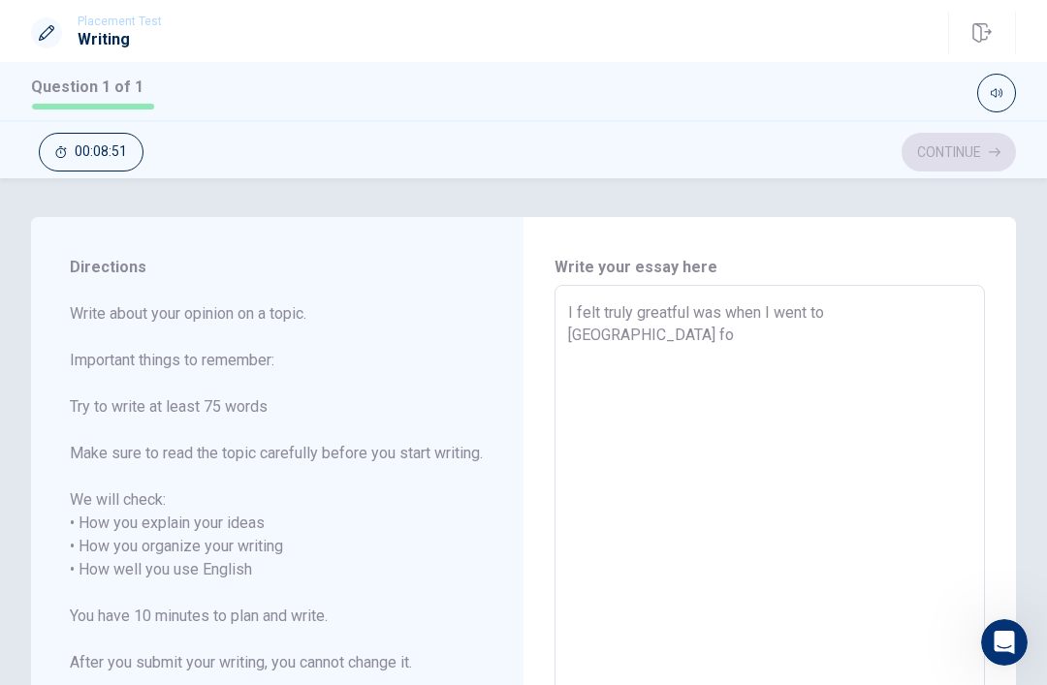
type textarea "x"
type textarea "I felt truly greatful was when I went to [GEOGRAPHIC_DATA] for"
type textarea "x"
type textarea "I felt truly greatful was when I went to [GEOGRAPHIC_DATA] for"
type textarea "x"
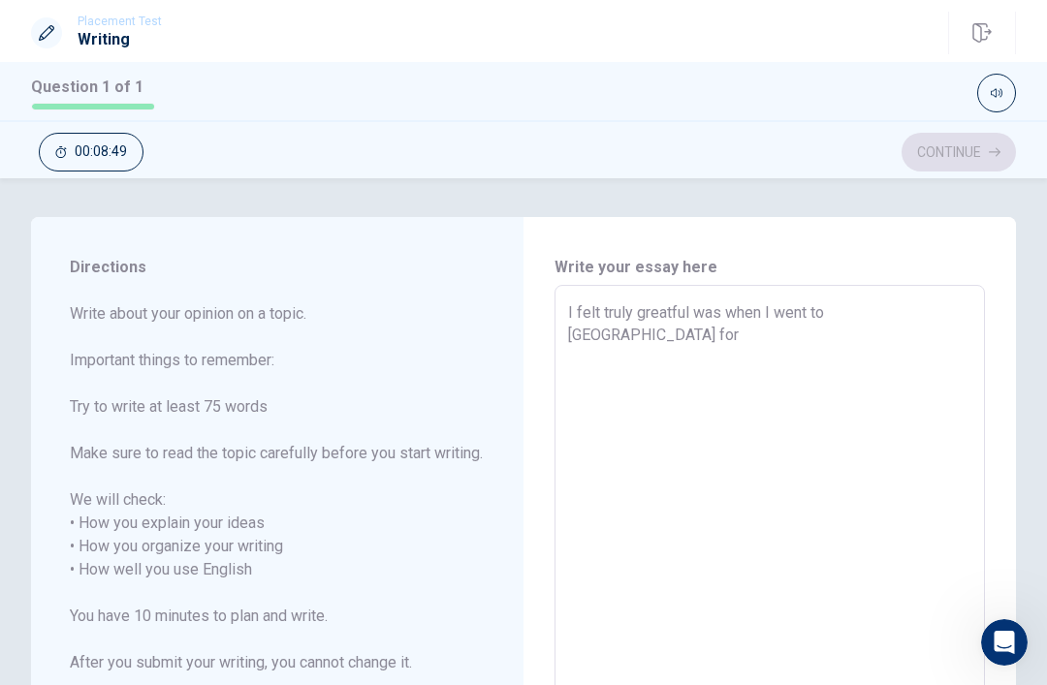
type textarea "I felt truly greatful was when I went to [GEOGRAPHIC_DATA] for 1"
type textarea "x"
type textarea "I felt truly greatful was when I went to [GEOGRAPHIC_DATA] for 1"
type textarea "x"
type textarea "I felt truly greatful was when I went to [GEOGRAPHIC_DATA] for 1 m"
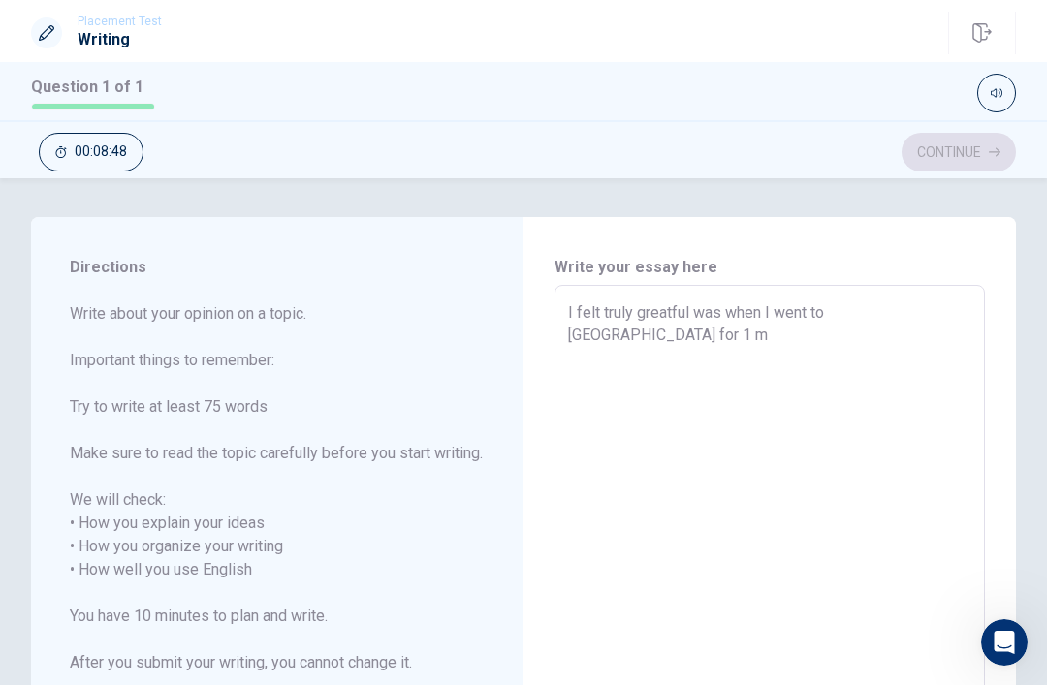
type textarea "x"
type textarea "I felt truly greatful was when I went to [GEOGRAPHIC_DATA] for 1 mo"
type textarea "x"
type textarea "I felt truly greatful was when I went to [GEOGRAPHIC_DATA] for 1 mon"
type textarea "x"
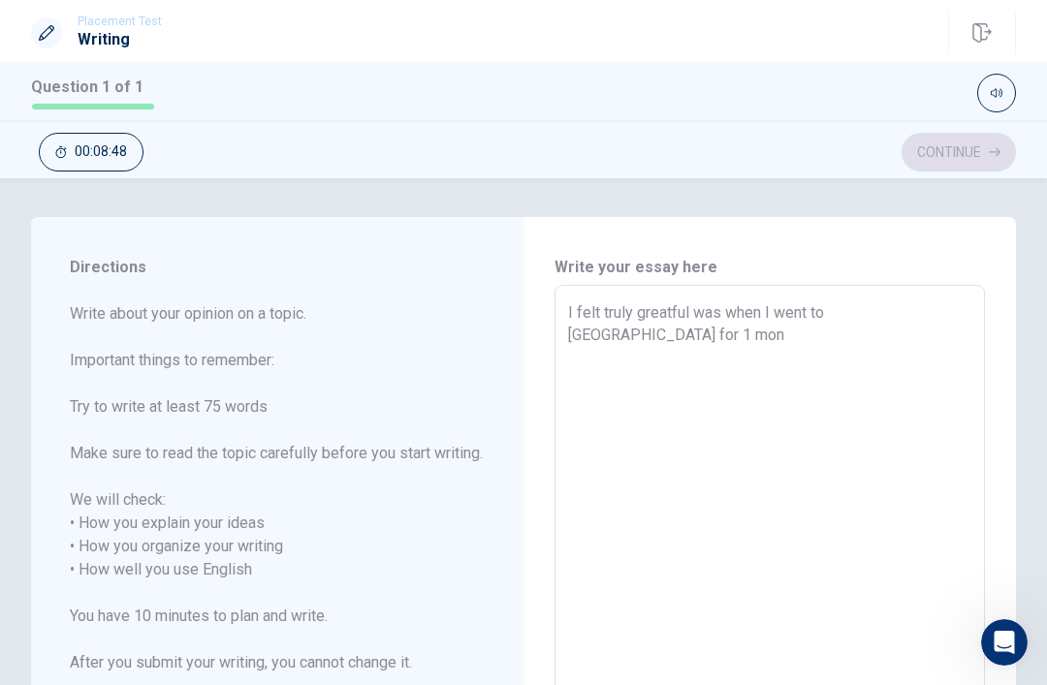
type textarea "I felt truly greatful was when I went to [GEOGRAPHIC_DATA] for 1 mont"
type textarea "x"
type textarea "I felt truly greatful was when I went to [GEOGRAPHIC_DATA] for 1 month"
type textarea "x"
type textarea "I felt truly greatful was when I went to [GEOGRAPHIC_DATA] for 1 month."
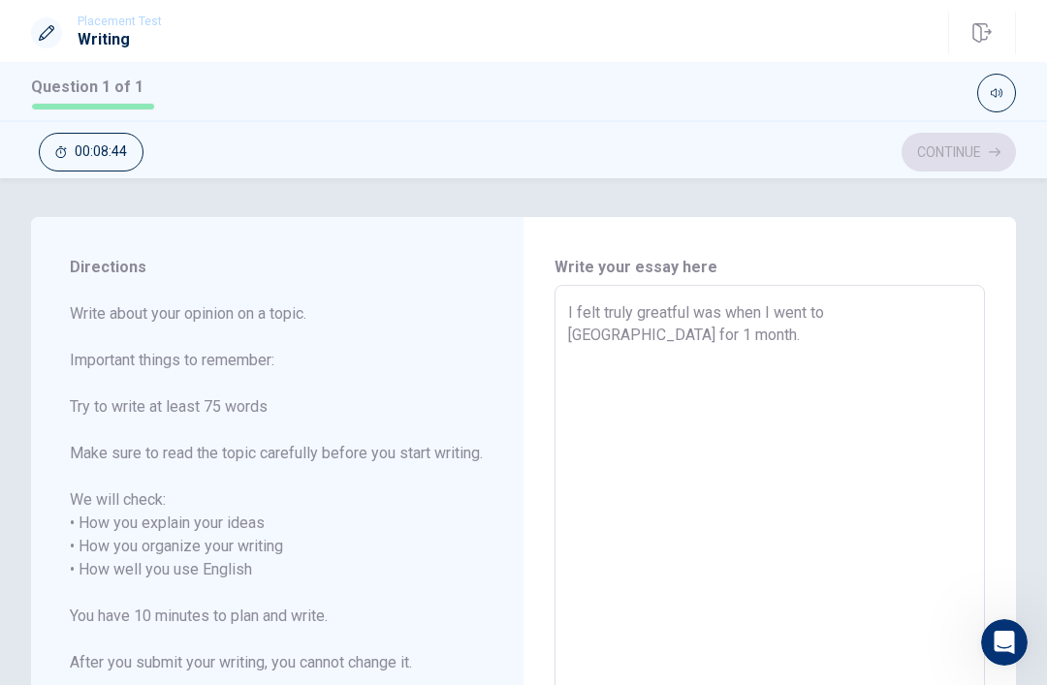
type textarea "x"
type textarea "I felt truly greatful was when I went to [GEOGRAPHIC_DATA] for 1 month."
type textarea "x"
type textarea "I felt truly greatful was when I went to [GEOGRAPHIC_DATA] for 1 month. T"
type textarea "x"
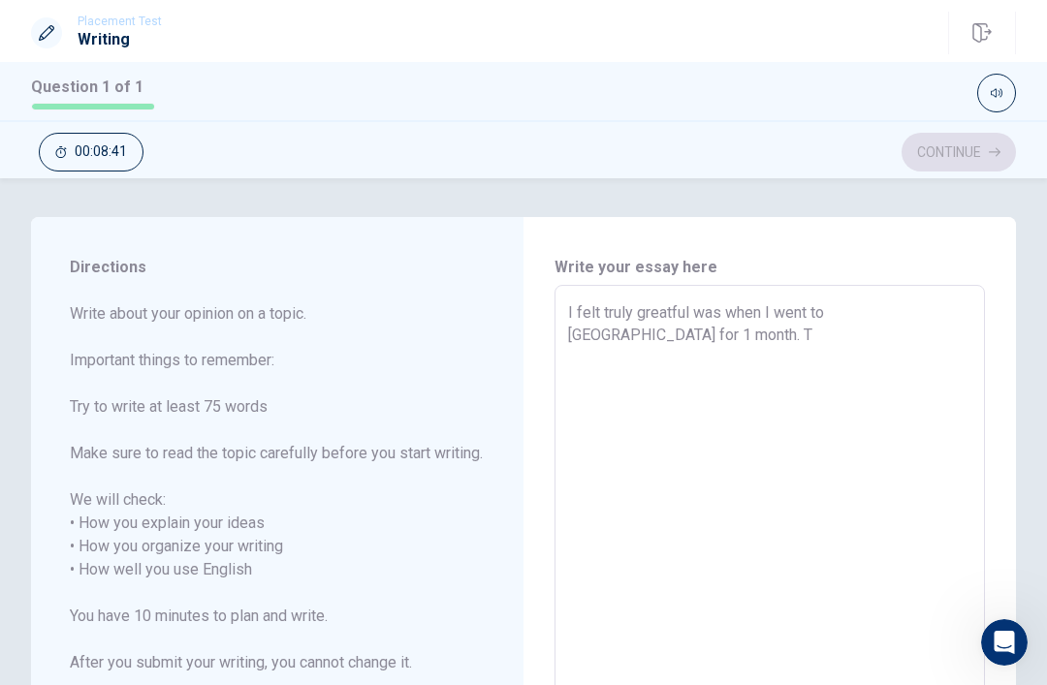
type textarea "I felt truly greatful was when I went to [GEOGRAPHIC_DATA] for 1 month. Th"
type textarea "x"
type textarea "I felt truly greatful was when I went to [GEOGRAPHIC_DATA] for 1 month. The"
type textarea "x"
type textarea "I felt truly greatful was when I went to [GEOGRAPHIC_DATA] for 1 month. Ther"
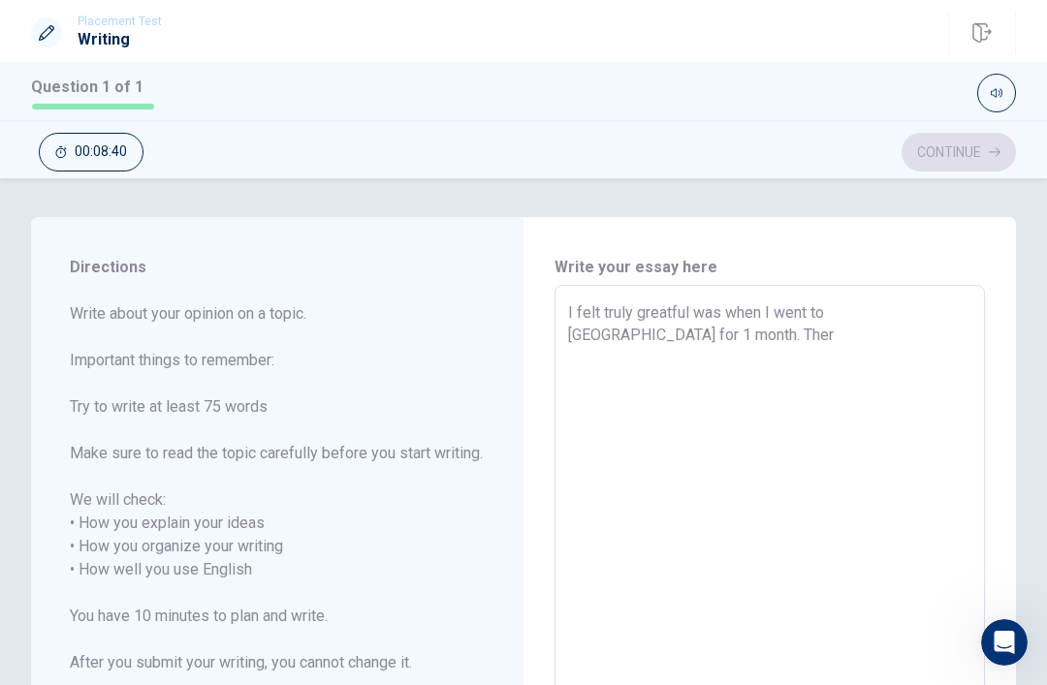
type textarea "x"
type textarea "I felt truly greatful was when I went to [GEOGRAPHIC_DATA] for 1 month. There"
type textarea "x"
type textarea "I felt truly greatful was when I went to [GEOGRAPHIC_DATA] for 1 month. There"
type textarea "x"
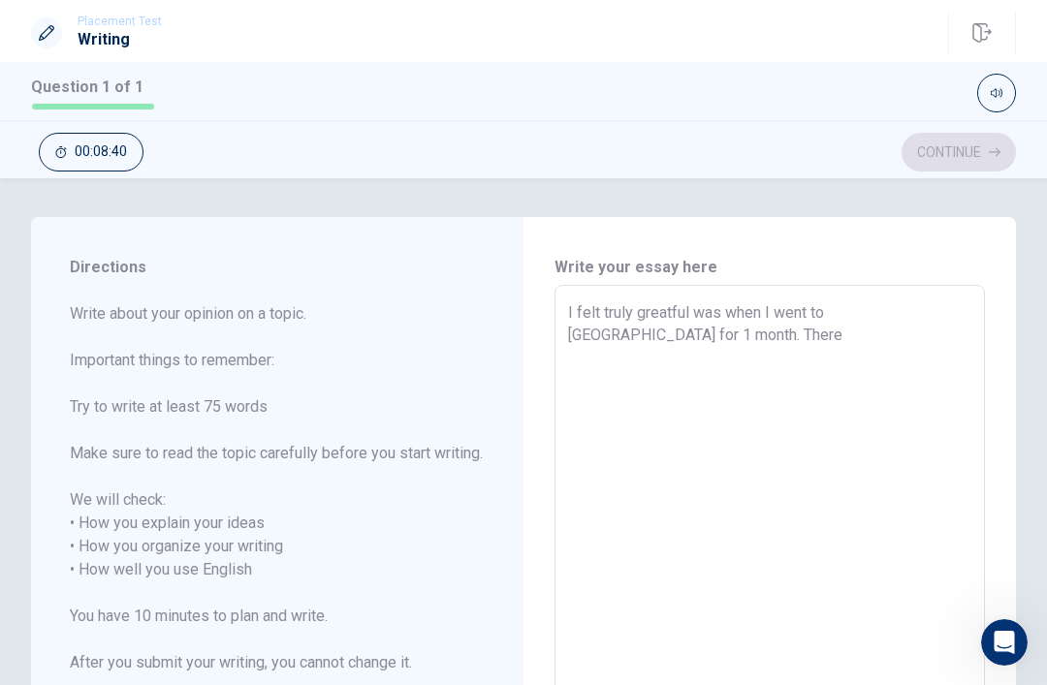
type textarea "I felt truly greatful was when I went to [GEOGRAPHIC_DATA] for 1 month. There w"
type textarea "x"
type textarea "I felt truly greatful was when I went to [GEOGRAPHIC_DATA] for 1 month. There wa"
type textarea "x"
type textarea "I felt truly greatful was when I went to [GEOGRAPHIC_DATA] for 1 month. There w…"
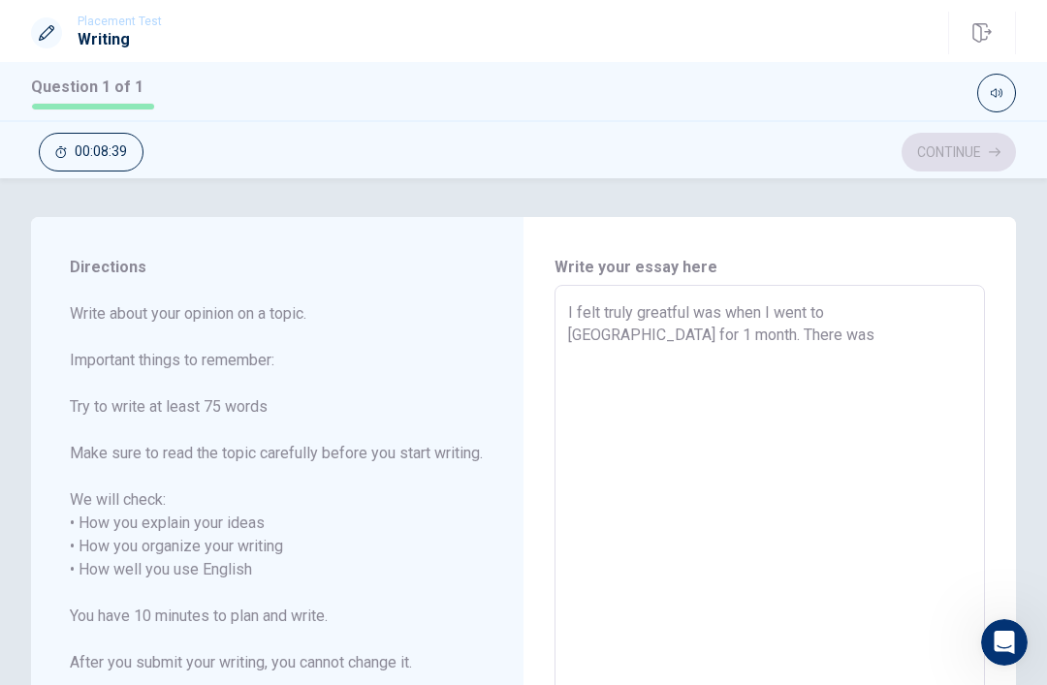
type textarea "x"
type textarea "I felt truly greatful was when I went to [GEOGRAPHIC_DATA] for 1 month. There wa"
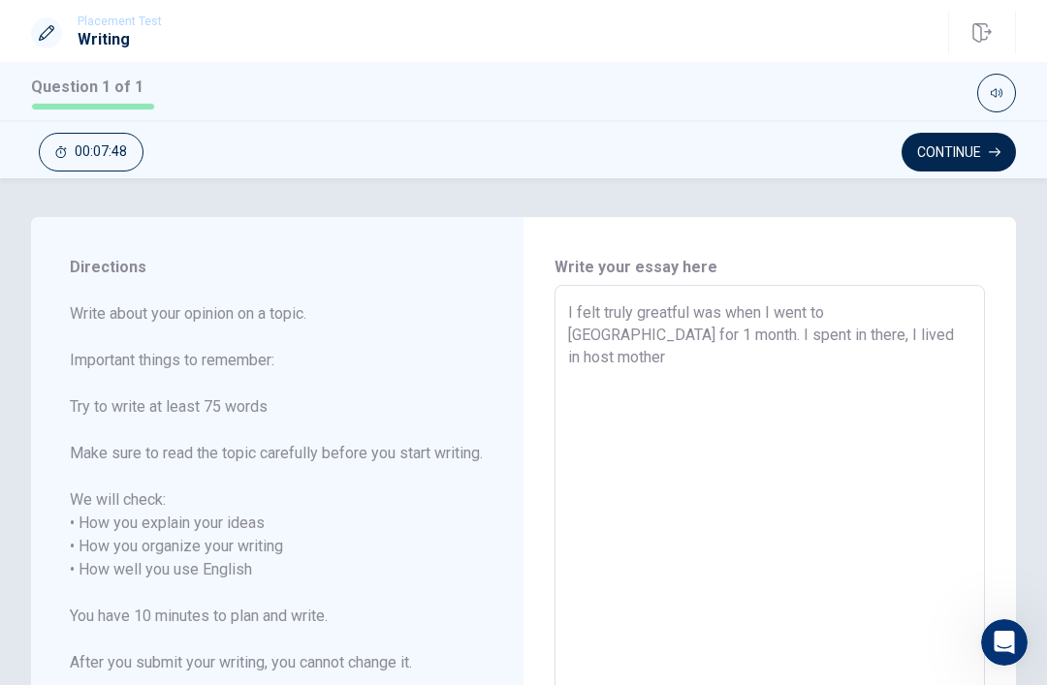
click at [852, 345] on textarea "I felt truly greatful was when I went to [GEOGRAPHIC_DATA] for 1 month. I spent…" at bounding box center [769, 558] width 403 height 515
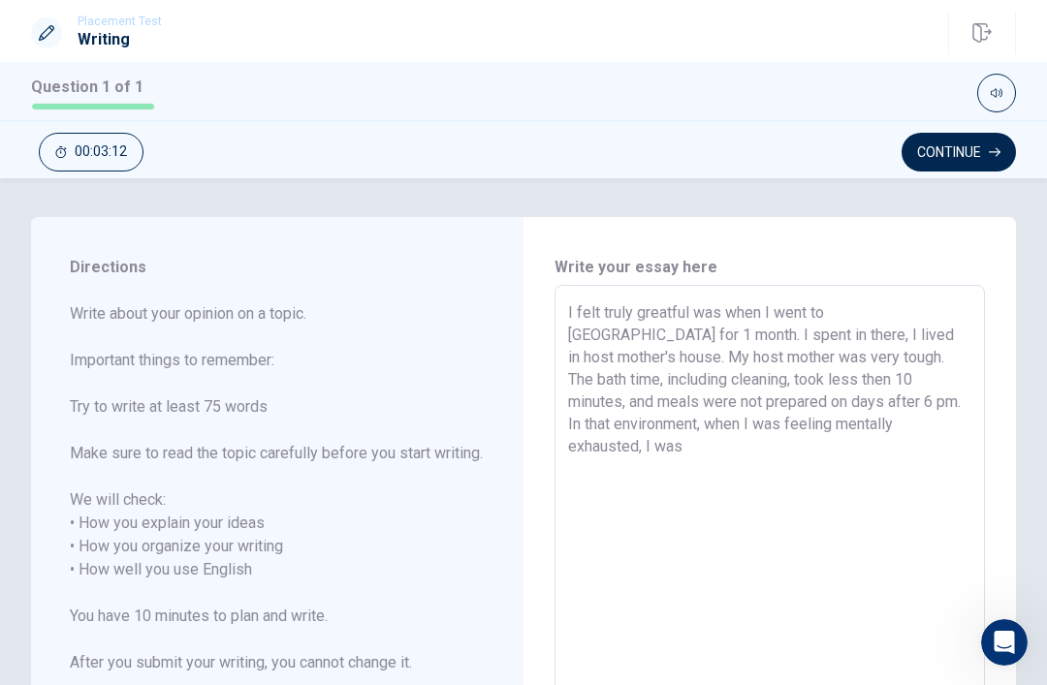
click at [805, 405] on textarea "I felt truly greatful was when I went to [GEOGRAPHIC_DATA] for 1 month. I spent…" at bounding box center [769, 558] width 403 height 515
click at [819, 440] on textarea "I felt truly greatful was when I went to [GEOGRAPHIC_DATA] for 1 month. I spent…" at bounding box center [769, 558] width 403 height 515
click at [708, 422] on textarea "I felt truly greatful was when I went to [GEOGRAPHIC_DATA] for 1 month. I spent…" at bounding box center [769, 558] width 403 height 515
click at [631, 423] on textarea "I felt truly greatful was when I went to [GEOGRAPHIC_DATA] for 1 month. I spent…" at bounding box center [769, 558] width 403 height 515
click at [630, 422] on textarea "I felt truly greatful was when I went to [GEOGRAPHIC_DATA] for 1 month. I spent…" at bounding box center [769, 558] width 403 height 515
